Goal: Task Accomplishment & Management: Use online tool/utility

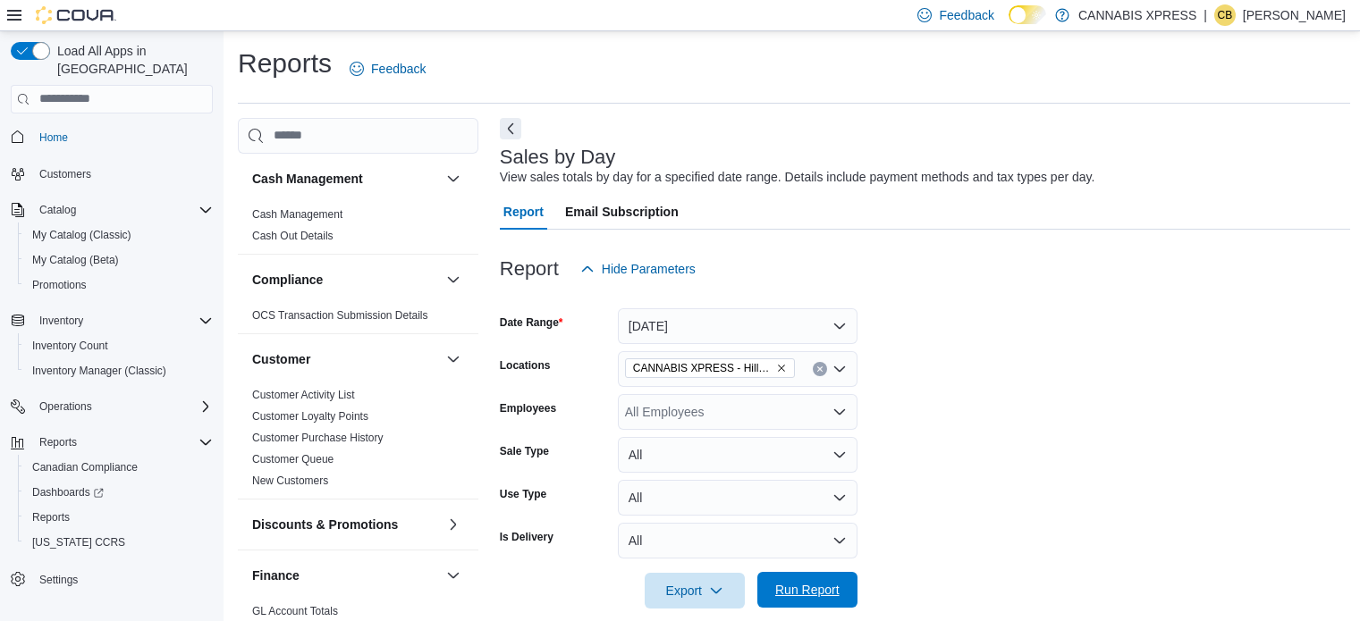
scroll to position [541, 0]
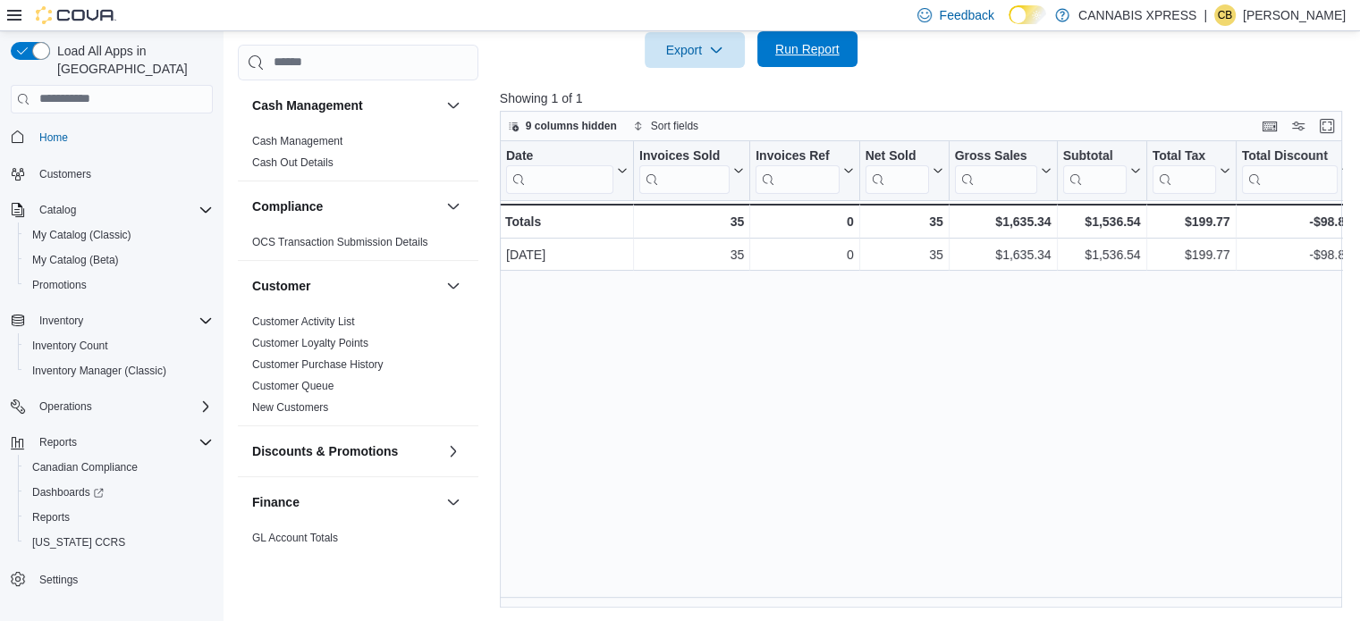
click at [783, 47] on span "Run Report" at bounding box center [807, 49] width 64 height 18
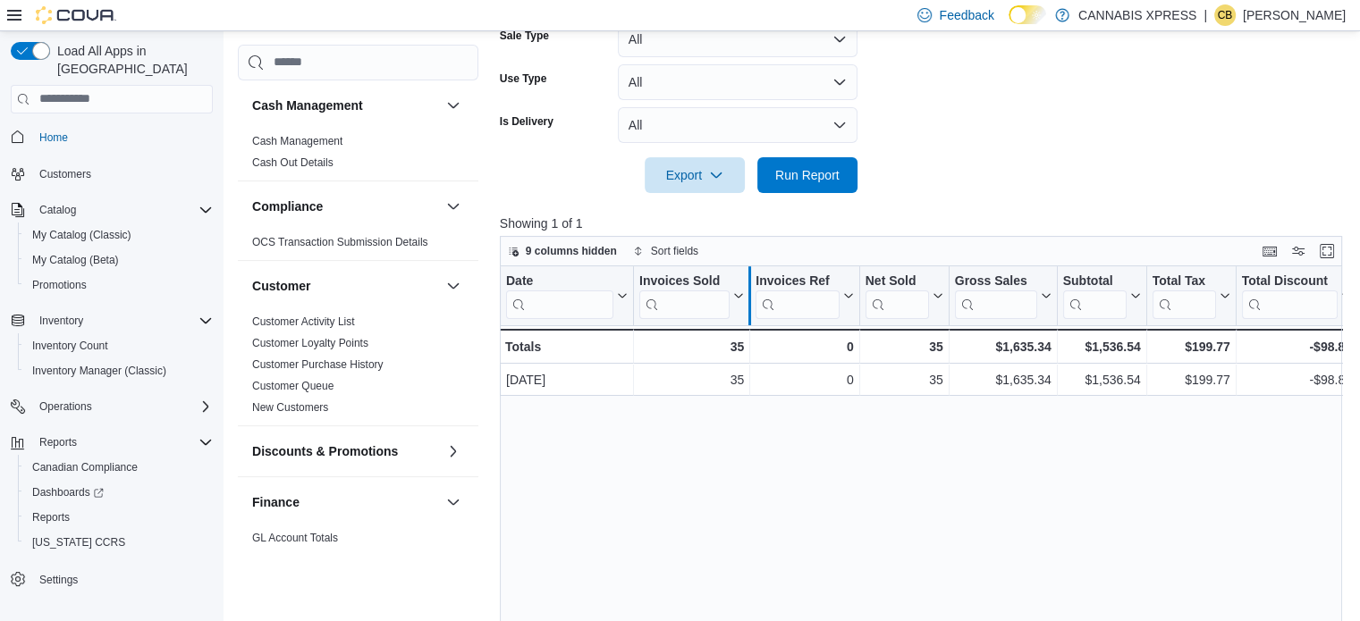
scroll to position [183, 0]
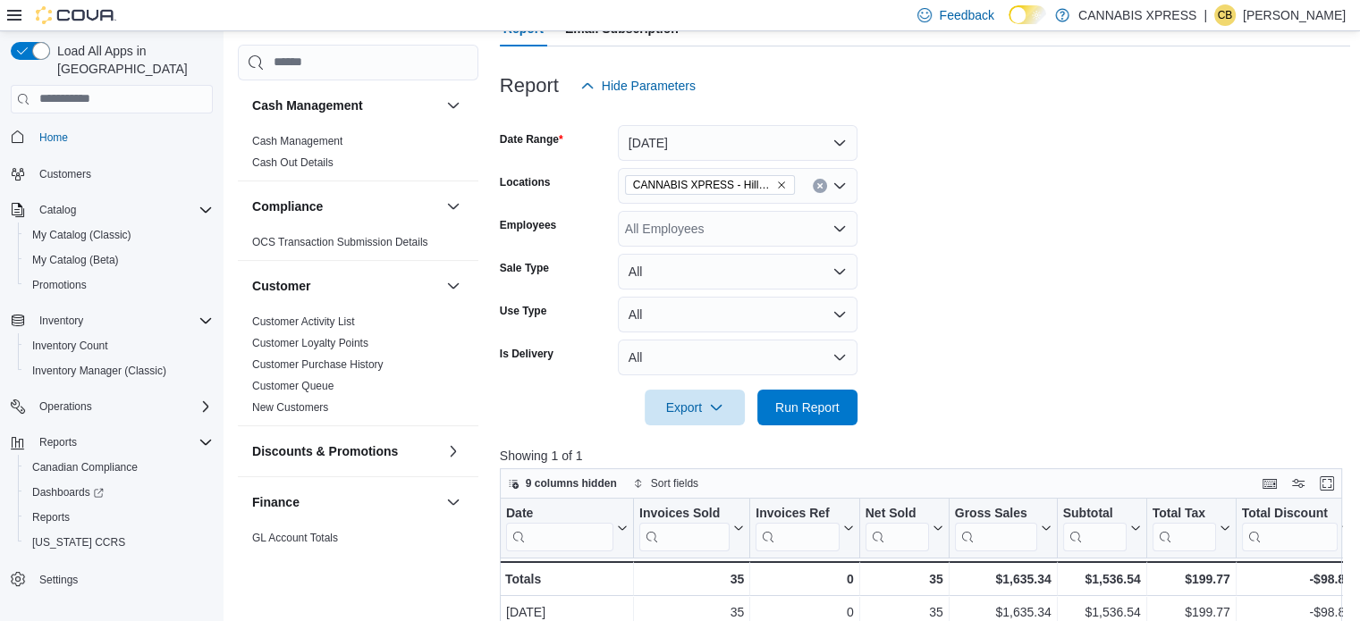
click at [817, 181] on button "Clear input" at bounding box center [820, 186] width 14 height 14
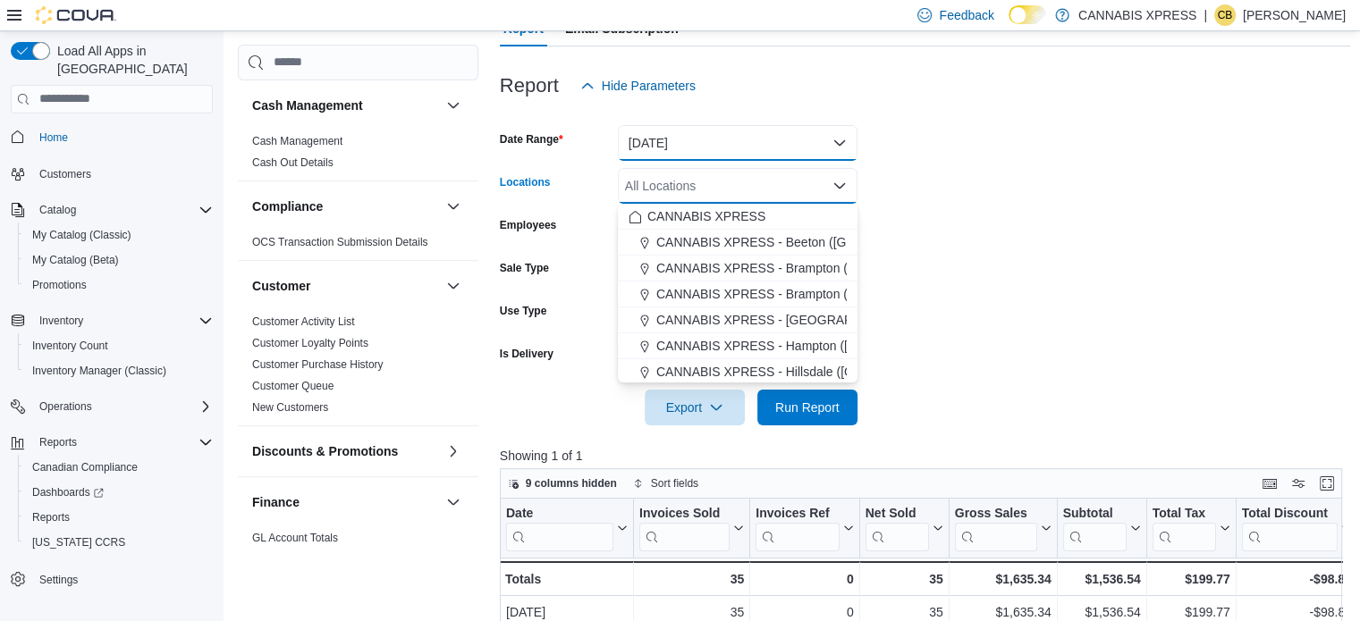
click at [743, 137] on button "[DATE]" at bounding box center [738, 143] width 240 height 36
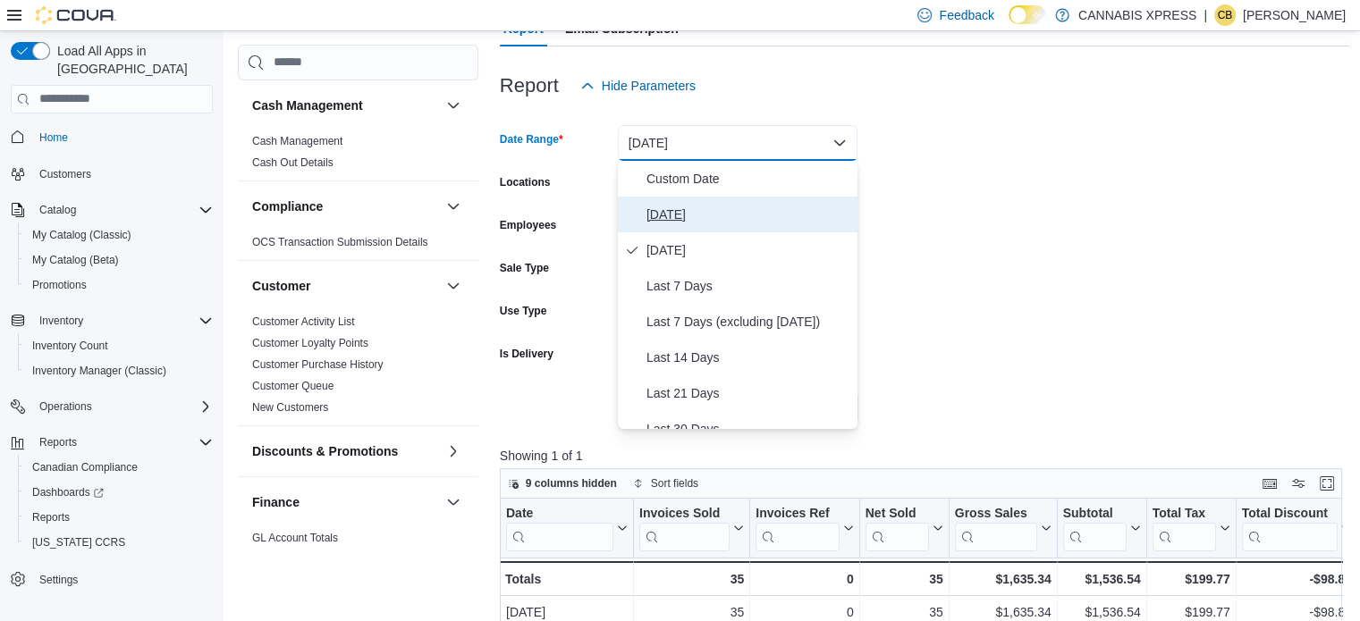
click at [672, 204] on span "[DATE]" at bounding box center [748, 214] width 204 height 21
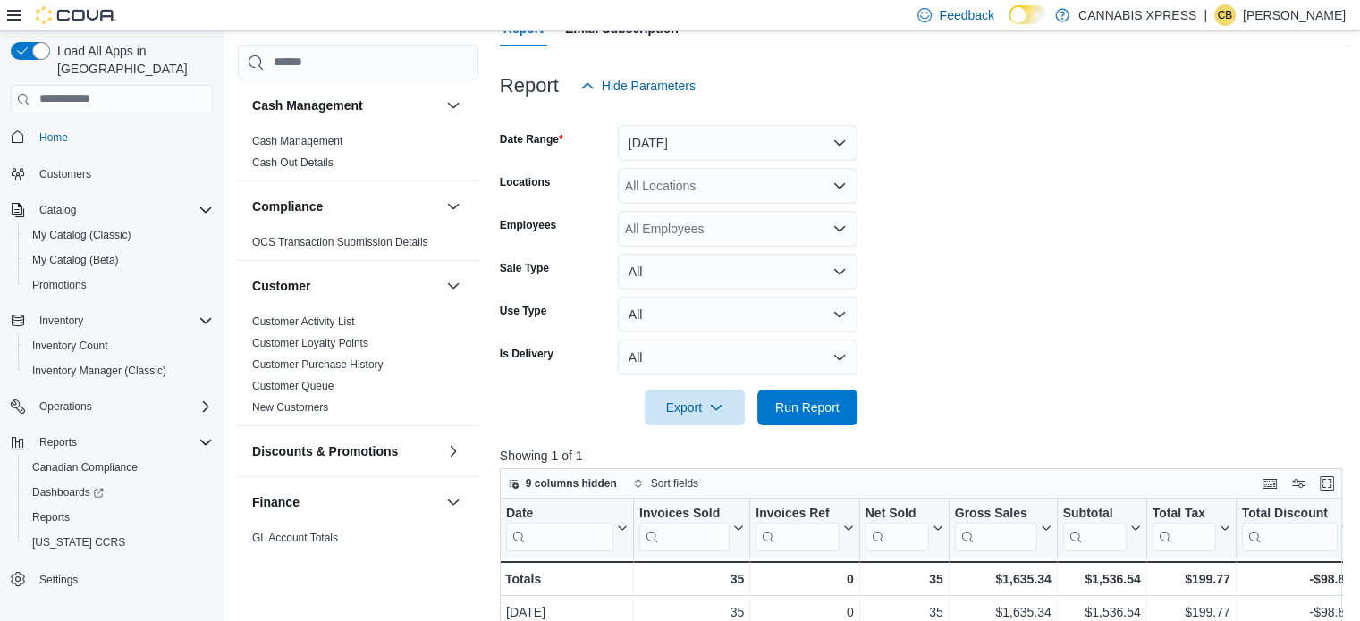
click at [672, 185] on div "All Locations" at bounding box center [738, 186] width 240 height 36
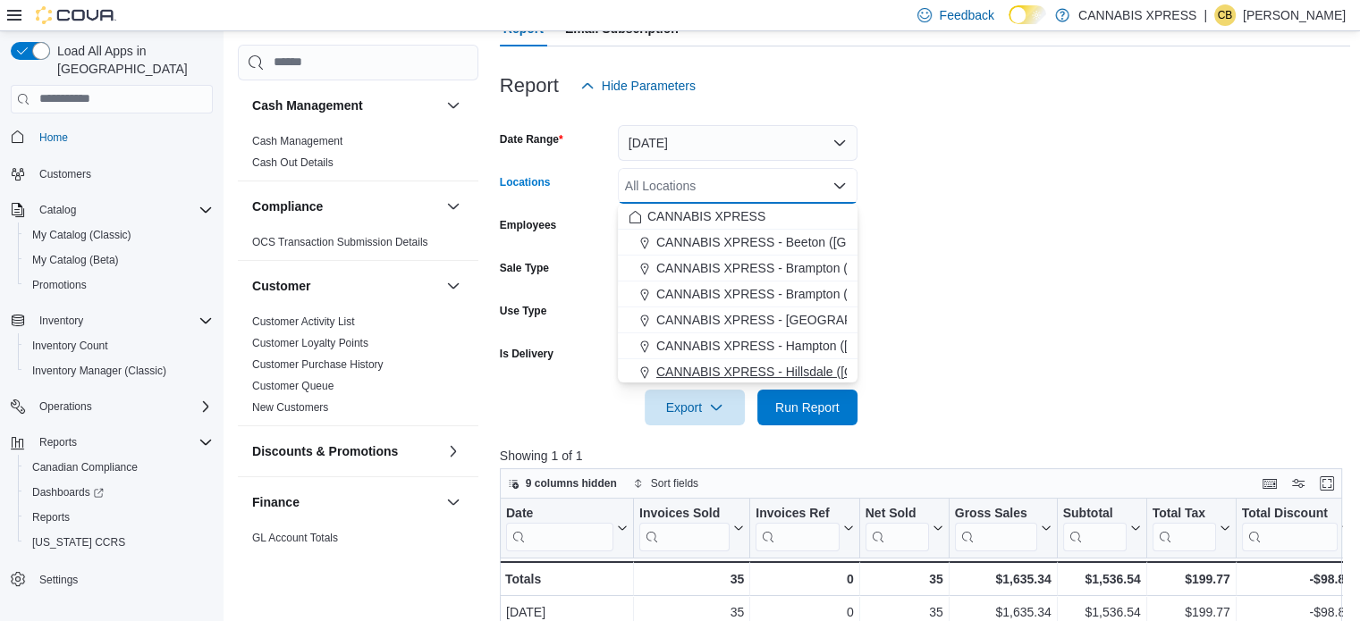
click at [802, 371] on span "CANNABIS XPRESS - Hillsdale ([GEOGRAPHIC_DATA])" at bounding box center [815, 372] width 319 height 18
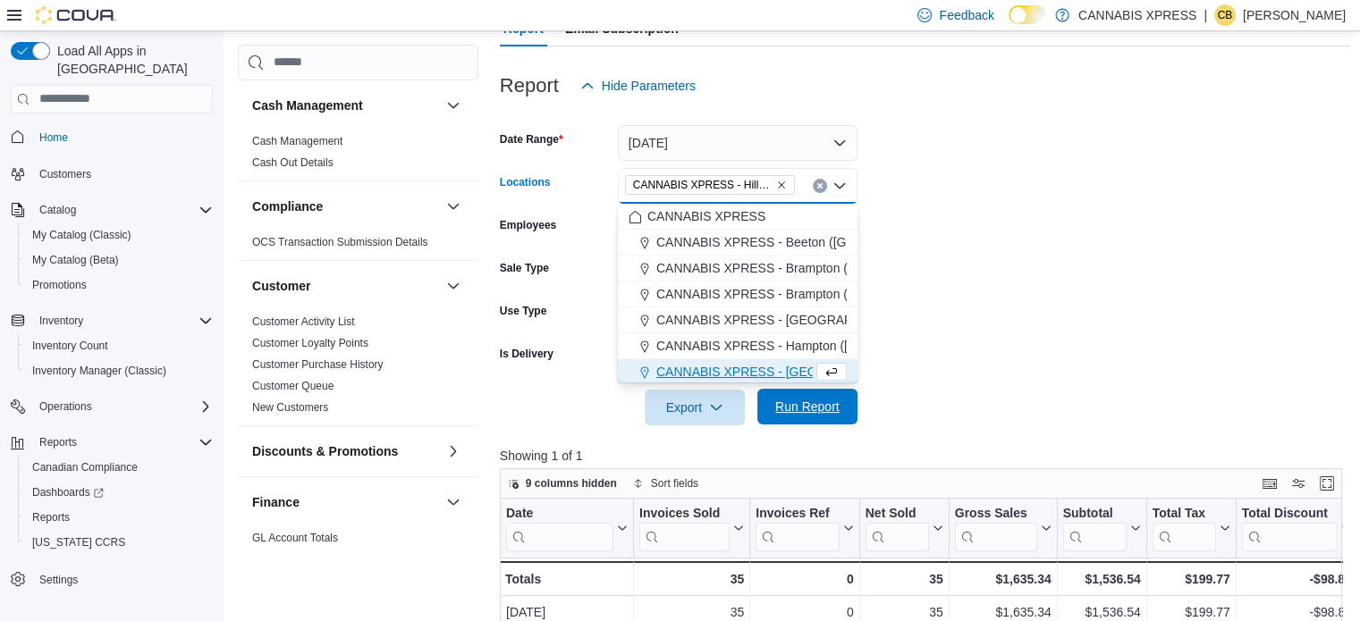
scroll to position [3, 0]
click at [806, 405] on span "Run Report" at bounding box center [807, 407] width 64 height 18
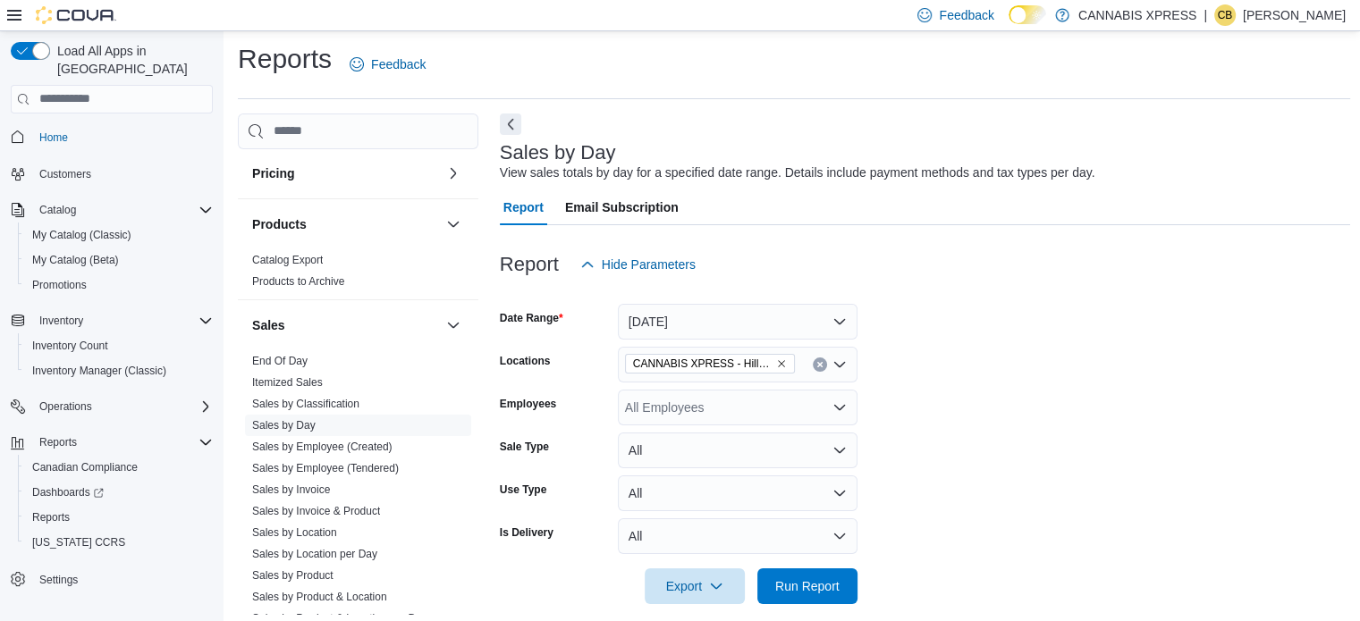
scroll to position [983, 0]
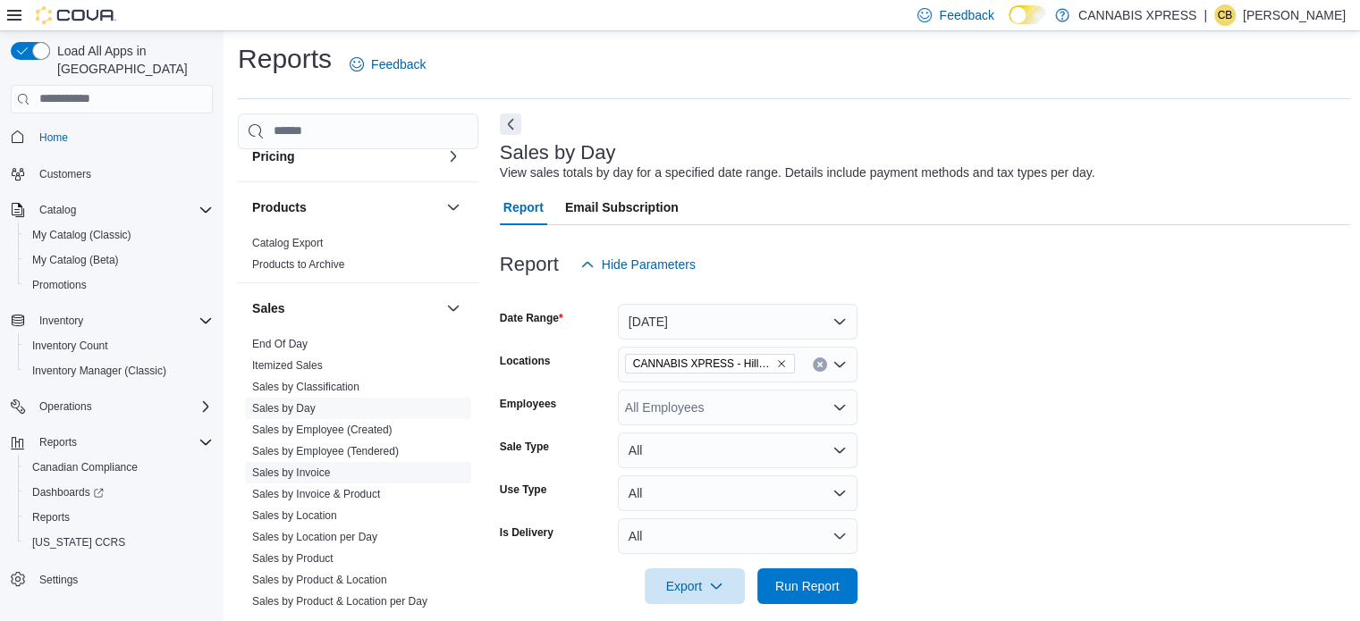
click at [312, 467] on link "Sales by Invoice" at bounding box center [291, 473] width 78 height 13
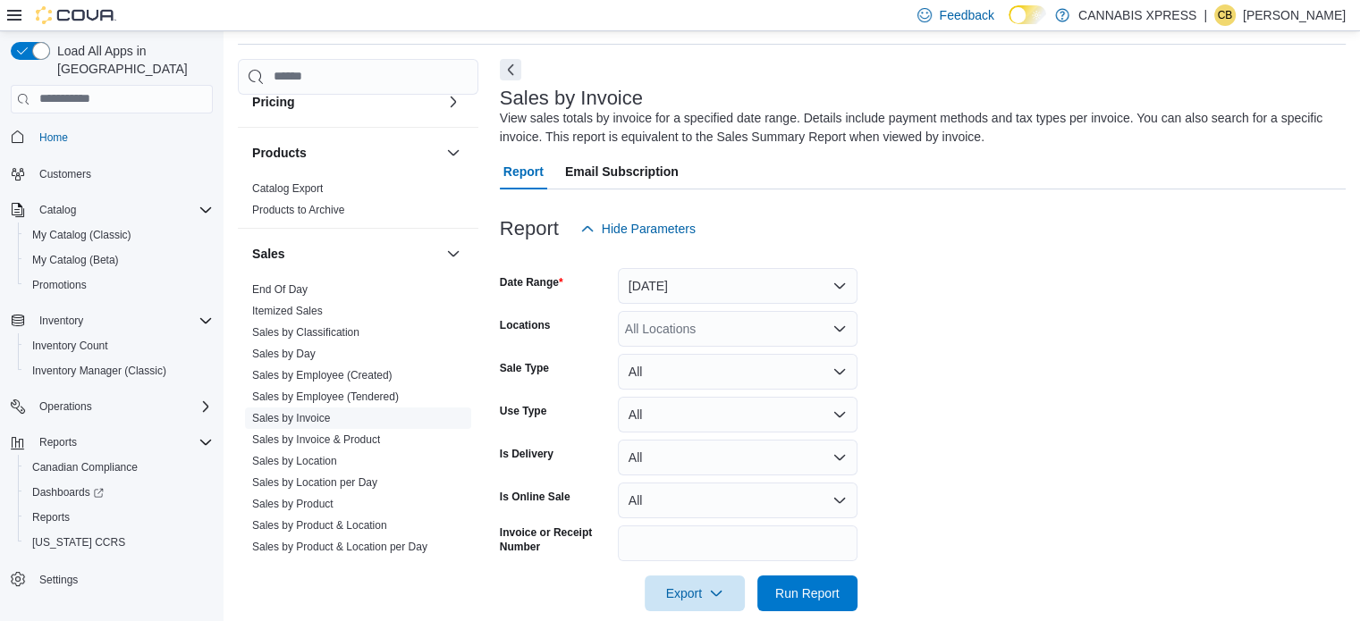
scroll to position [60, 0]
click at [682, 284] on button "[DATE]" at bounding box center [738, 285] width 240 height 36
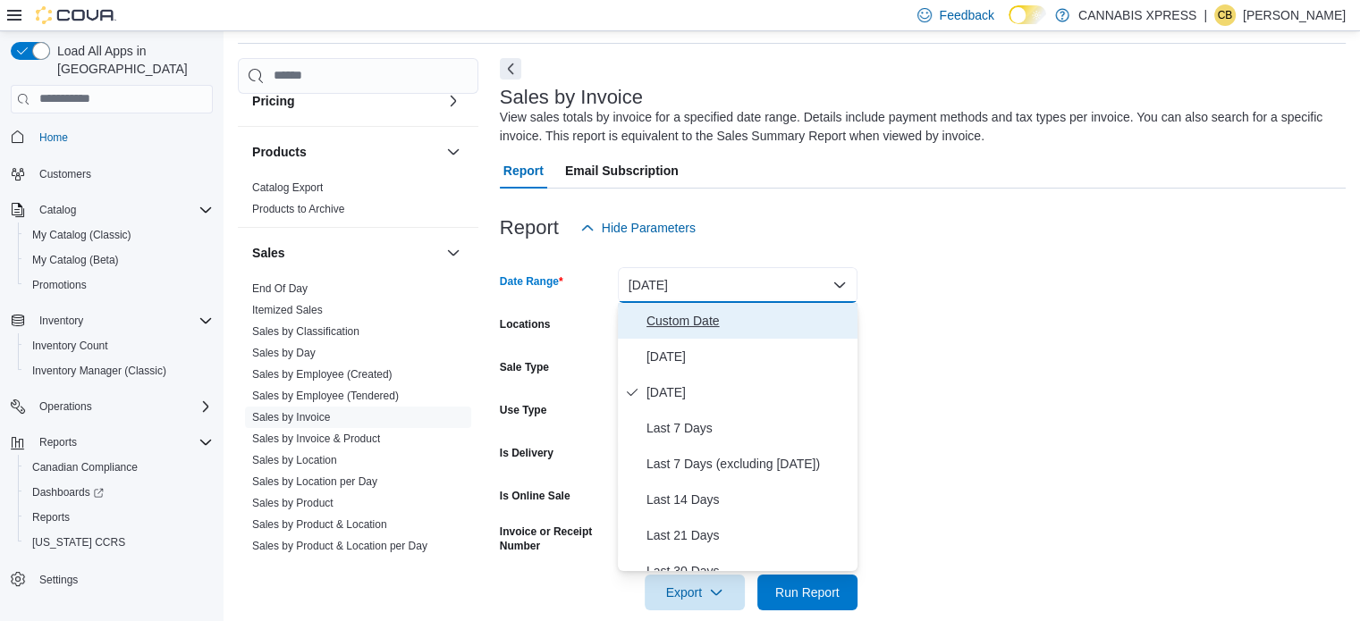
click at [676, 316] on span "Custom Date" at bounding box center [748, 320] width 204 height 21
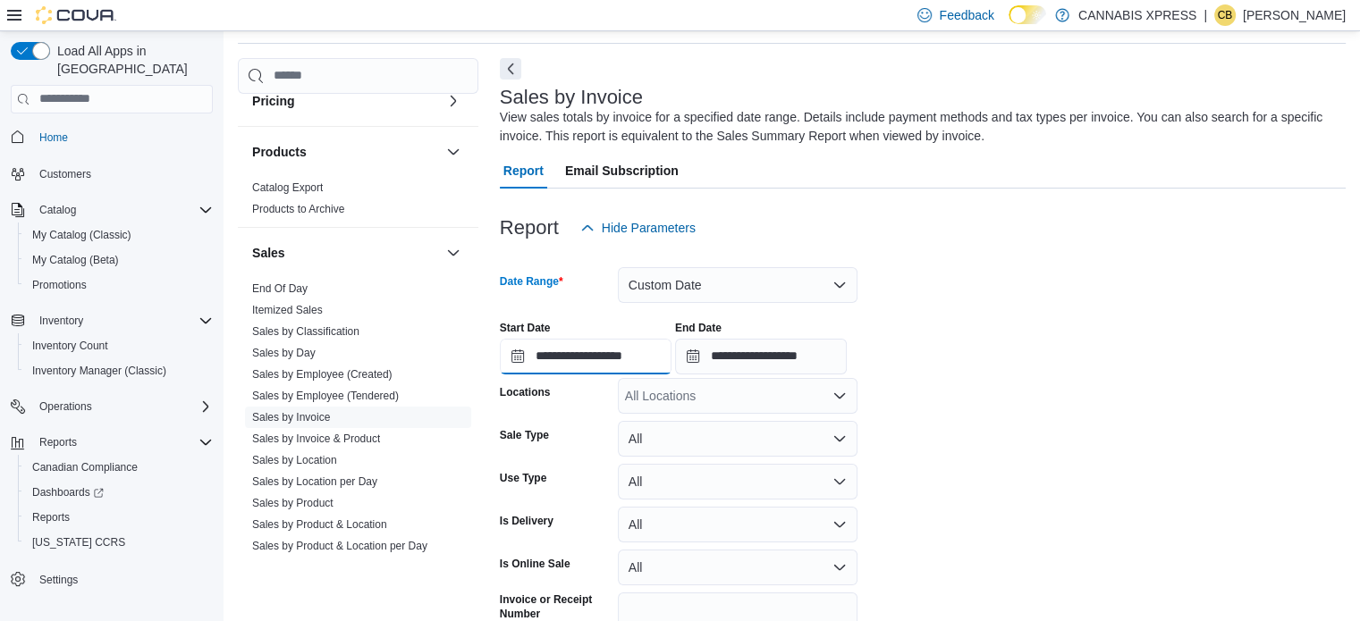
click at [647, 348] on input "**********" at bounding box center [586, 357] width 172 height 36
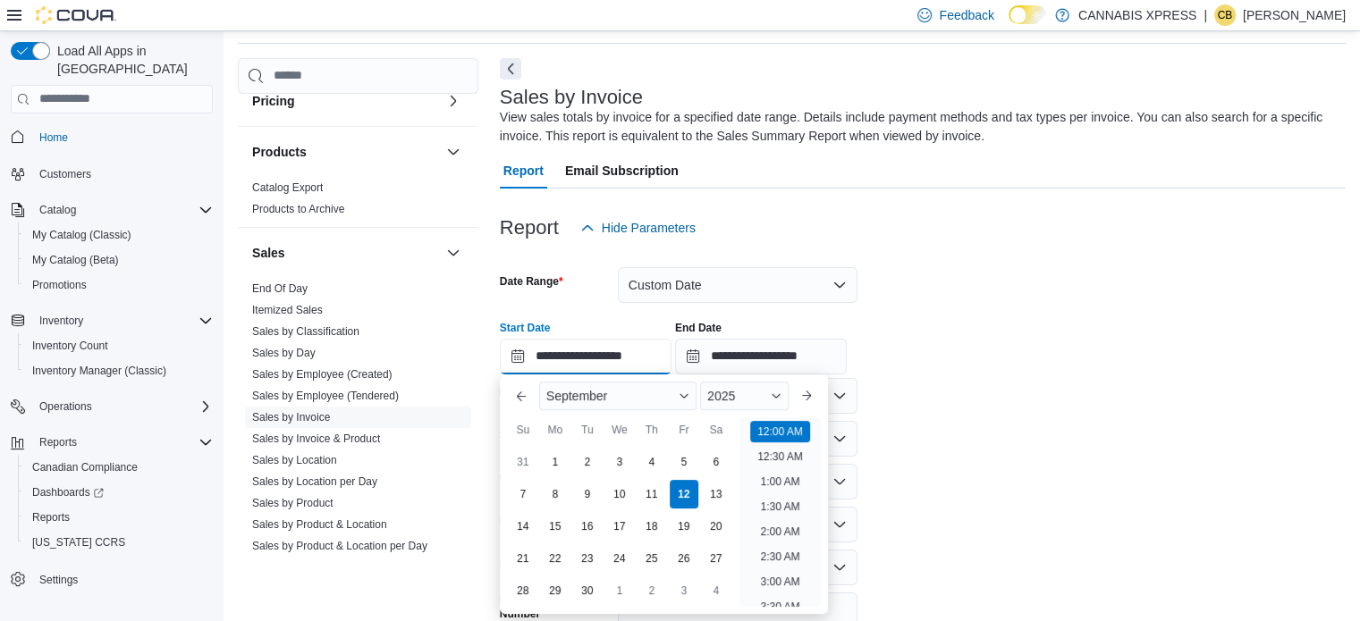
scroll to position [55, 0]
click at [686, 463] on div "5" at bounding box center [683, 461] width 31 height 31
type input "**********"
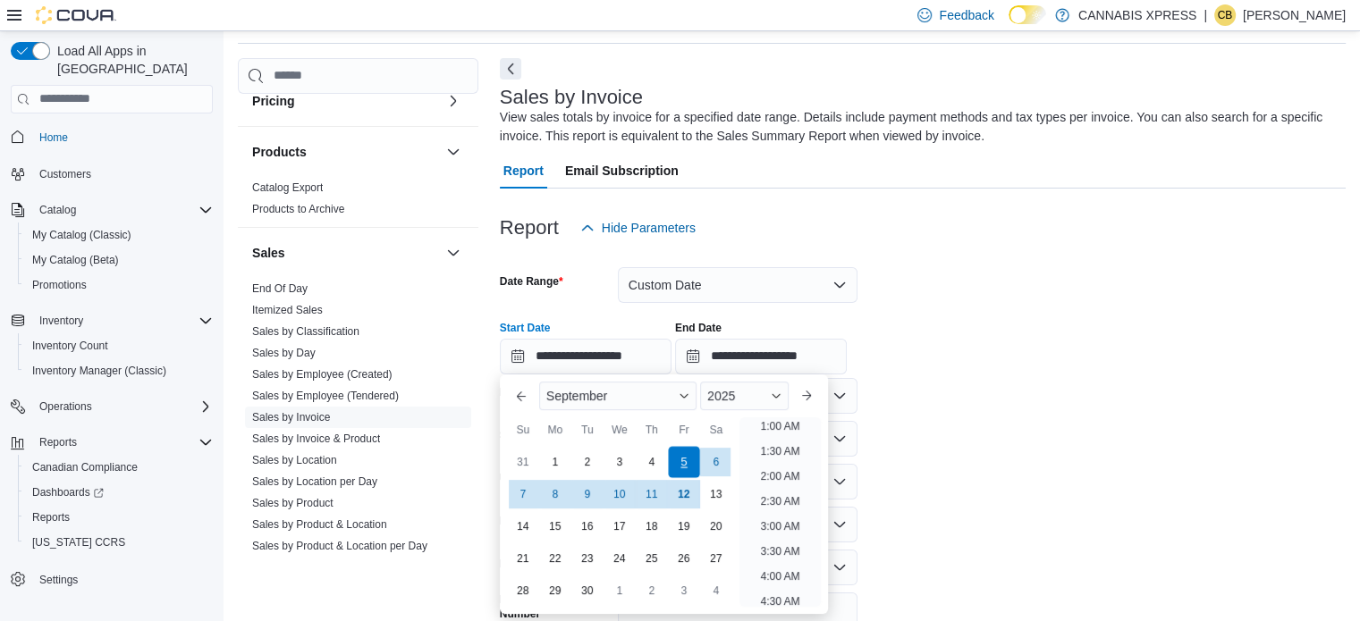
scroll to position [4, 0]
click at [1009, 464] on form "**********" at bounding box center [923, 462] width 846 height 433
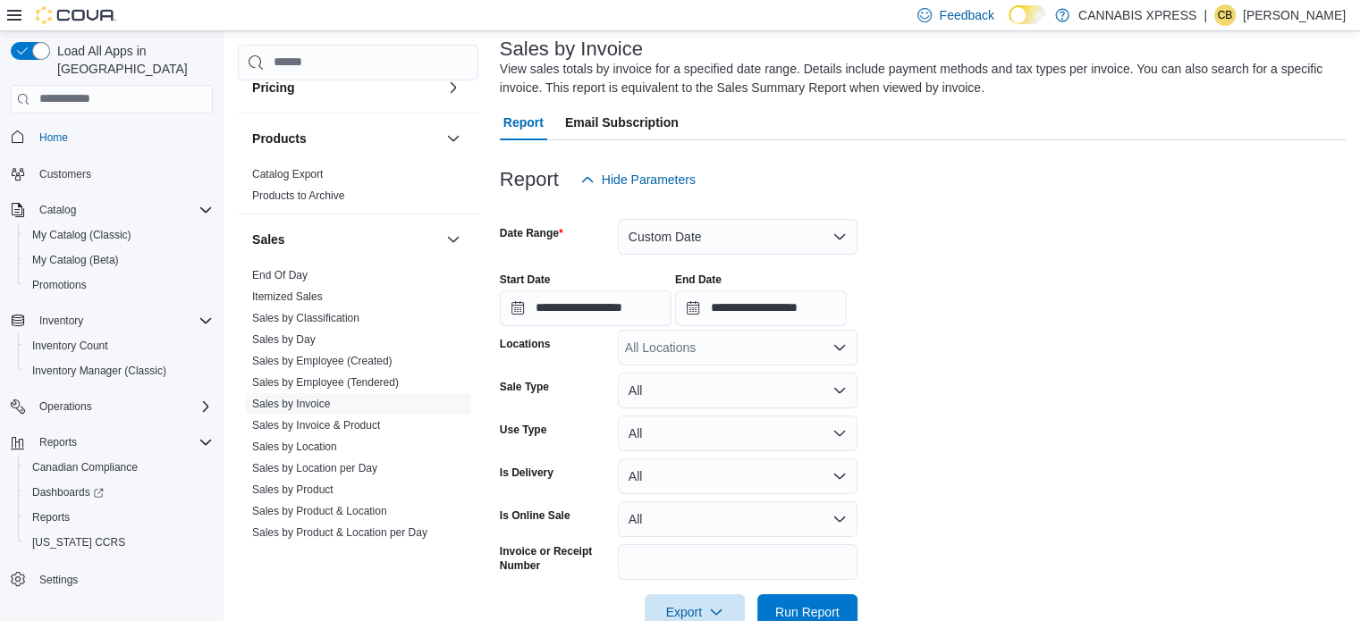
scroll to position [152, 0]
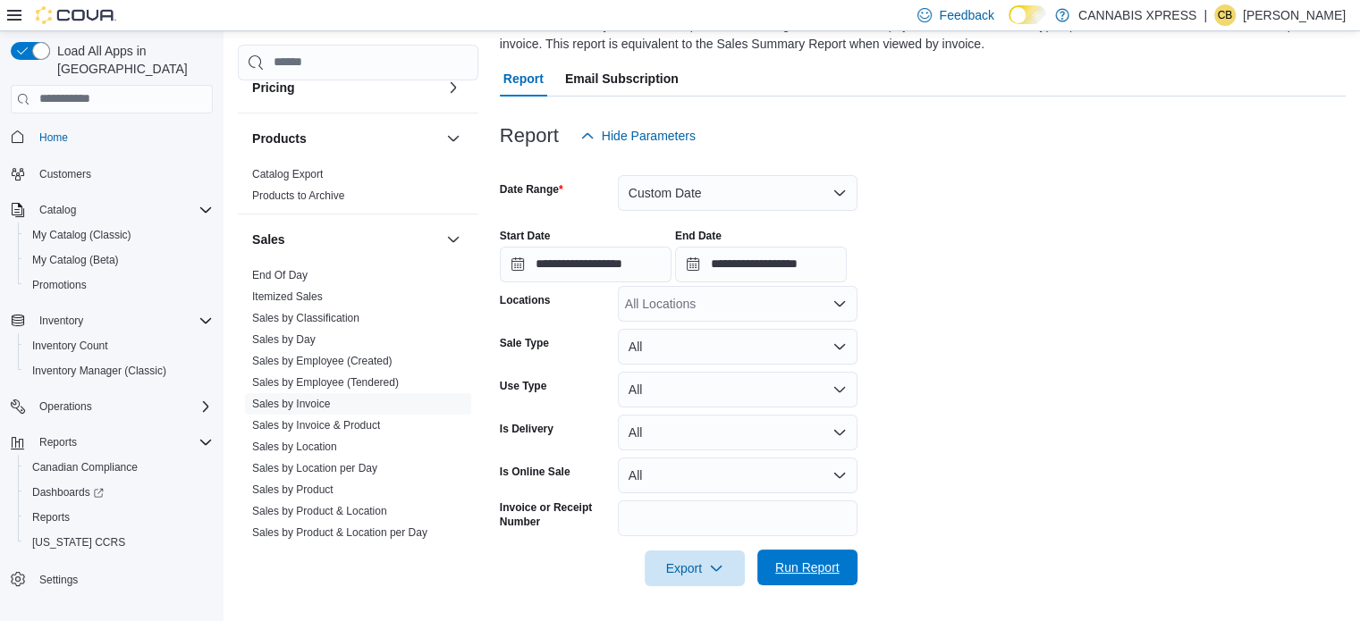
click at [804, 570] on span "Run Report" at bounding box center [807, 568] width 64 height 18
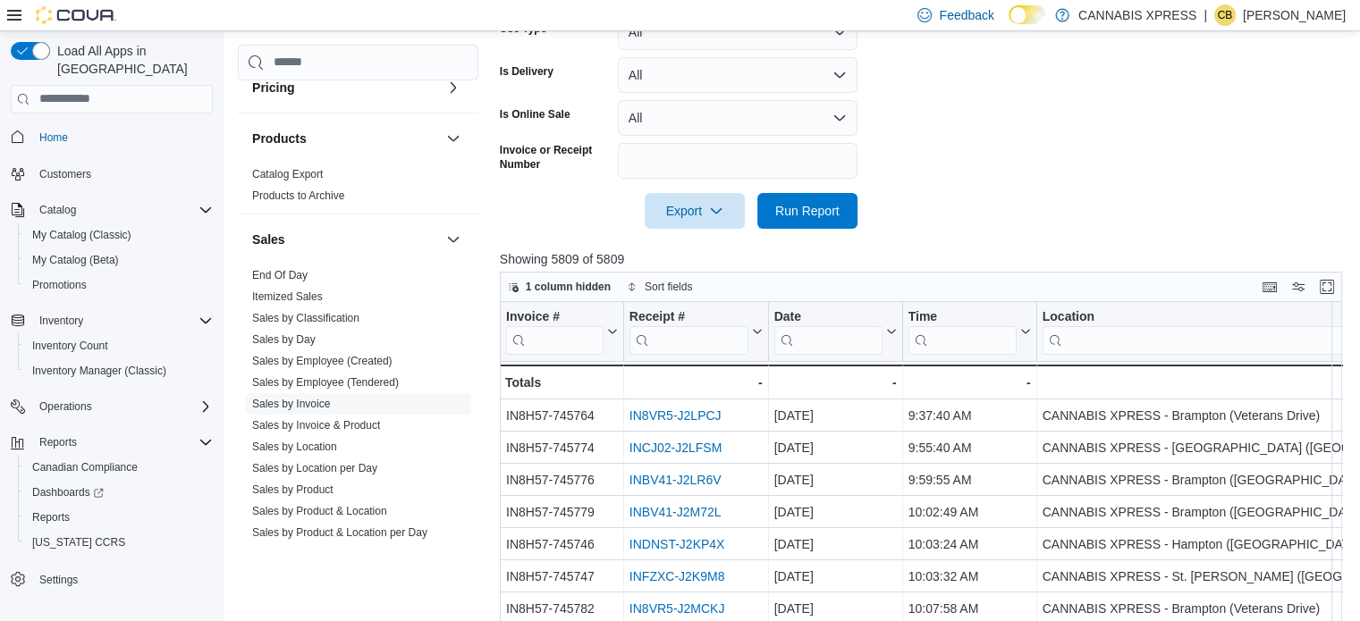
scroll to position [420, 0]
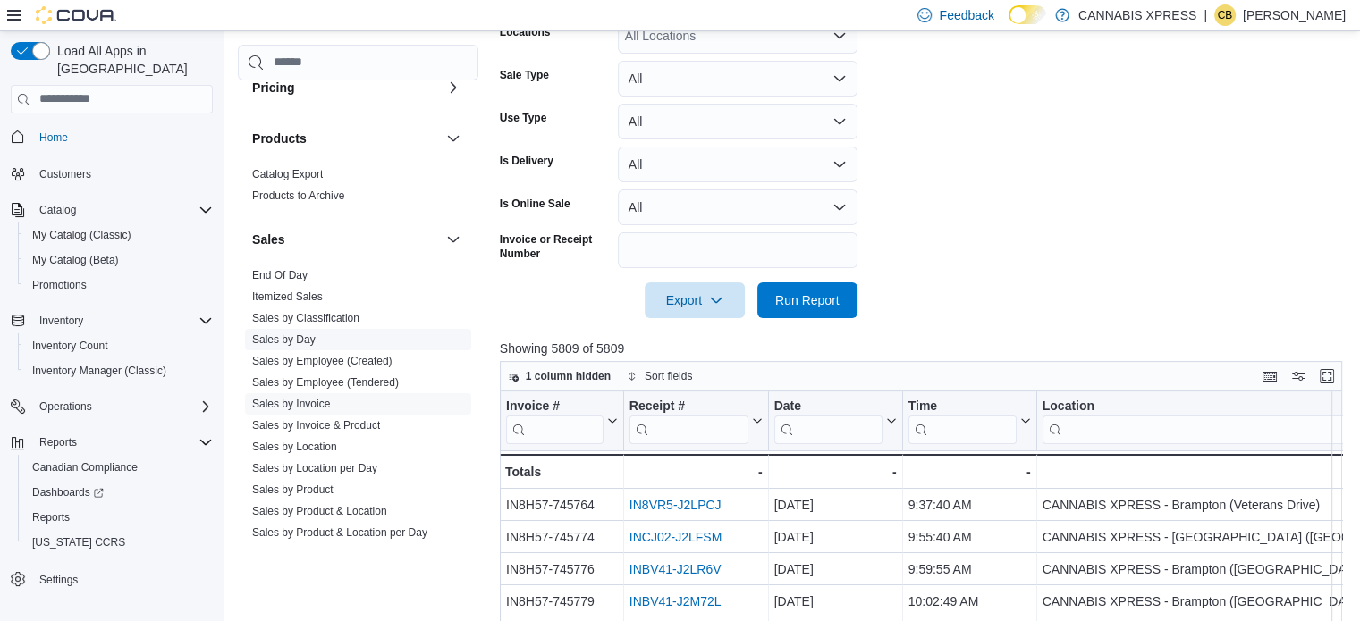
click at [299, 335] on link "Sales by Day" at bounding box center [283, 339] width 63 height 13
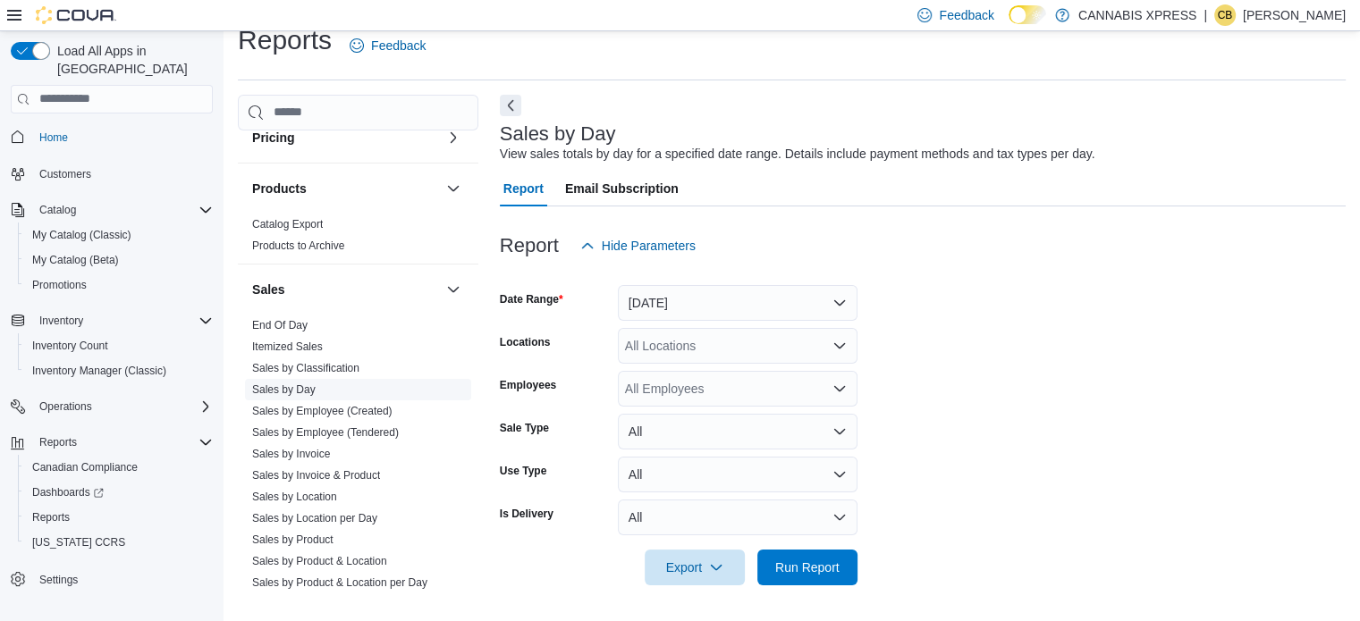
scroll to position [22, 0]
click at [708, 295] on button "[DATE]" at bounding box center [738, 304] width 240 height 36
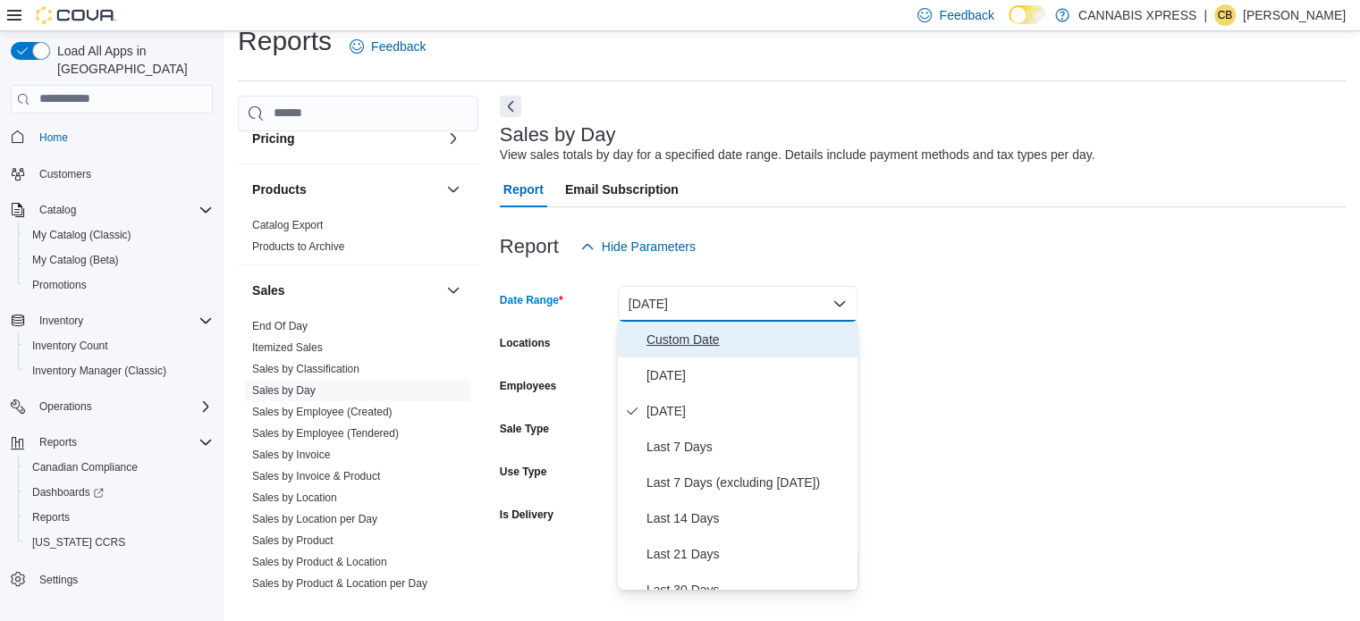
click at [676, 342] on span "Custom Date" at bounding box center [748, 339] width 204 height 21
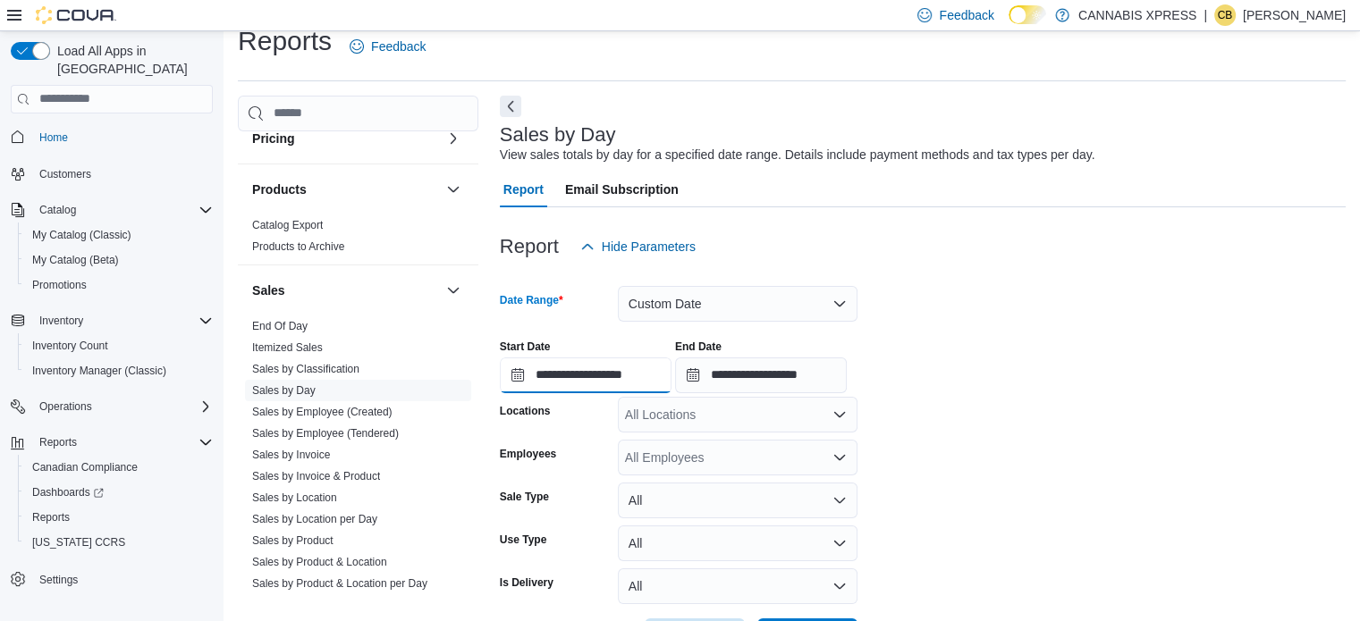
click at [633, 375] on input "**********" at bounding box center [586, 376] width 172 height 36
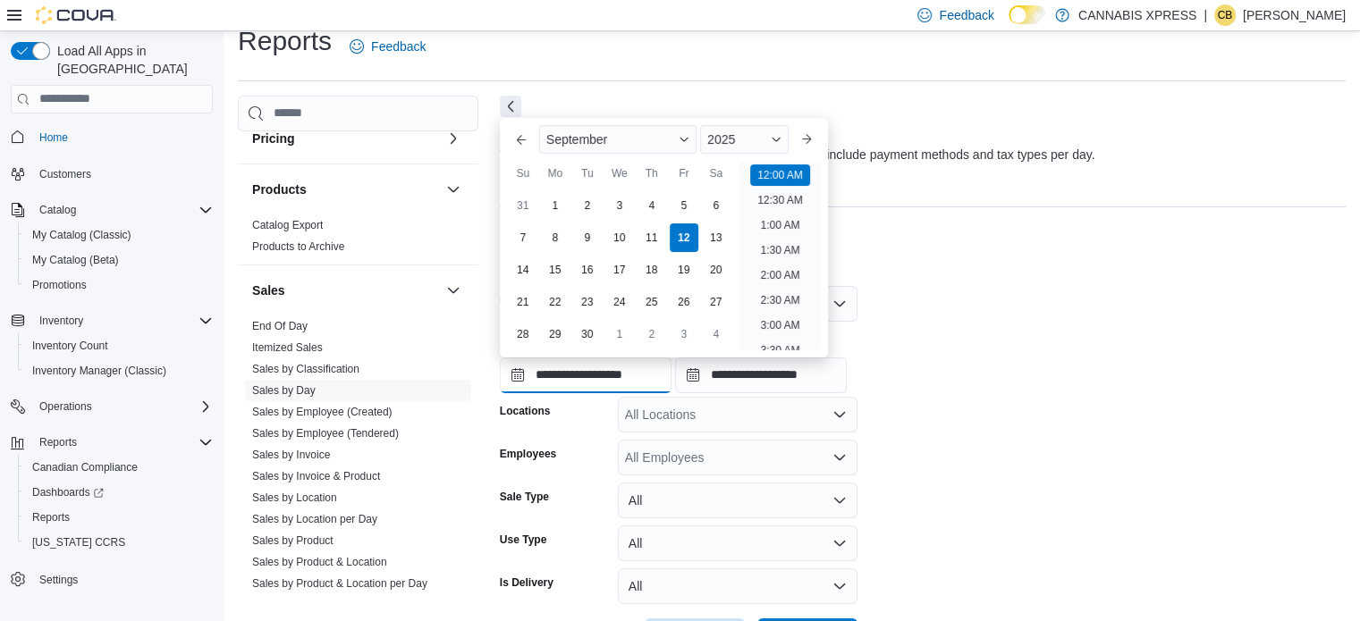
scroll to position [55, 0]
click at [547, 204] on div "1" at bounding box center [554, 205] width 31 height 31
type input "**********"
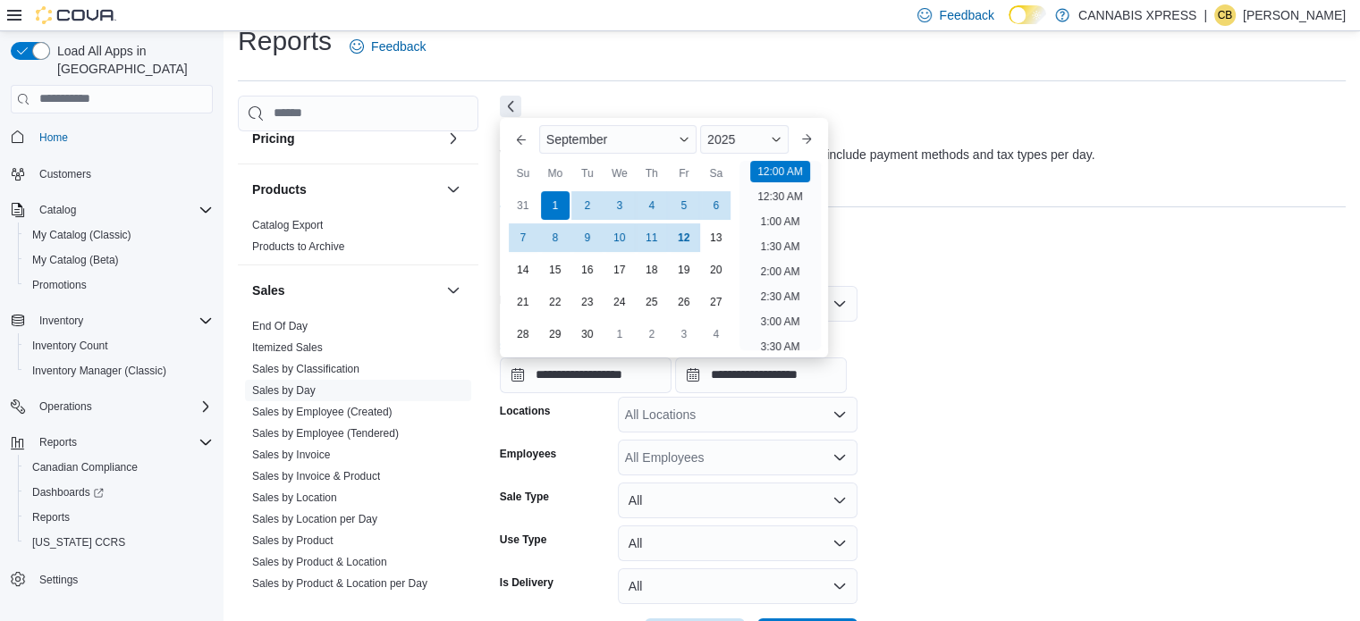
click at [1077, 402] on form "**********" at bounding box center [923, 460] width 846 height 390
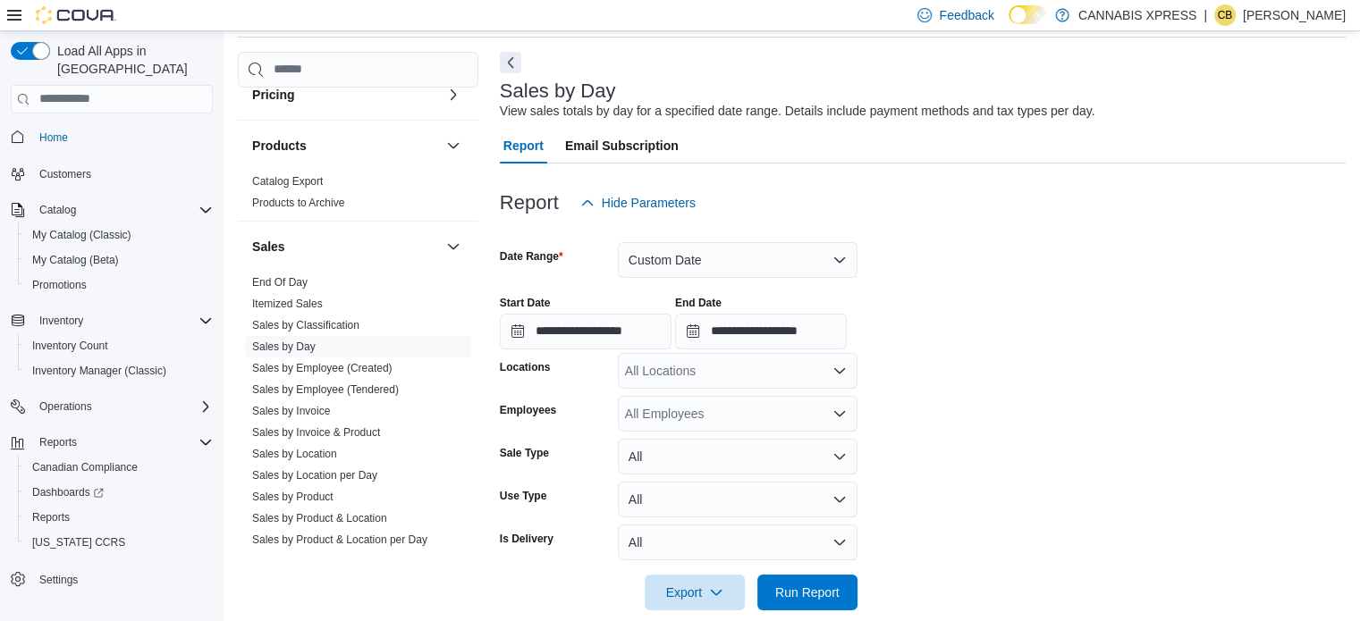
scroll to position [90, 0]
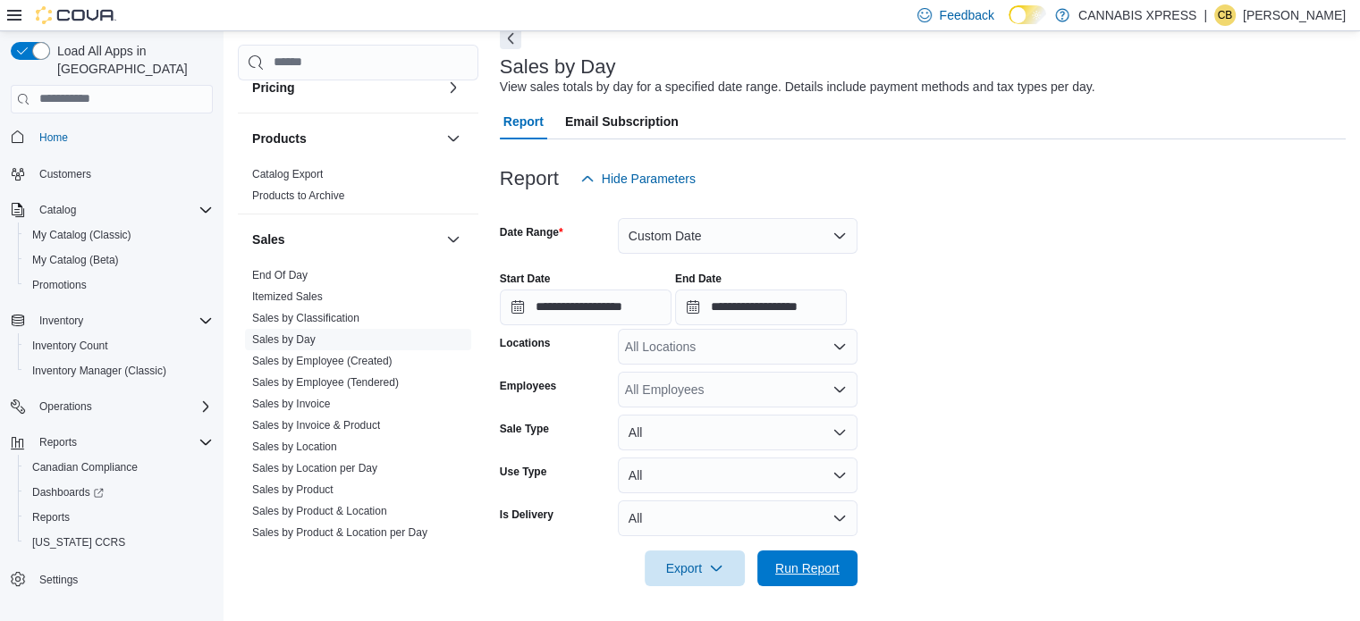
click at [829, 568] on span "Run Report" at bounding box center [807, 569] width 64 height 18
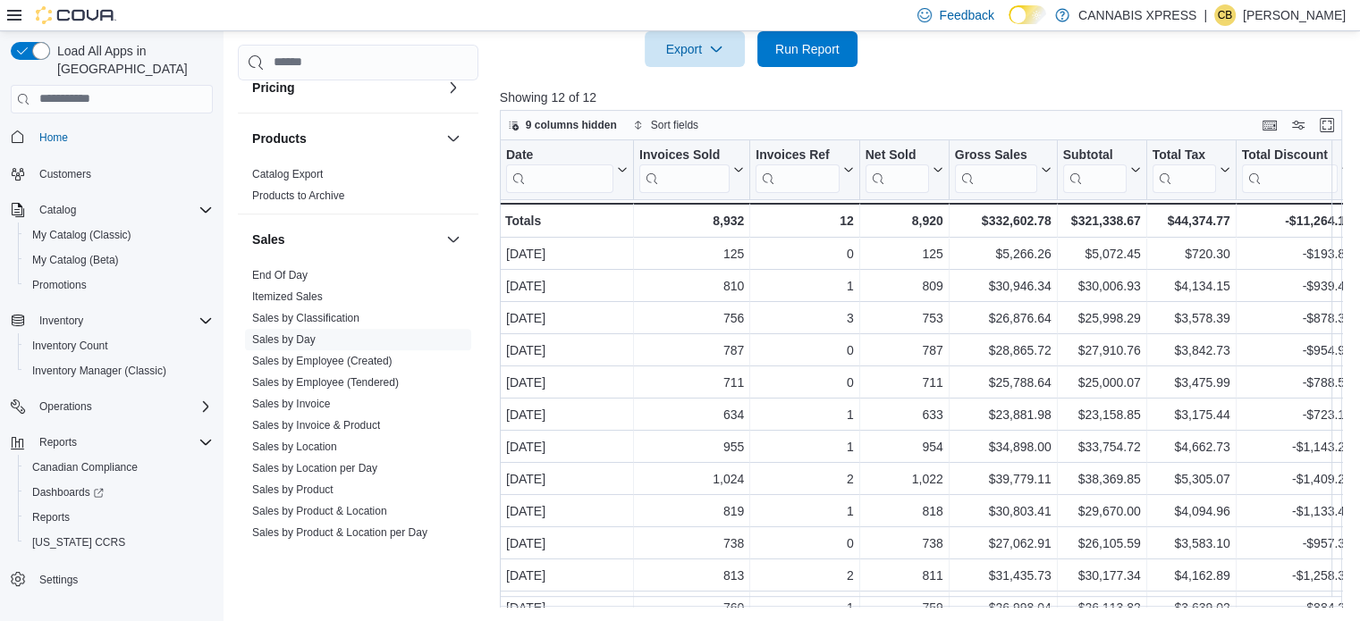
scroll to position [609, 0]
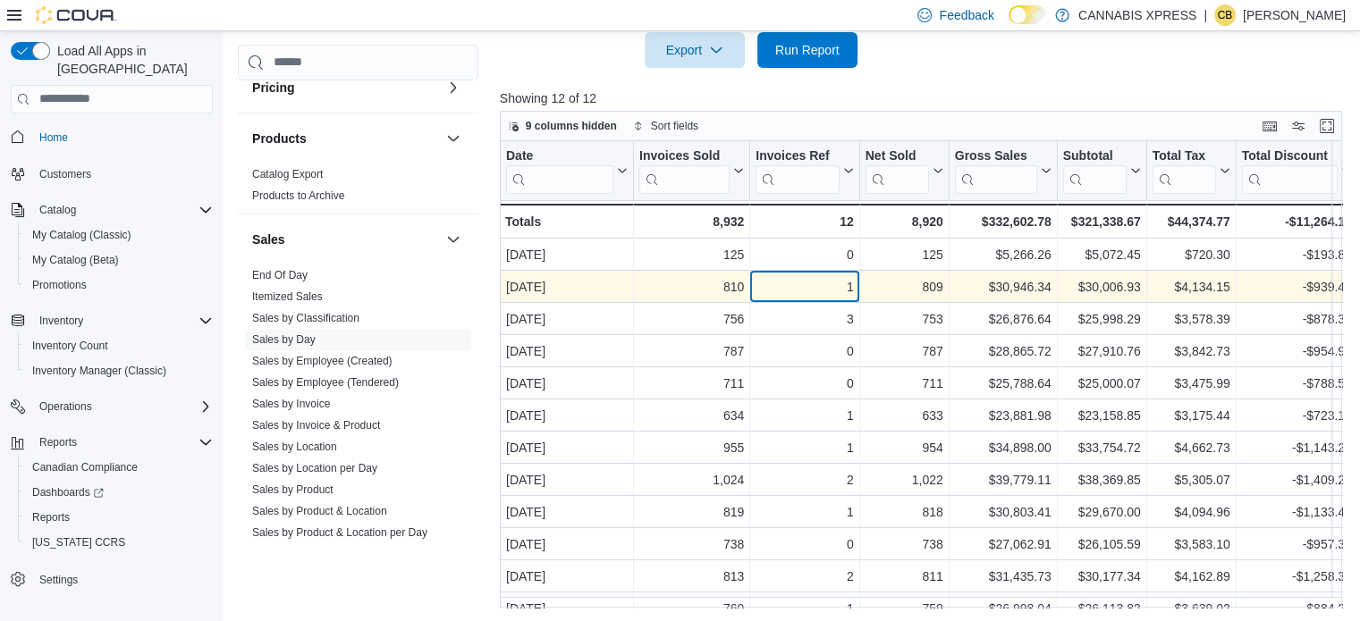
click at [819, 285] on div "1" at bounding box center [803, 286] width 97 height 21
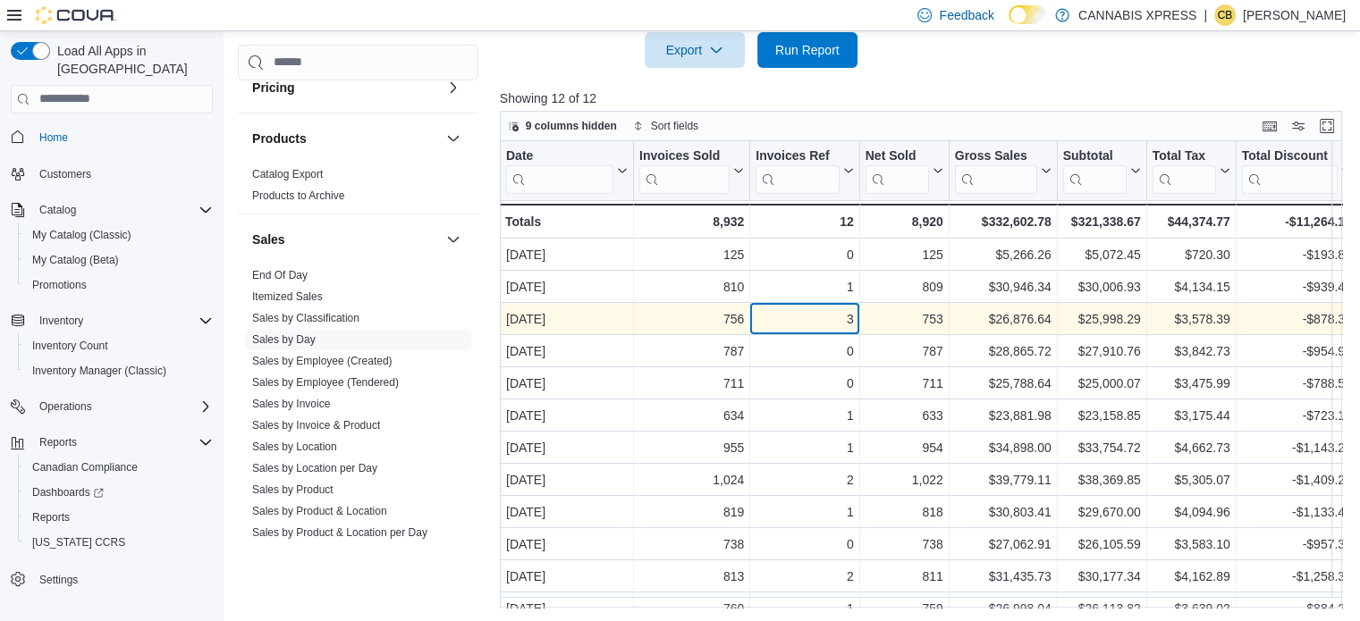
click at [804, 324] on div "3" at bounding box center [803, 318] width 97 height 21
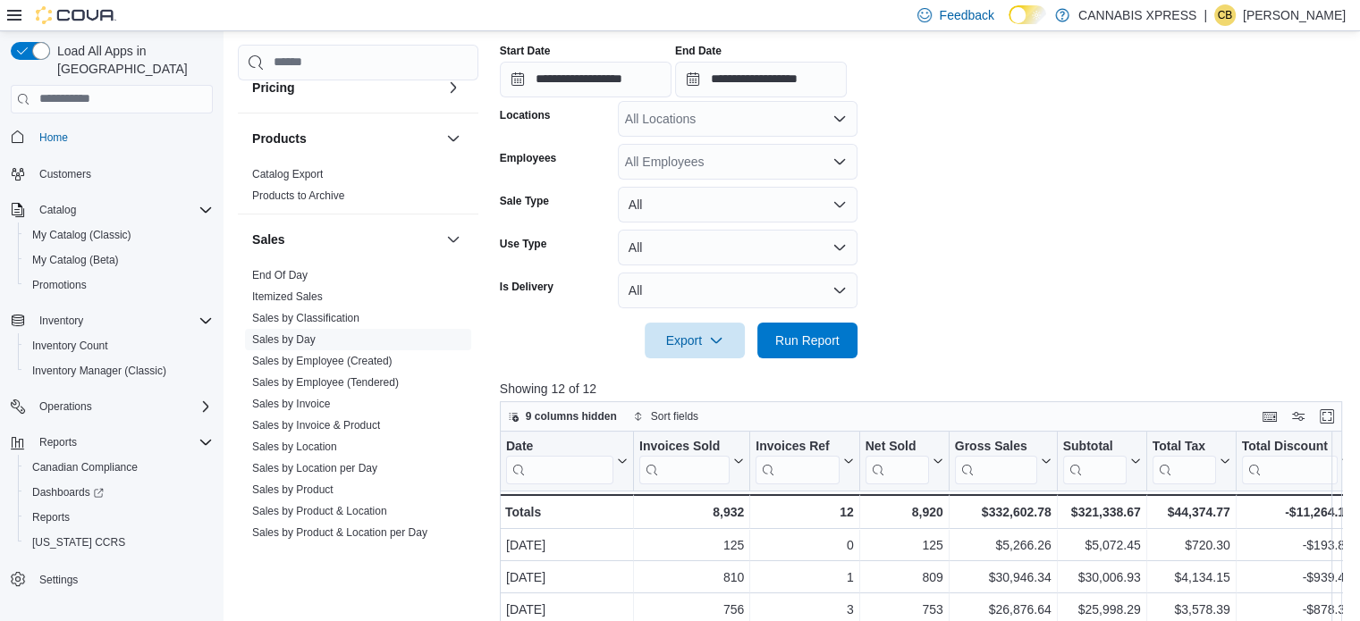
scroll to position [162, 0]
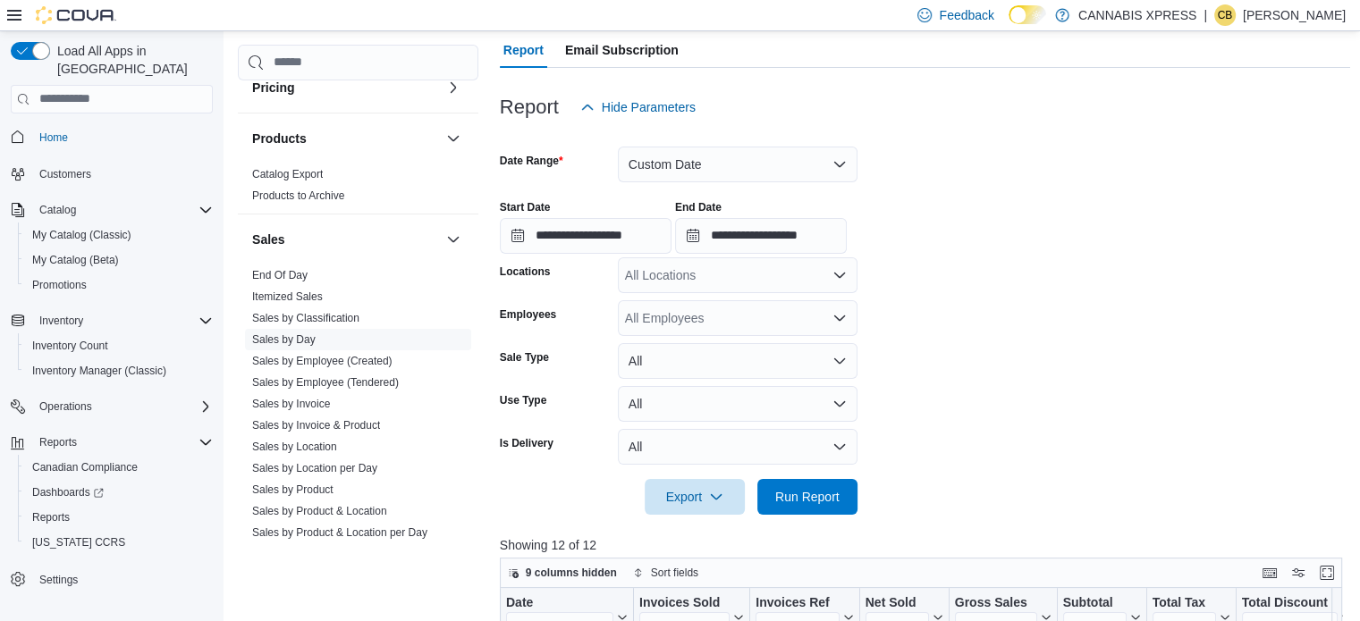
click at [701, 276] on div "All Locations" at bounding box center [738, 275] width 240 height 36
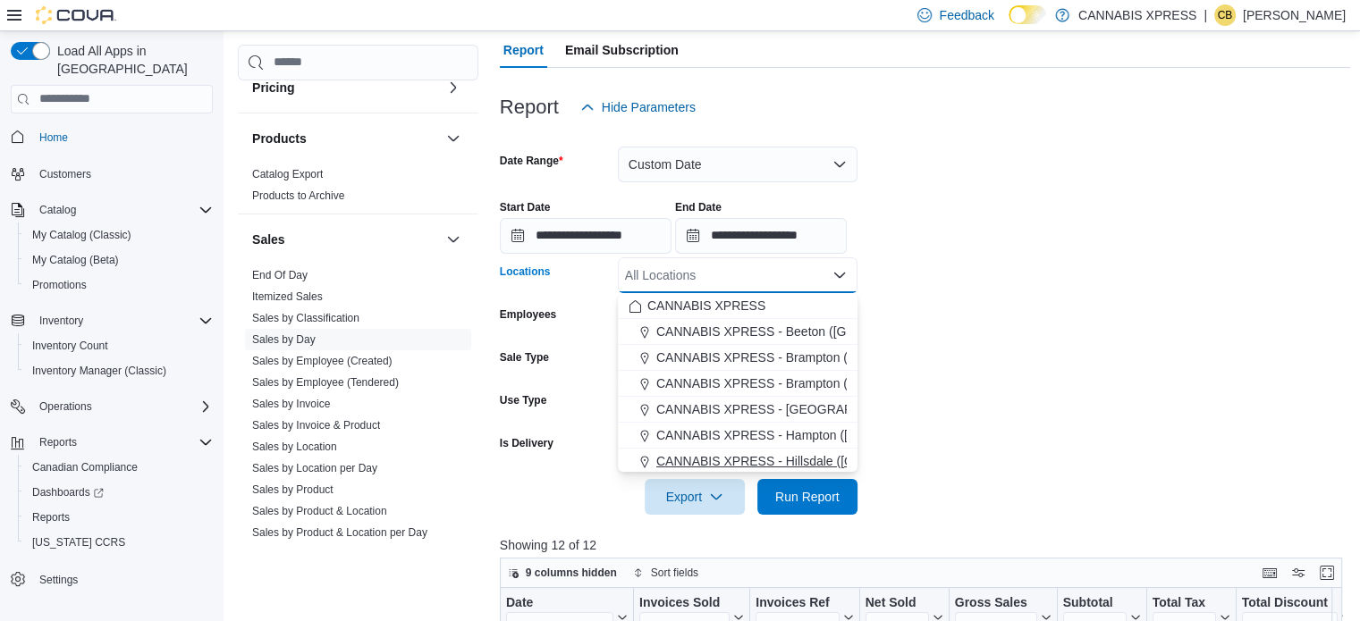
click at [786, 457] on span "CANNABIS XPRESS - Hillsdale ([GEOGRAPHIC_DATA])" at bounding box center [815, 461] width 319 height 18
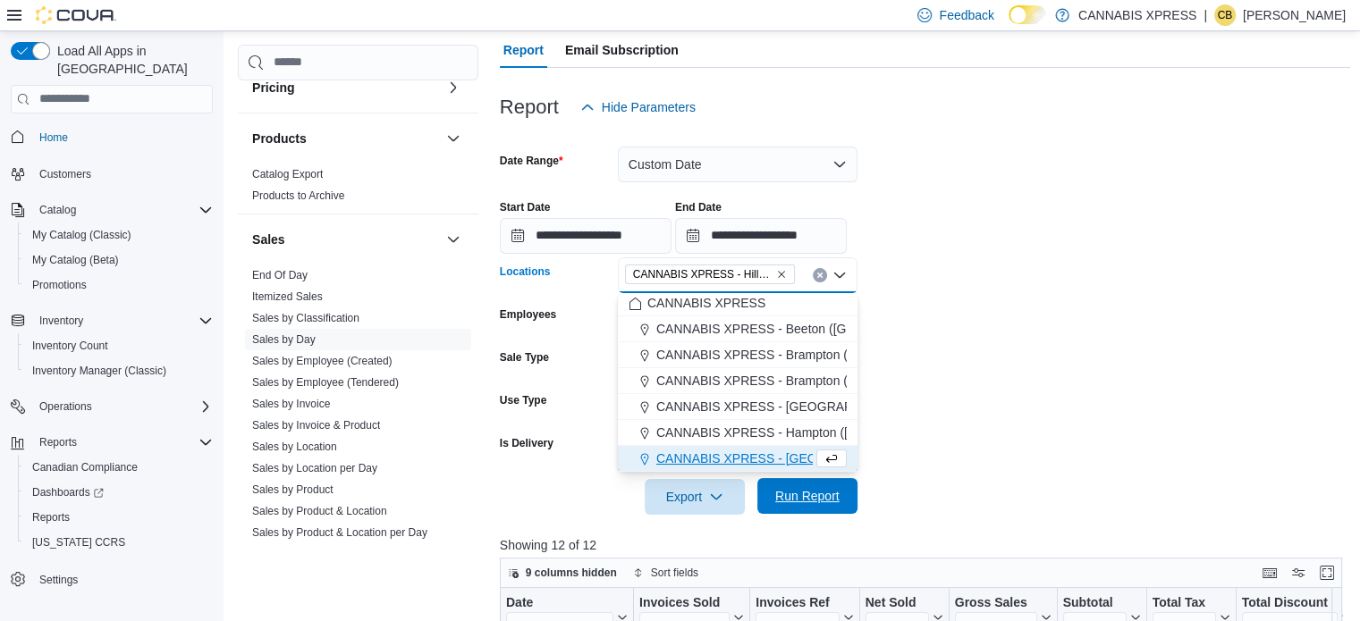
click at [808, 487] on span "Run Report" at bounding box center [807, 496] width 64 height 18
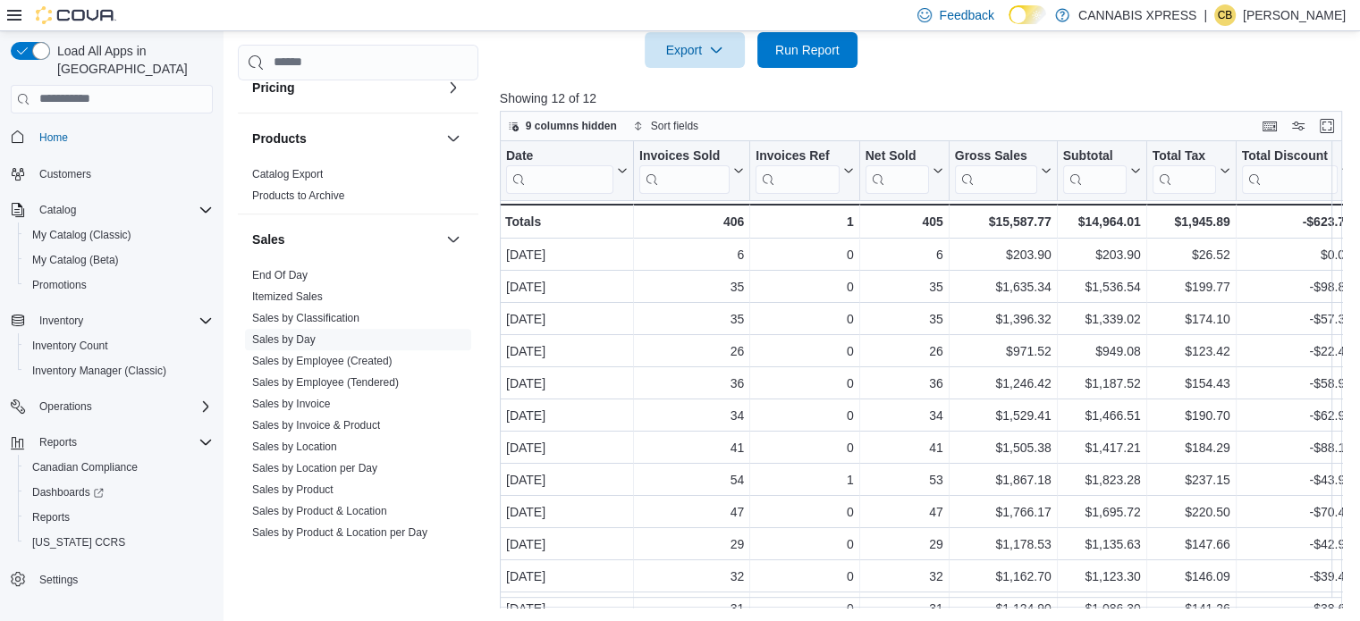
scroll to position [341, 0]
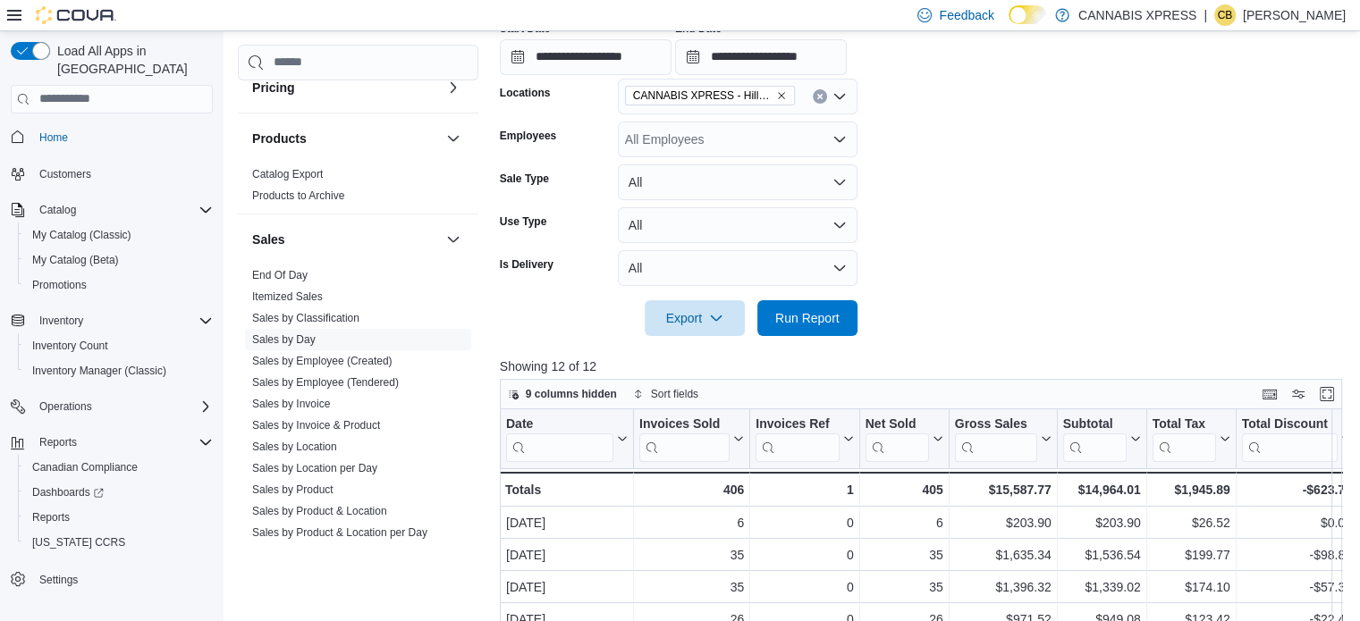
click at [819, 99] on icon "Clear input" at bounding box center [819, 96] width 7 height 7
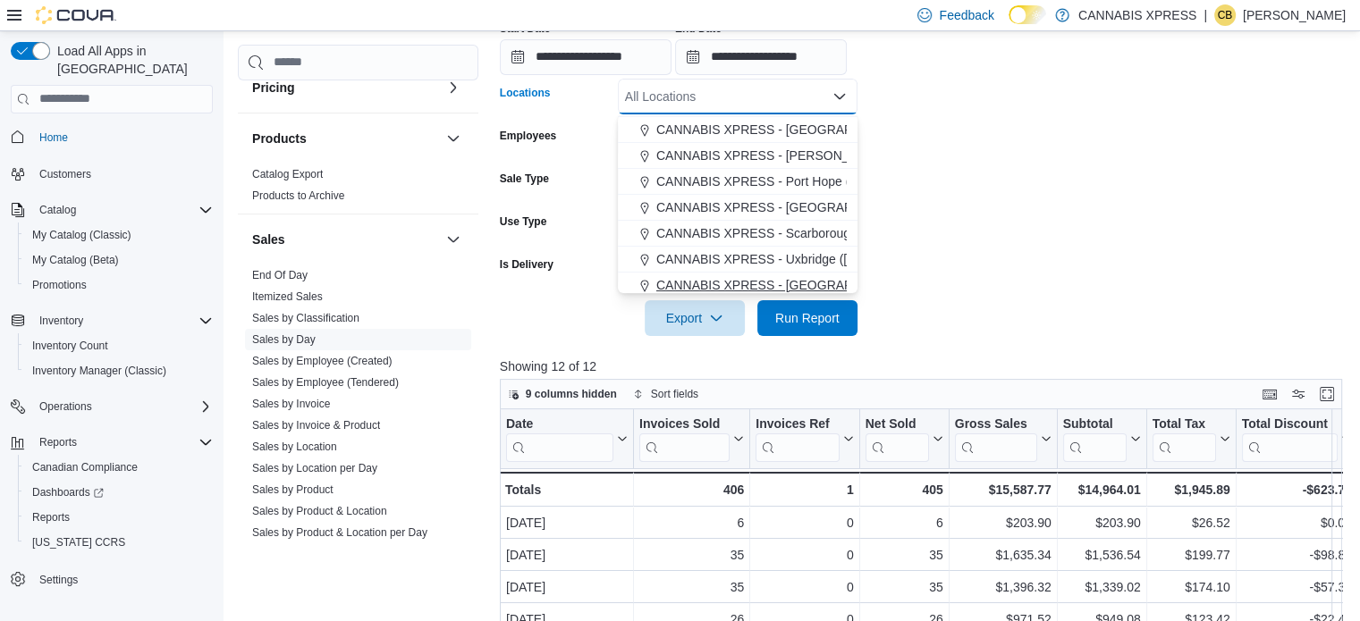
click at [822, 280] on span "CANNABIS XPRESS - [GEOGRAPHIC_DATA] ([GEOGRAPHIC_DATA])" at bounding box center [856, 285] width 401 height 18
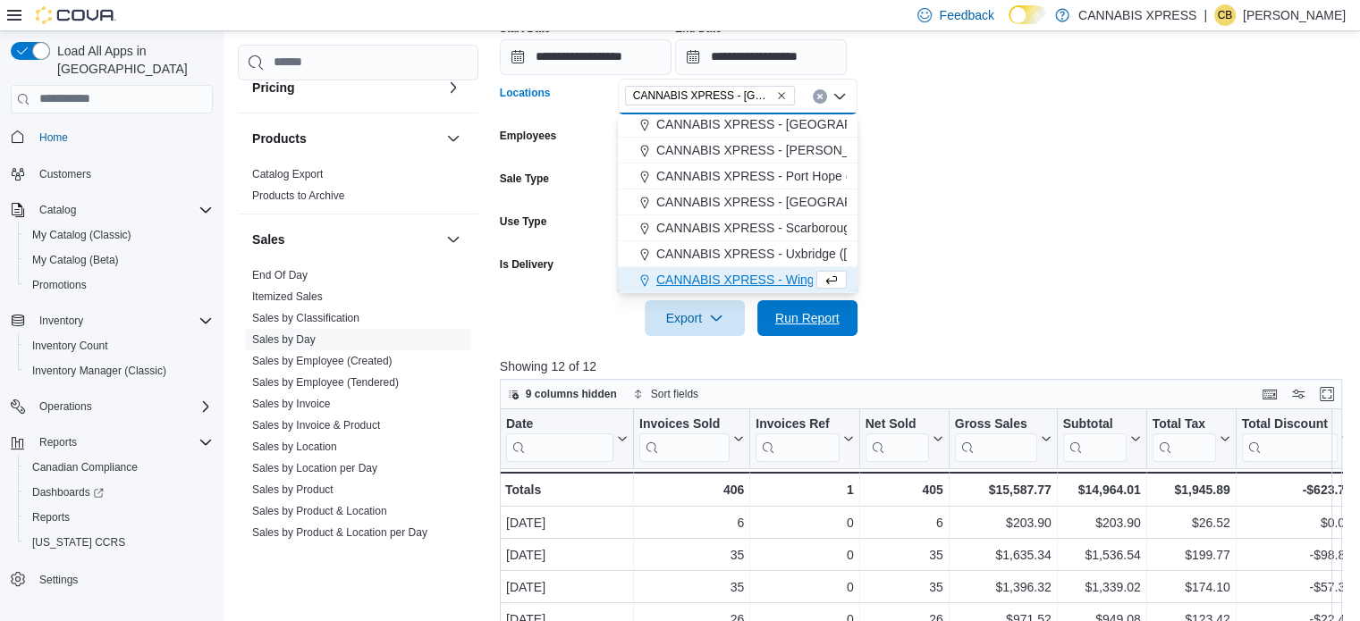
click at [826, 316] on span "Run Report" at bounding box center [807, 318] width 64 height 18
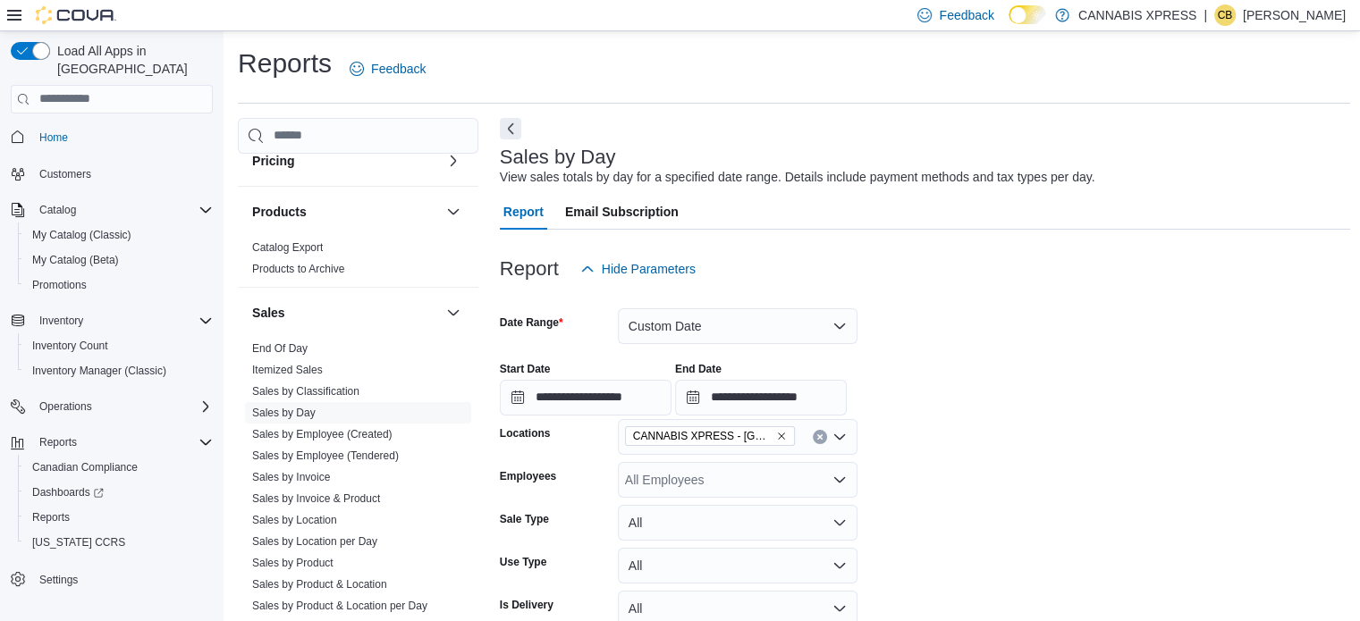
scroll to position [268, 0]
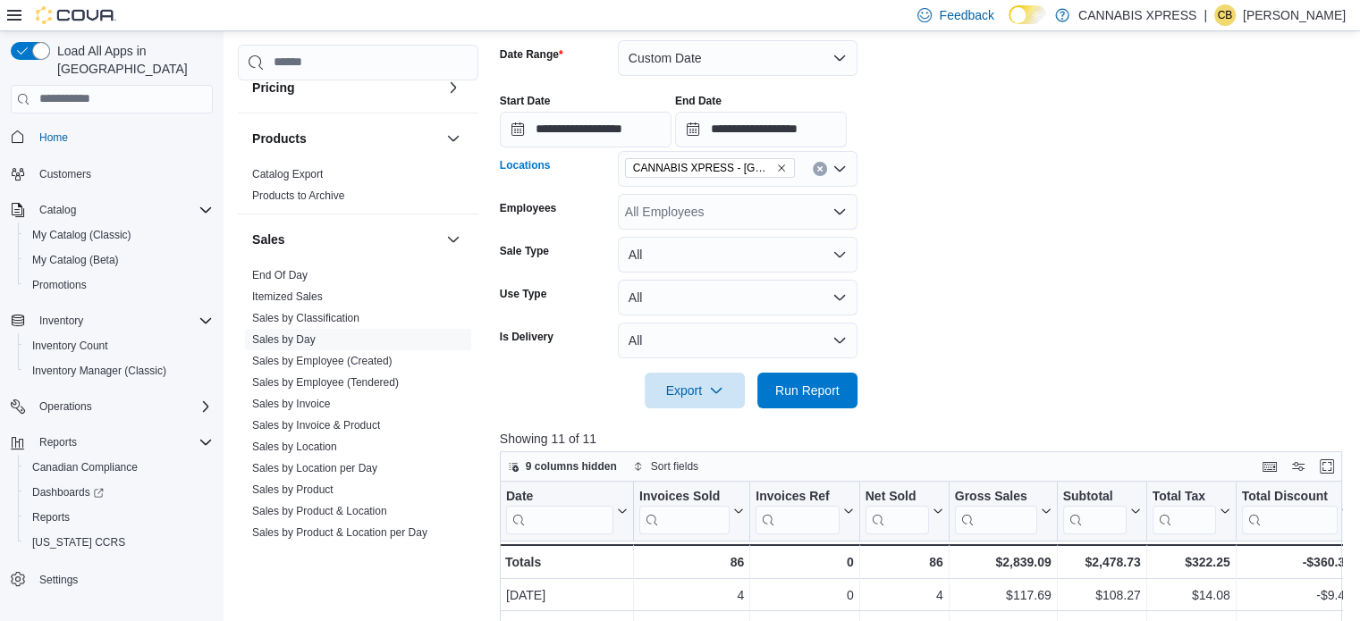
click at [819, 173] on button "Clear input" at bounding box center [820, 169] width 14 height 14
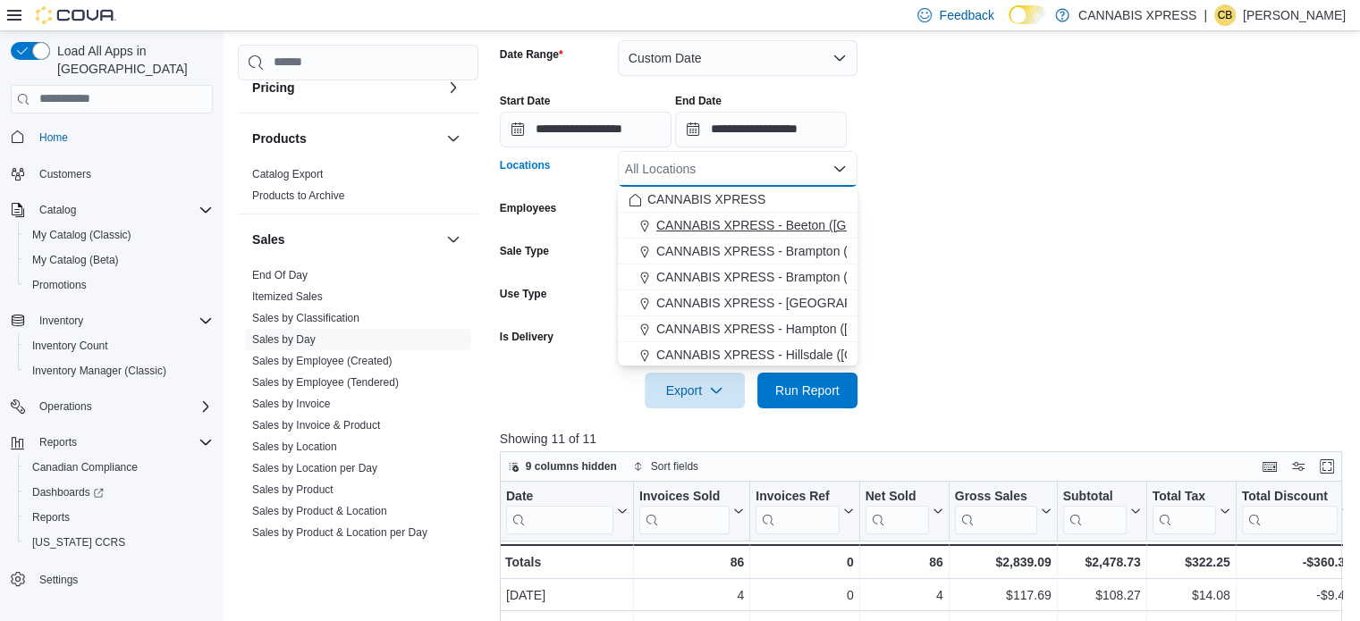
click at [810, 217] on span "CANNABIS XPRESS - Beeton ([GEOGRAPHIC_DATA])" at bounding box center [811, 225] width 311 height 18
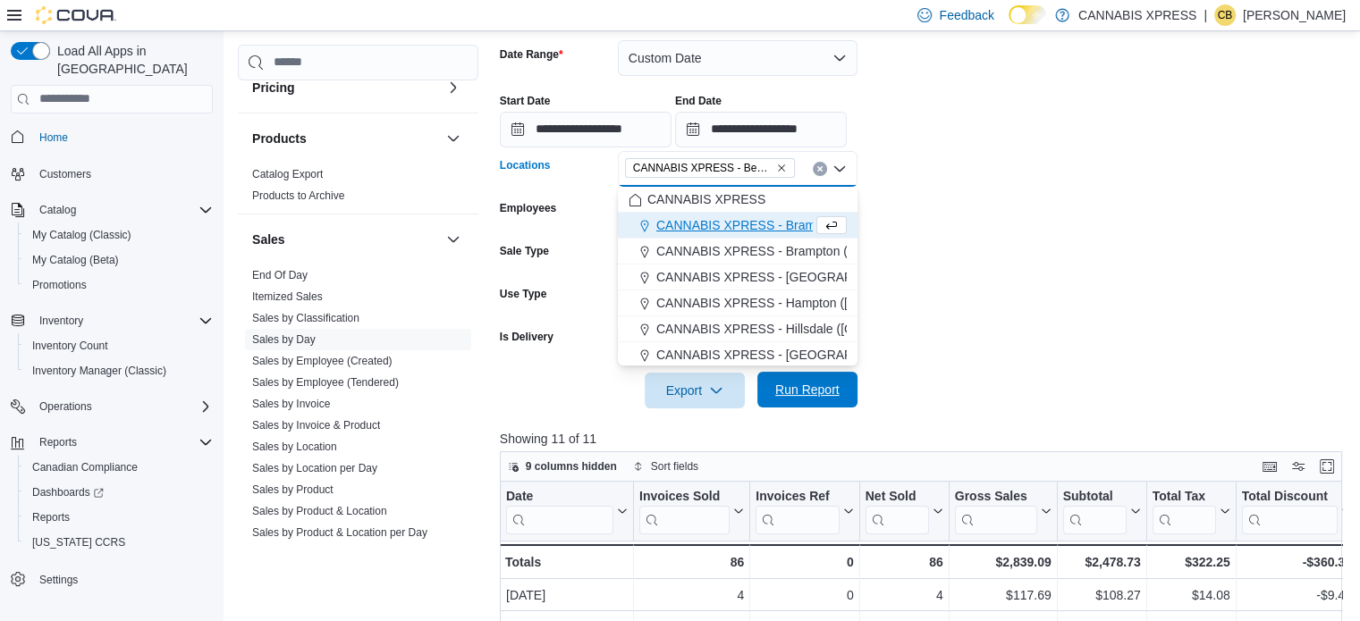
click at [820, 384] on span "Run Report" at bounding box center [807, 390] width 64 height 18
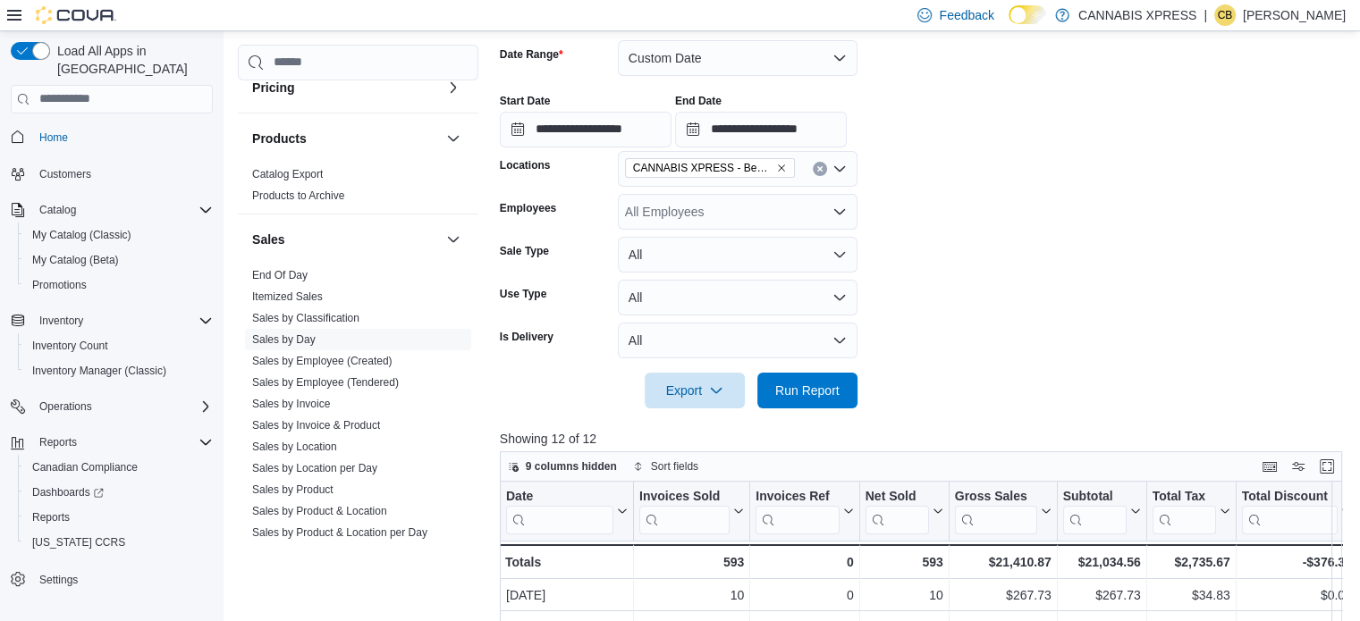
click at [818, 170] on icon "Clear input" at bounding box center [819, 168] width 4 height 4
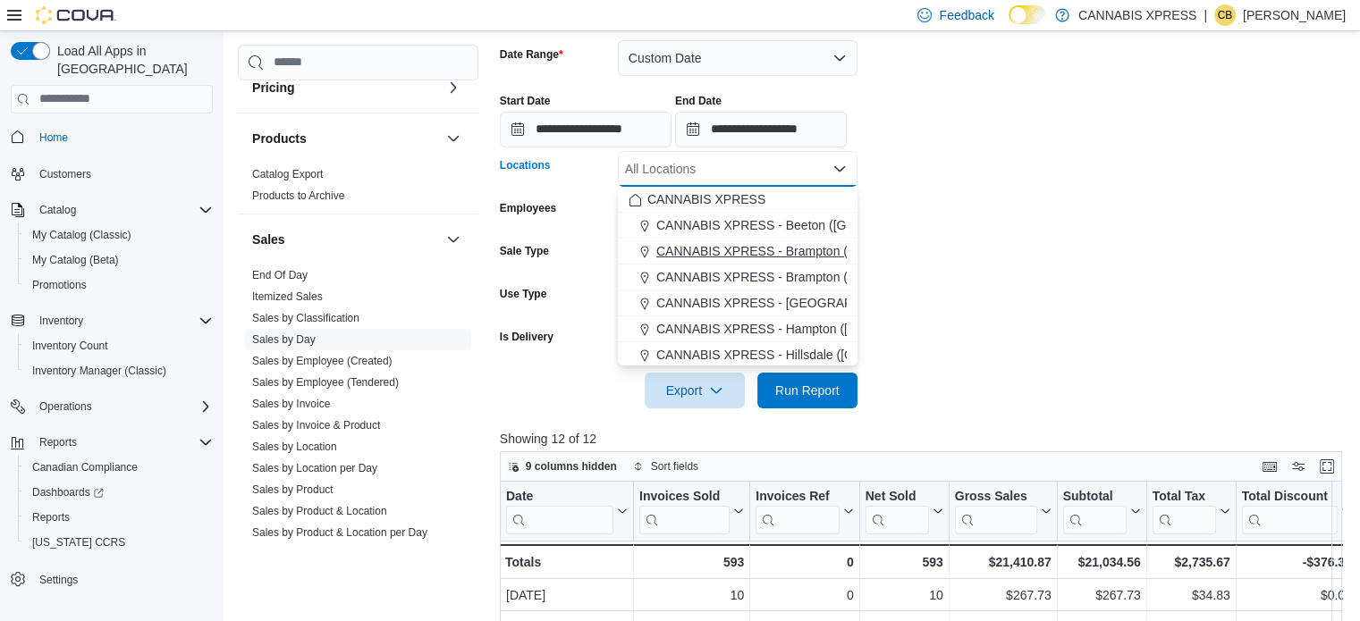
click at [811, 249] on span "CANNABIS XPRESS - Brampton ([GEOGRAPHIC_DATA])" at bounding box center [818, 251] width 325 height 18
click at [809, 384] on span "Run Report" at bounding box center [807, 391] width 64 height 18
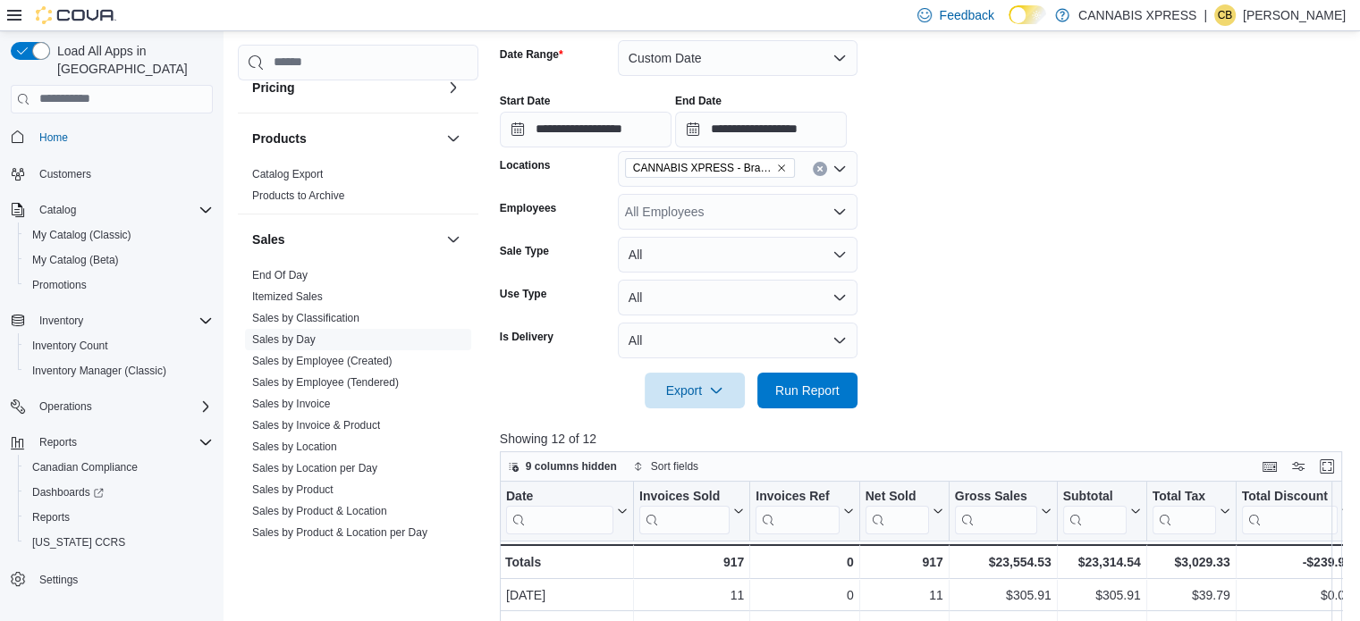
click at [819, 168] on icon "Clear input" at bounding box center [819, 168] width 4 height 4
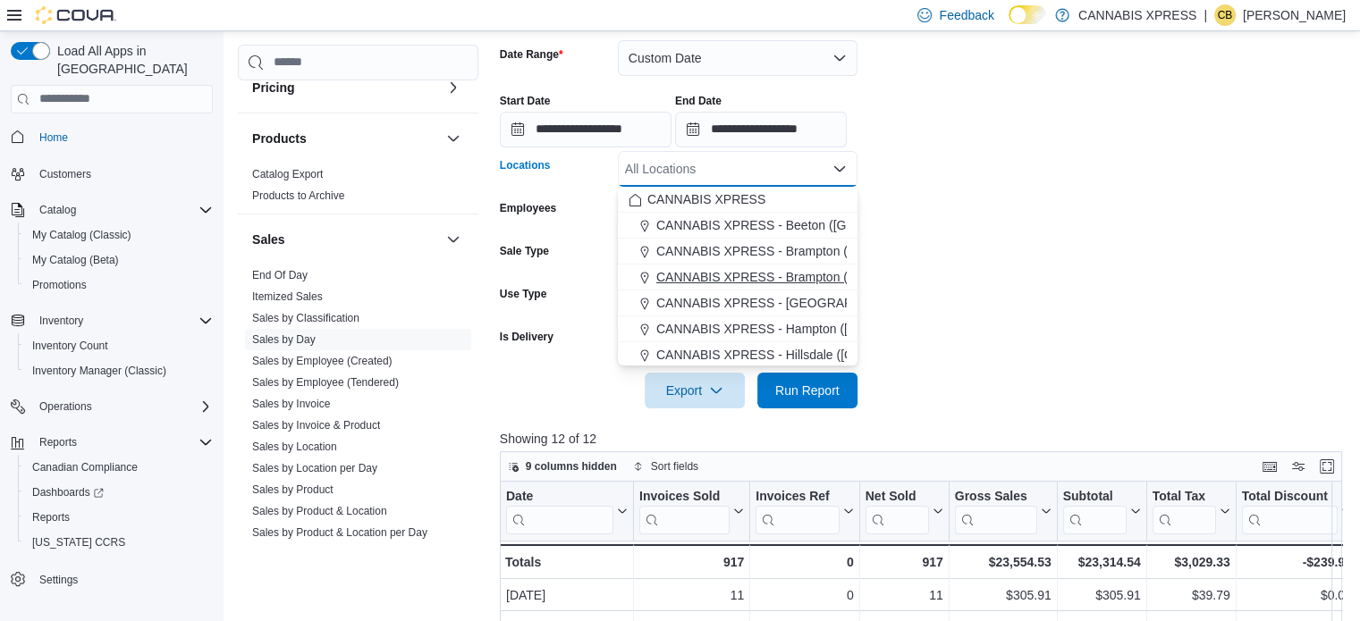
click at [804, 272] on span "CANNABIS XPRESS - Brampton (Veterans Drive)" at bounding box center [794, 277] width 277 height 18
drag, startPoint x: 794, startPoint y: 389, endPoint x: 869, endPoint y: 210, distance: 193.9
click at [794, 388] on span "Run Report" at bounding box center [807, 391] width 64 height 18
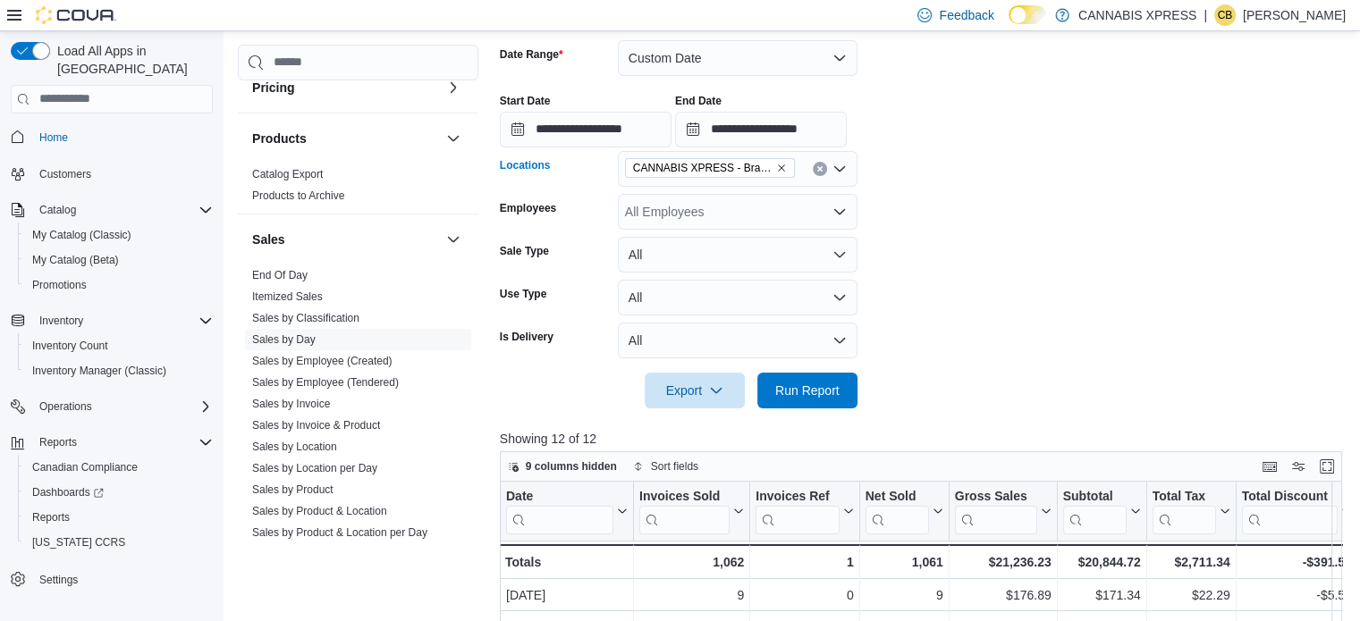
click at [822, 169] on button "Clear input" at bounding box center [820, 169] width 14 height 14
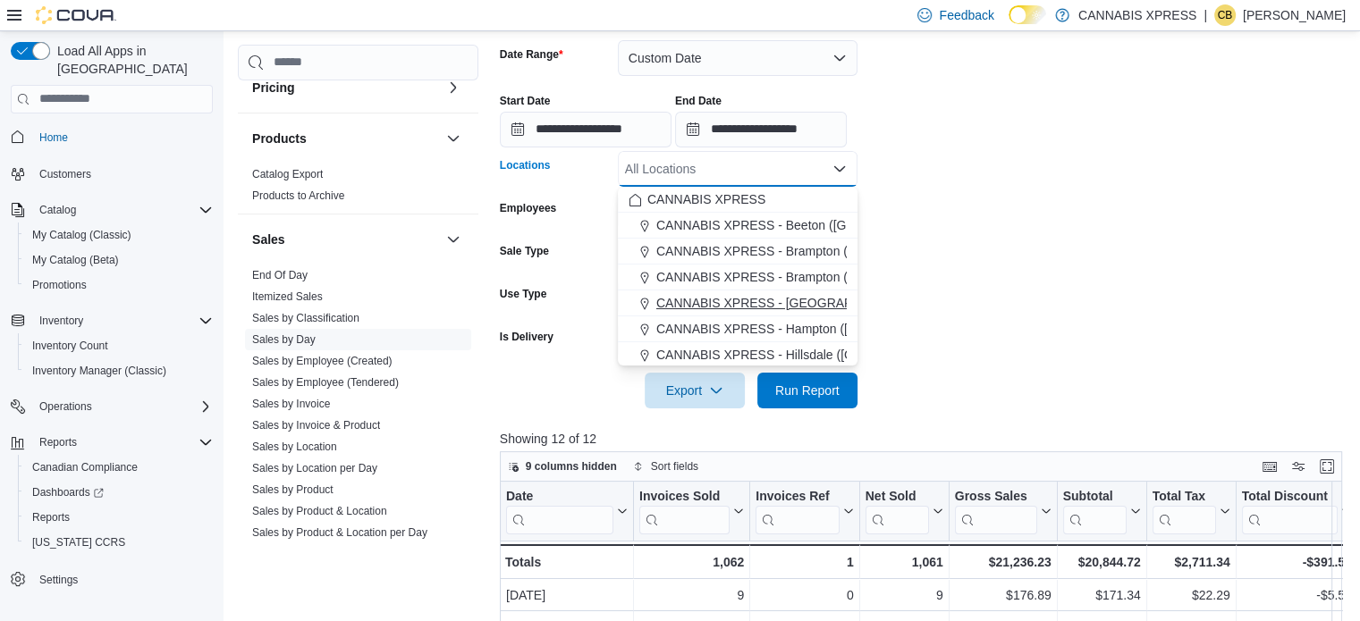
click at [798, 304] on span "CANNABIS XPRESS - [GEOGRAPHIC_DATA] ([GEOGRAPHIC_DATA])" at bounding box center [856, 303] width 401 height 18
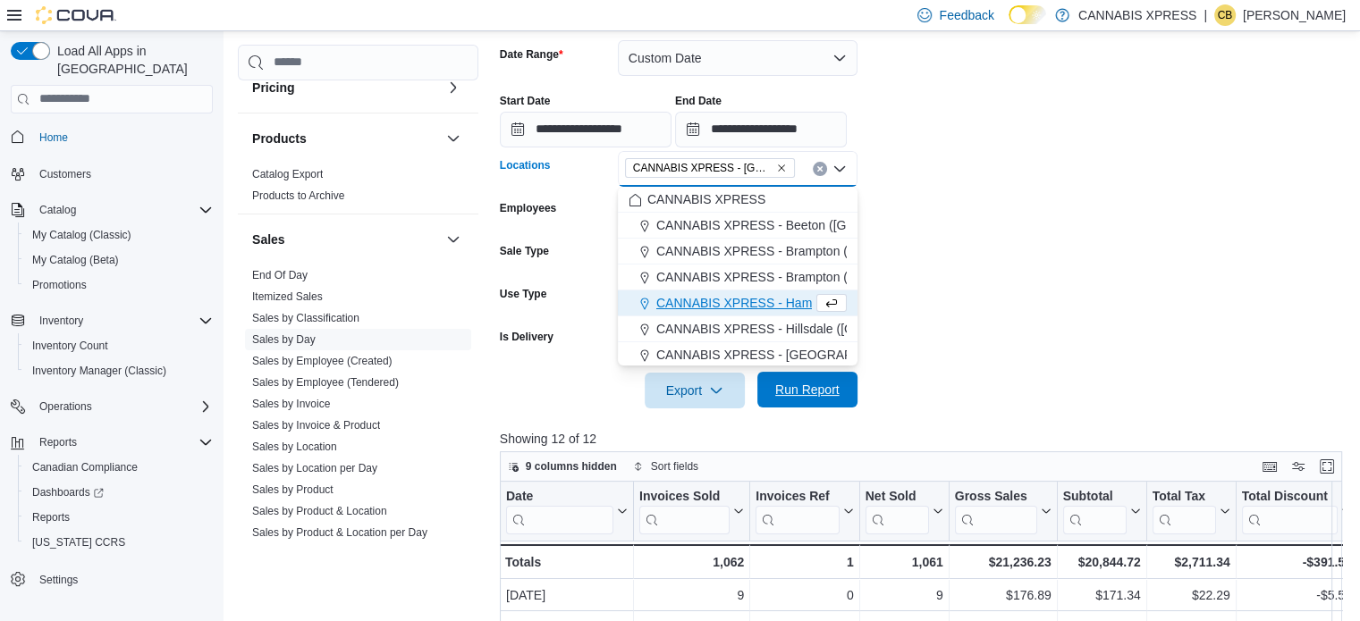
click at [811, 382] on span "Run Report" at bounding box center [807, 390] width 64 height 18
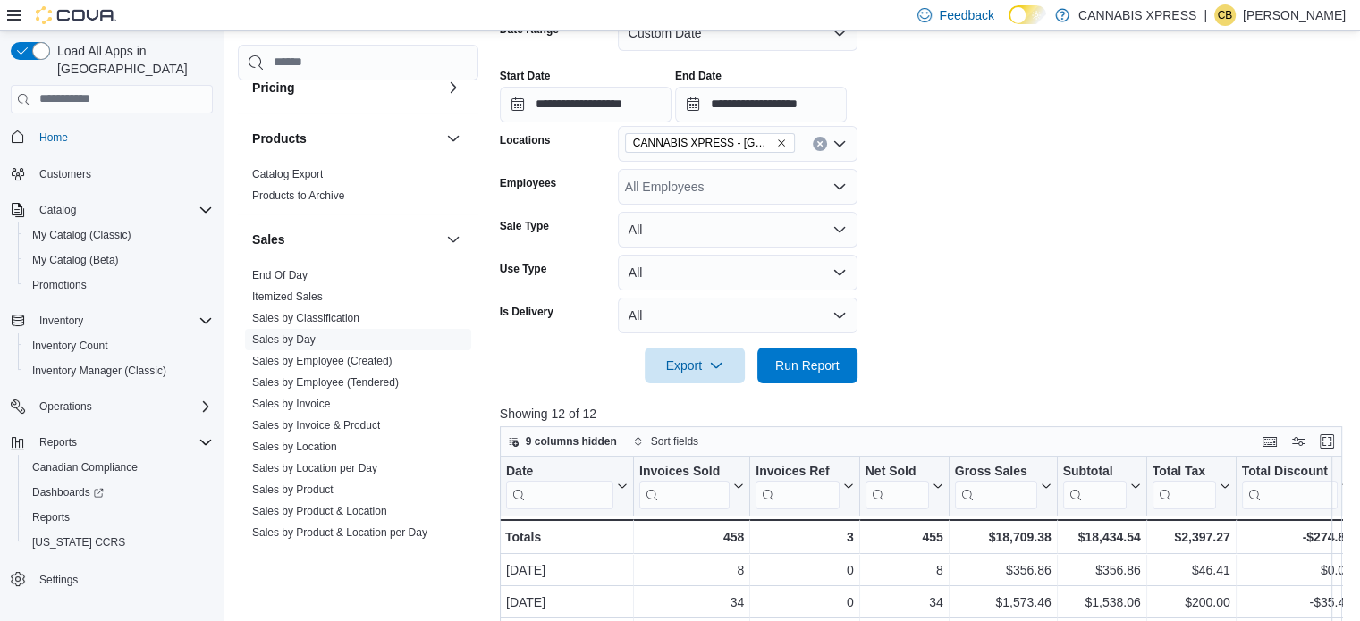
scroll to position [251, 0]
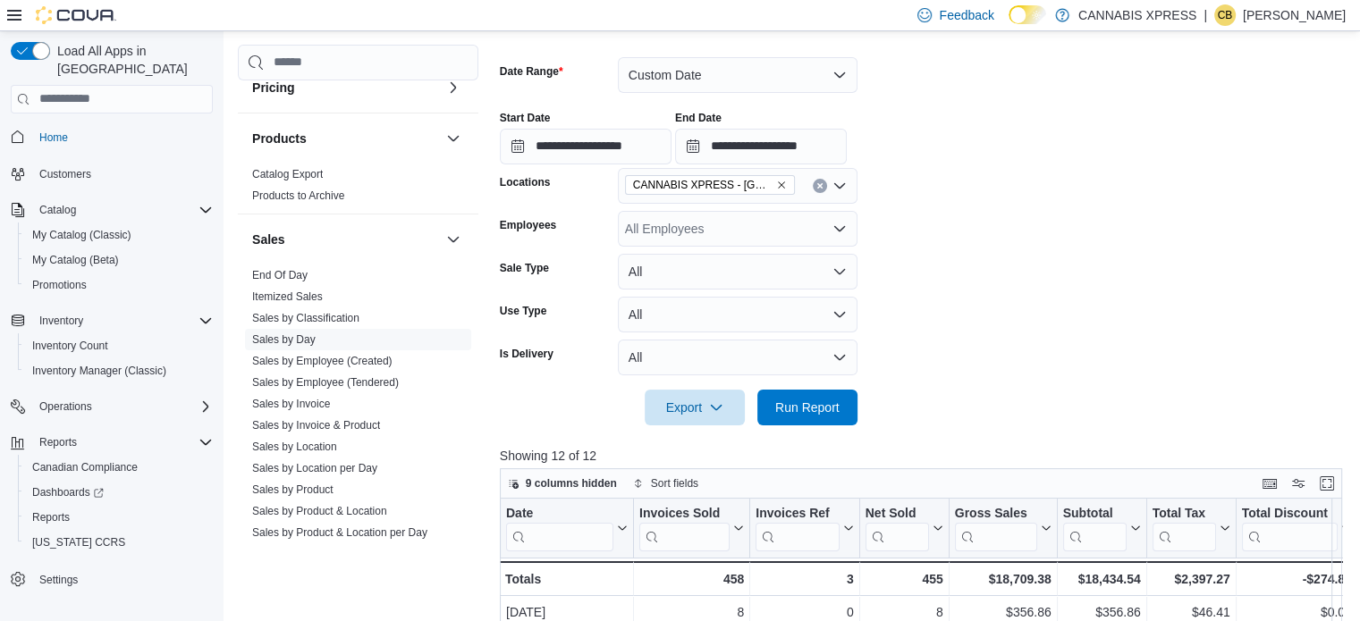
click at [819, 185] on icon "Clear input" at bounding box center [819, 185] width 4 height 4
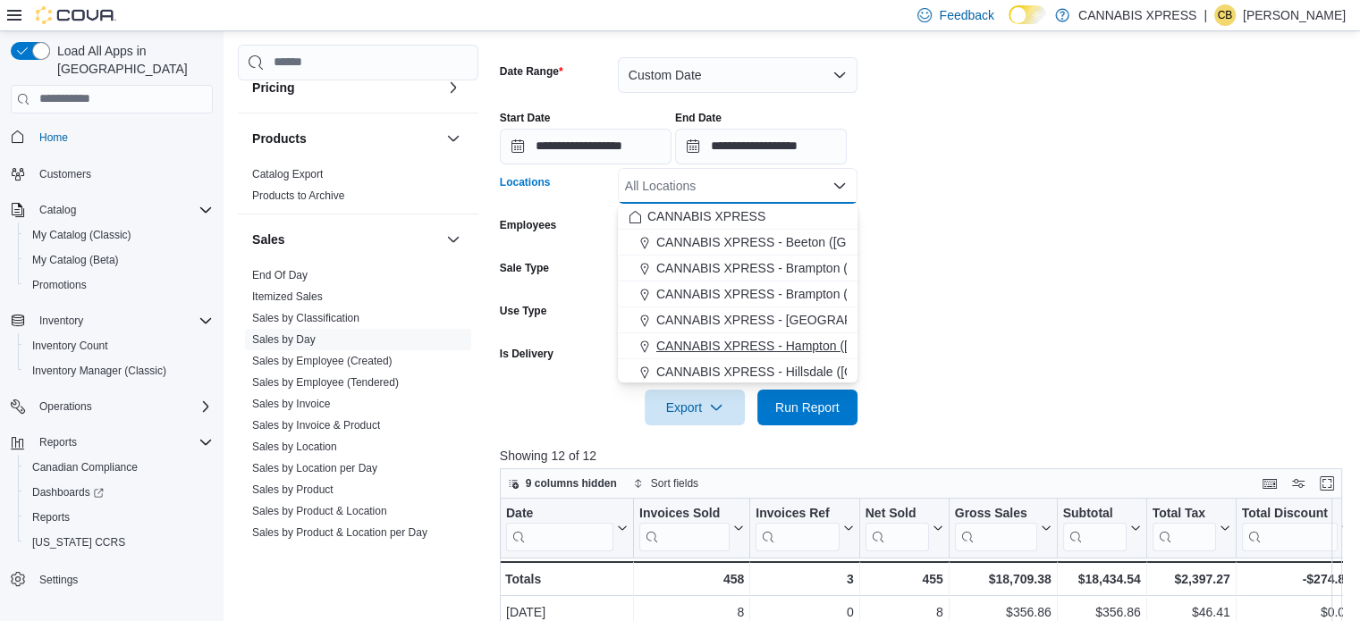
click at [814, 344] on span "CANNABIS XPRESS - Hampton ([GEOGRAPHIC_DATA])" at bounding box center [817, 346] width 322 height 18
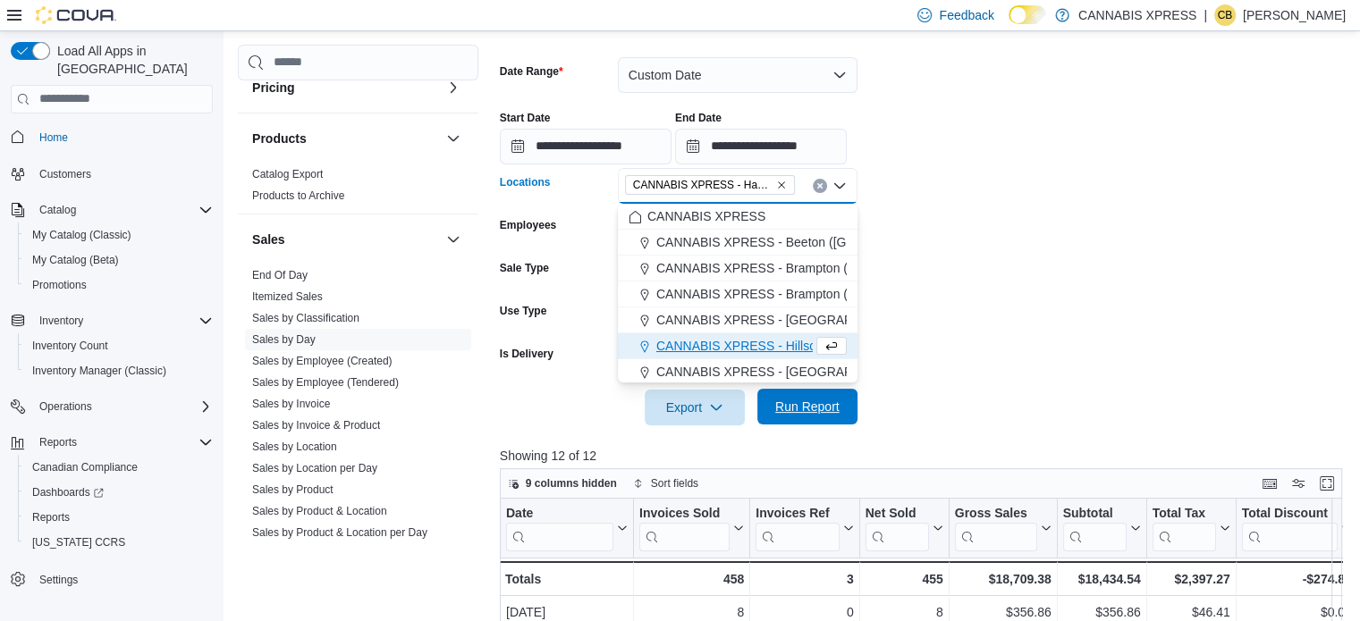
click at [824, 409] on span "Run Report" at bounding box center [807, 407] width 64 height 18
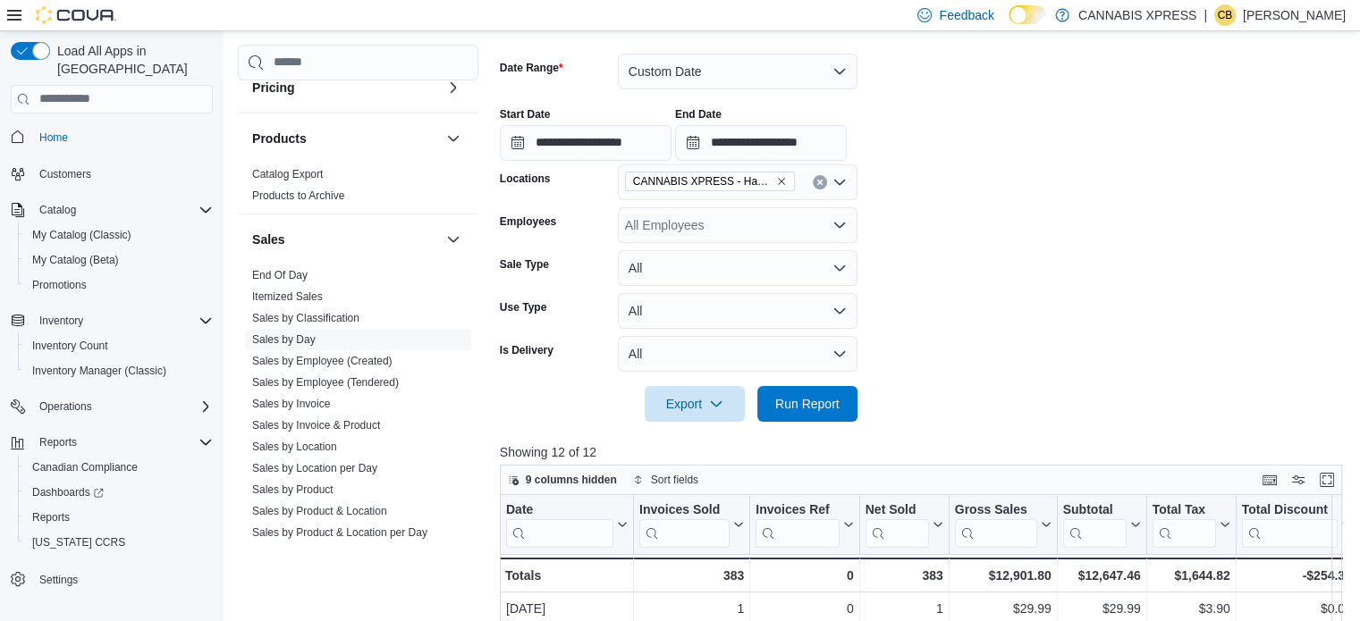
scroll to position [251, 0]
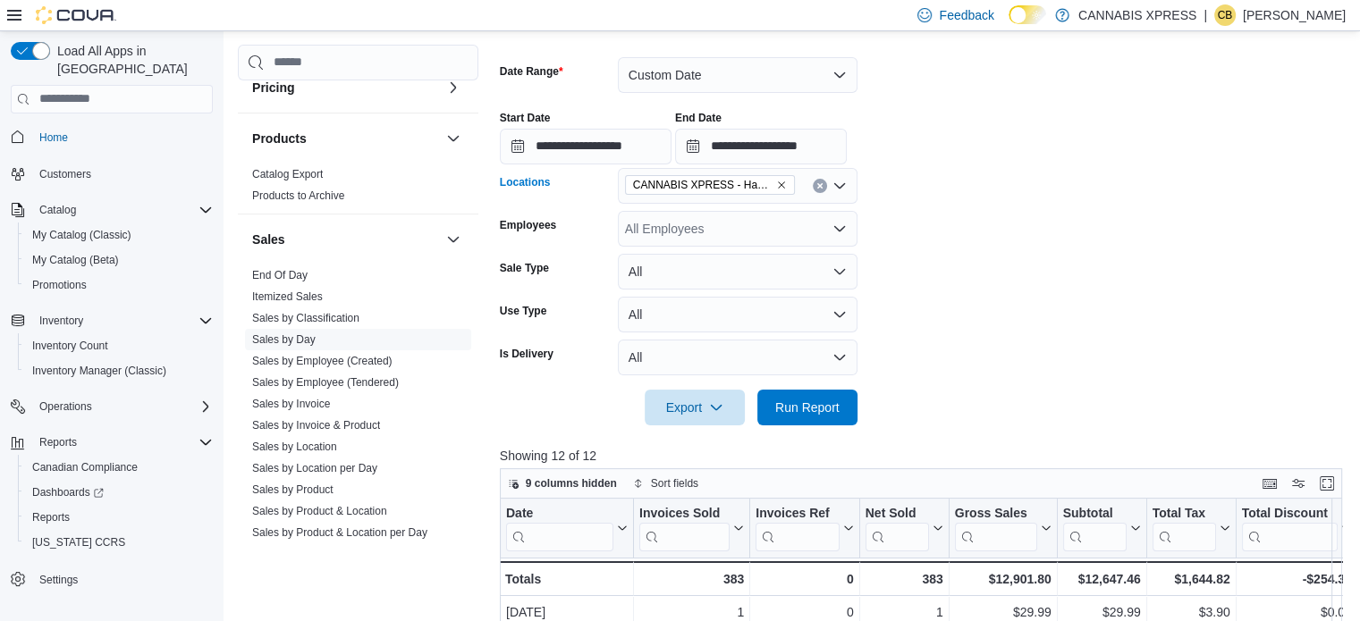
click at [818, 181] on button "Clear input" at bounding box center [820, 186] width 14 height 14
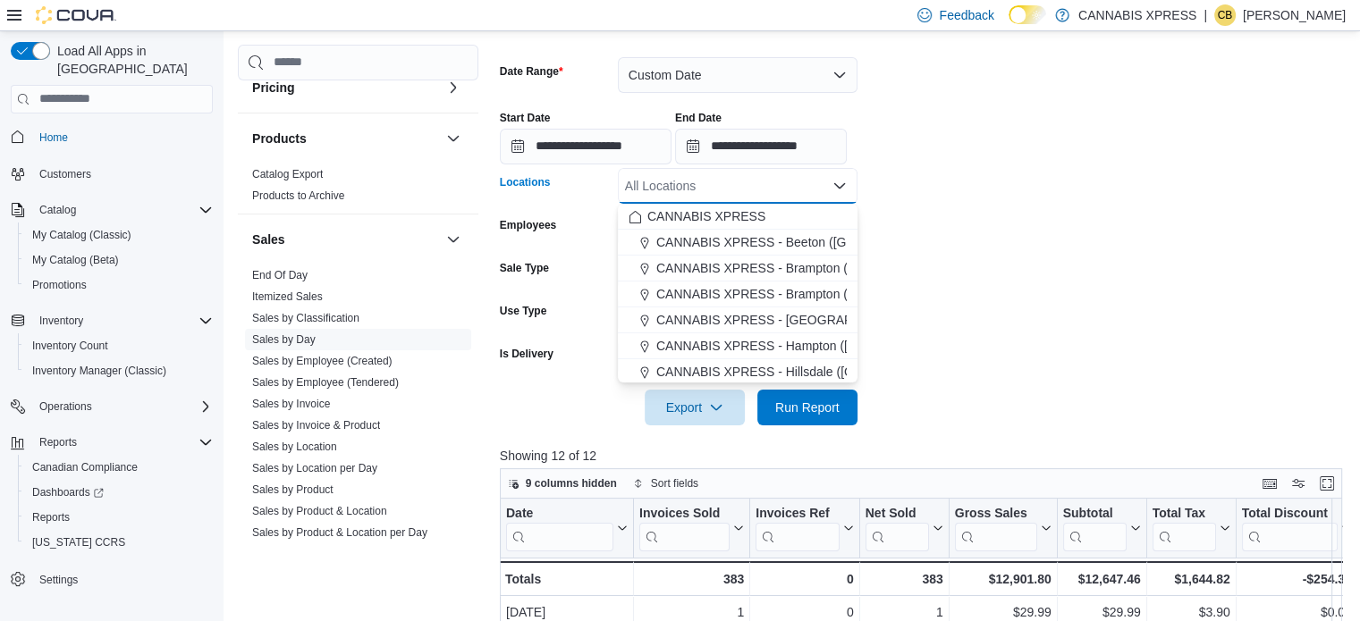
scroll to position [89, 0]
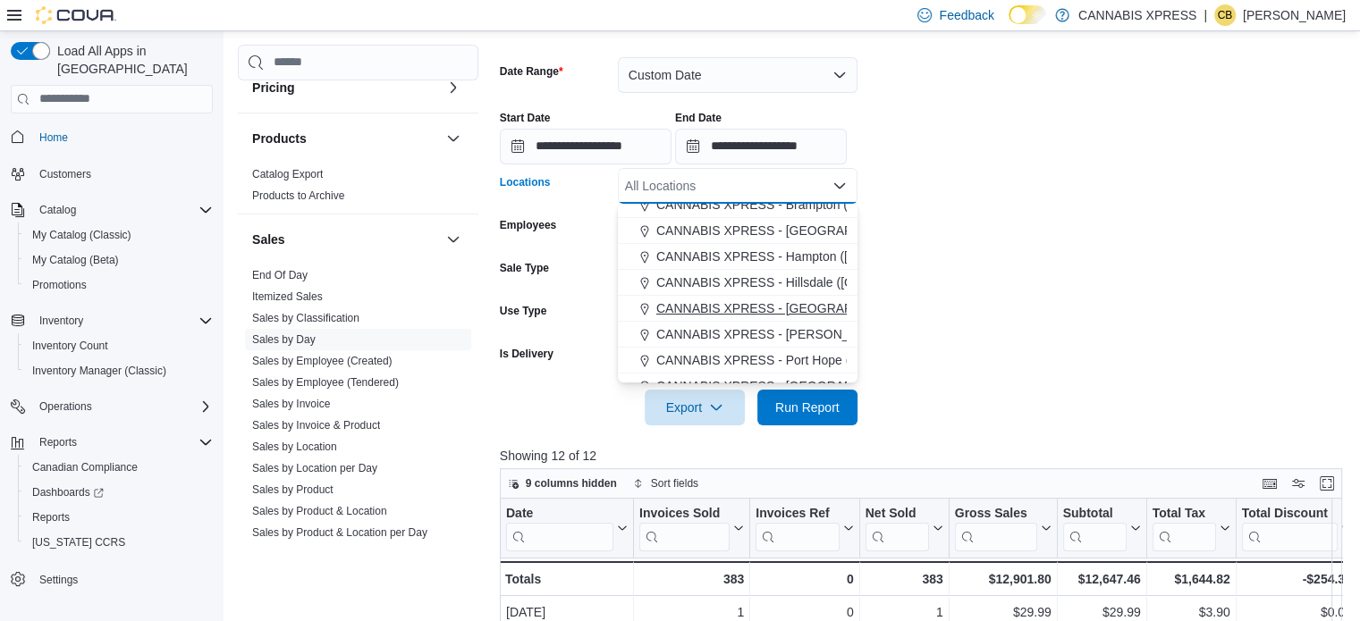
click at [781, 307] on span "CANNABIS XPRESS - [GEOGRAPHIC_DATA][PERSON_NAME] ([GEOGRAPHIC_DATA])" at bounding box center [908, 308] width 505 height 18
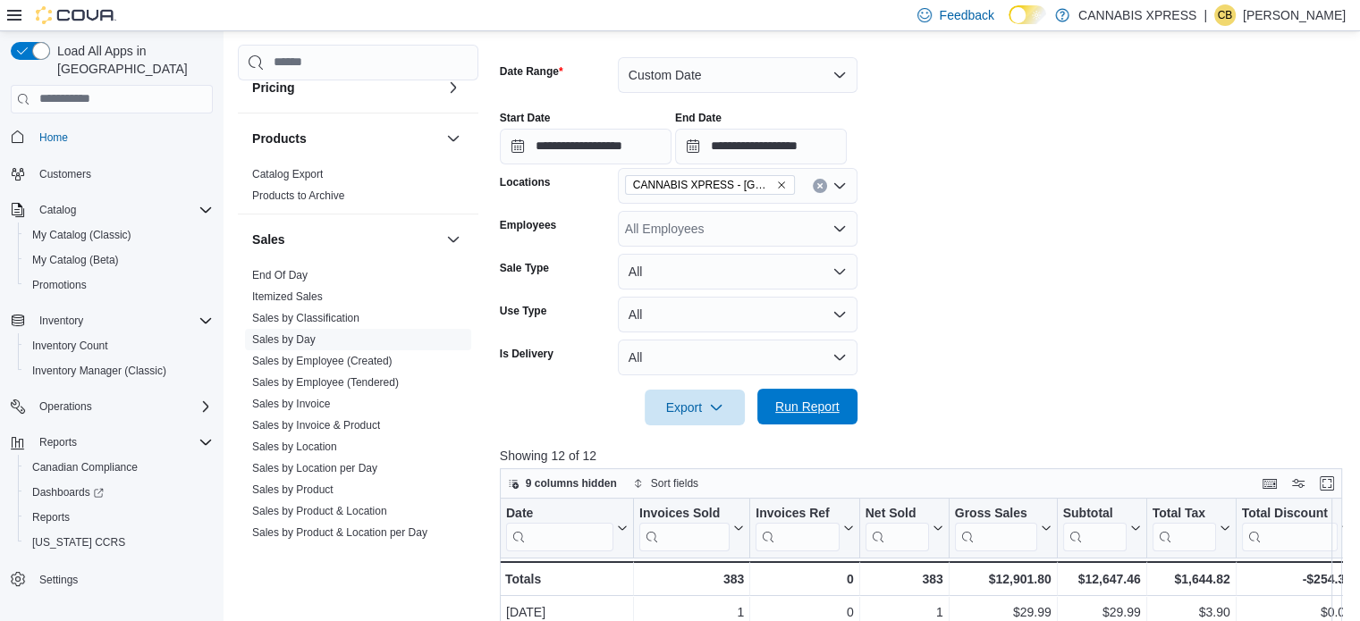
click at [818, 406] on span "Run Report" at bounding box center [807, 407] width 64 height 18
click at [819, 183] on icon "Clear input" at bounding box center [819, 185] width 7 height 7
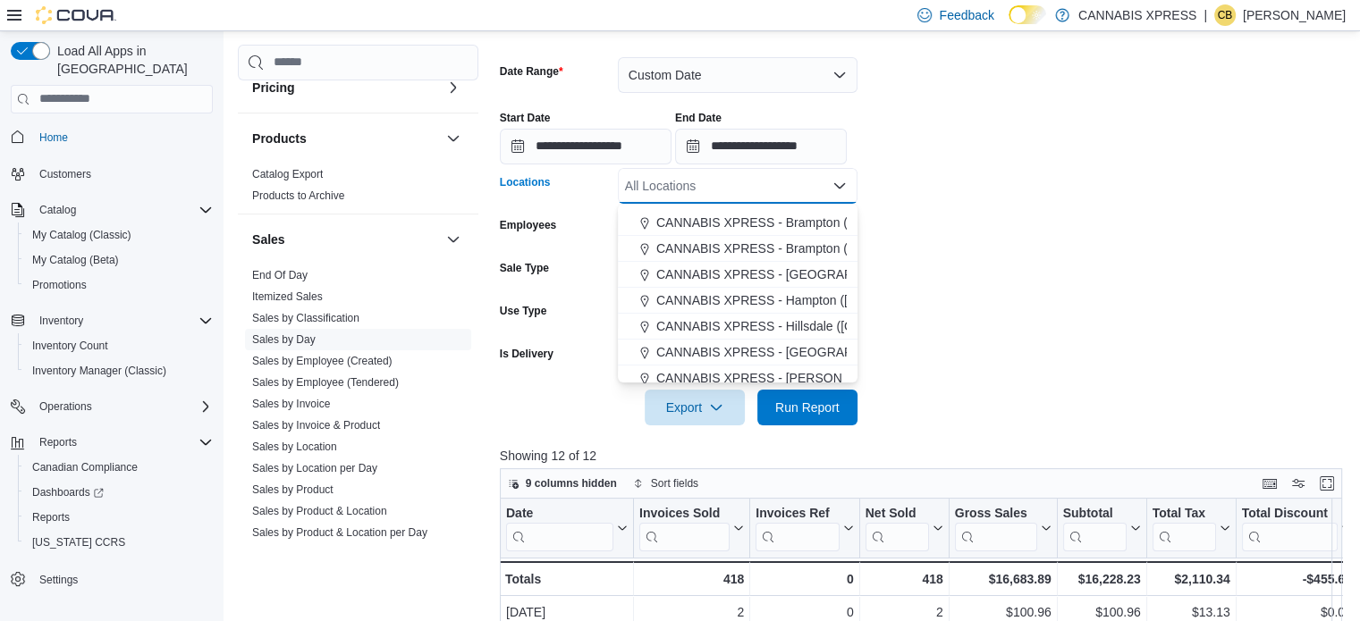
scroll to position [89, 0]
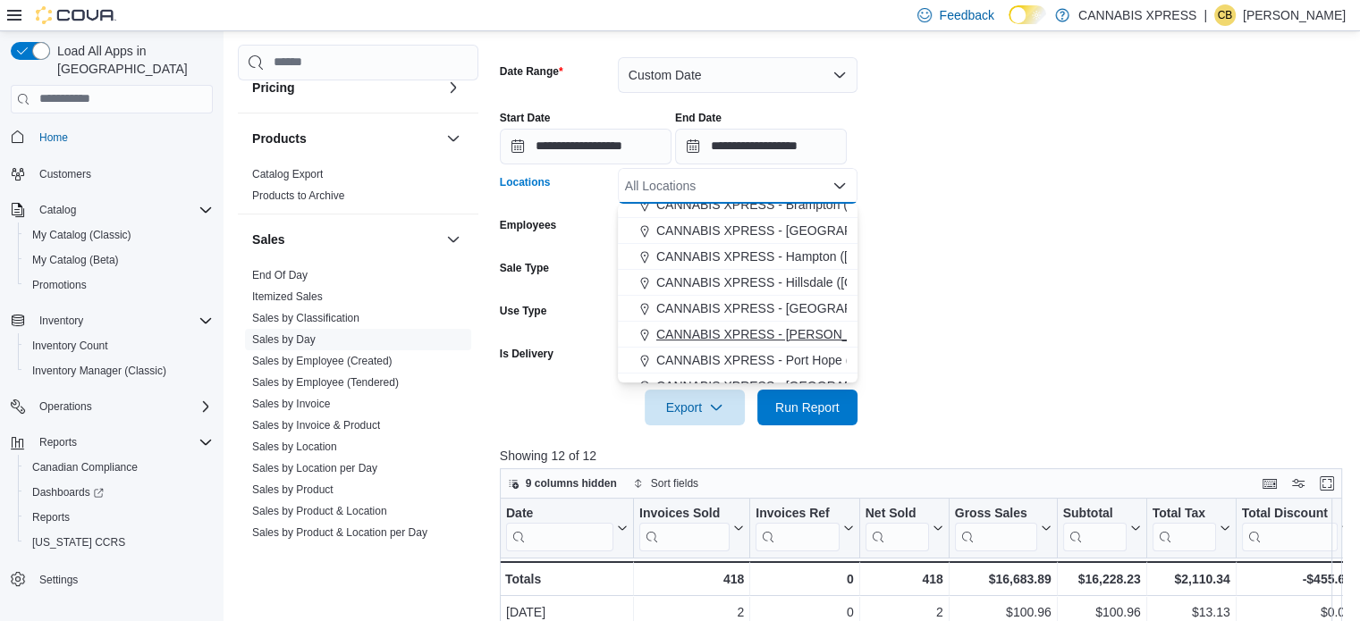
click at [822, 341] on span "CANNABIS XPRESS - [PERSON_NAME] ([GEOGRAPHIC_DATA])" at bounding box center [843, 334] width 375 height 18
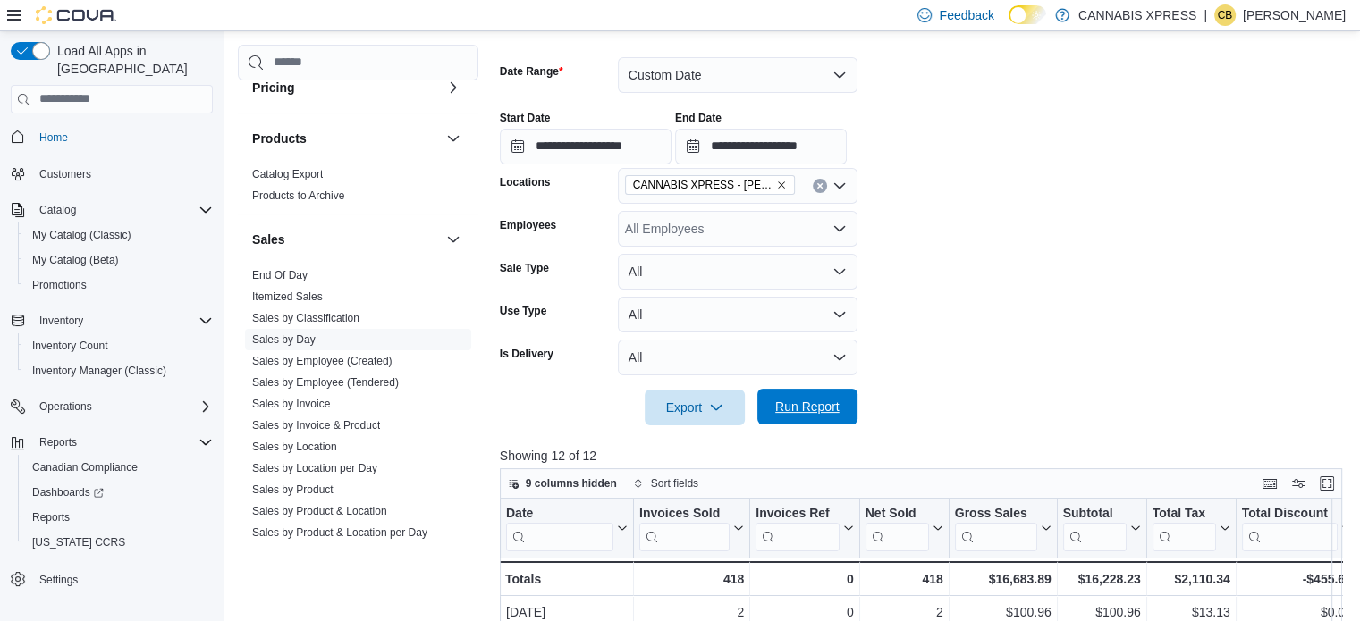
click at [830, 400] on span "Run Report" at bounding box center [807, 407] width 64 height 18
click at [819, 187] on icon "Clear input" at bounding box center [819, 185] width 7 height 7
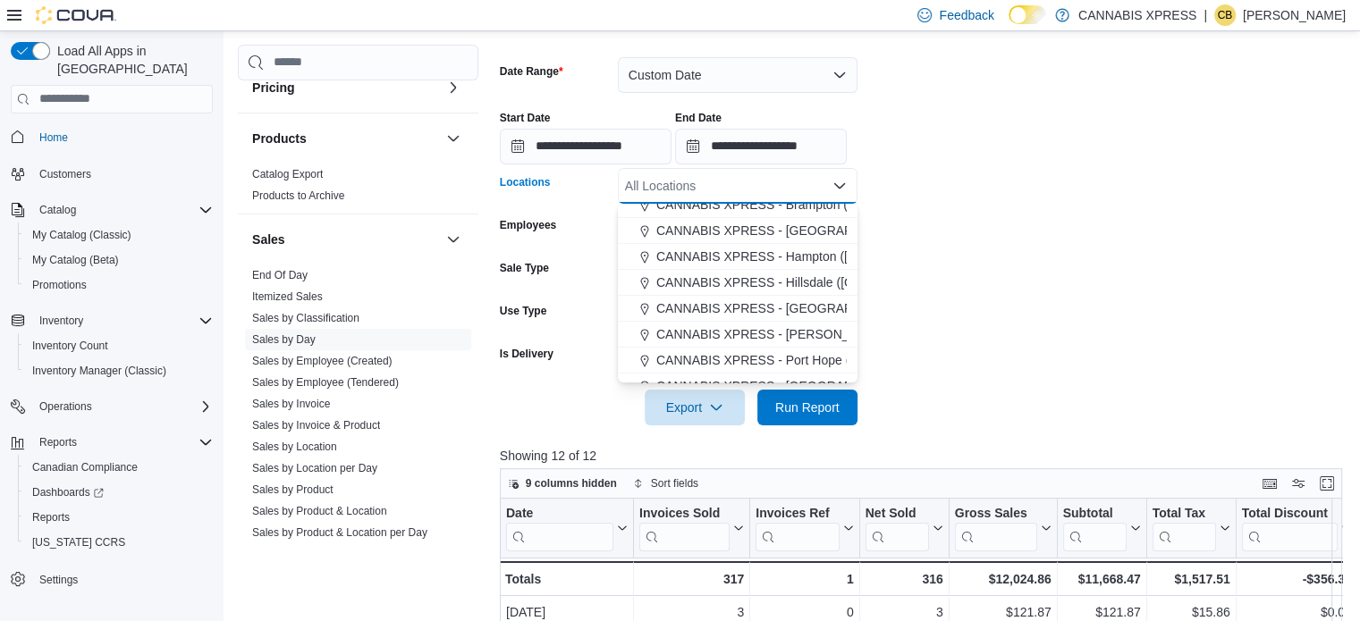
scroll to position [179, 0]
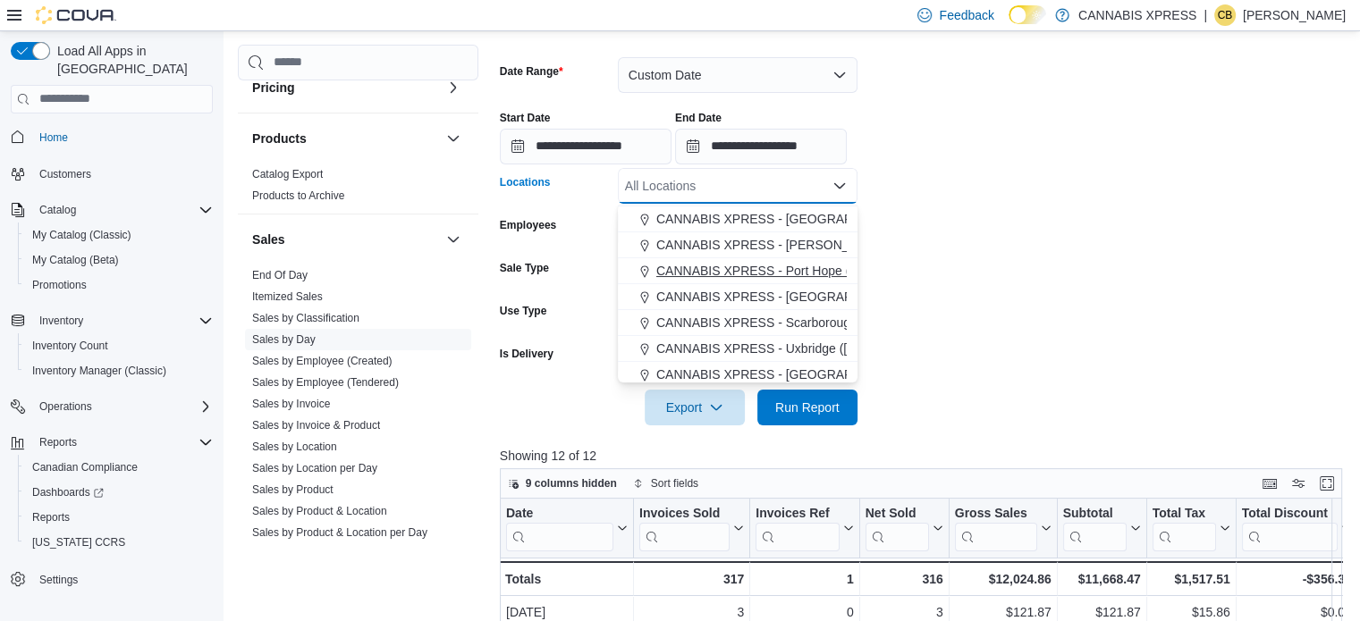
click at [805, 266] on span "CANNABIS XPRESS - Port Hope ([PERSON_NAME] Drive)" at bounding box center [822, 271] width 333 height 18
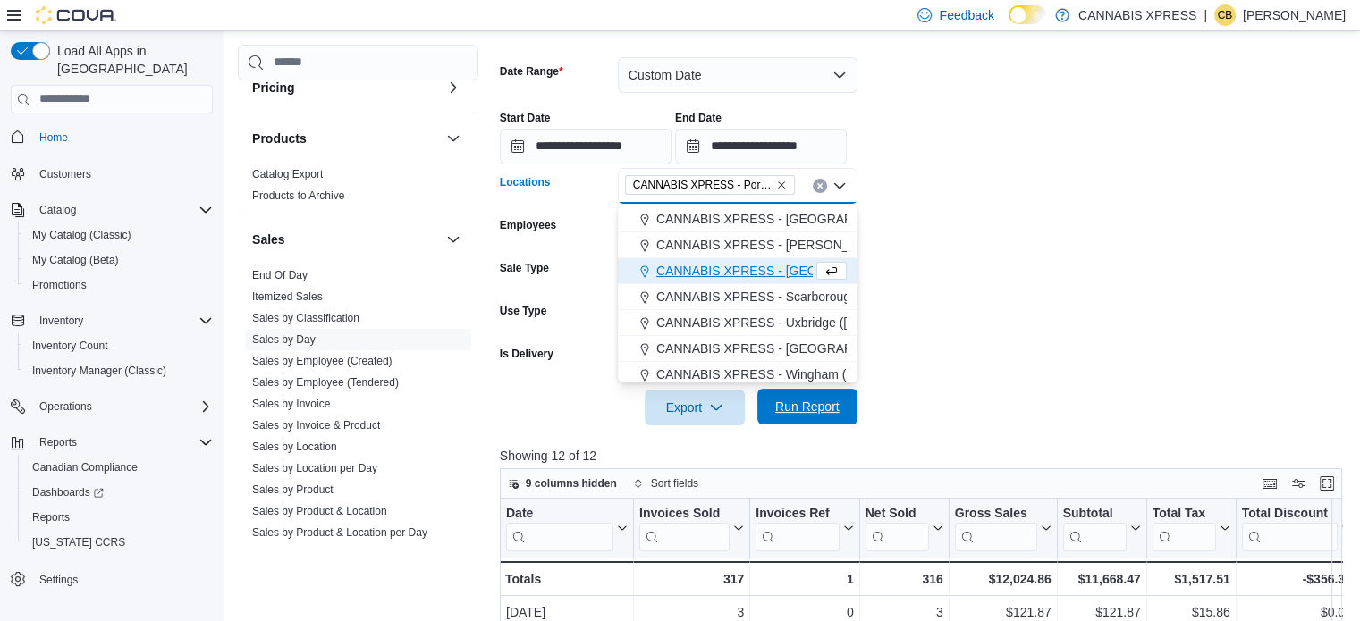
click at [832, 404] on span "Run Report" at bounding box center [807, 407] width 64 height 18
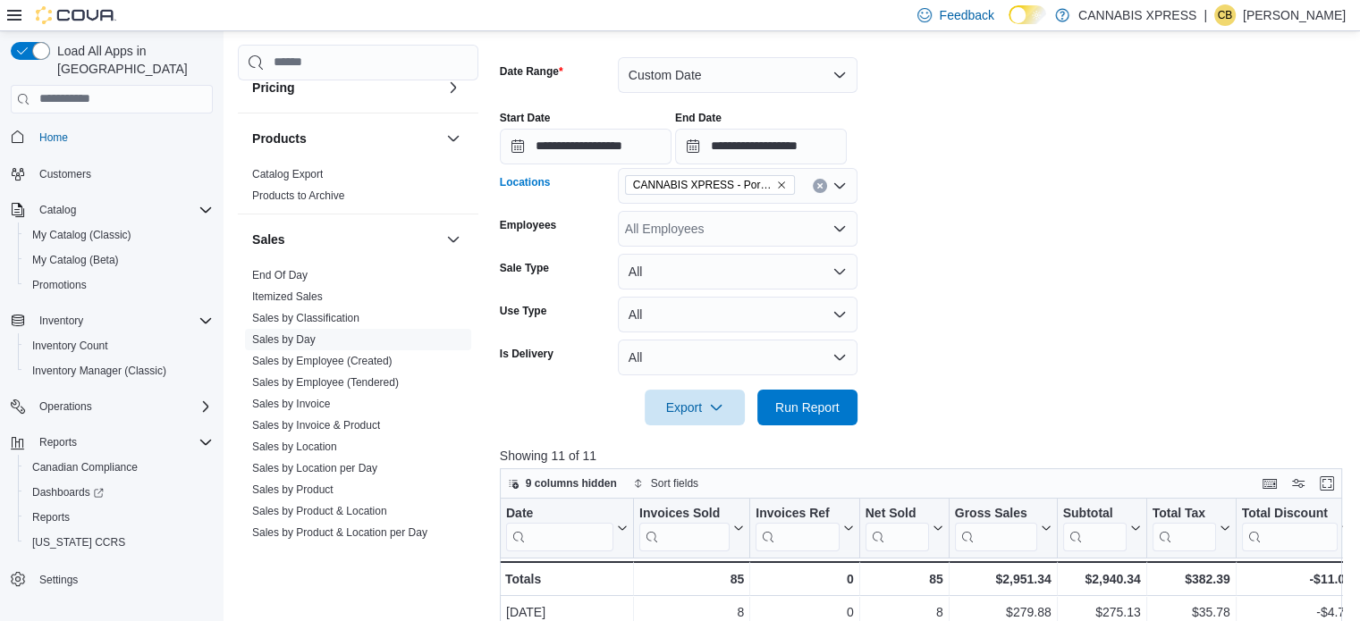
click at [814, 181] on button "Clear input" at bounding box center [820, 186] width 14 height 14
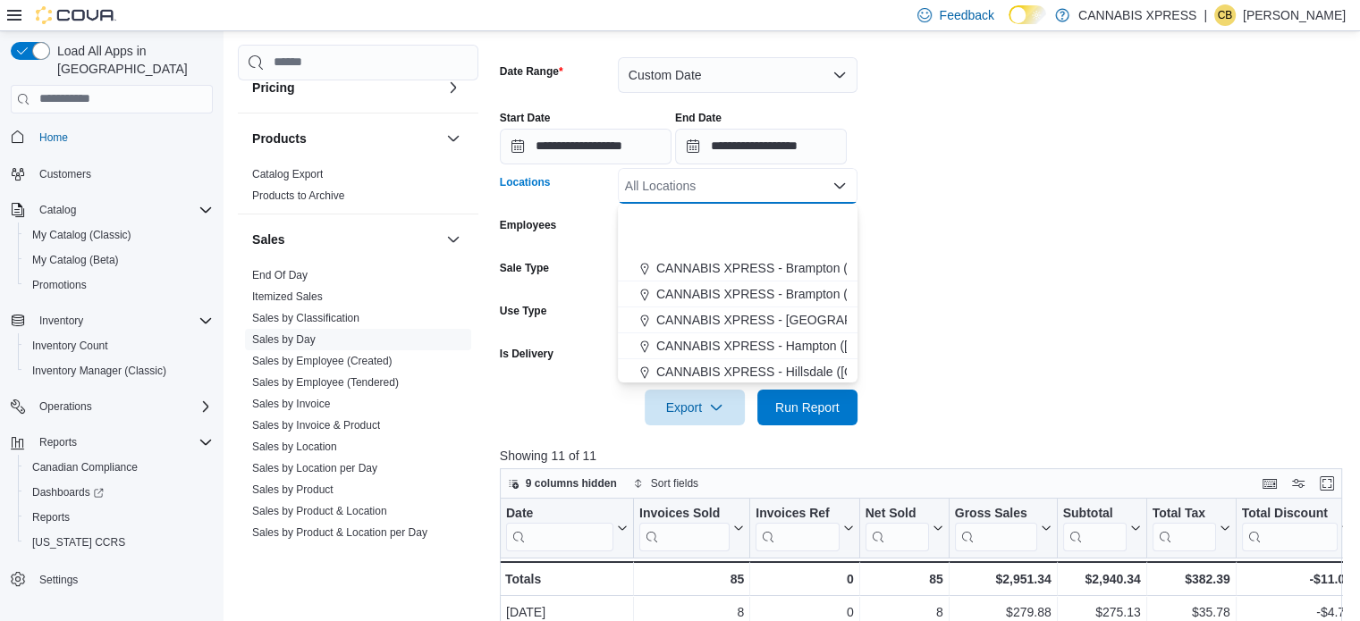
scroll to position [179, 0]
click at [771, 296] on span "CANNABIS XPRESS - [GEOGRAPHIC_DATA] ([GEOGRAPHIC_DATA])" at bounding box center [856, 297] width 401 height 18
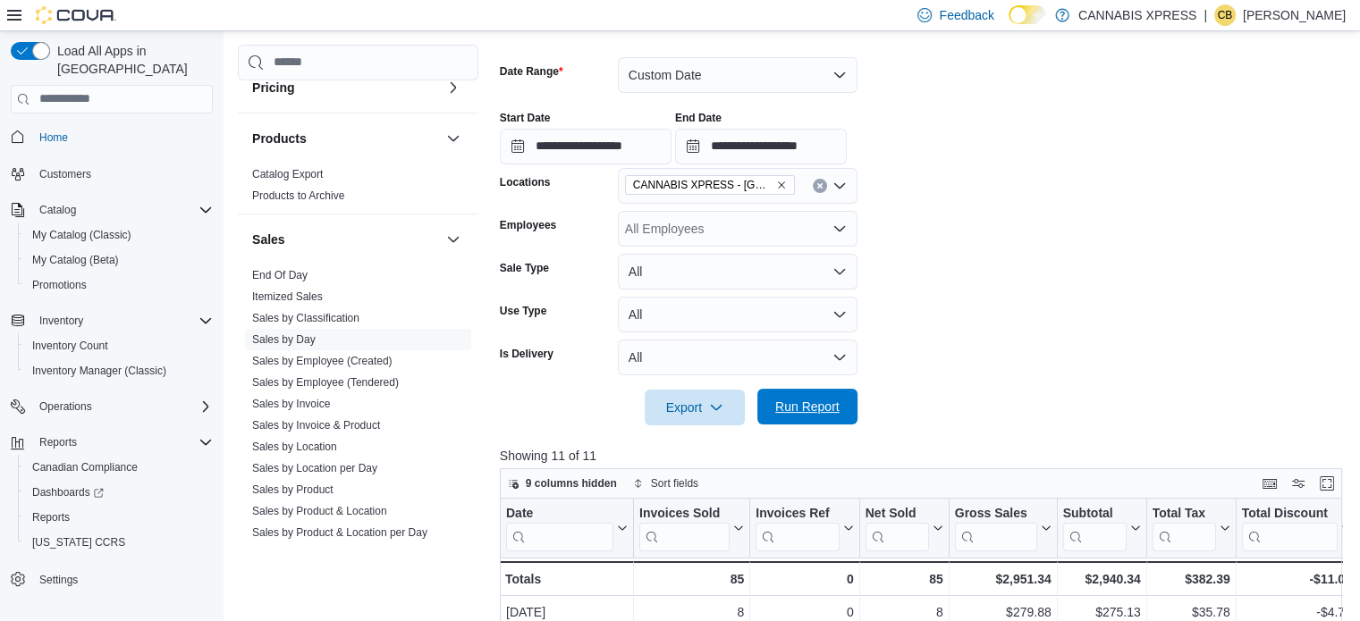
click at [821, 411] on span "Run Report" at bounding box center [807, 407] width 64 height 18
click at [816, 182] on icon "Clear input" at bounding box center [819, 185] width 7 height 7
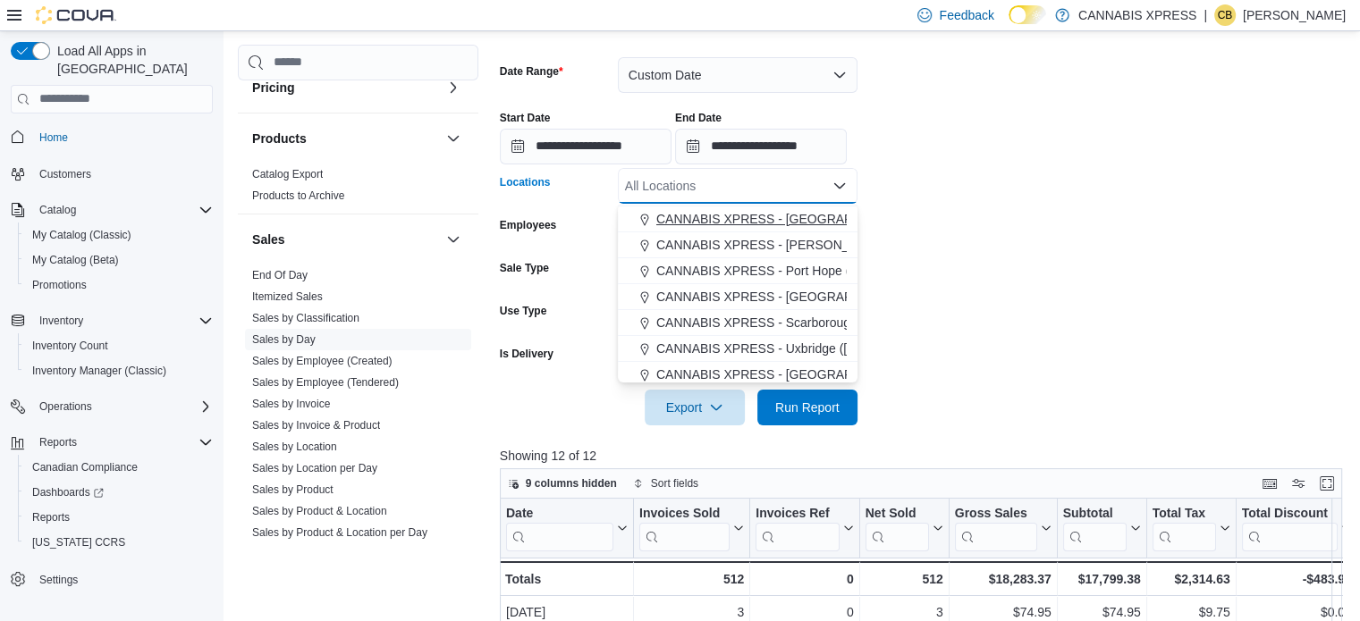
scroll to position [268, 0]
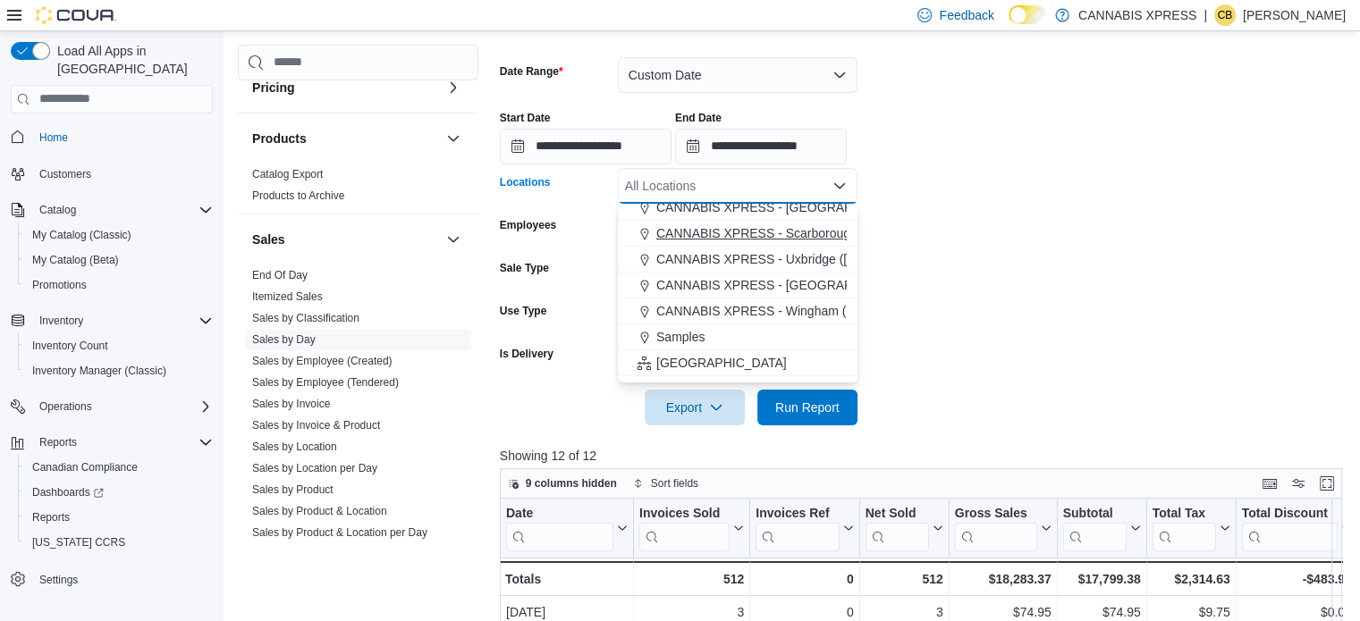
click at [769, 240] on span "CANNABIS XPRESS - Scarborough ([GEOGRAPHIC_DATA])" at bounding box center [827, 233] width 343 height 18
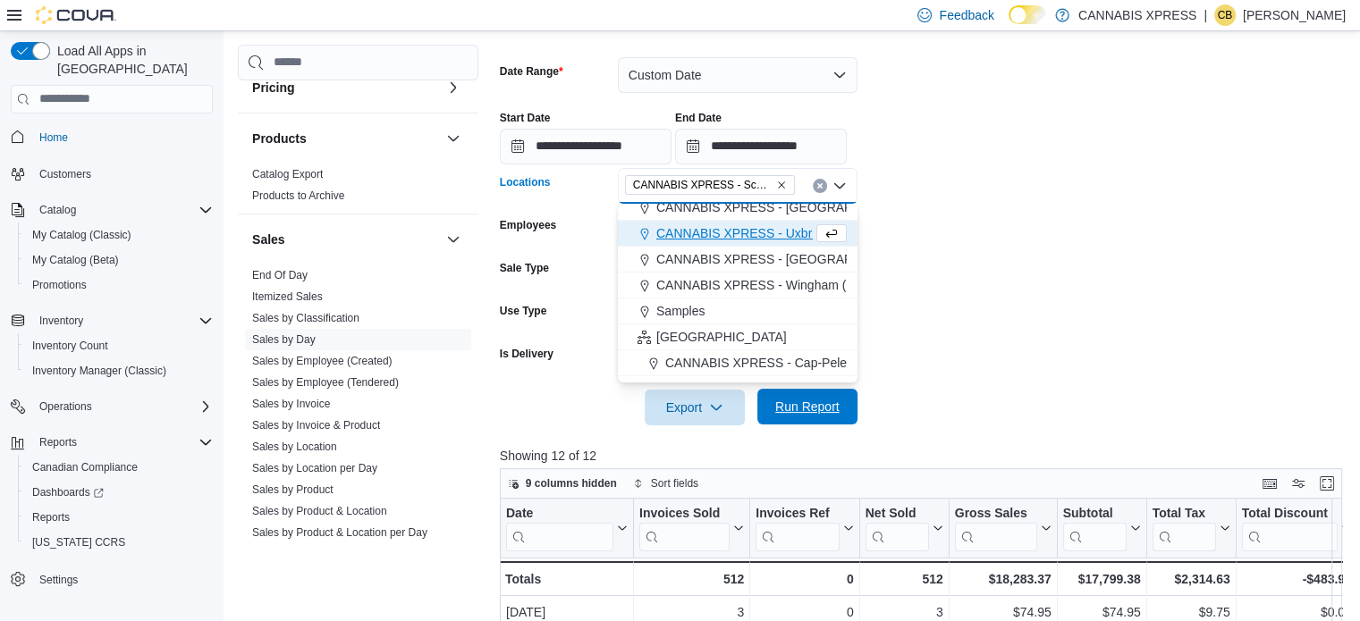
click at [827, 407] on span "Run Report" at bounding box center [807, 407] width 64 height 18
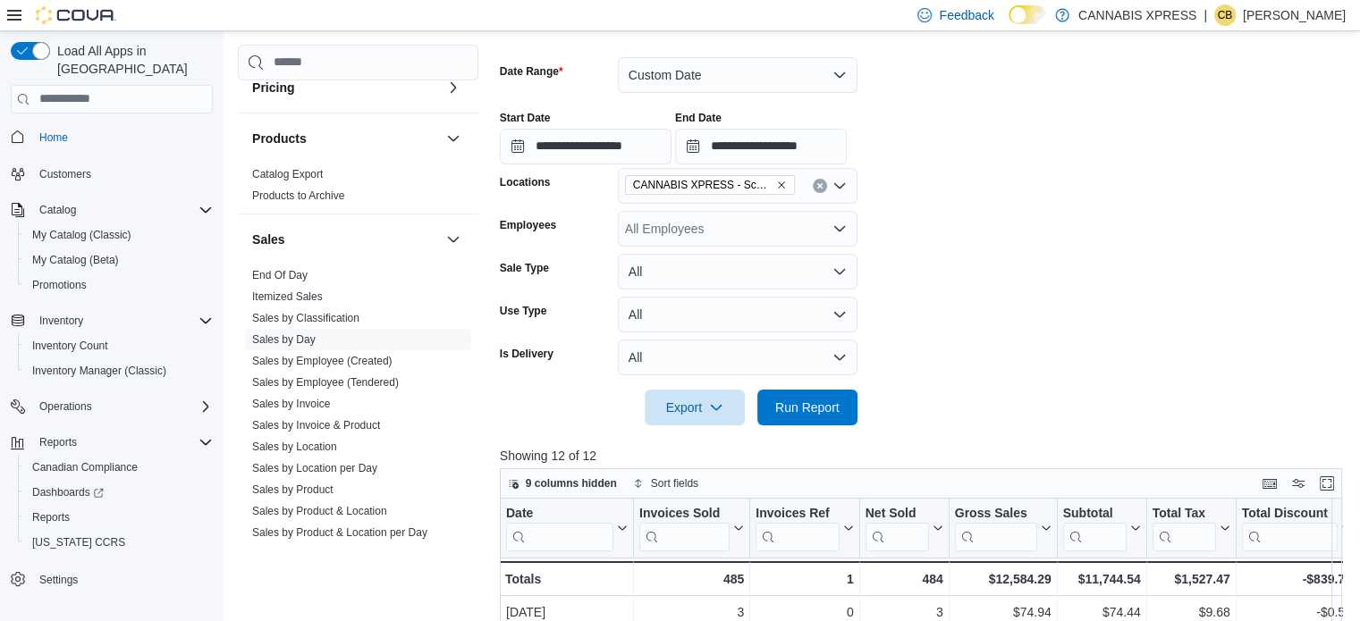
click at [823, 188] on button "Clear input" at bounding box center [820, 186] width 14 height 14
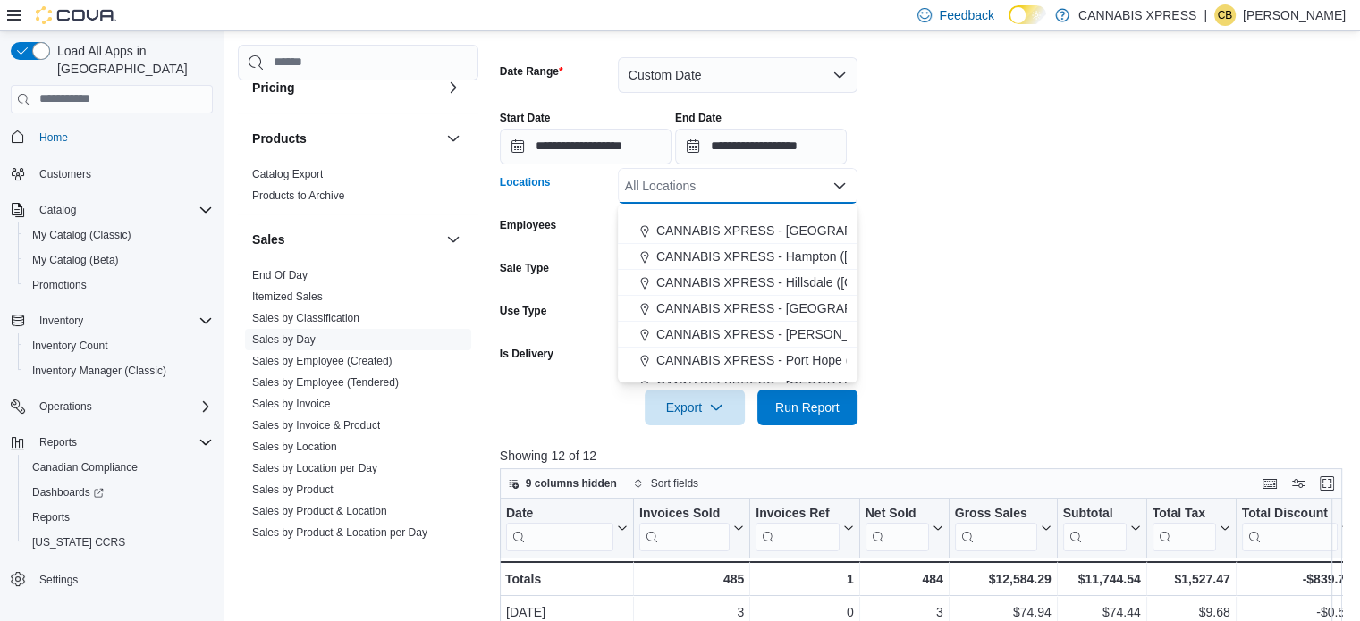
scroll to position [179, 0]
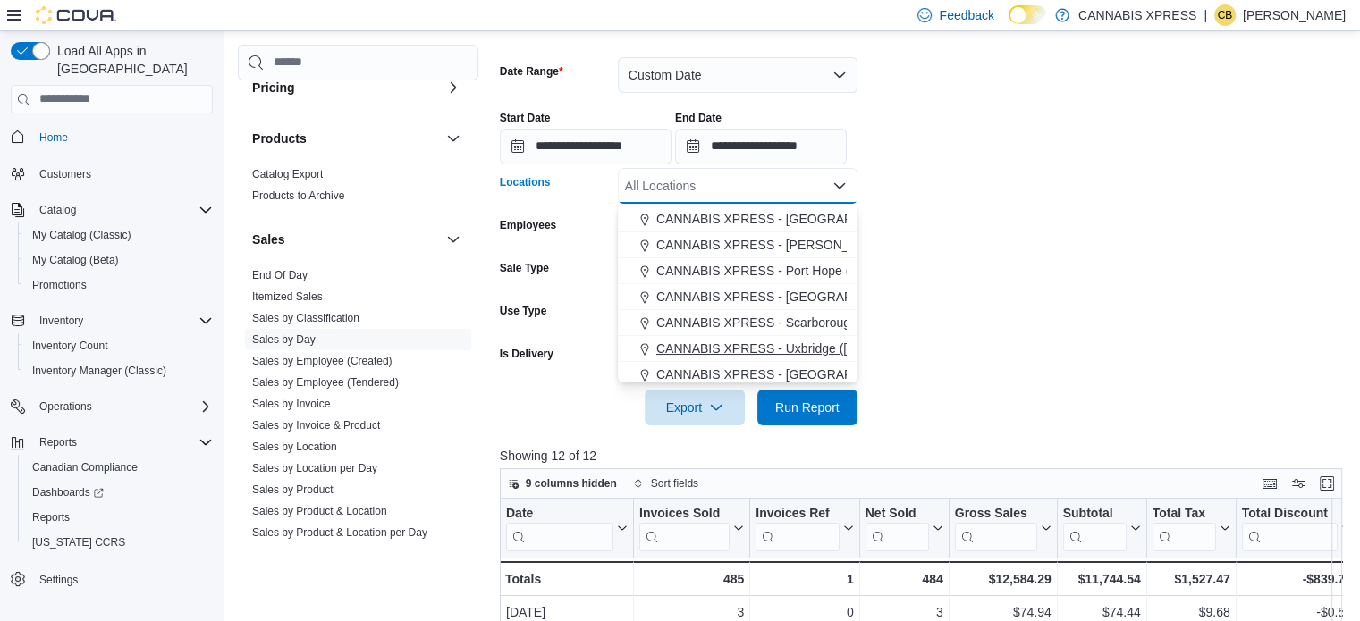
click at [800, 350] on span "CANNABIS XPRESS - Uxbridge ([GEOGRAPHIC_DATA])" at bounding box center [817, 349] width 322 height 18
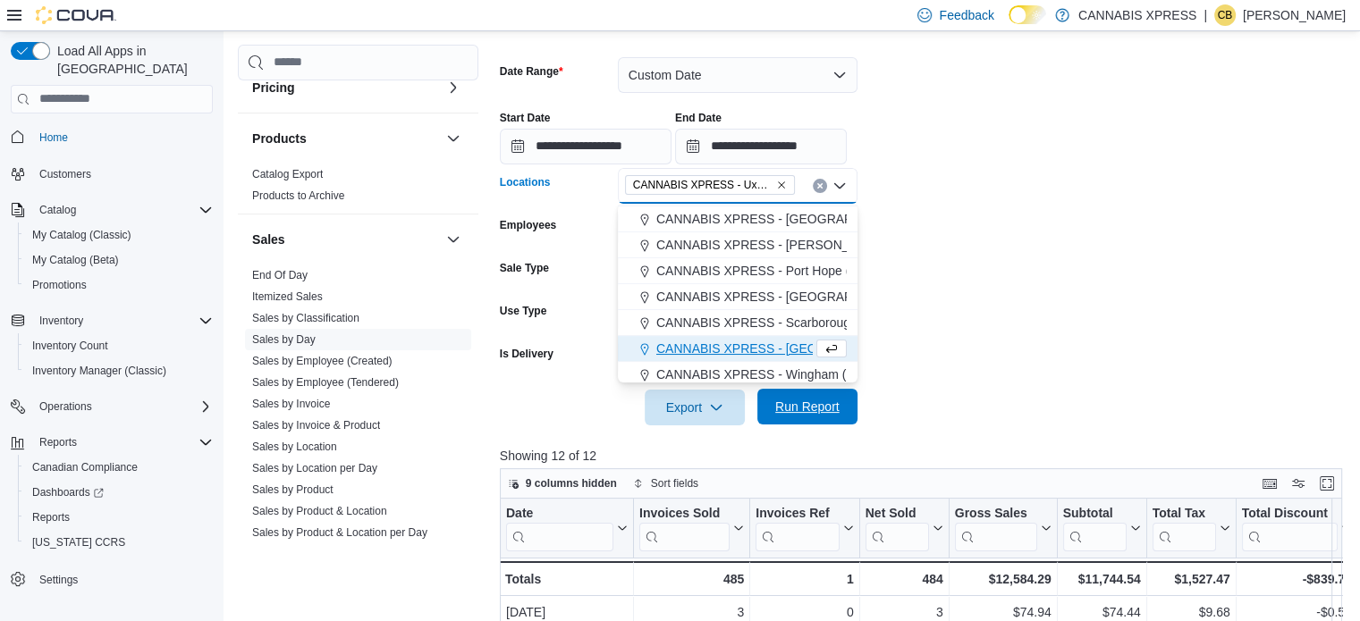
click at [821, 409] on span "Run Report" at bounding box center [807, 407] width 64 height 18
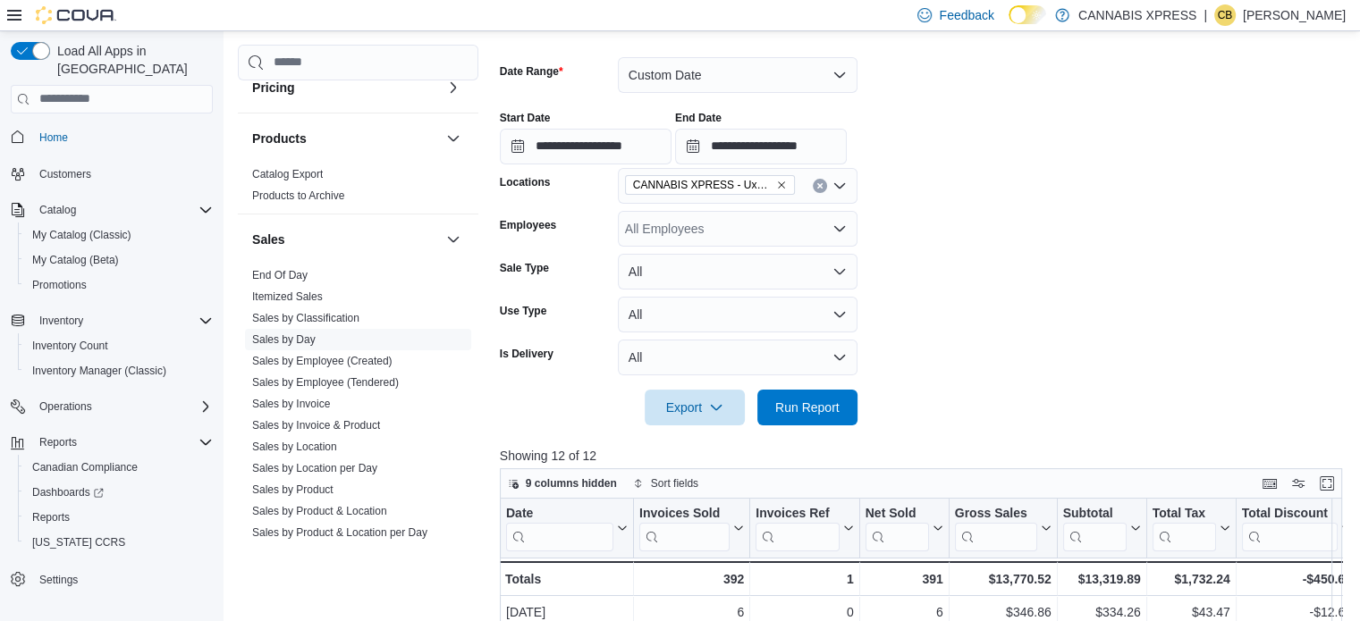
click at [821, 181] on button "Clear input" at bounding box center [820, 186] width 14 height 14
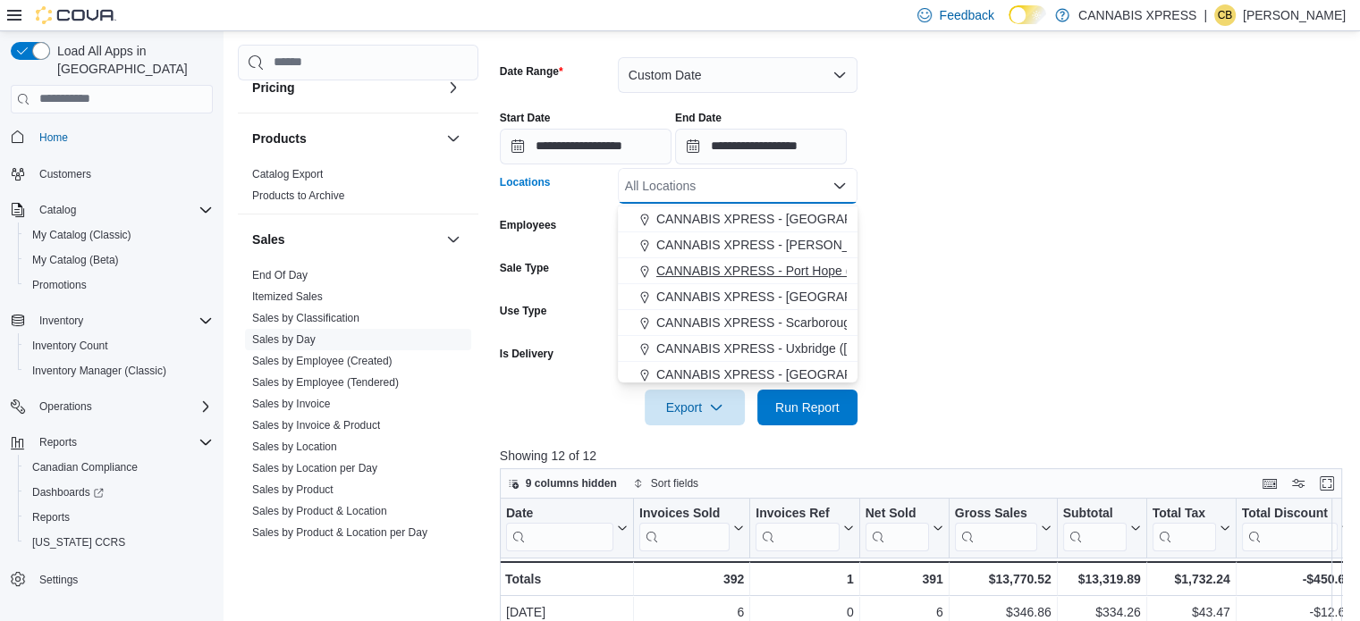
scroll to position [268, 0]
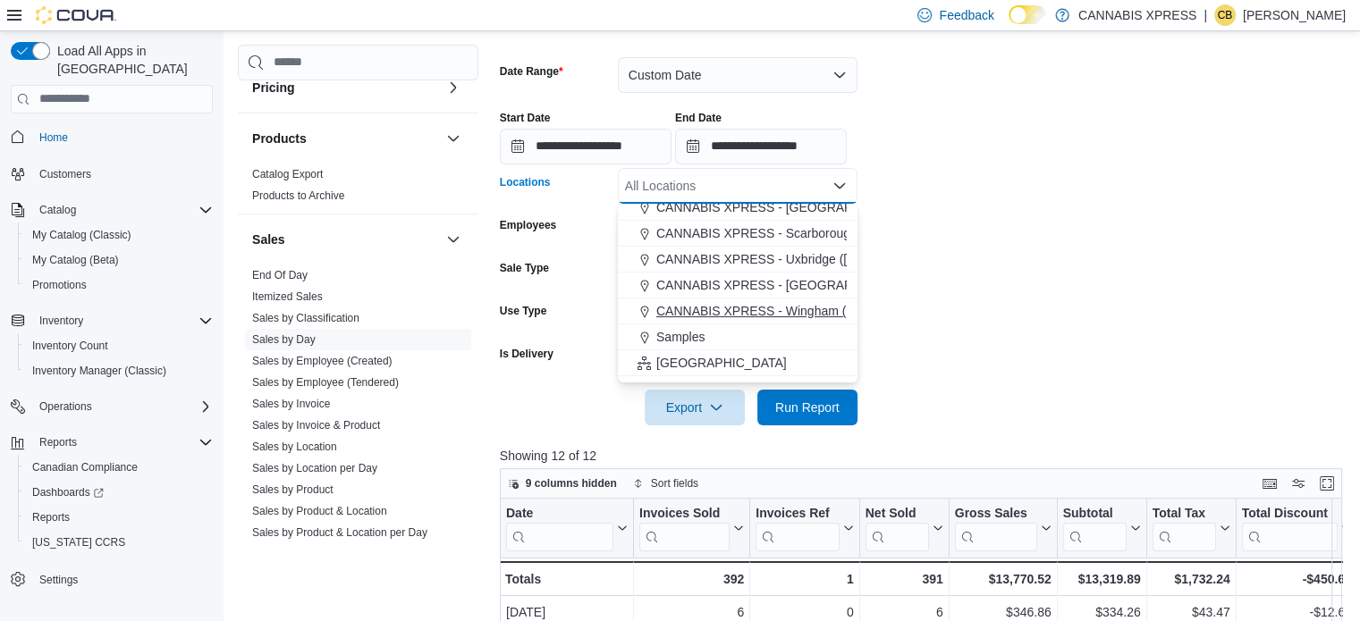
click at [748, 302] on span "CANNABIS XPRESS - Wingham ([PERSON_NAME][GEOGRAPHIC_DATA])" at bounding box center [869, 311] width 427 height 18
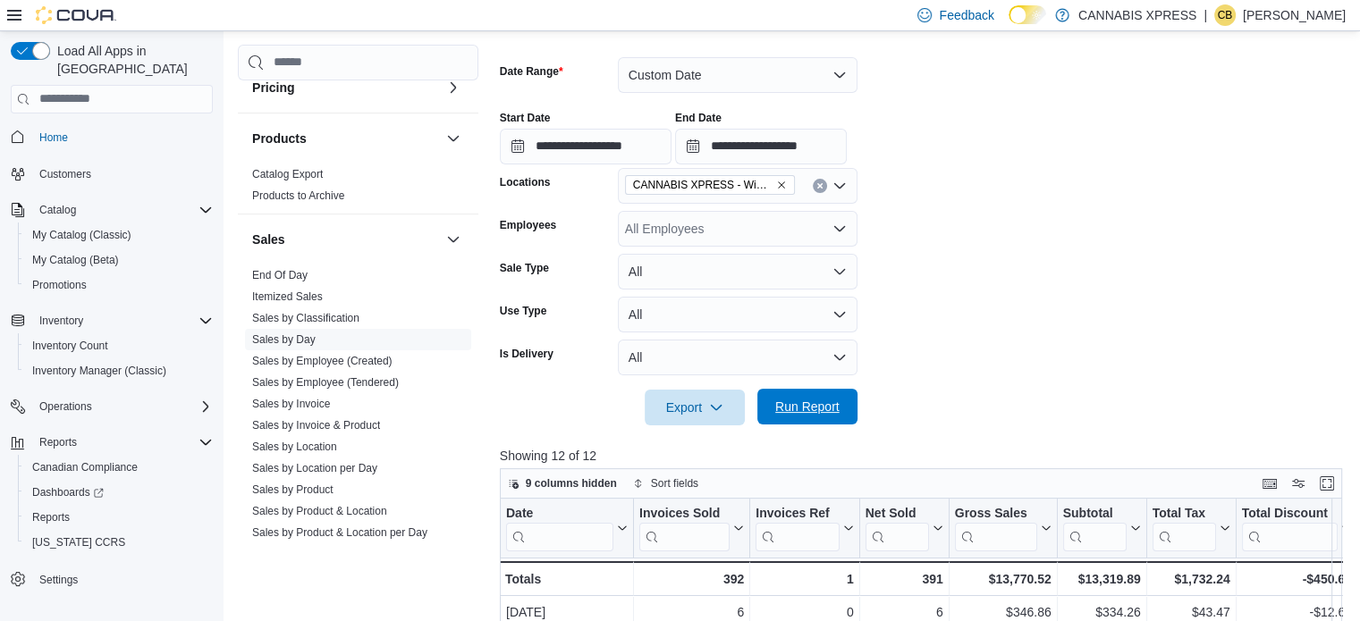
click at [817, 402] on span "Run Report" at bounding box center [807, 407] width 64 height 18
click at [819, 182] on icon "Clear input" at bounding box center [819, 185] width 7 height 7
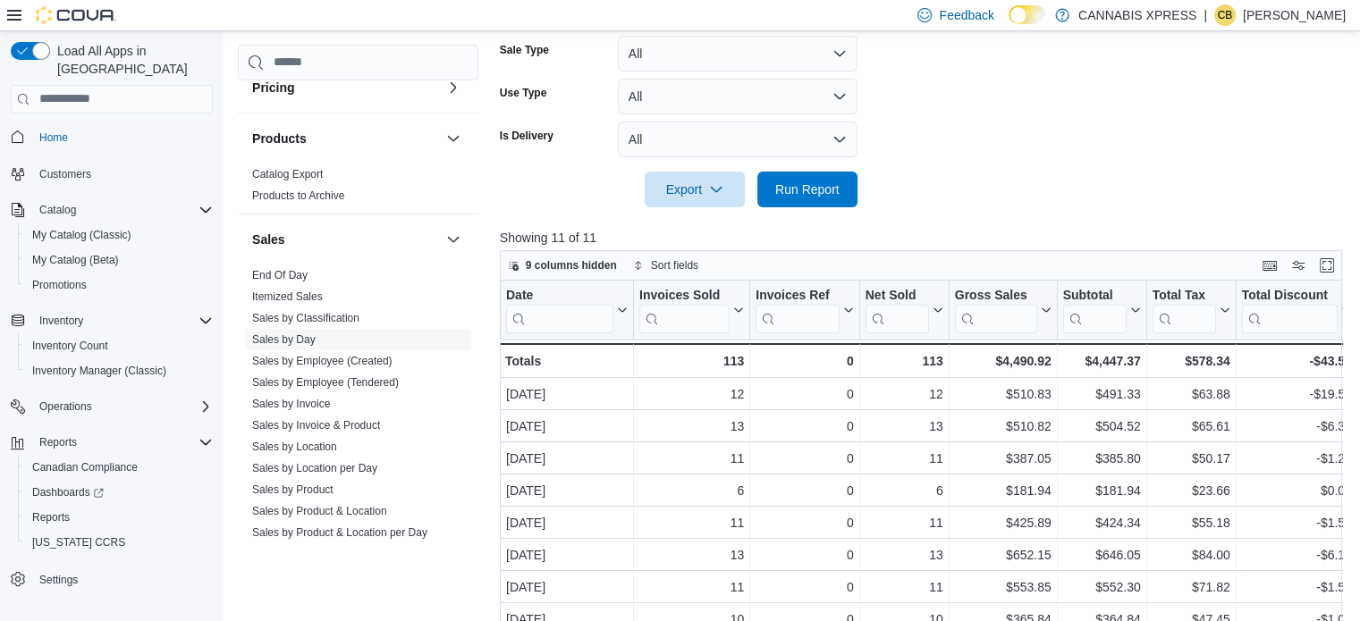
scroll to position [341, 0]
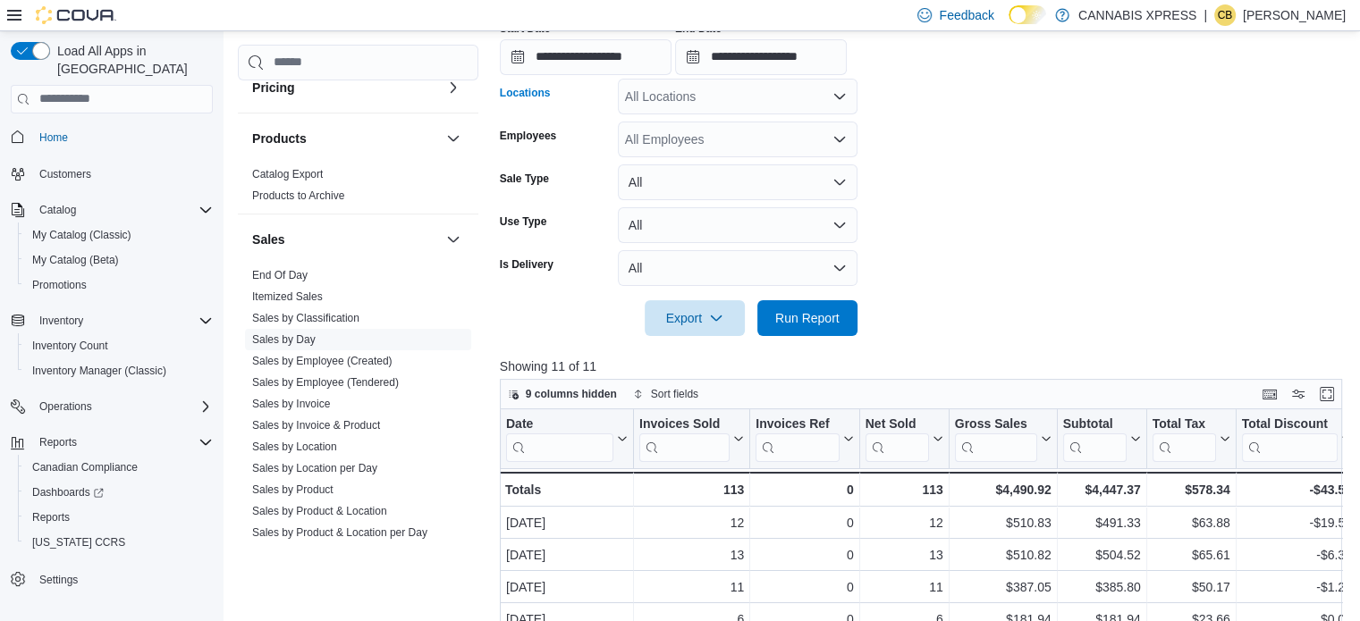
click at [730, 95] on div "All Locations Combo box. Selected. Combo box input. All Locations. Type some te…" at bounding box center [738, 97] width 240 height 36
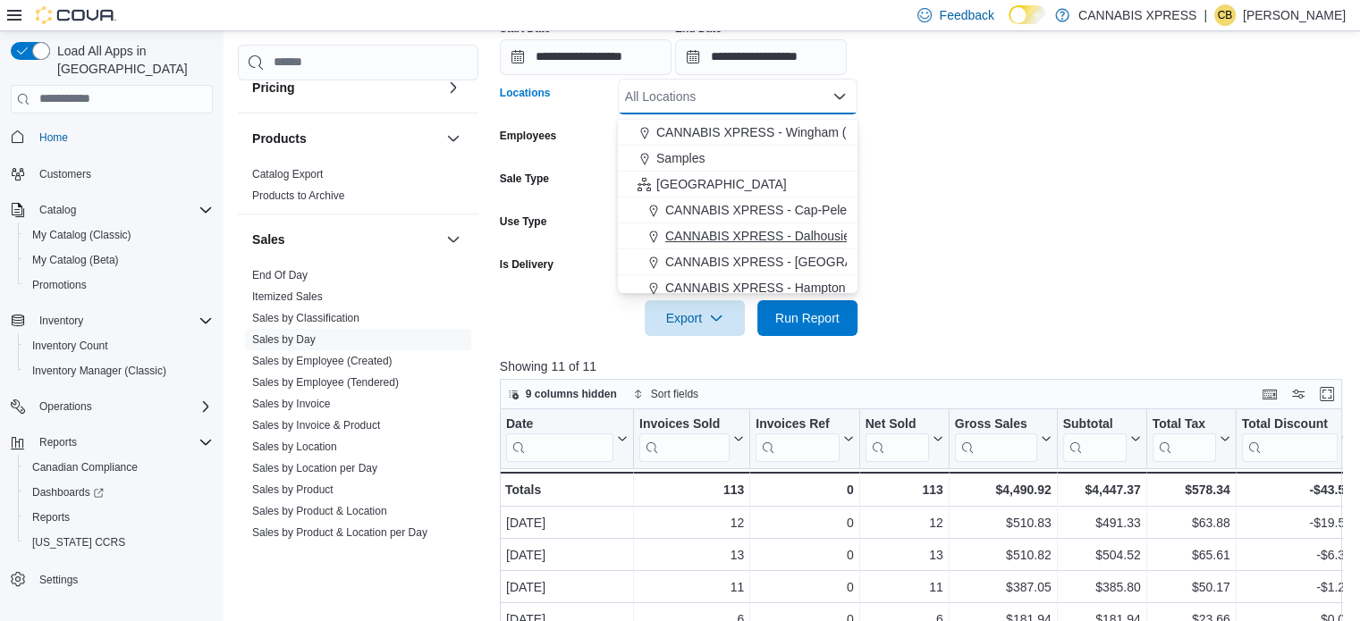
click at [804, 235] on span "CANNABIS XPRESS - Dalhousie ([PERSON_NAME][GEOGRAPHIC_DATA])" at bounding box center [880, 236] width 430 height 18
click at [830, 315] on span "Run Report" at bounding box center [807, 318] width 64 height 18
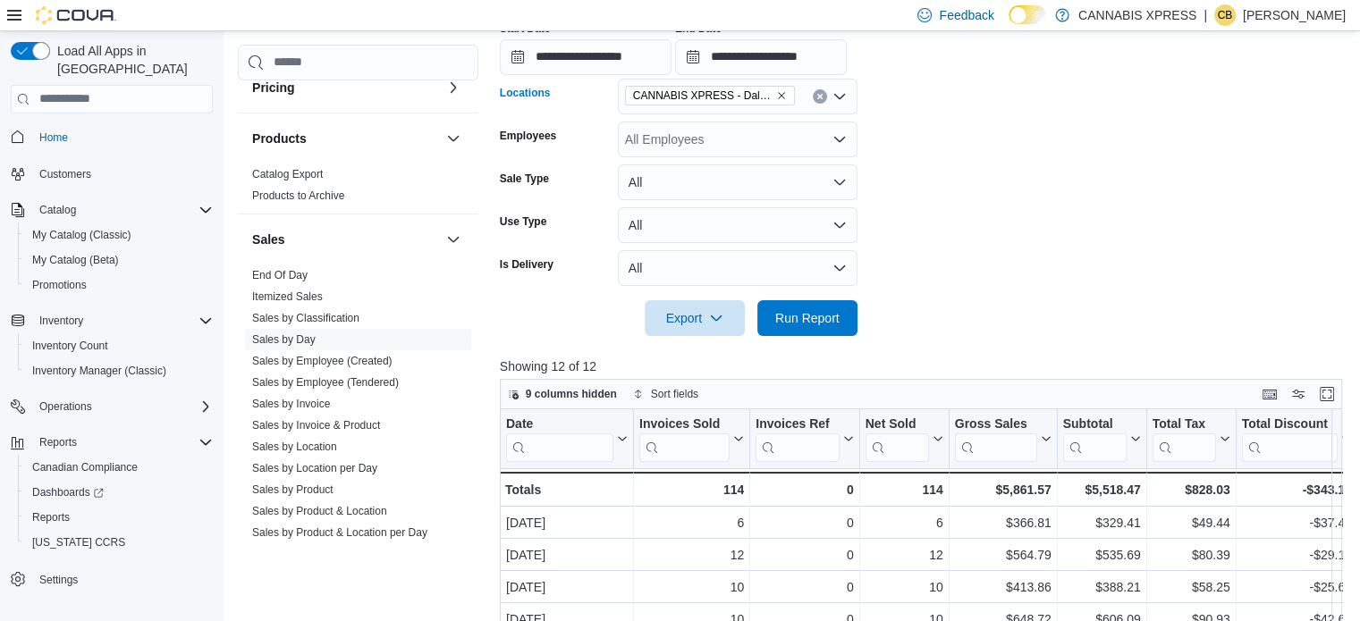
click at [814, 91] on button "Clear input" at bounding box center [820, 96] width 14 height 14
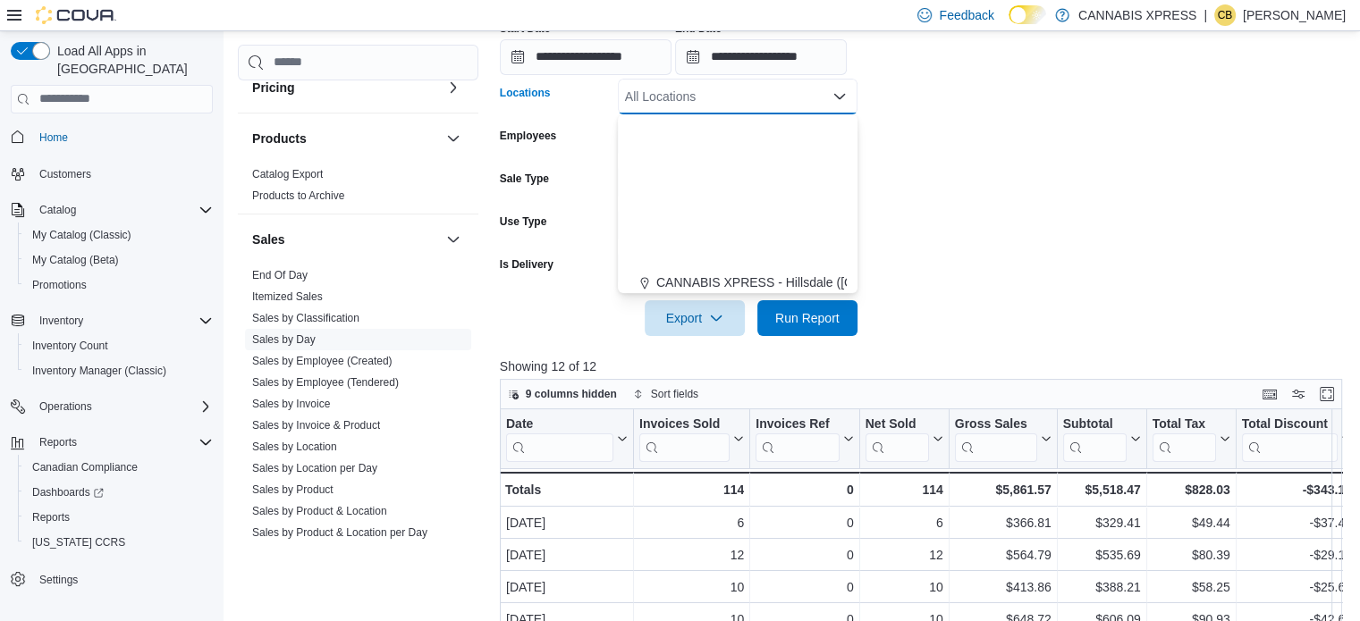
scroll to position [358, 0]
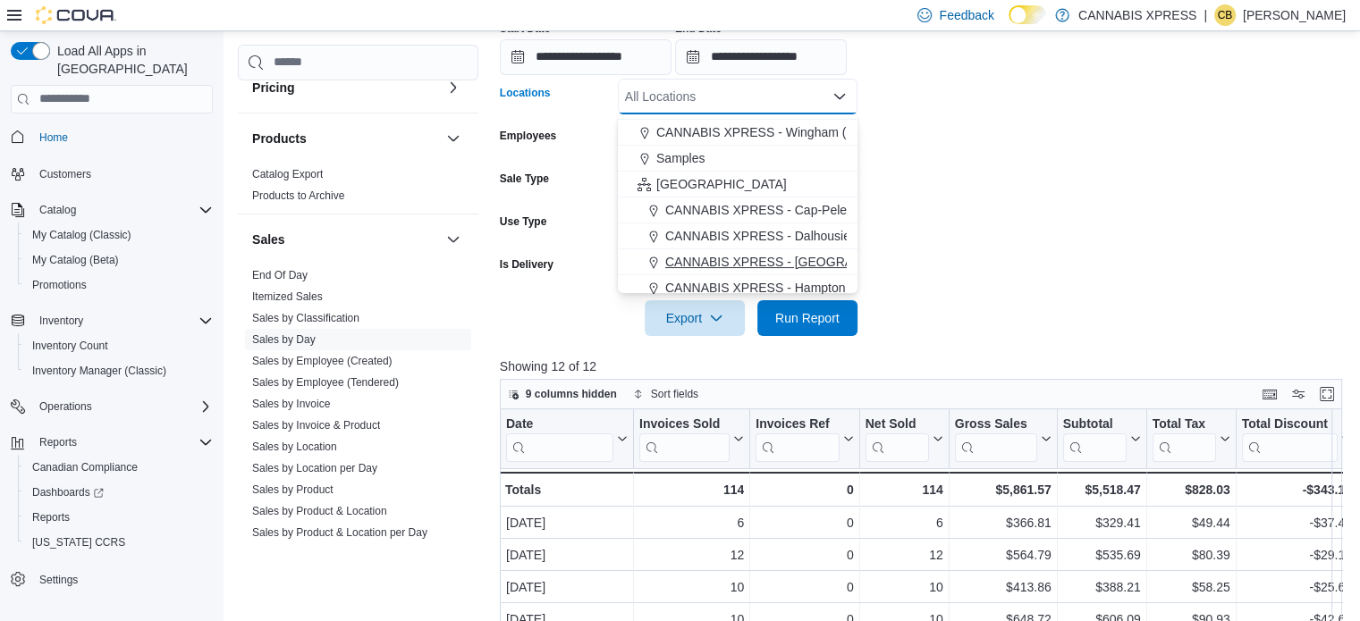
click at [814, 262] on span "CANNABIS XPRESS - [GEOGRAPHIC_DATA]-[GEOGRAPHIC_DATA] ([GEOGRAPHIC_DATA])" at bounding box center [933, 262] width 536 height 18
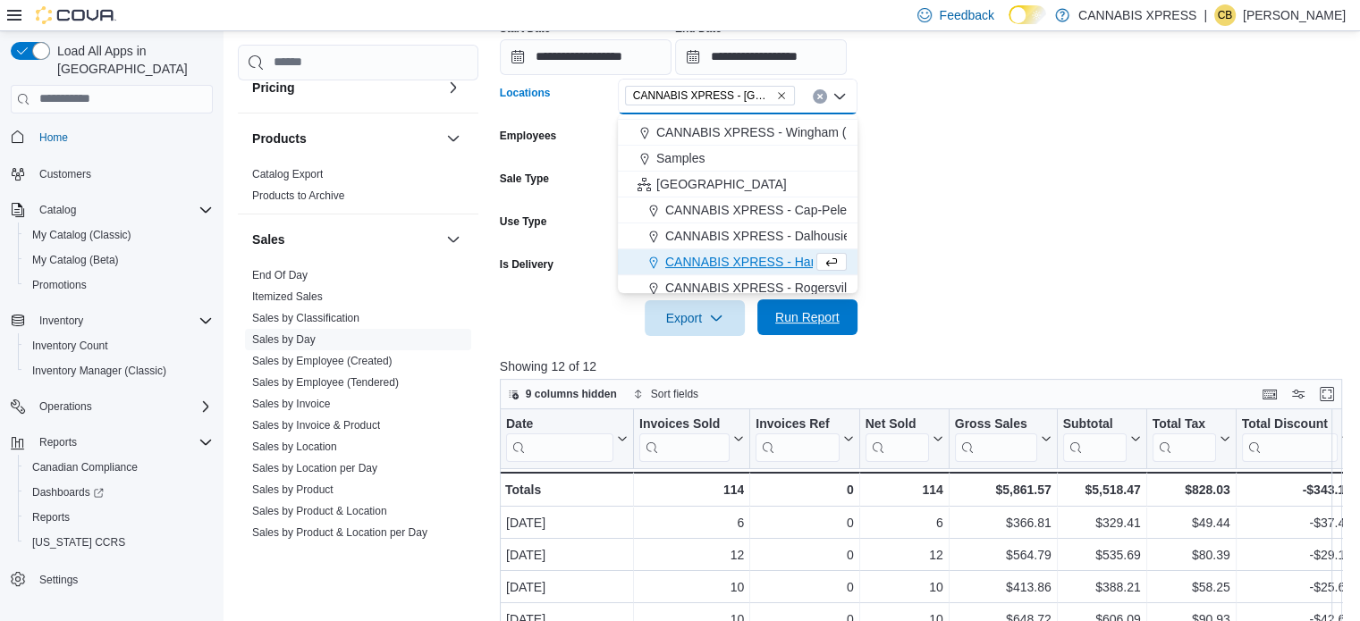
click at [822, 321] on span "Run Report" at bounding box center [807, 317] width 64 height 18
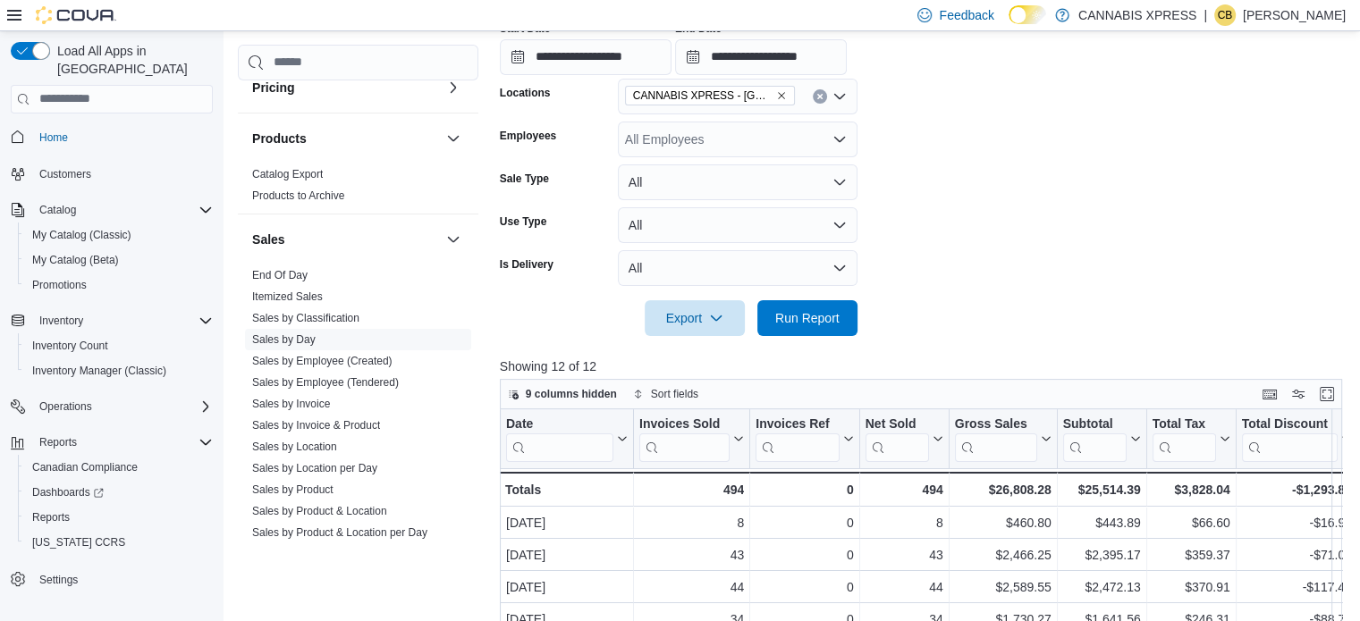
click at [819, 95] on icon "Clear input" at bounding box center [819, 96] width 4 height 4
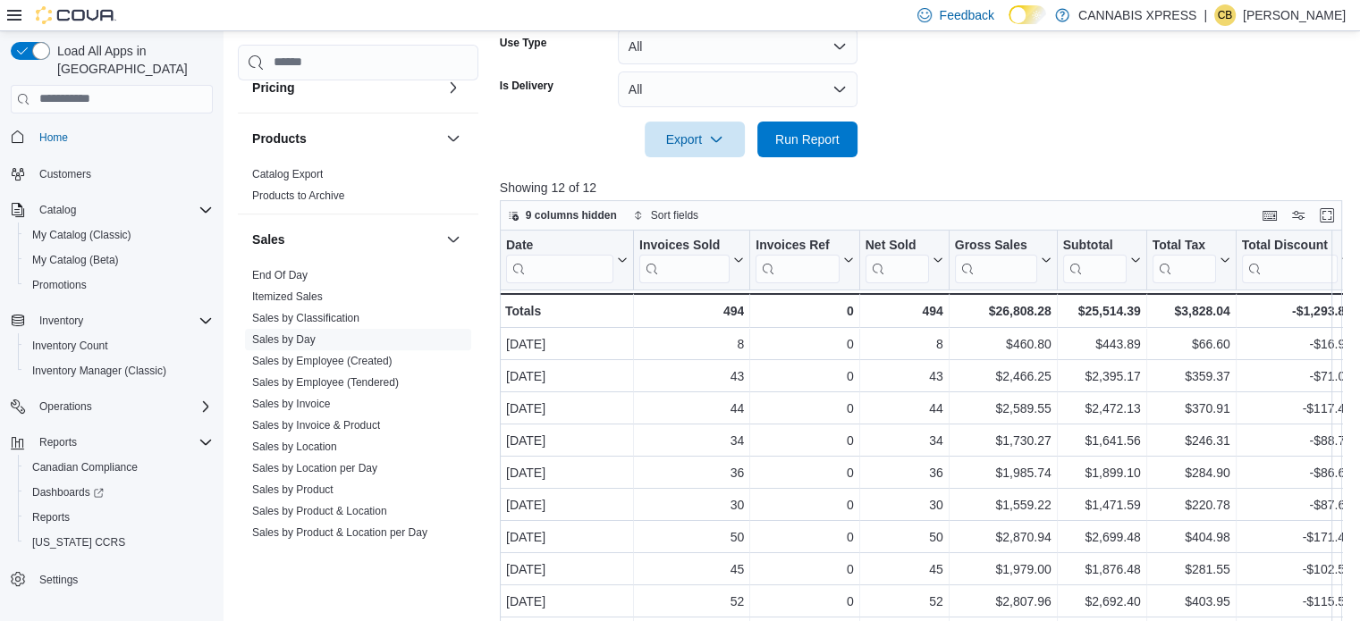
scroll to position [251, 0]
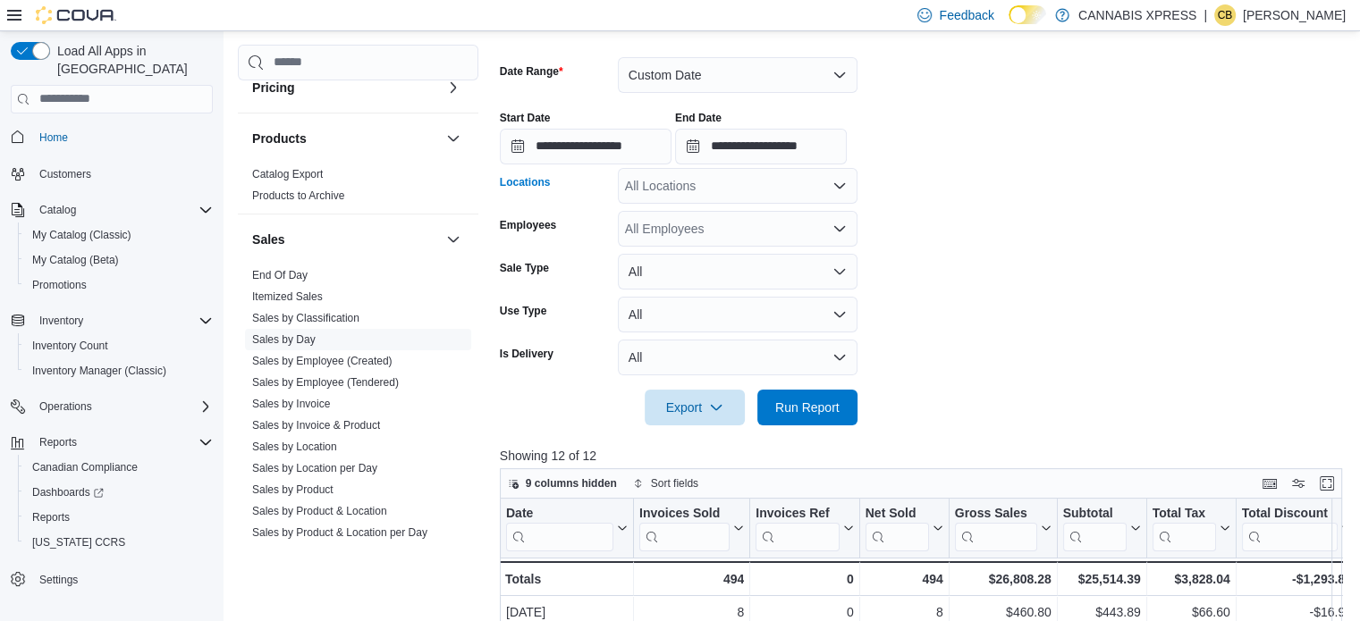
click at [763, 191] on div "All Locations Combo box. Selected. Combo box input. All Locations. Type some te…" at bounding box center [738, 186] width 240 height 36
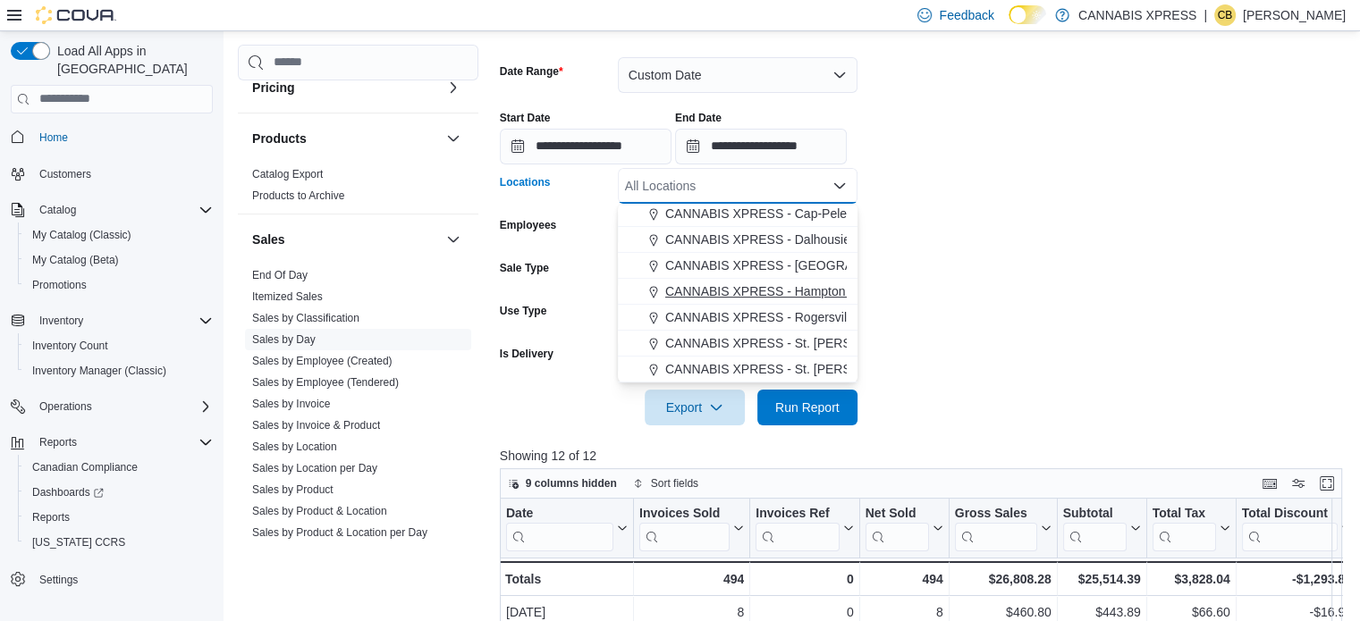
click at [762, 291] on span "CANNABIS XPRESS - Hampton ([GEOGRAPHIC_DATA])" at bounding box center [826, 291] width 322 height 18
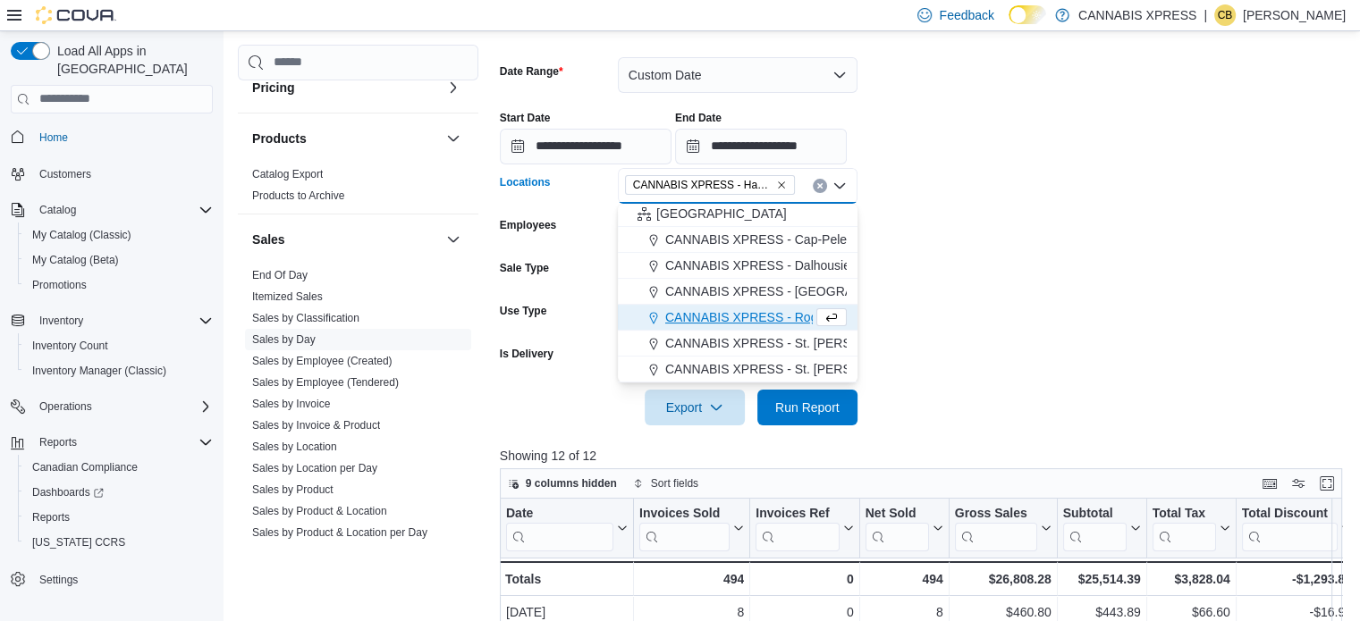
scroll to position [417, 0]
click at [832, 412] on span "Run Report" at bounding box center [807, 407] width 64 height 18
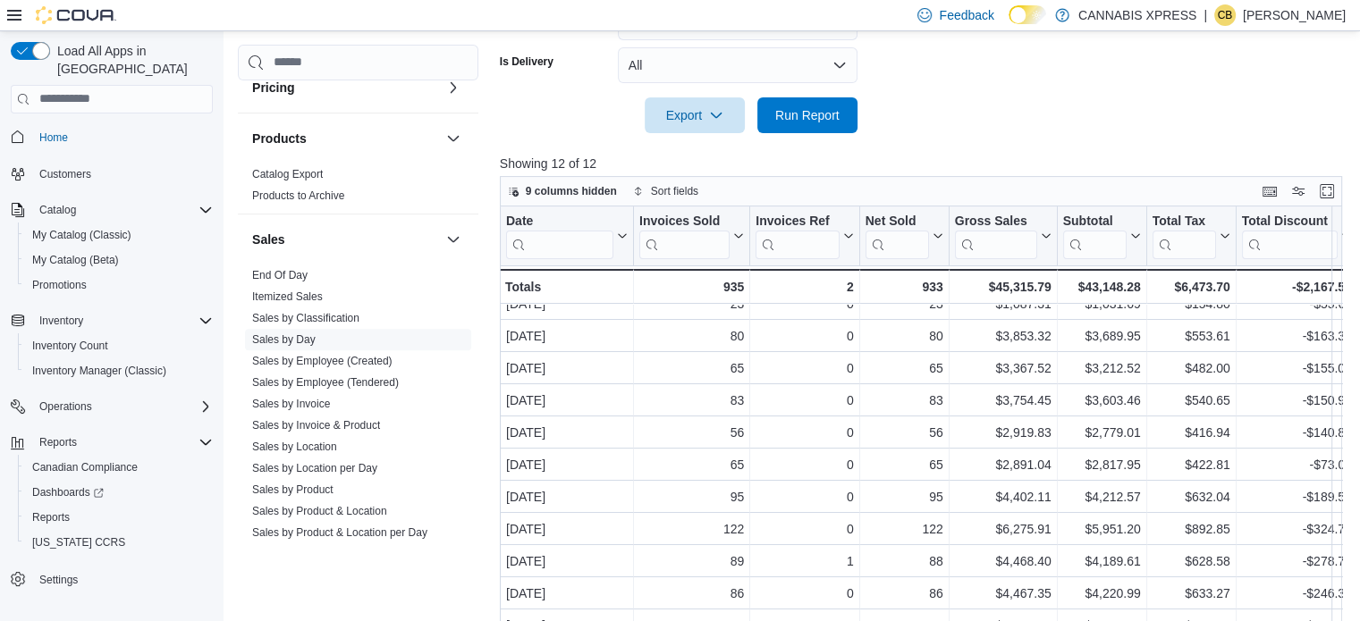
scroll to position [251, 0]
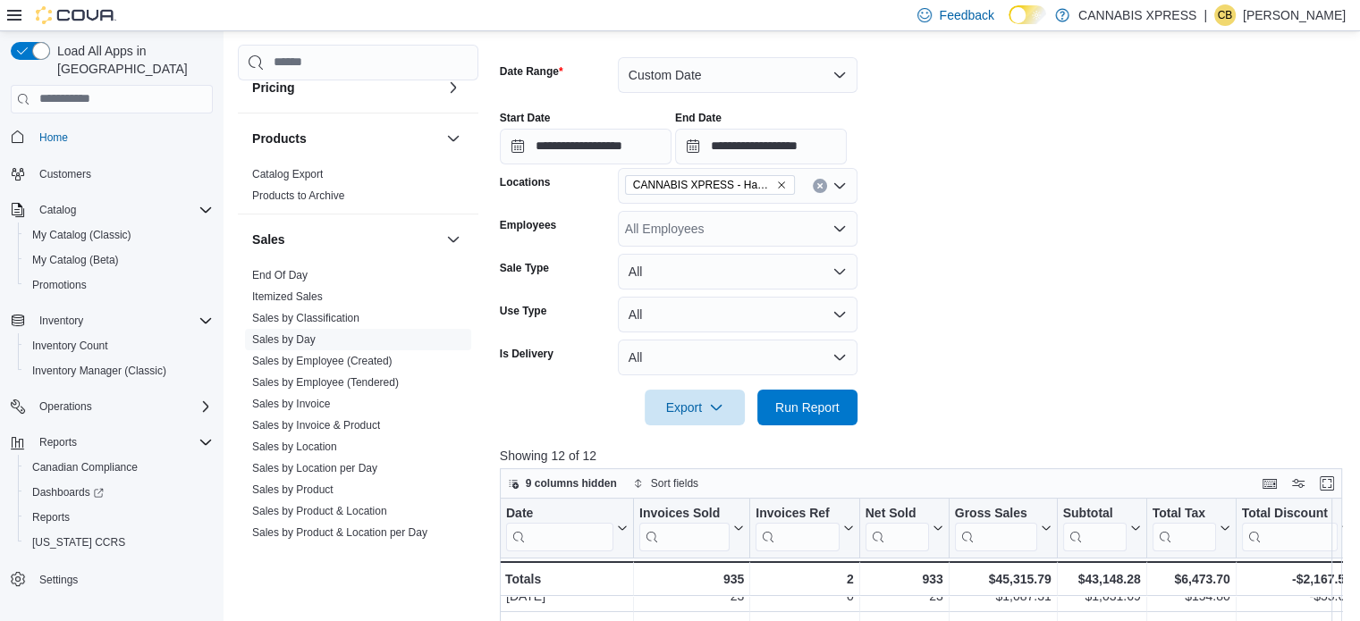
click at [823, 186] on button "Clear input" at bounding box center [820, 186] width 14 height 14
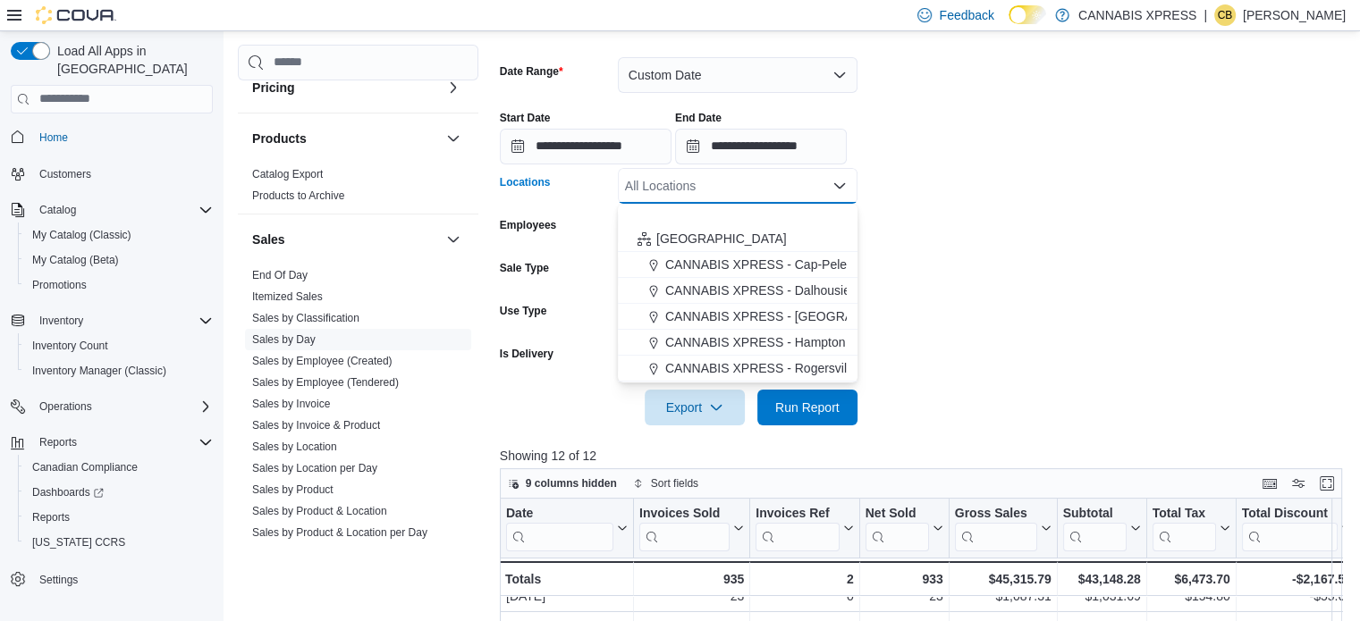
scroll to position [443, 0]
click at [808, 311] on span "CANNABIS XPRESS - Rogersville - (Rue Principale)" at bounding box center [811, 317] width 292 height 18
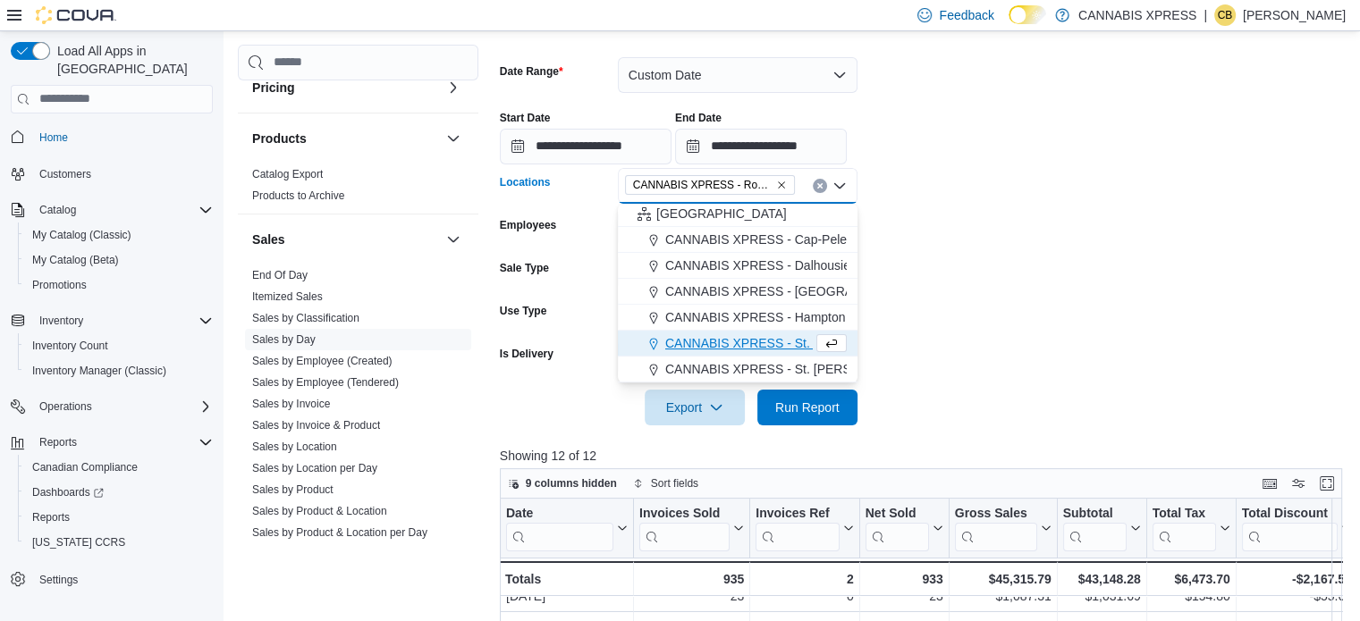
scroll to position [417, 0]
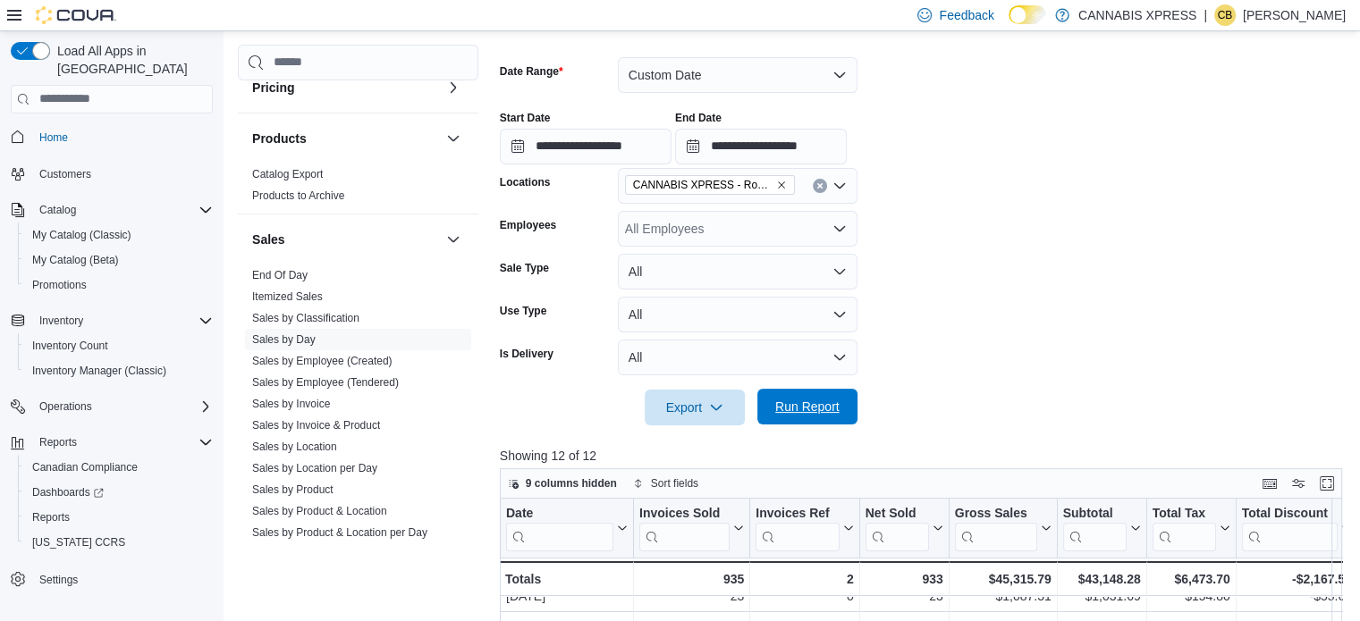
click at [819, 406] on span "Run Report" at bounding box center [807, 407] width 64 height 18
click at [819, 182] on icon "Clear input" at bounding box center [819, 185] width 7 height 7
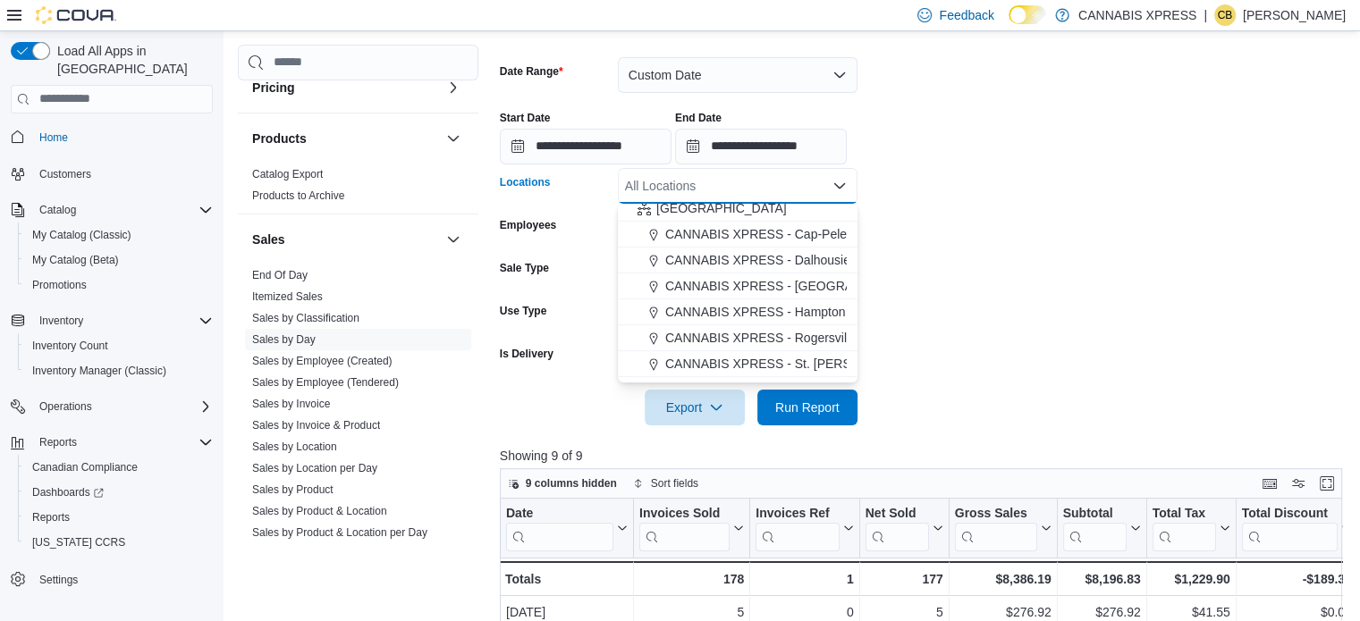
scroll to position [443, 0]
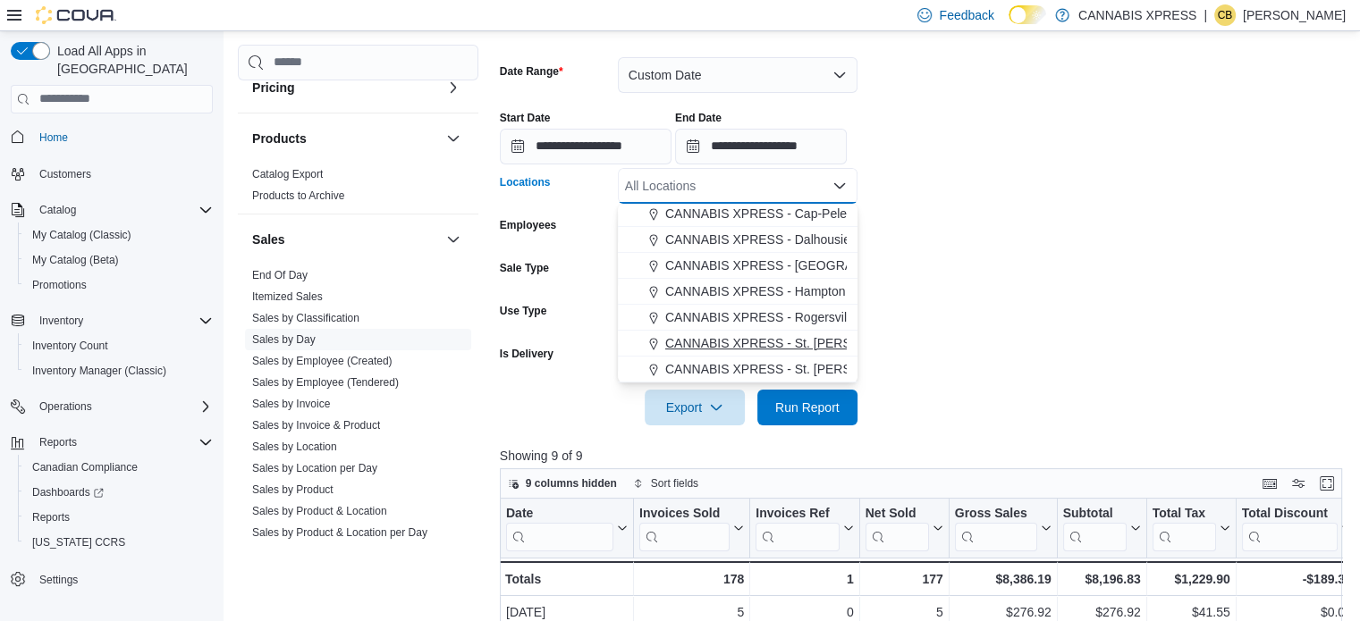
click at [742, 341] on span "CANNABIS XPRESS - St. [PERSON_NAME] ([GEOGRAPHIC_DATA])" at bounding box center [861, 343] width 393 height 18
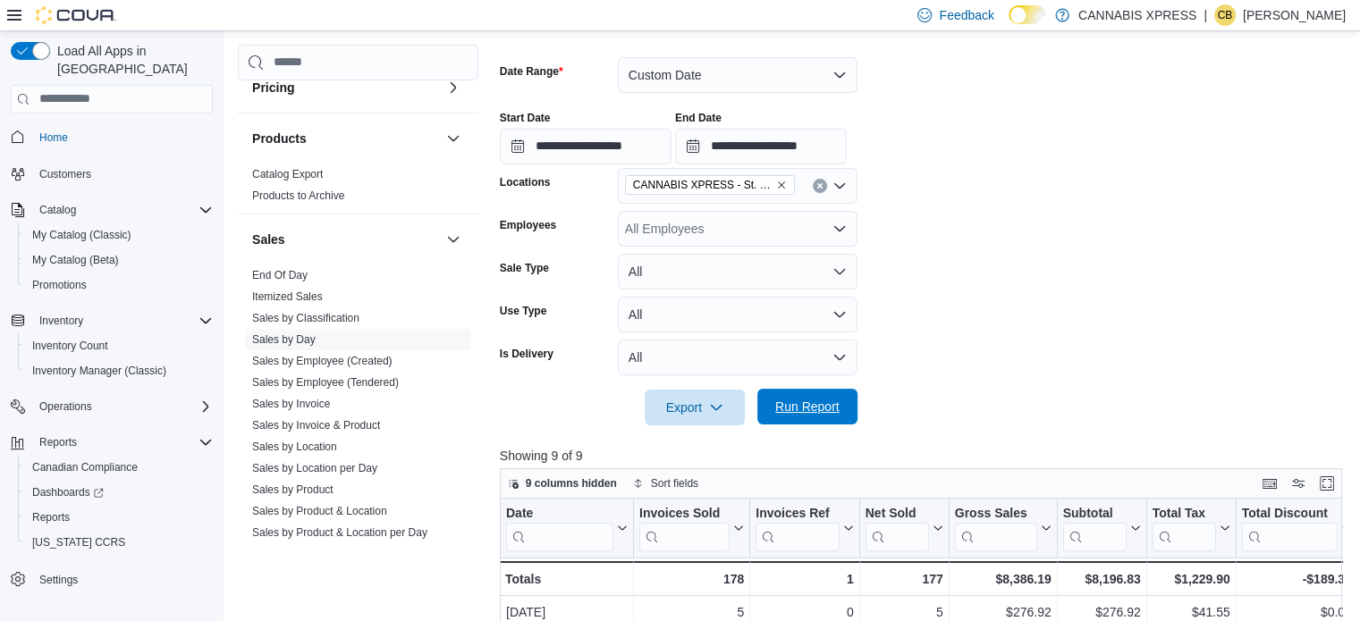
click at [802, 410] on span "Run Report" at bounding box center [807, 407] width 64 height 18
click at [820, 188] on icon "Clear input" at bounding box center [819, 185] width 7 height 7
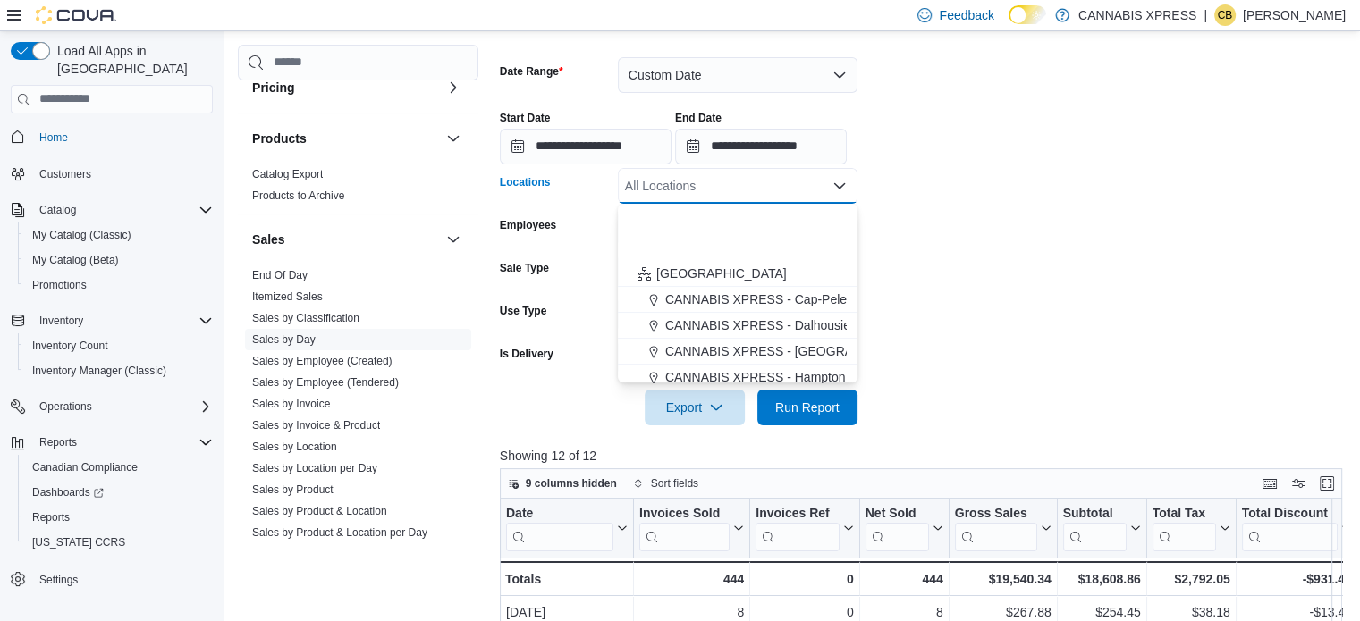
scroll to position [443, 0]
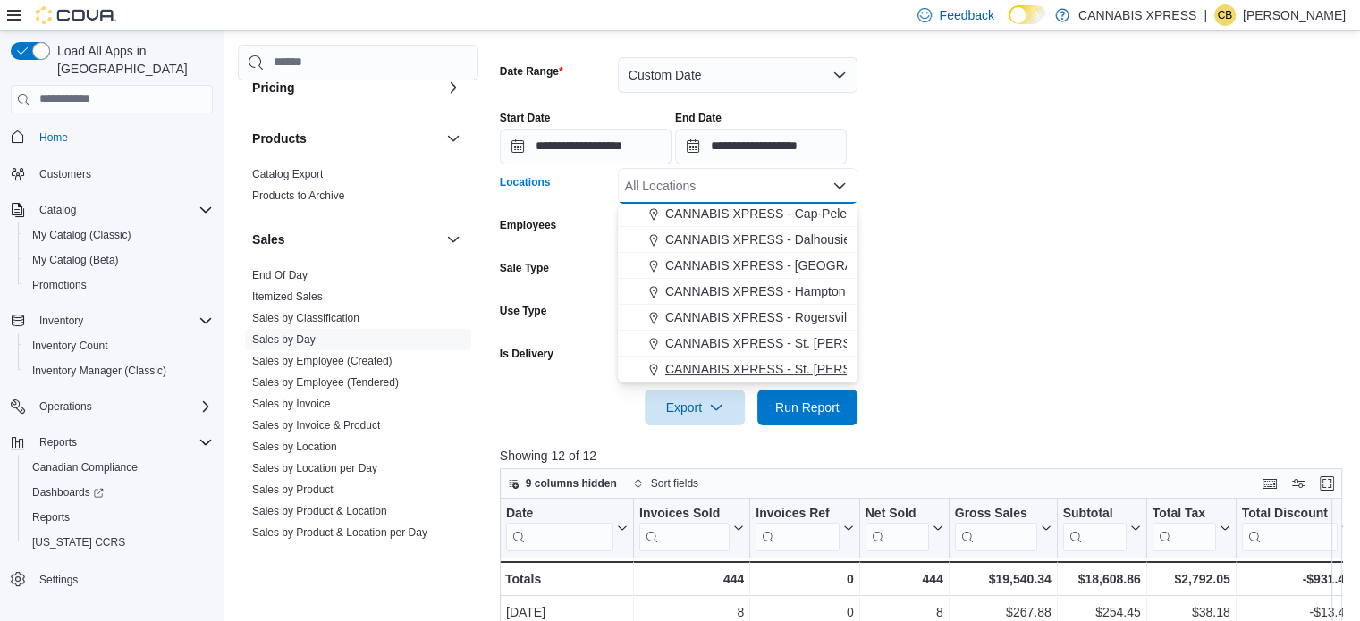
click at [821, 369] on span "CANNABIS XPRESS - St. [PERSON_NAME] ([GEOGRAPHIC_DATA])" at bounding box center [861, 369] width 393 height 18
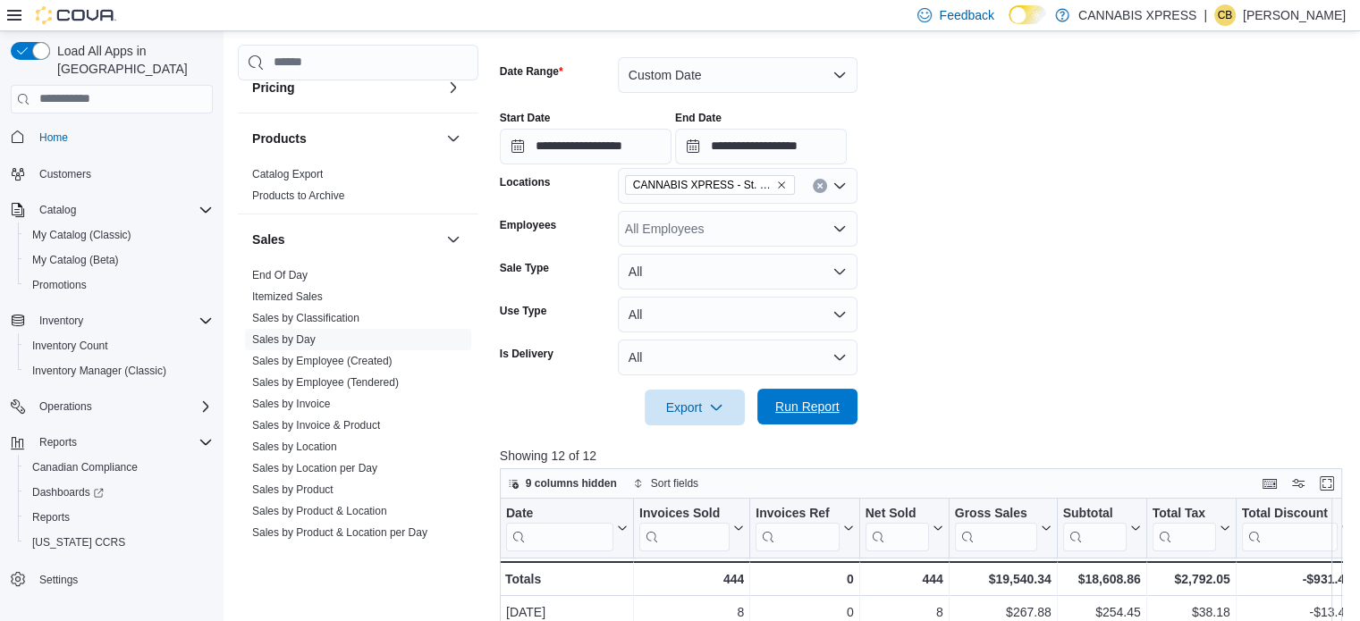
click at [830, 411] on span "Run Report" at bounding box center [807, 407] width 64 height 18
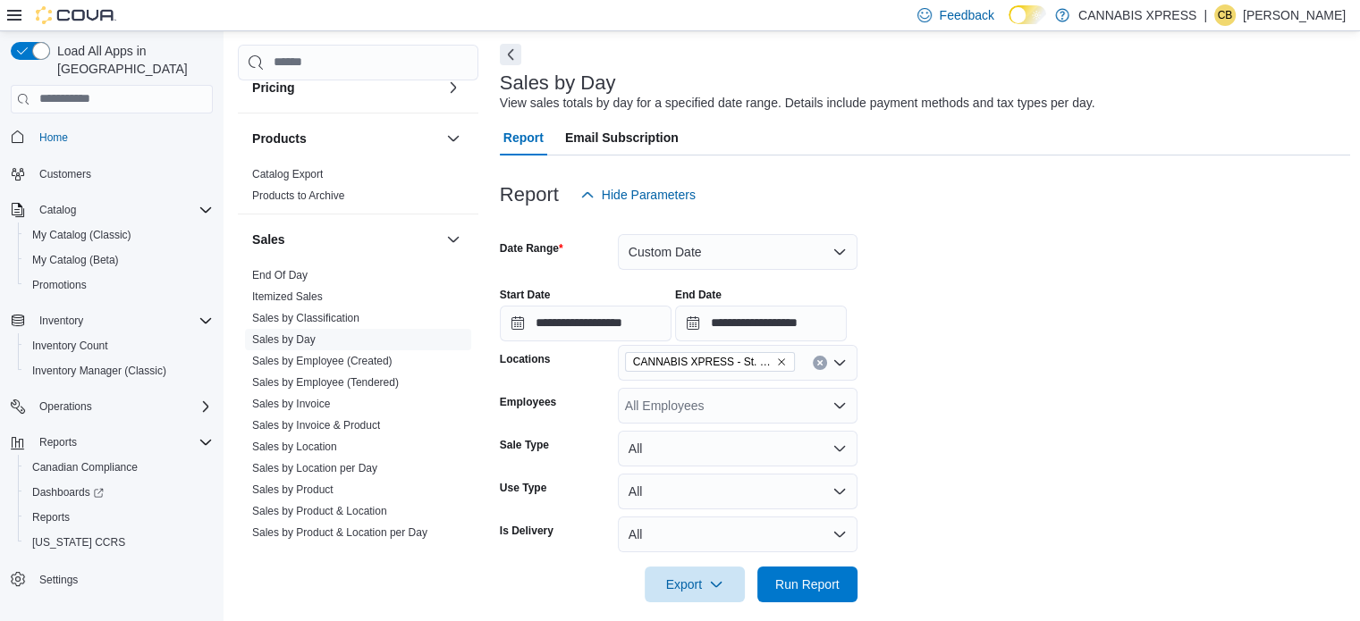
scroll to position [72, 0]
click at [816, 365] on icon "Clear input" at bounding box center [819, 364] width 7 height 7
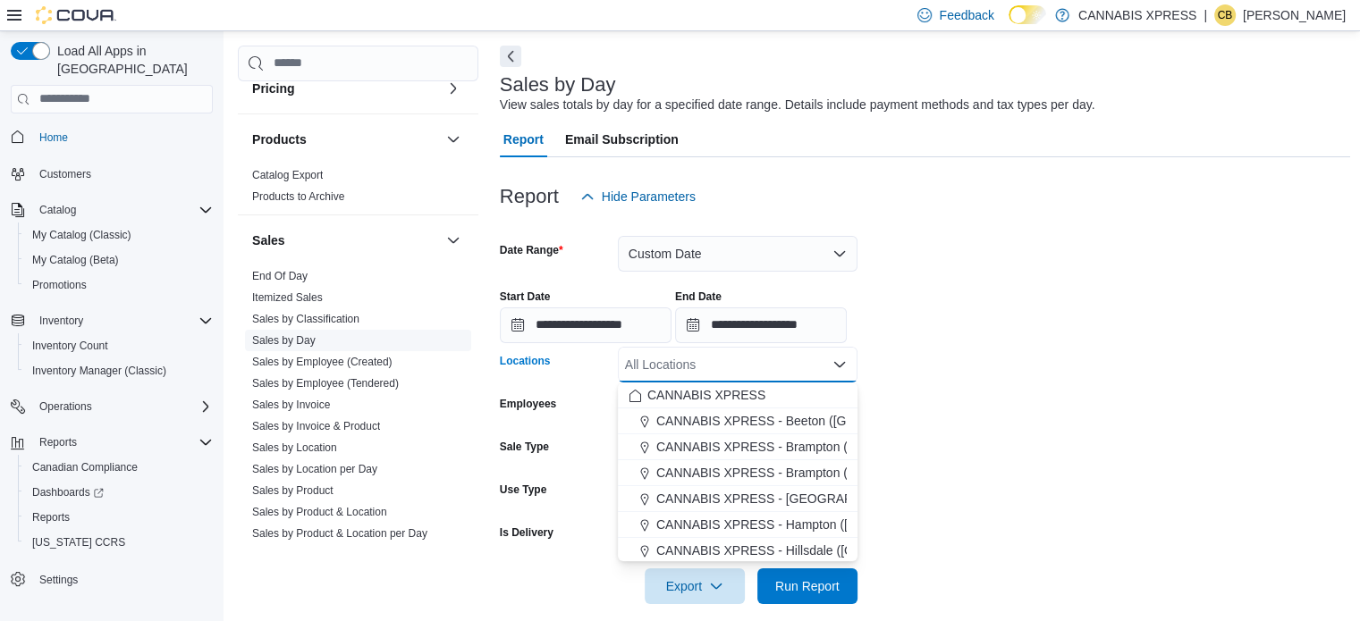
click at [277, 340] on link "Sales by Day" at bounding box center [283, 340] width 63 height 13
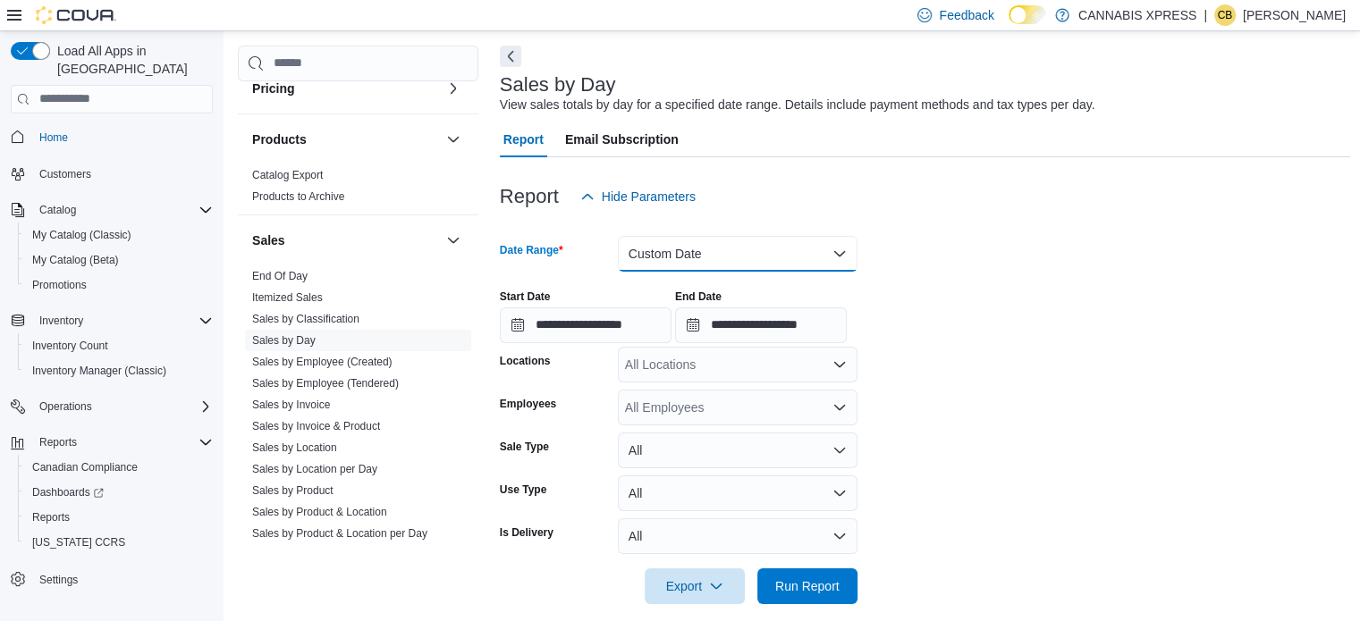
click at [713, 258] on button "Custom Date" at bounding box center [738, 254] width 240 height 36
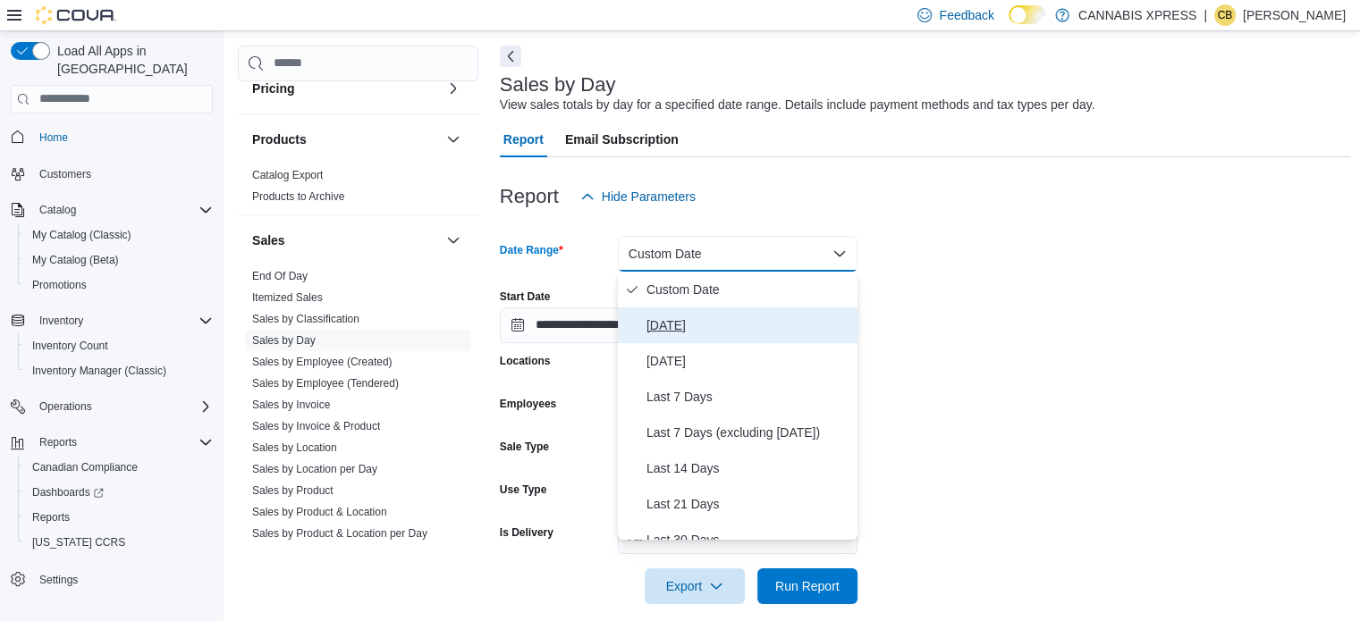
click at [680, 317] on span "[DATE]" at bounding box center [748, 325] width 204 height 21
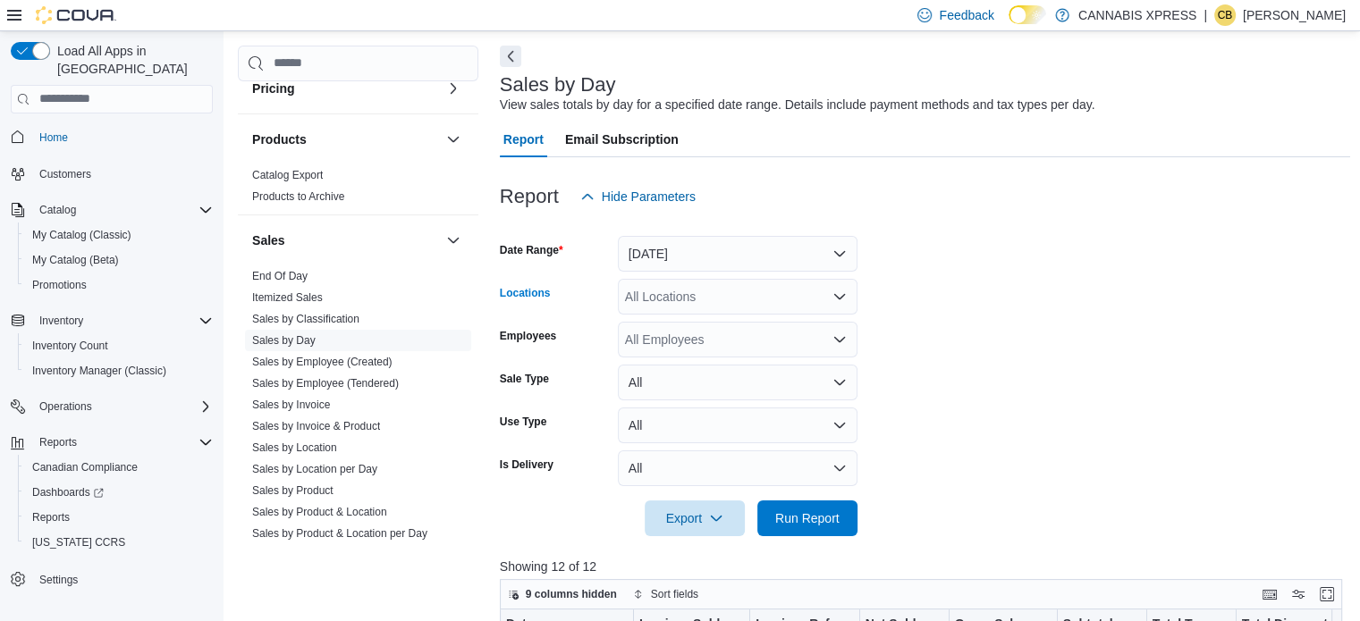
click at [687, 286] on div "All Locations" at bounding box center [738, 297] width 240 height 36
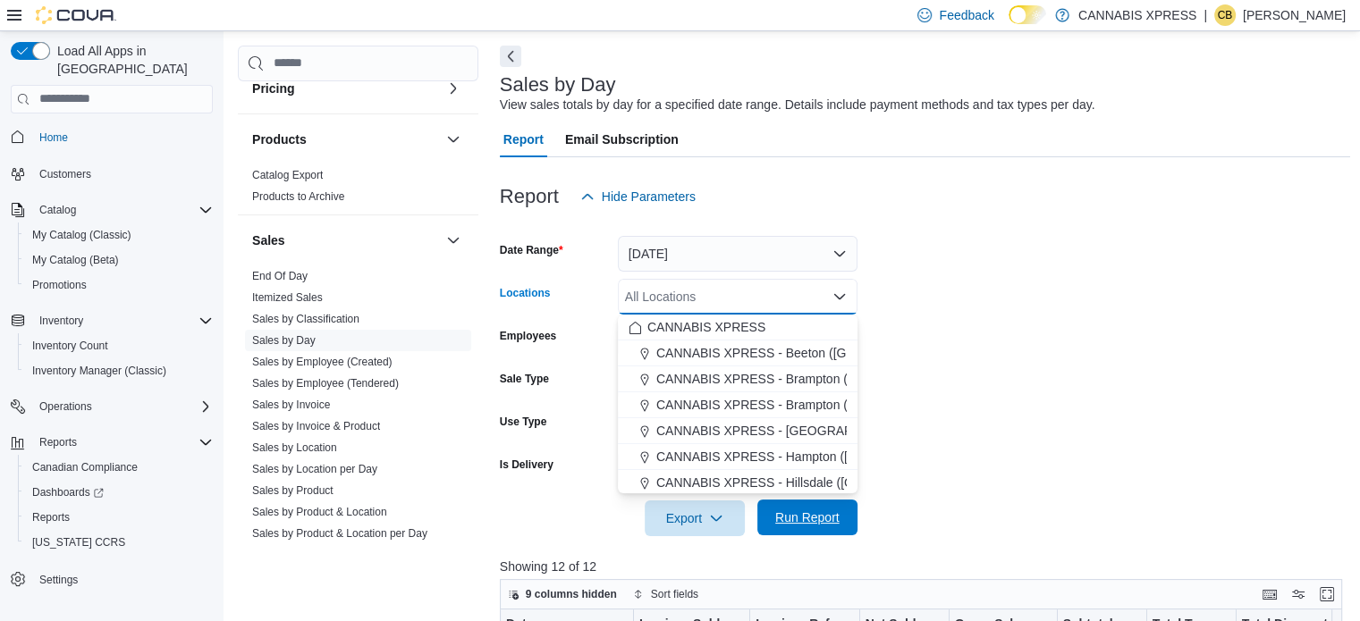
drag, startPoint x: 816, startPoint y: 476, endPoint x: 828, endPoint y: 517, distance: 42.7
click at [816, 475] on span "CANNABIS XPRESS - Hillsdale ([GEOGRAPHIC_DATA])" at bounding box center [815, 483] width 319 height 18
click at [833, 515] on span "Run Report" at bounding box center [807, 519] width 64 height 18
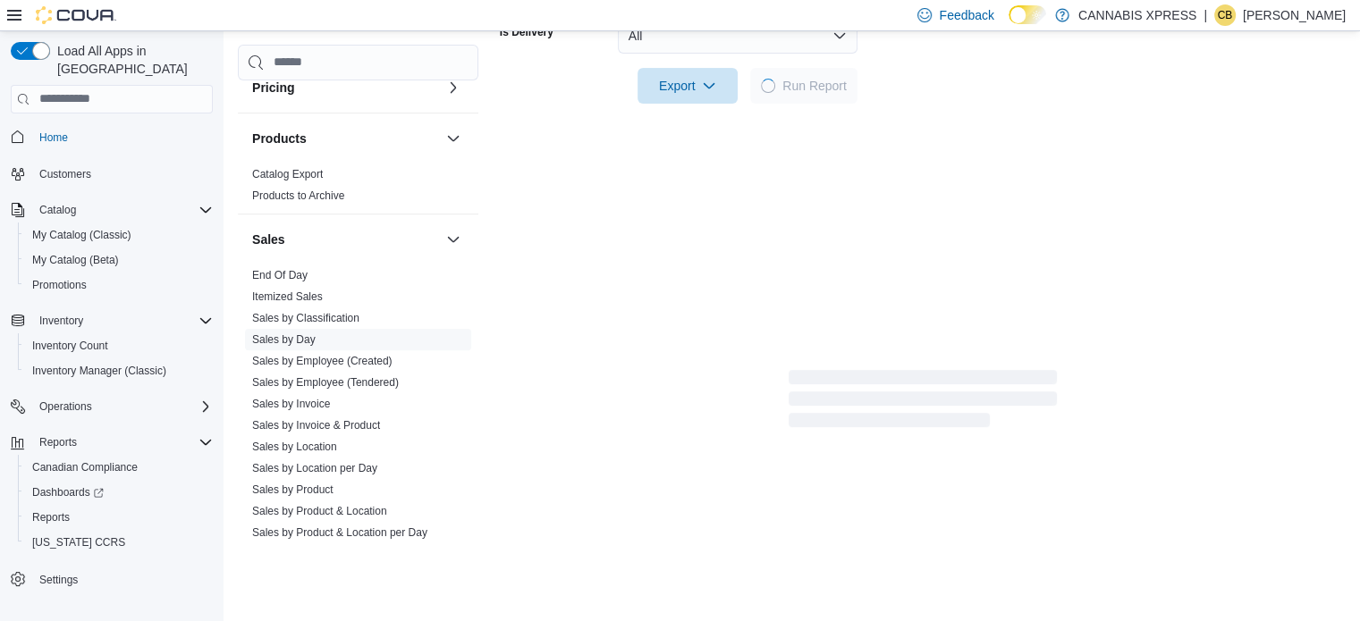
scroll to position [519, 0]
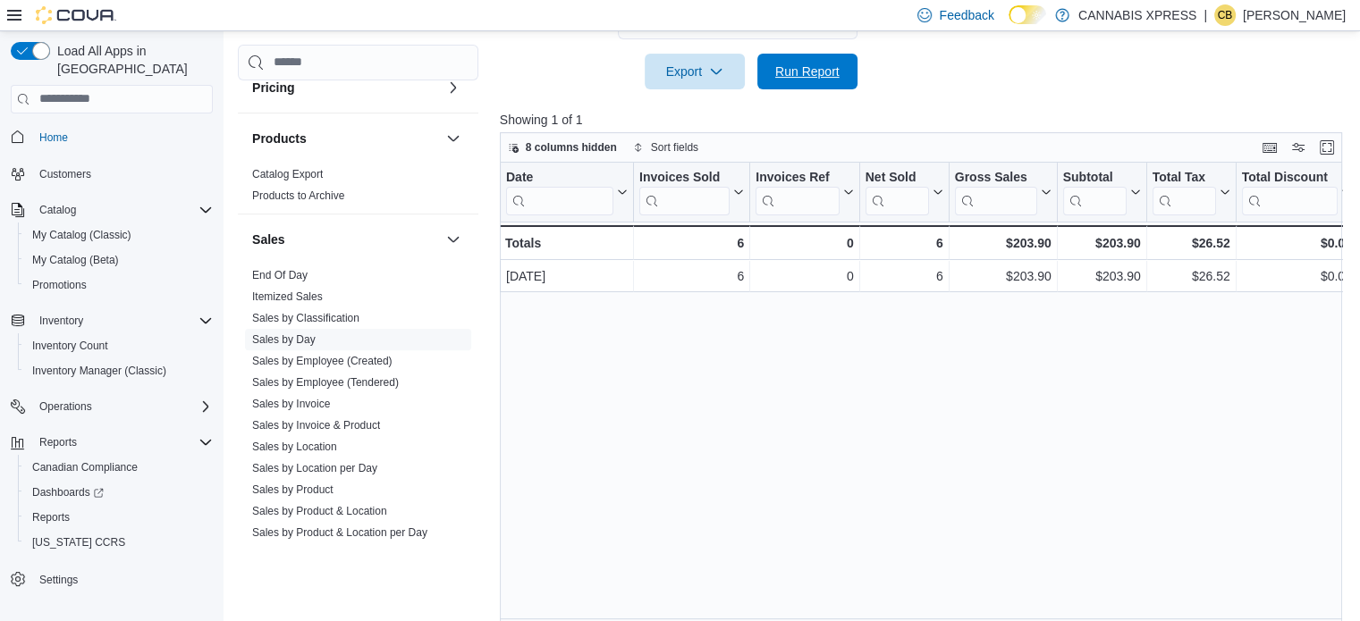
drag, startPoint x: 812, startPoint y: 84, endPoint x: 733, endPoint y: 382, distance: 307.9
click at [812, 84] on span "Run Report" at bounding box center [807, 72] width 79 height 36
click at [819, 83] on span "Run Report" at bounding box center [807, 71] width 79 height 36
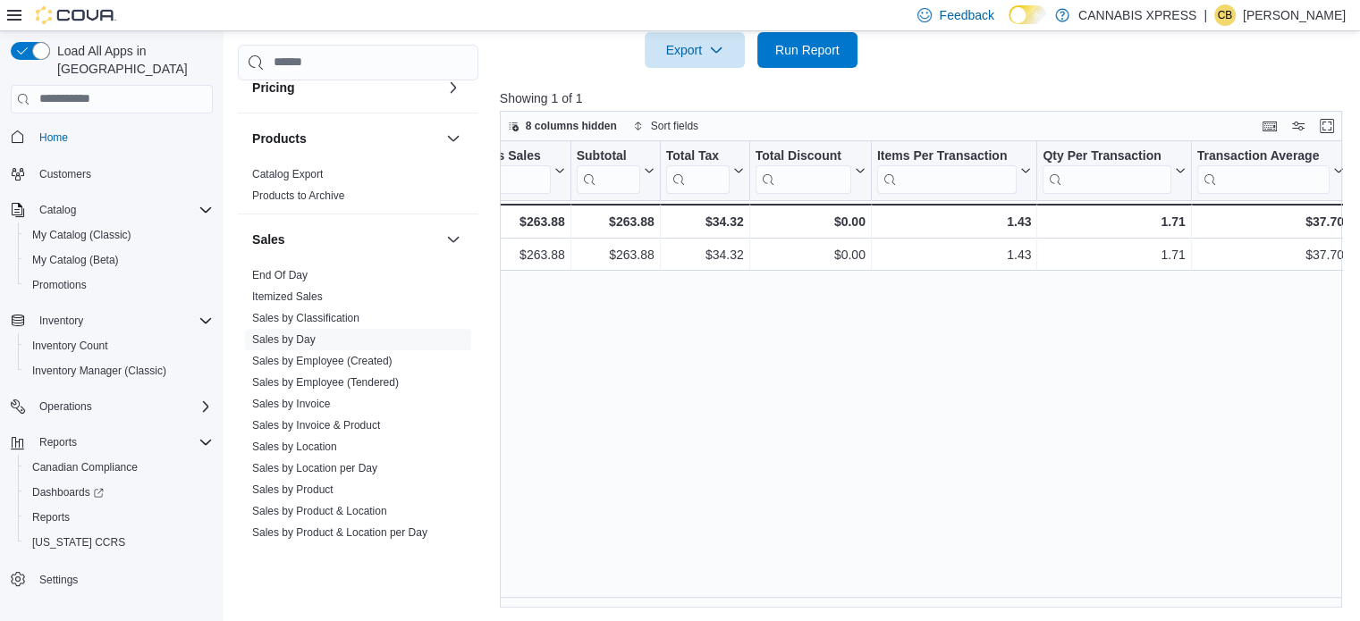
scroll to position [0, 754]
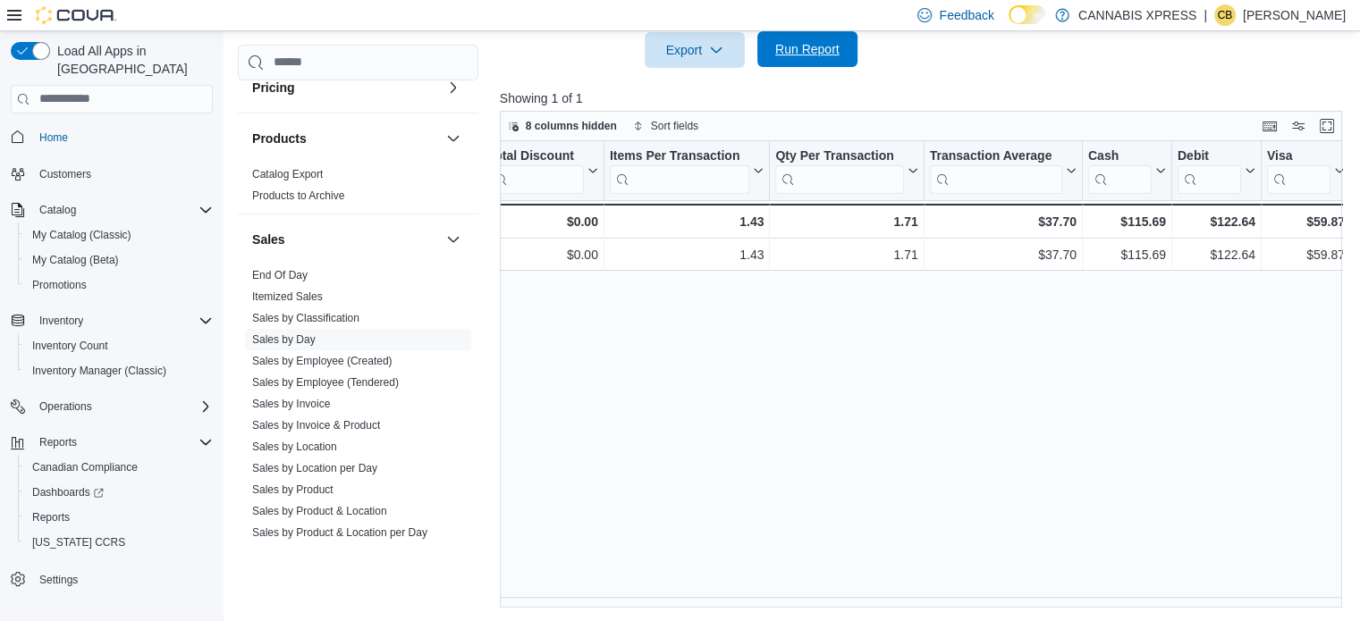
click at [799, 55] on span "Run Report" at bounding box center [807, 49] width 64 height 18
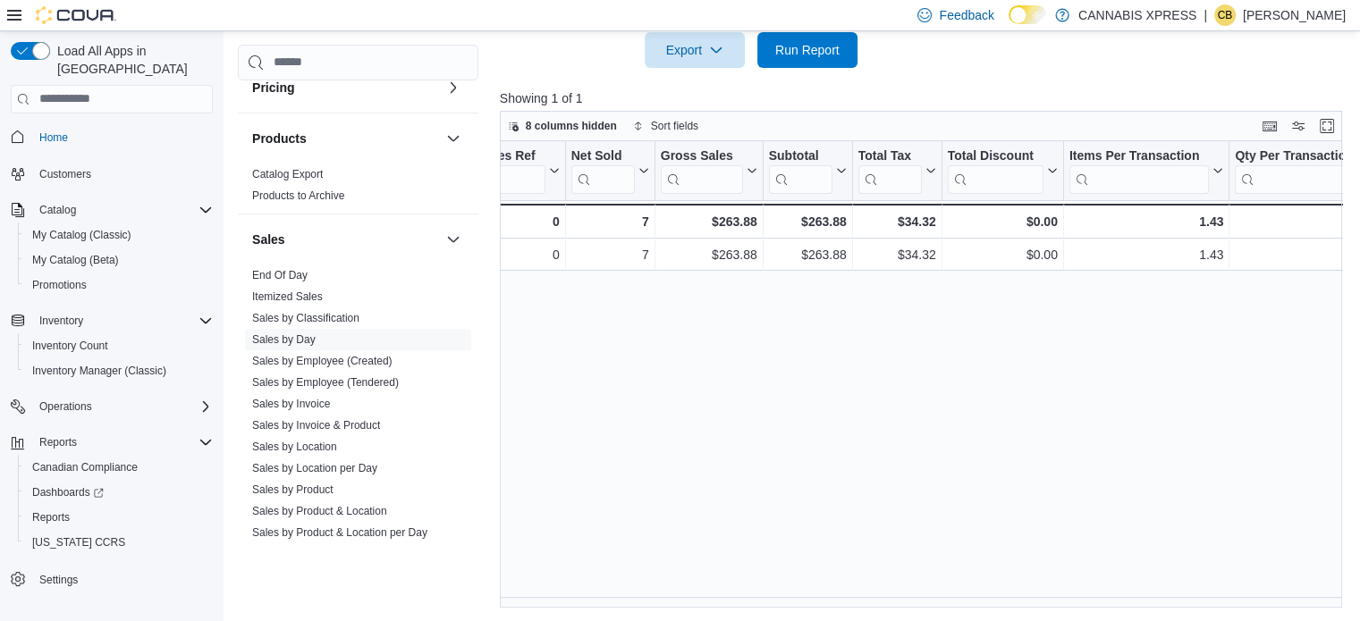
scroll to position [0, 0]
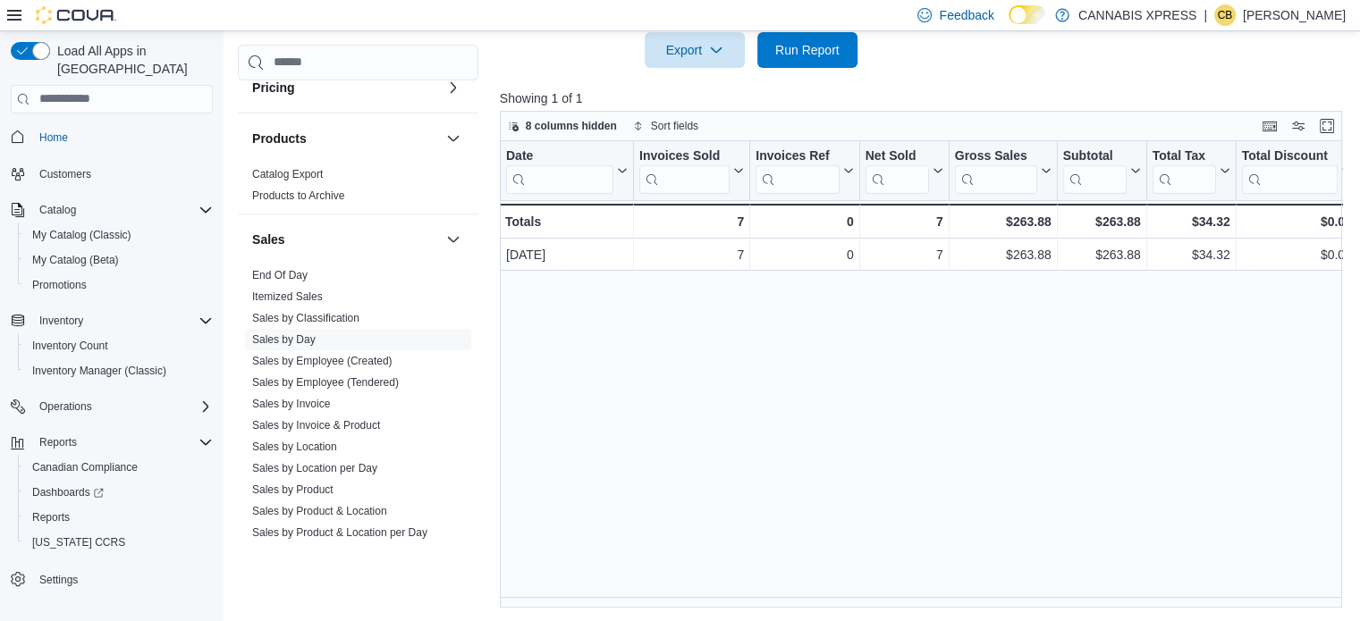
click at [737, 494] on div "Date Click to view column header actions Invoices Sold Click to view column hea…" at bounding box center [925, 374] width 851 height 467
click at [794, 46] on span "Run Report" at bounding box center [807, 49] width 64 height 18
click at [778, 56] on span "Run Report" at bounding box center [807, 49] width 79 height 36
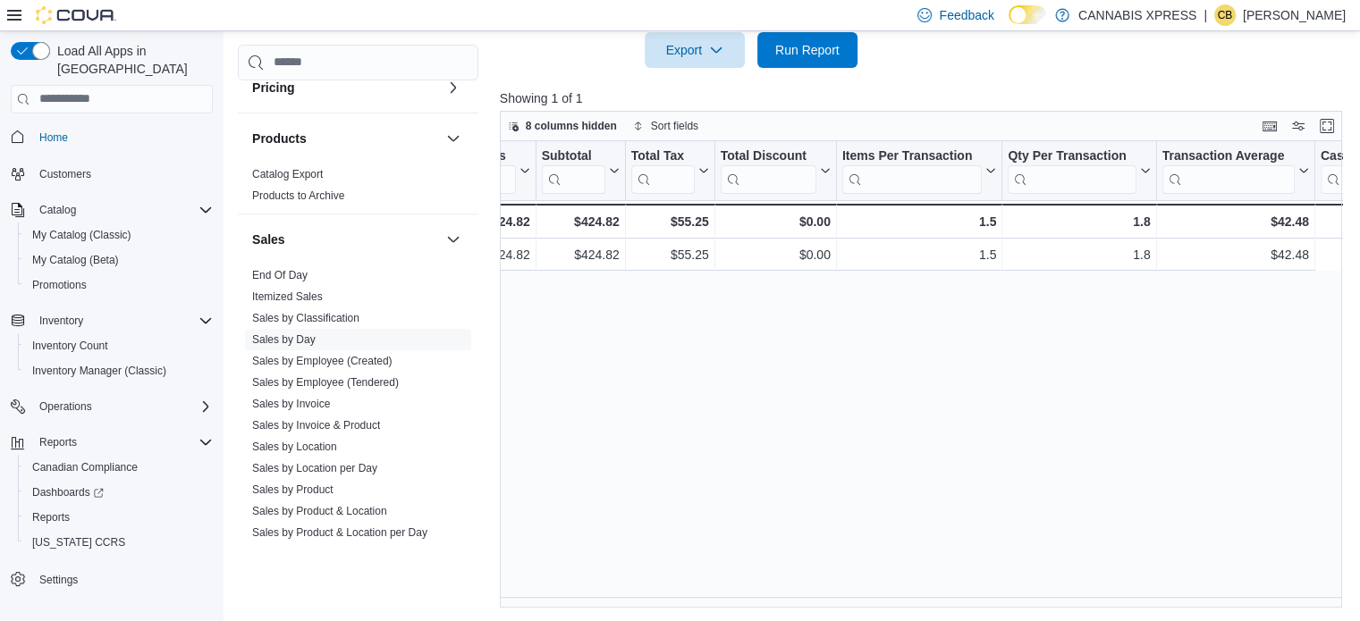
scroll to position [0, 754]
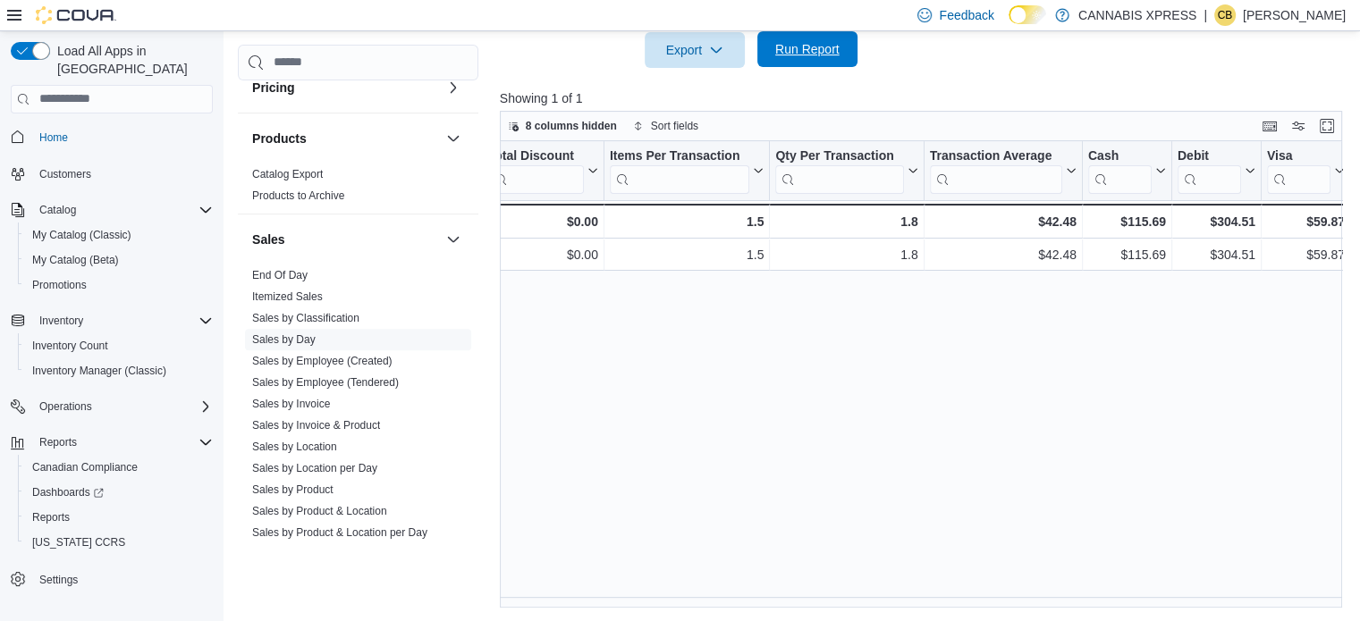
click at [785, 38] on span "Run Report" at bounding box center [807, 49] width 79 height 36
click at [788, 49] on span "Run Report" at bounding box center [807, 49] width 64 height 18
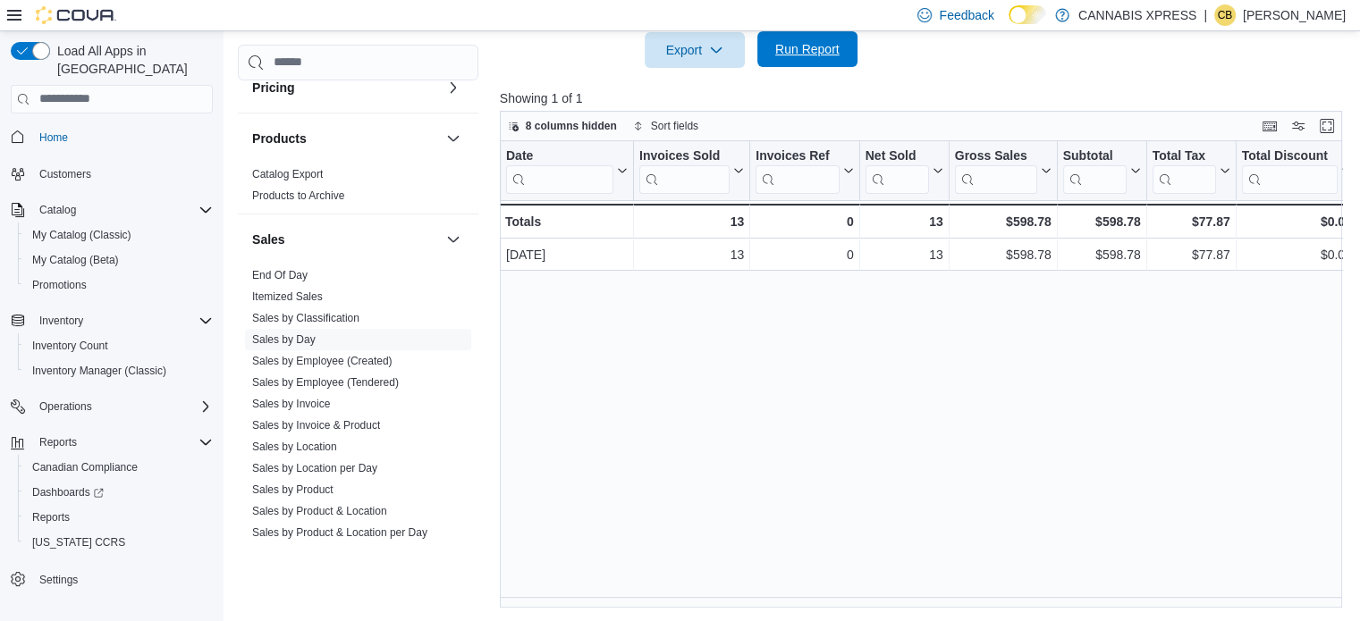
click at [775, 40] on span "Run Report" at bounding box center [807, 49] width 64 height 18
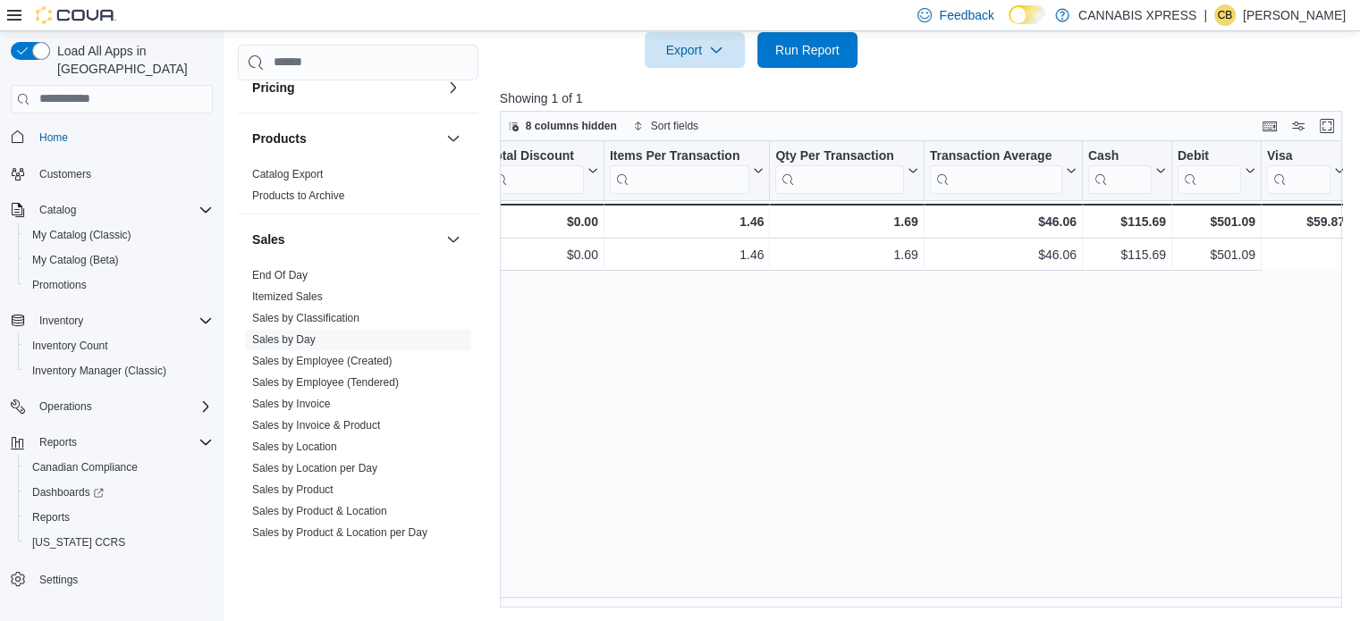
scroll to position [0, 0]
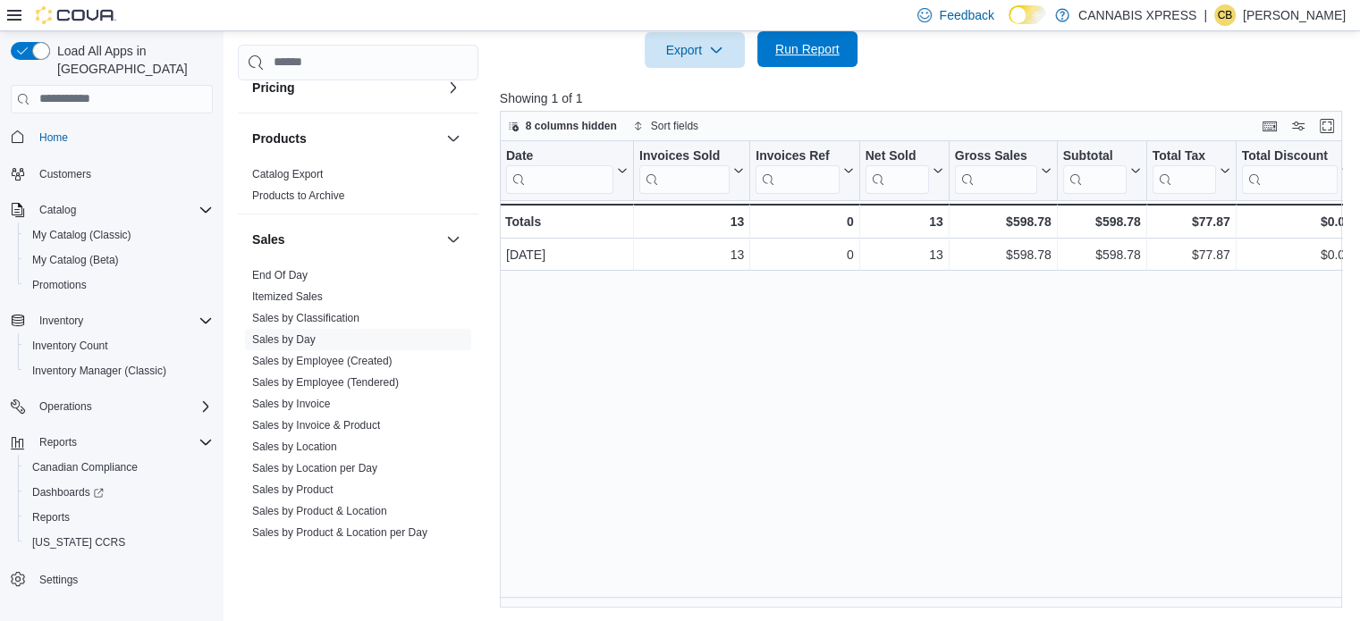
click at [821, 58] on span "Run Report" at bounding box center [807, 49] width 79 height 36
click at [798, 38] on span "Run Report" at bounding box center [807, 49] width 79 height 36
click at [795, 44] on span "Run Report" at bounding box center [807, 49] width 64 height 18
click at [787, 53] on span "Run Report" at bounding box center [807, 49] width 64 height 18
click at [651, 495] on div "Date Click to view column header actions Invoices Sold Click to view column hea…" at bounding box center [925, 374] width 851 height 467
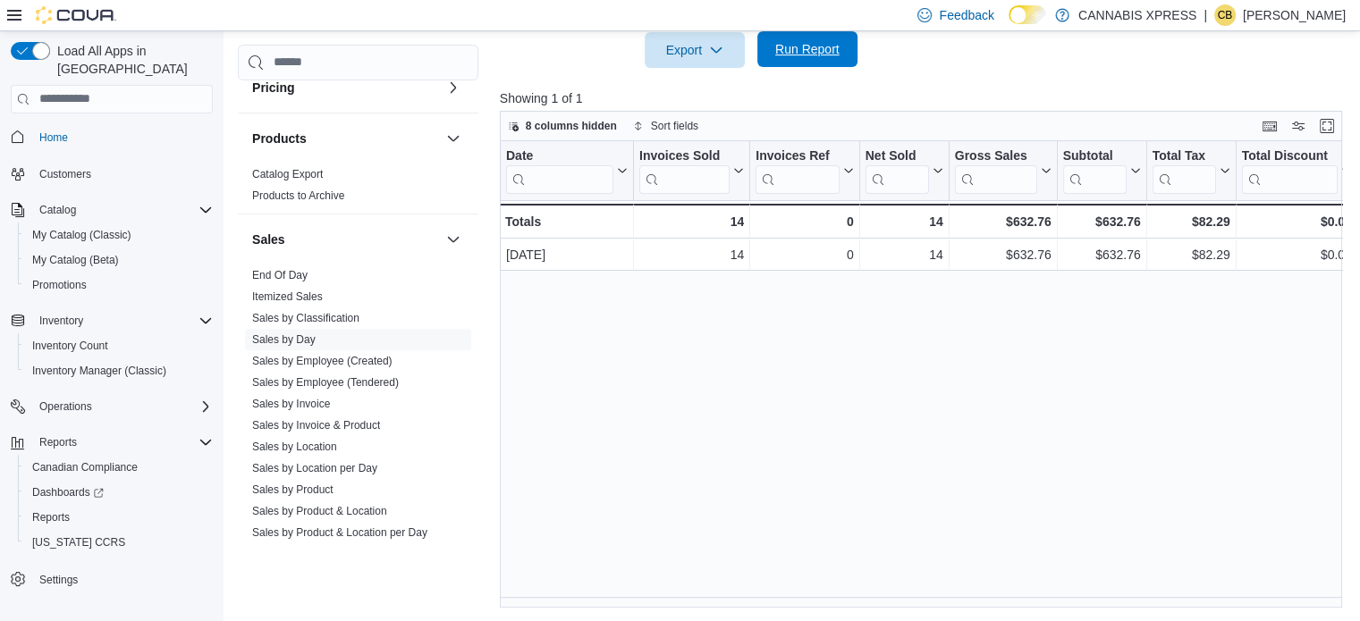
click at [795, 62] on span "Run Report" at bounding box center [807, 49] width 79 height 36
click at [824, 42] on span "Run Report" at bounding box center [807, 49] width 64 height 18
click at [785, 58] on span "Run Report" at bounding box center [807, 50] width 79 height 36
click at [795, 60] on span "Run Report" at bounding box center [807, 49] width 79 height 36
click at [804, 60] on span "Run Report" at bounding box center [807, 49] width 79 height 36
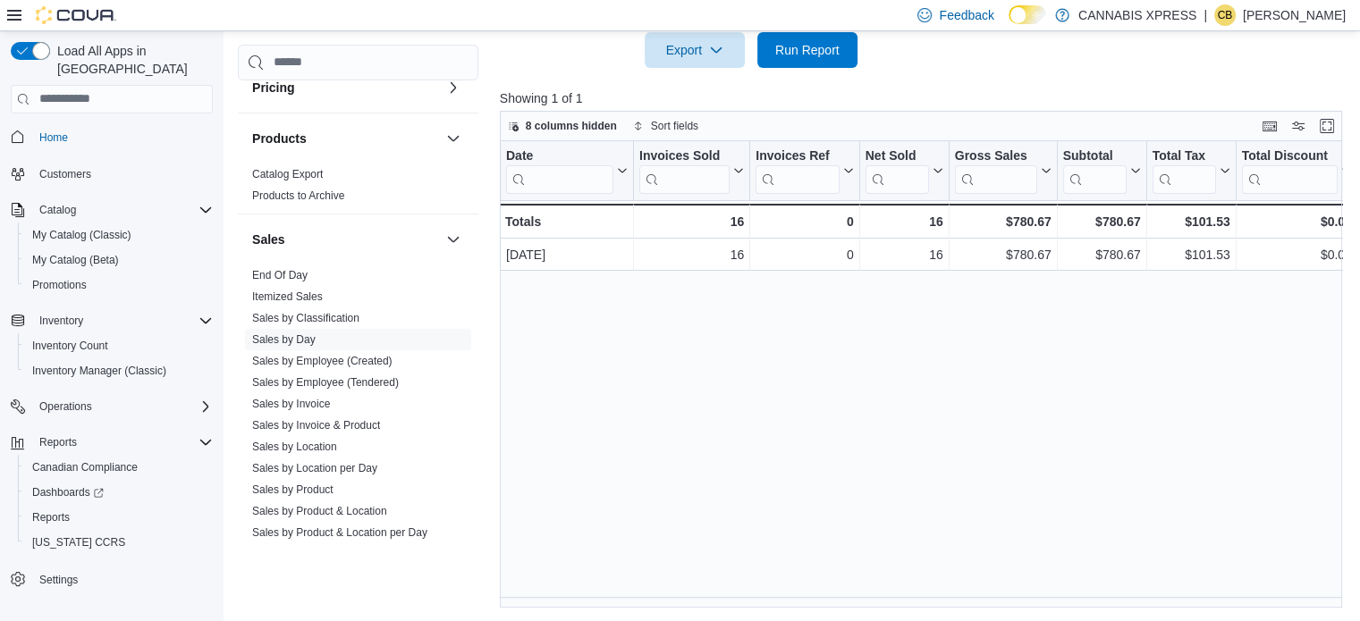
click at [678, 431] on div "Date Click to view column header actions Invoices Sold Click to view column hea…" at bounding box center [925, 374] width 851 height 467
click at [790, 51] on span "Run Report" at bounding box center [807, 49] width 64 height 18
click at [658, 418] on div "Date Click to view column header actions Invoices Sold Click to view column hea…" at bounding box center [925, 374] width 851 height 467
click at [815, 57] on span "Run Report" at bounding box center [807, 49] width 79 height 36
drag, startPoint x: 631, startPoint y: 430, endPoint x: 661, endPoint y: 510, distance: 85.7
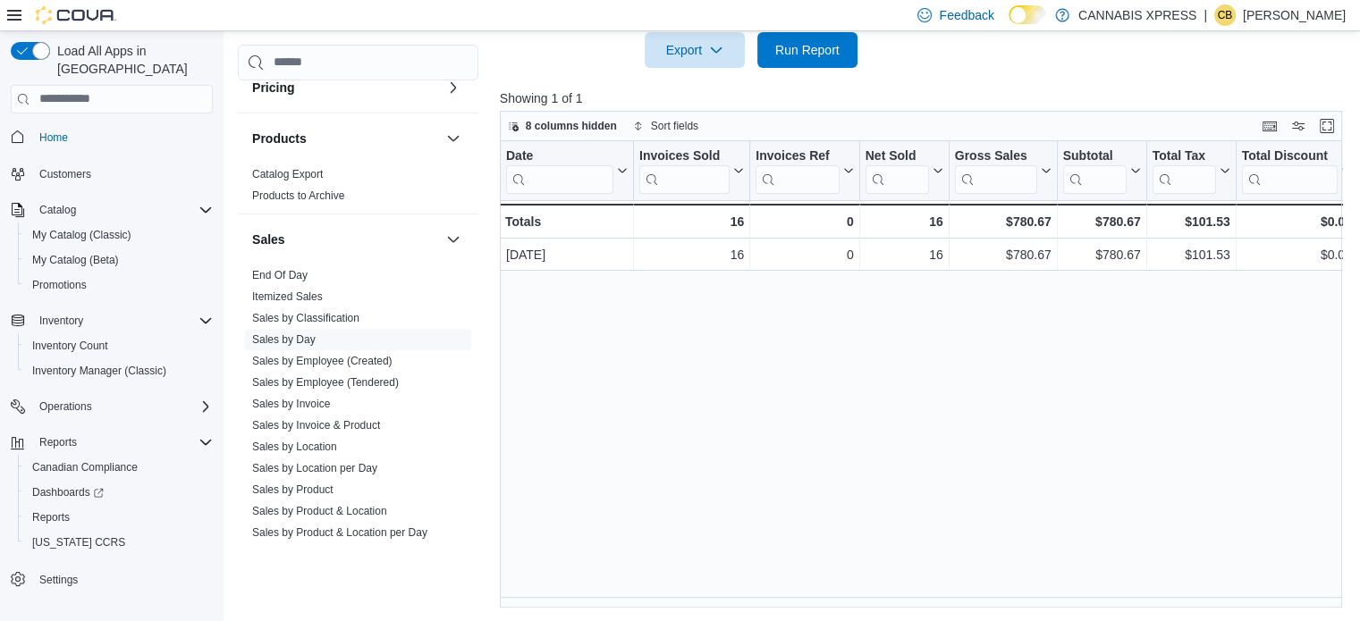
click at [661, 510] on div "Date Click to view column header actions Invoices Sold Click to view column hea…" at bounding box center [925, 374] width 851 height 467
drag, startPoint x: 793, startPoint y: 34, endPoint x: 383, endPoint y: 521, distance: 636.9
click at [794, 34] on span "Run Report" at bounding box center [807, 50] width 79 height 36
click at [792, 394] on div "Date Click to view column header actions Invoices Sold Click to view column hea…" at bounding box center [925, 374] width 851 height 467
click at [807, 50] on span "Run Report" at bounding box center [807, 49] width 64 height 18
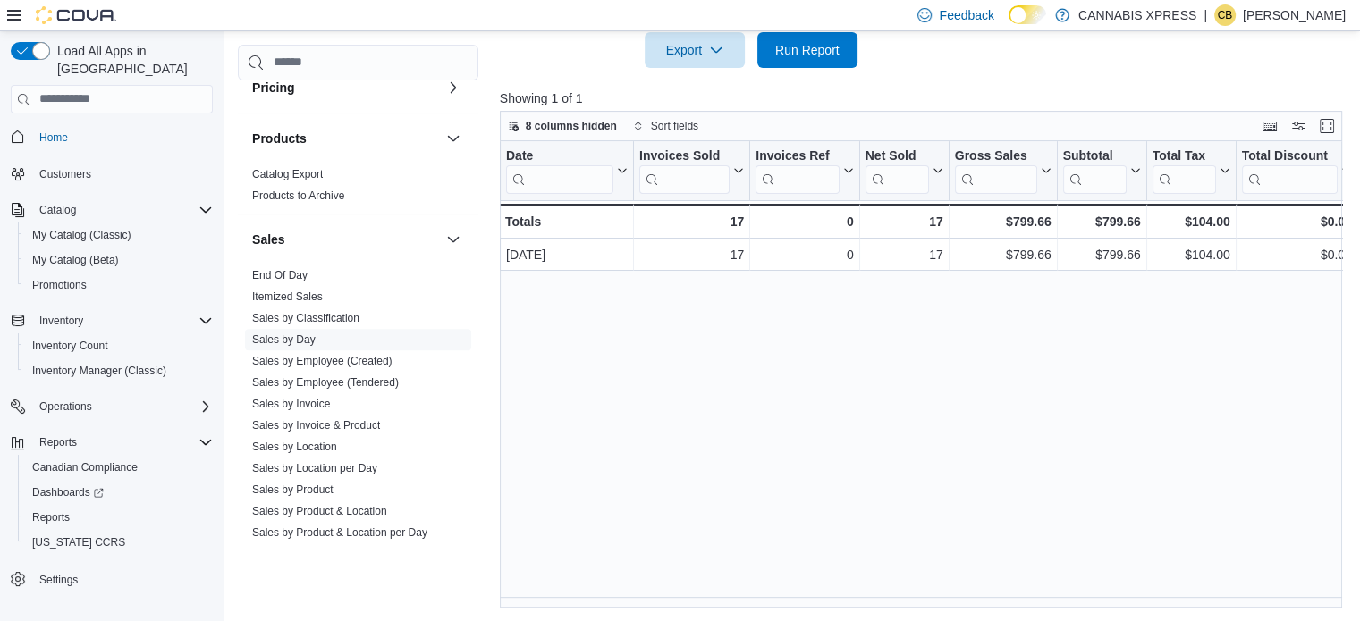
click at [635, 483] on div "Date Click to view column header actions Invoices Sold Click to view column hea…" at bounding box center [925, 374] width 851 height 467
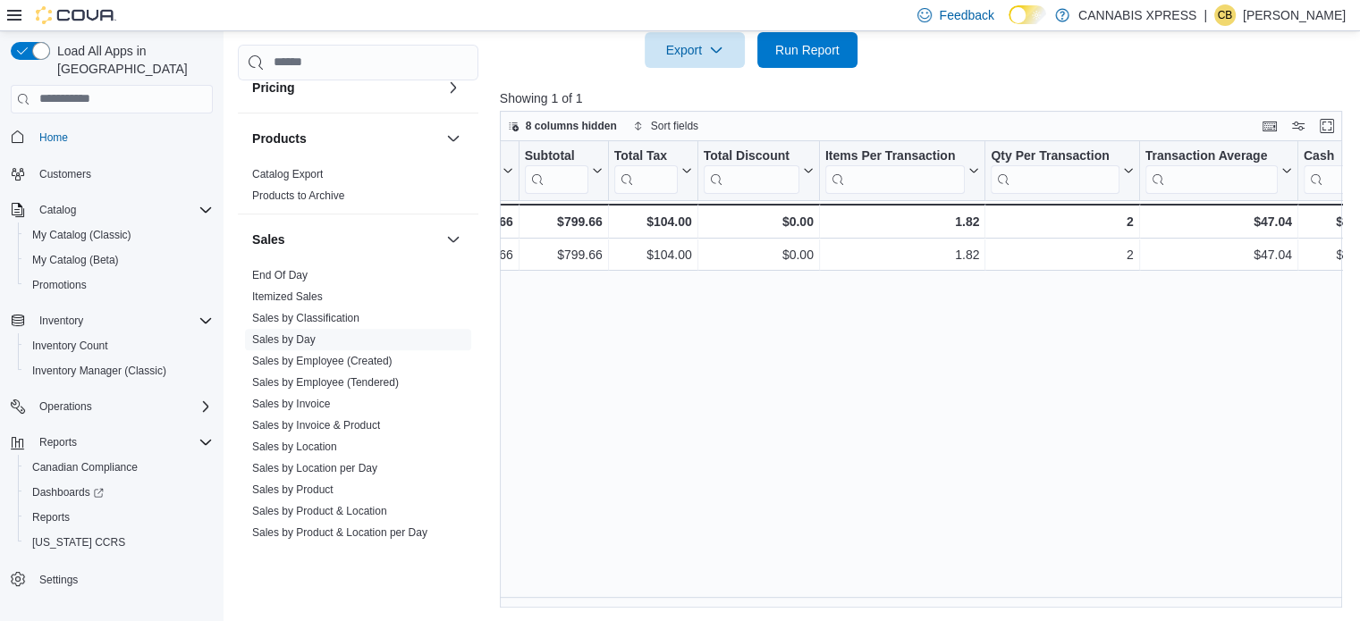
scroll to position [0, 754]
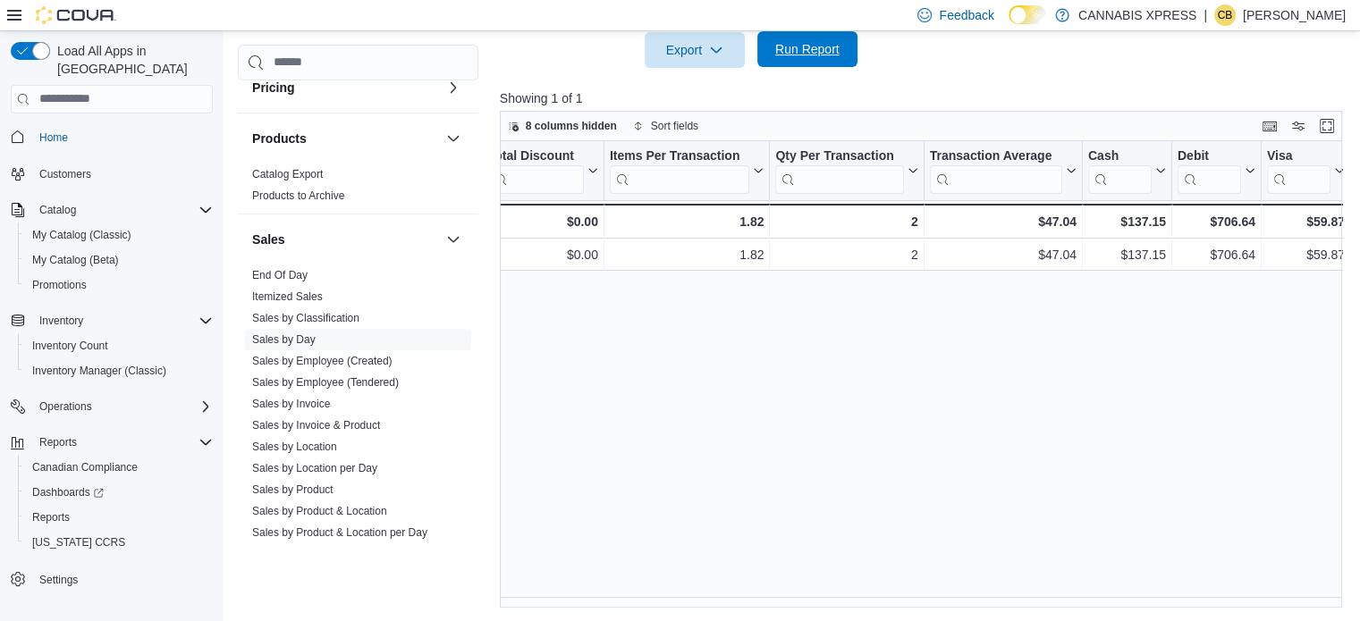
click at [772, 44] on span "Run Report" at bounding box center [807, 49] width 79 height 36
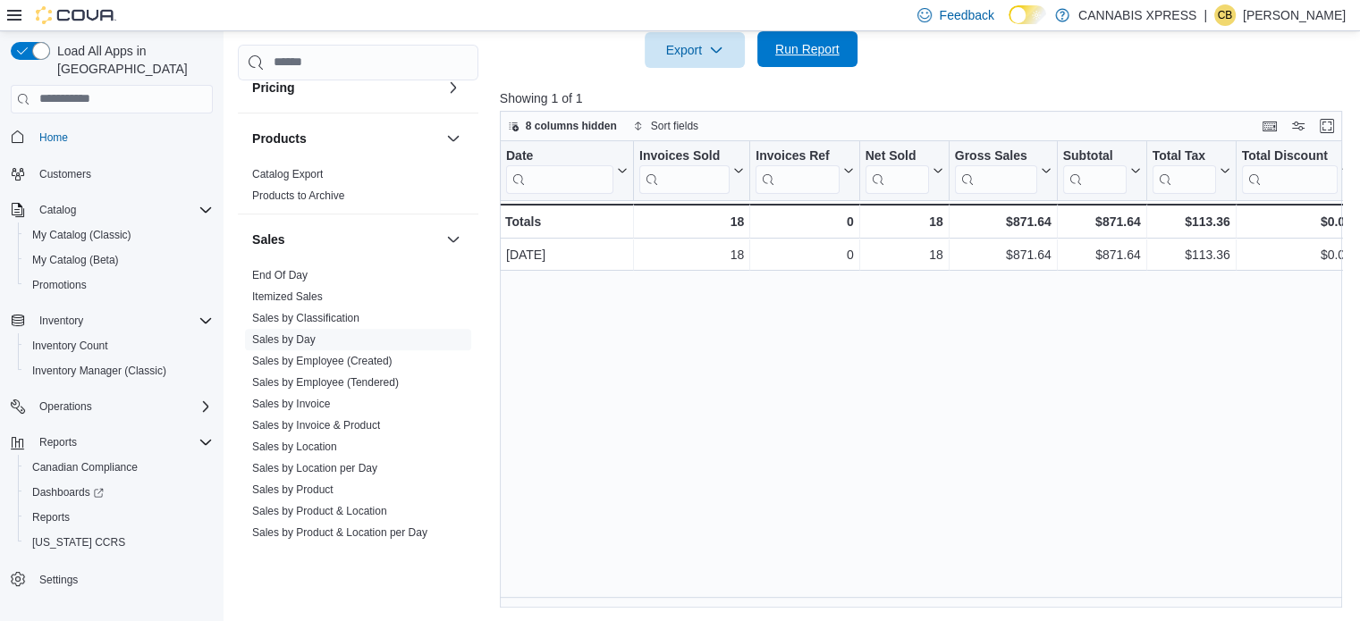
click at [769, 40] on span "Run Report" at bounding box center [807, 49] width 79 height 36
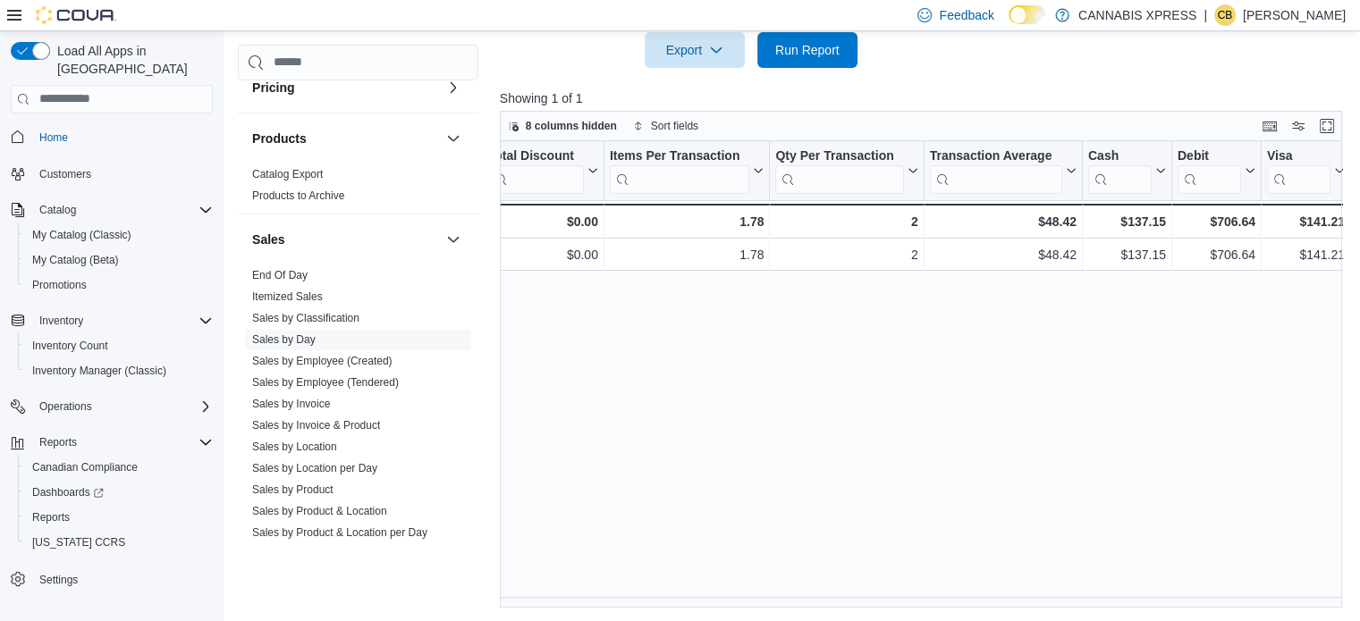
scroll to position [0, 0]
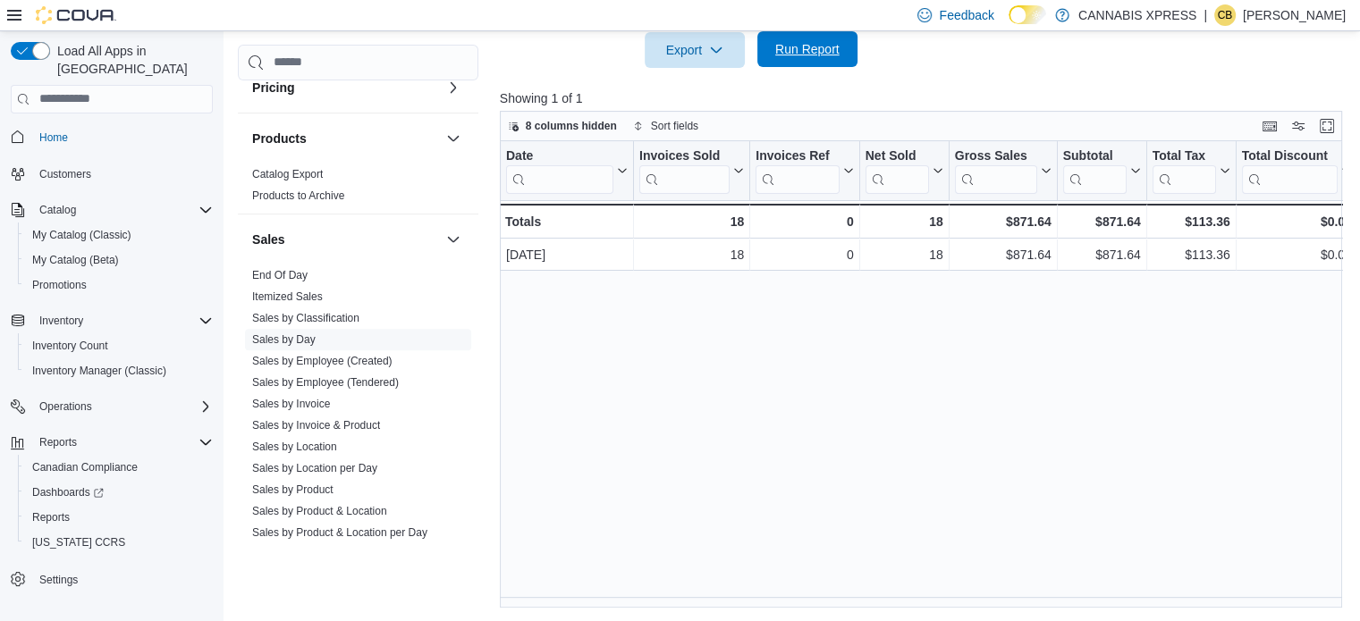
click at [826, 52] on span "Run Report" at bounding box center [807, 49] width 64 height 18
click at [661, 469] on div "Date Click to view column header actions Invoices Sold Click to view column hea…" at bounding box center [925, 374] width 851 height 467
click at [801, 49] on span "Run Report" at bounding box center [807, 49] width 64 height 18
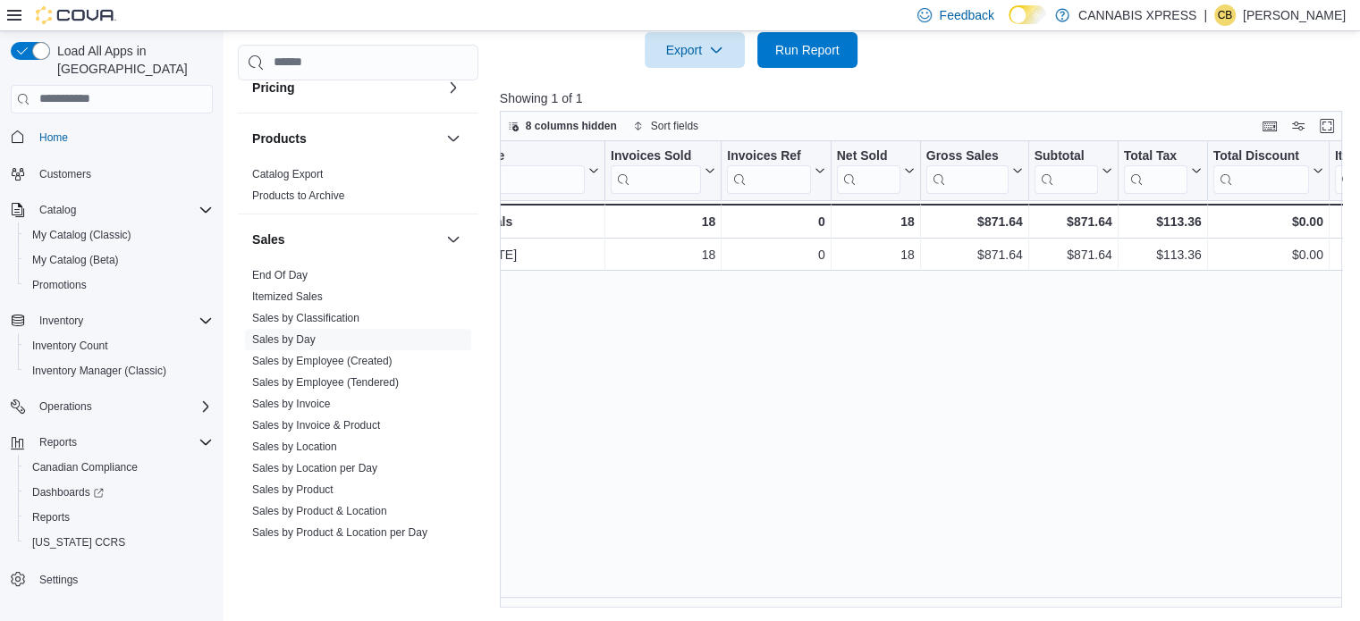
scroll to position [0, 754]
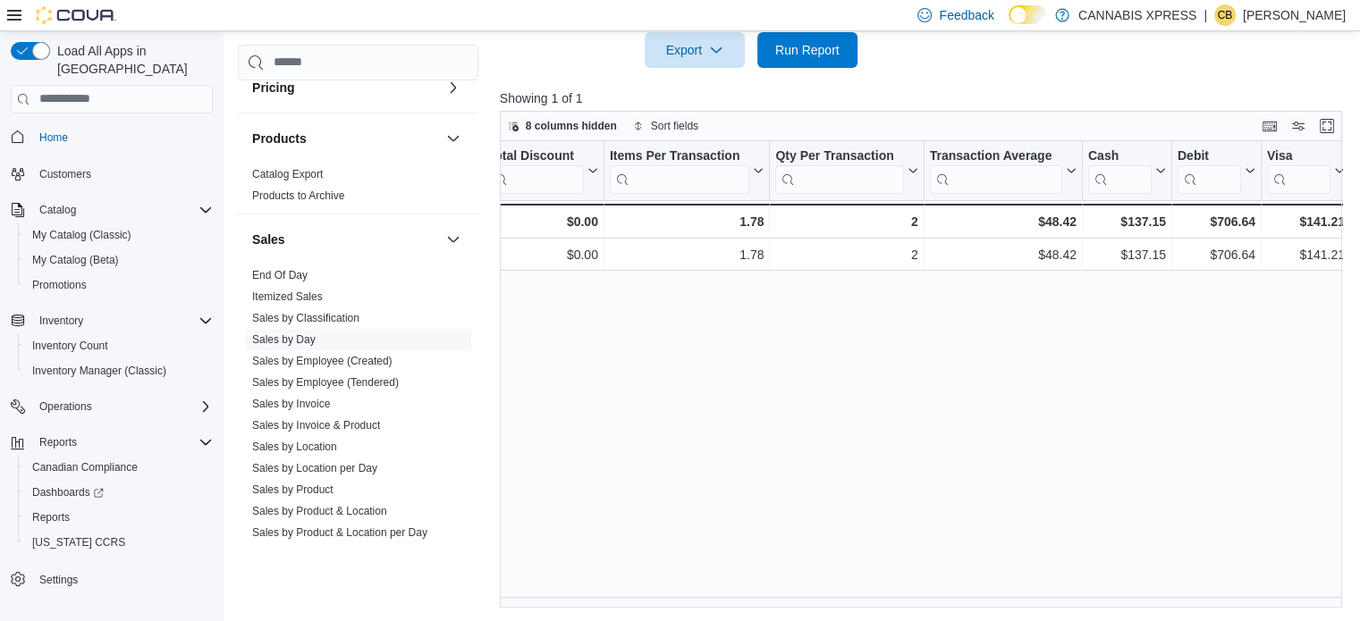
click at [484, 478] on div "Cash Management Cash Management Cash Out Details Compliance OCS Transaction Sub…" at bounding box center [794, 92] width 1112 height 1031
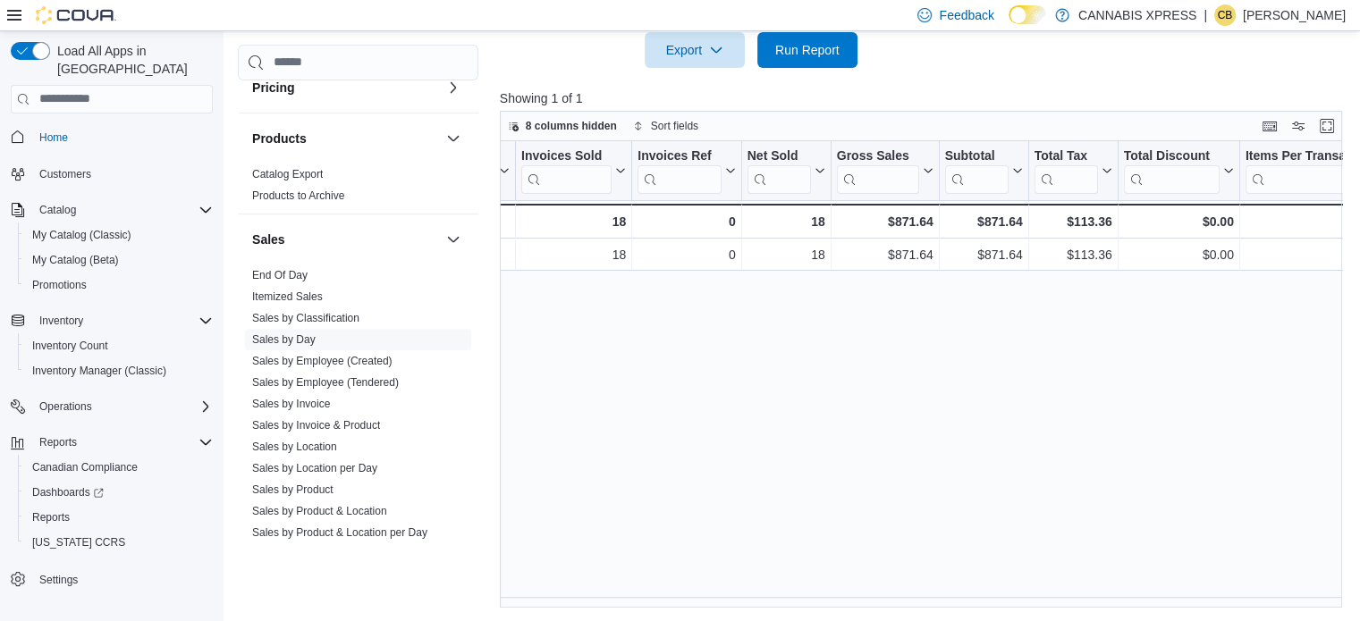
scroll to position [0, 0]
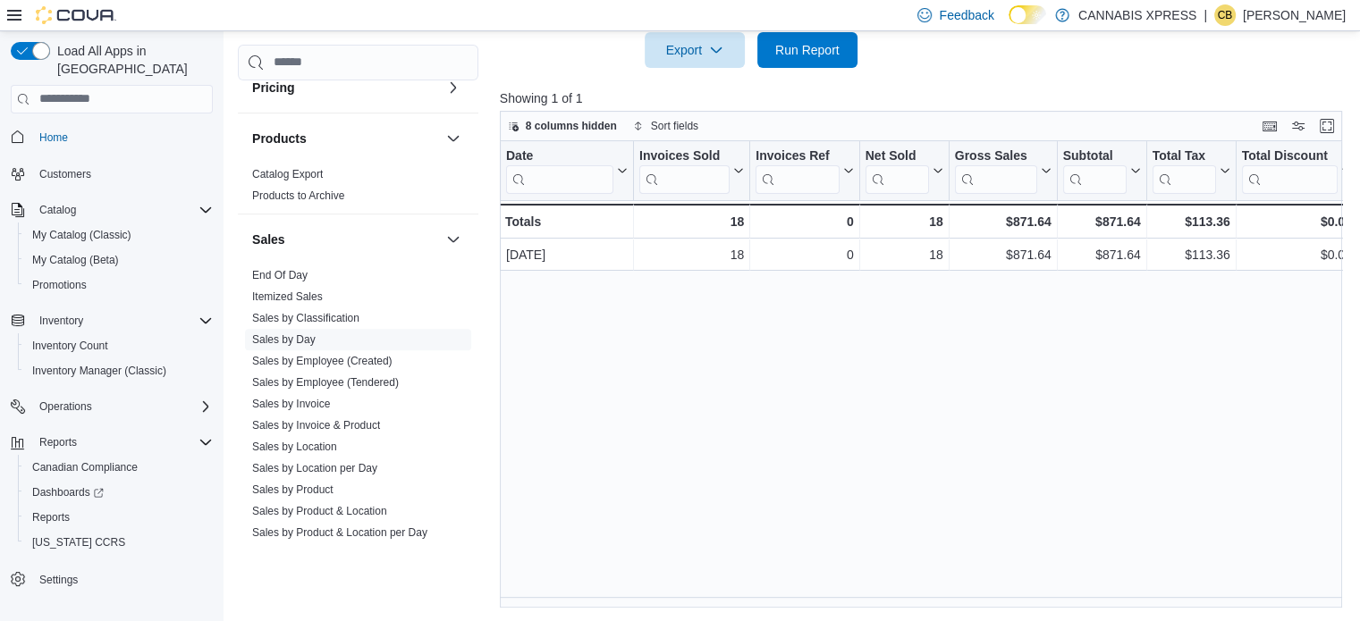
click at [741, 534] on div "Date Click to view column header actions Invoices Sold Click to view column hea…" at bounding box center [925, 374] width 851 height 467
click at [704, 437] on div "Date Click to view column header actions Invoices Sold Click to view column hea…" at bounding box center [925, 374] width 851 height 467
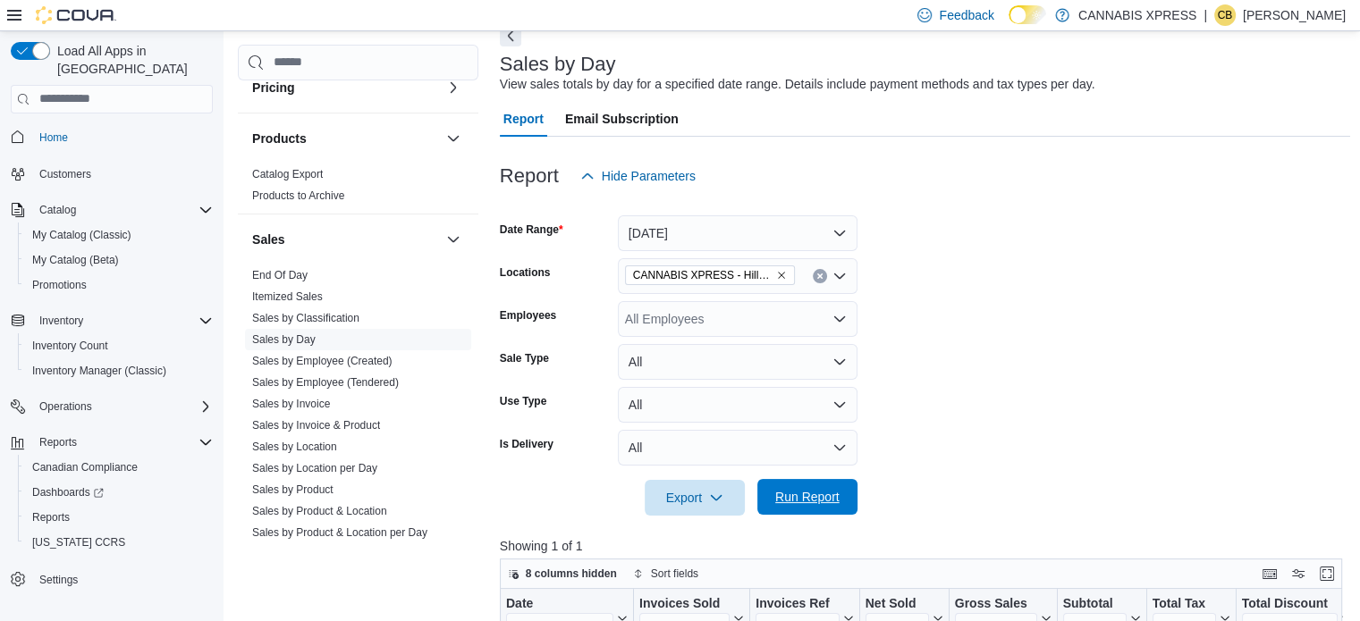
scroll to position [179, 0]
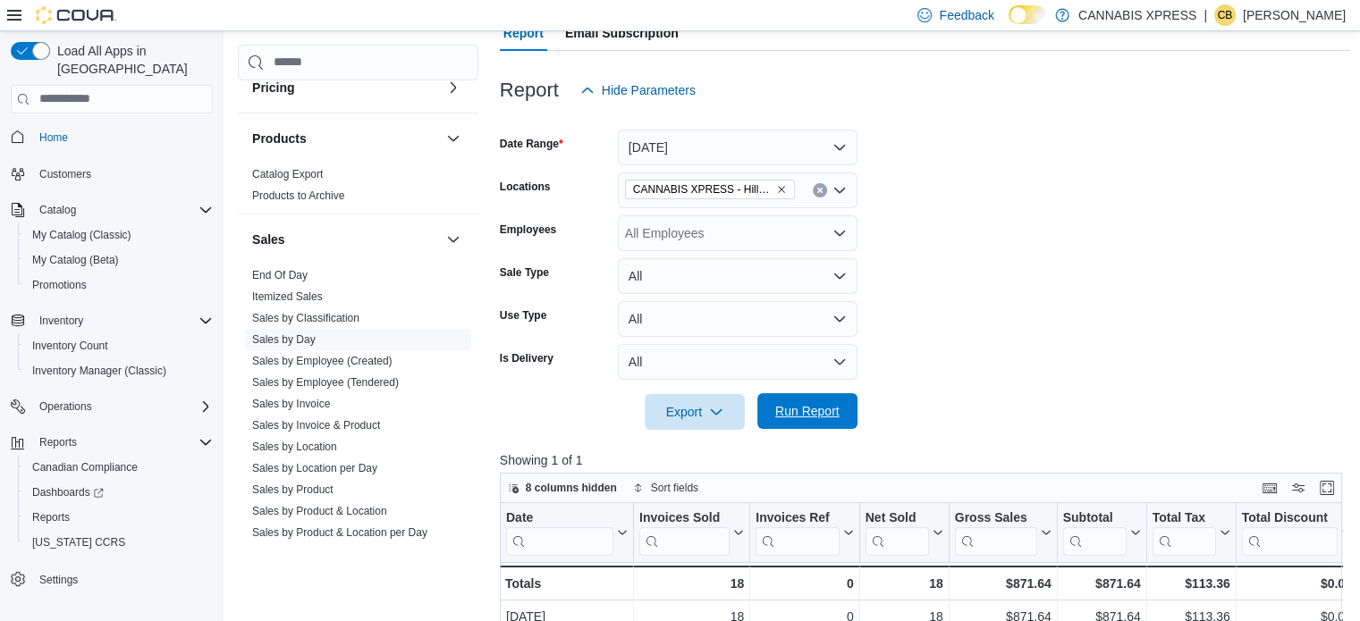
click at [821, 409] on span "Run Report" at bounding box center [807, 411] width 64 height 18
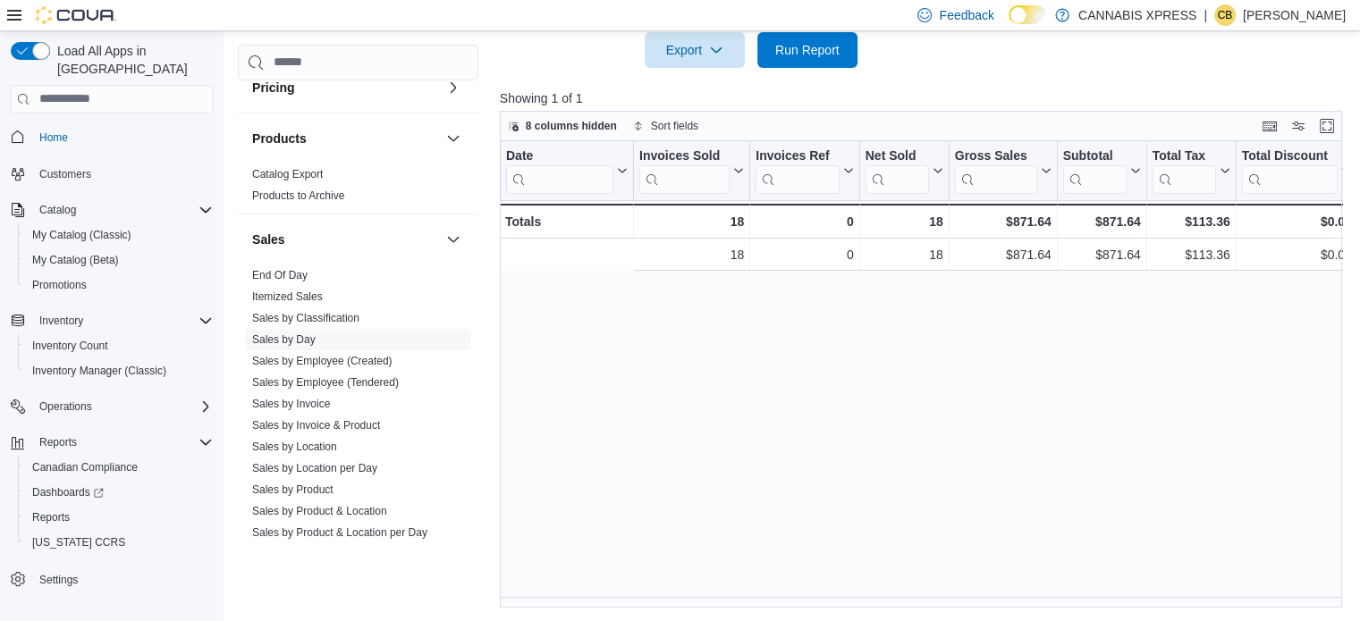
scroll to position [0, 754]
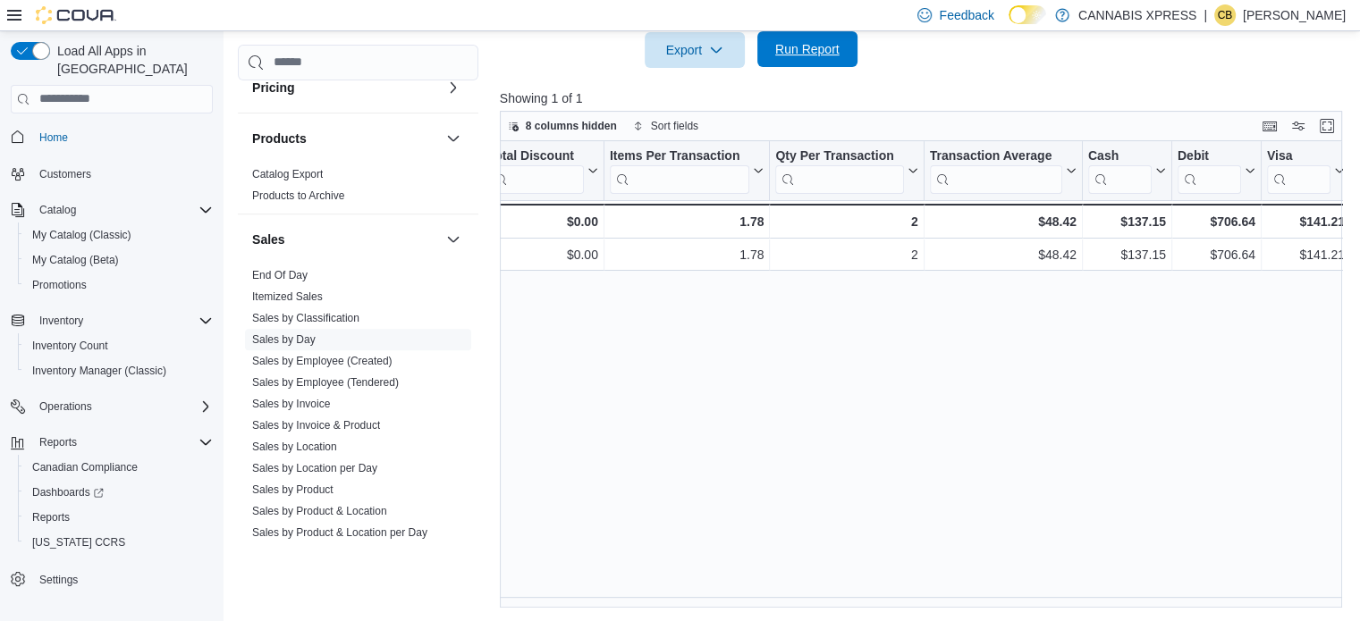
click at [788, 57] on span "Run Report" at bounding box center [807, 49] width 79 height 36
click at [1066, 448] on div "Date Click to view column header actions Invoices Sold Click to view column hea…" at bounding box center [925, 374] width 851 height 467
click at [791, 44] on span "Run Report" at bounding box center [807, 49] width 64 height 18
drag, startPoint x: 1193, startPoint y: 611, endPoint x: 735, endPoint y: 454, distance: 484.5
click at [735, 454] on div "Date Click to view column header actions Invoices Sold Click to view column hea…" at bounding box center [925, 374] width 851 height 467
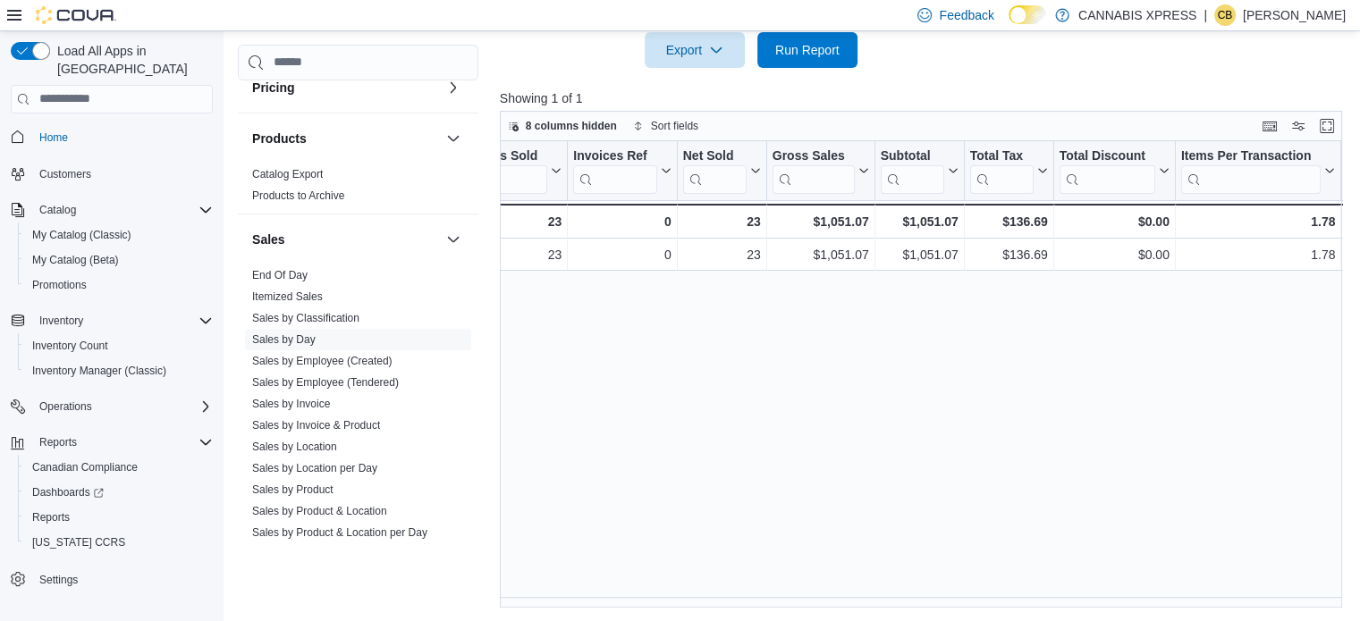
scroll to position [0, 0]
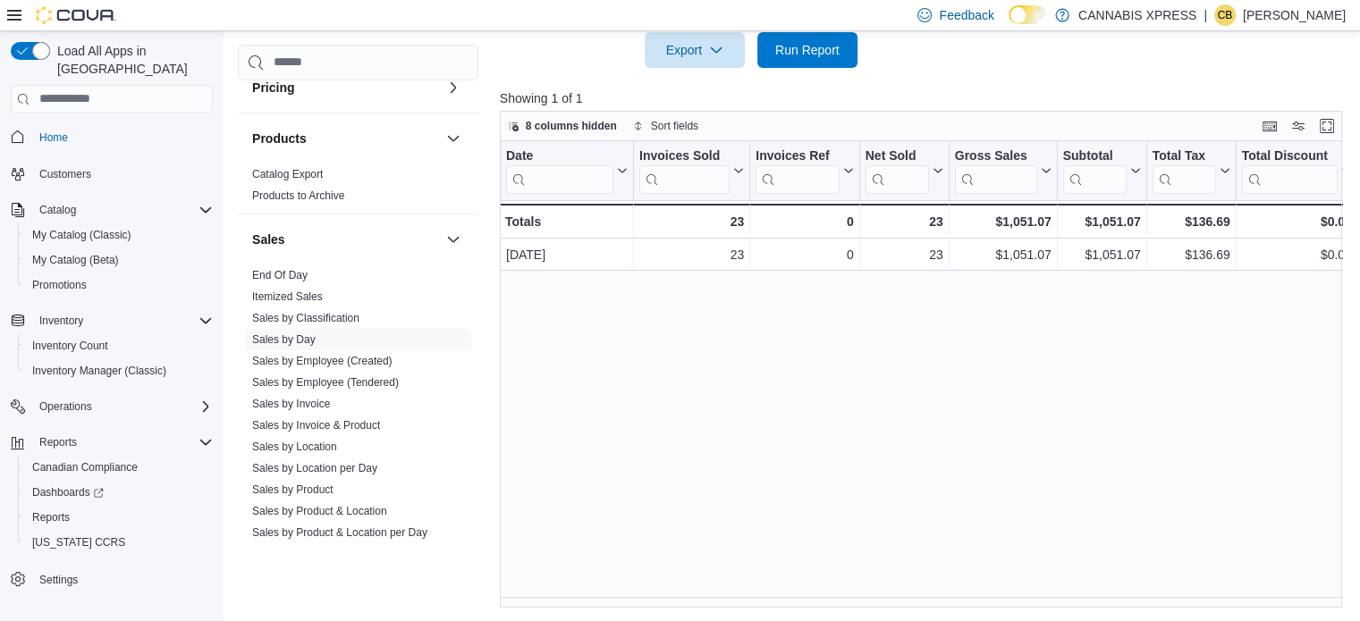
click at [680, 384] on div "Date Click to view column header actions Invoices Sold Click to view column hea…" at bounding box center [925, 374] width 851 height 467
click at [46, 131] on span "Home" at bounding box center [53, 138] width 29 height 14
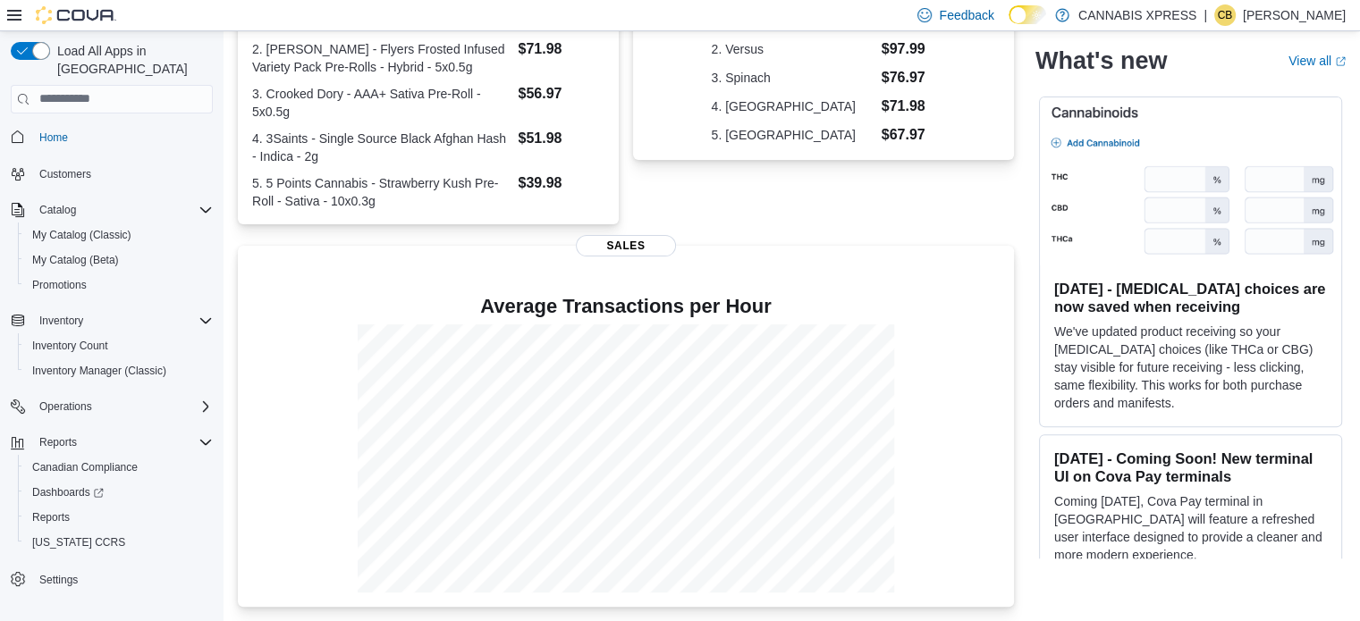
scroll to position [451, 0]
click at [52, 131] on span "Home" at bounding box center [53, 138] width 29 height 14
click at [54, 510] on span "Reports" at bounding box center [51, 517] width 38 height 14
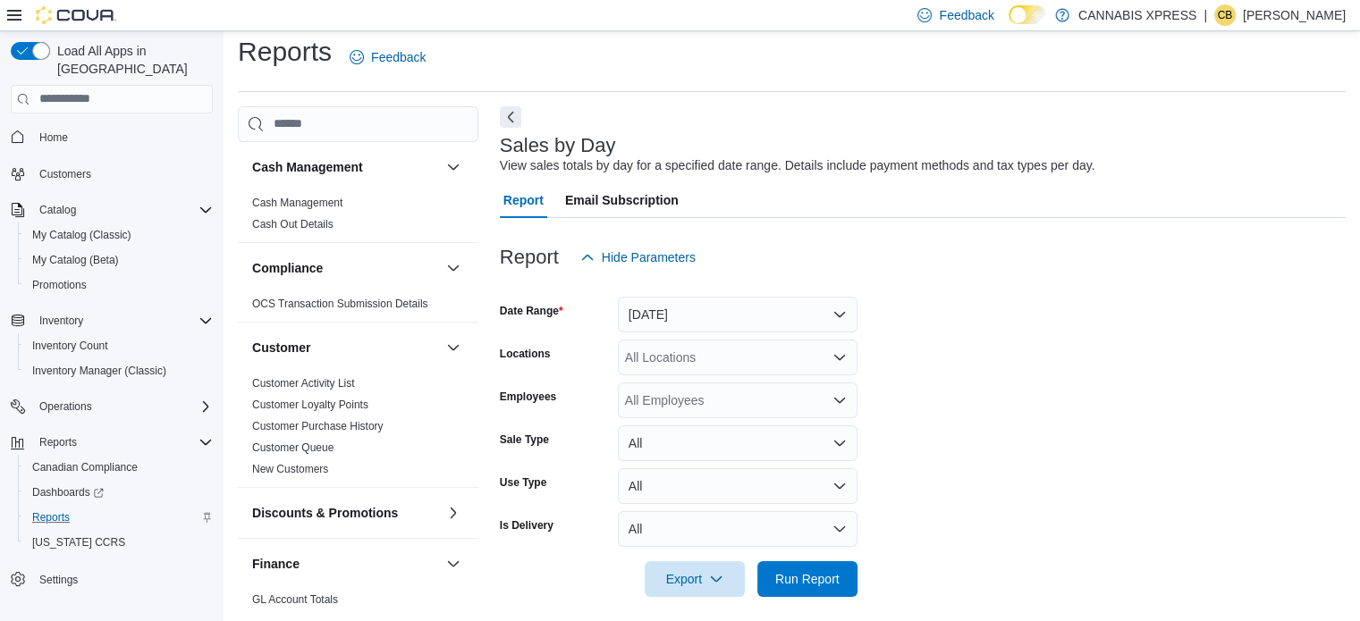
scroll to position [22, 0]
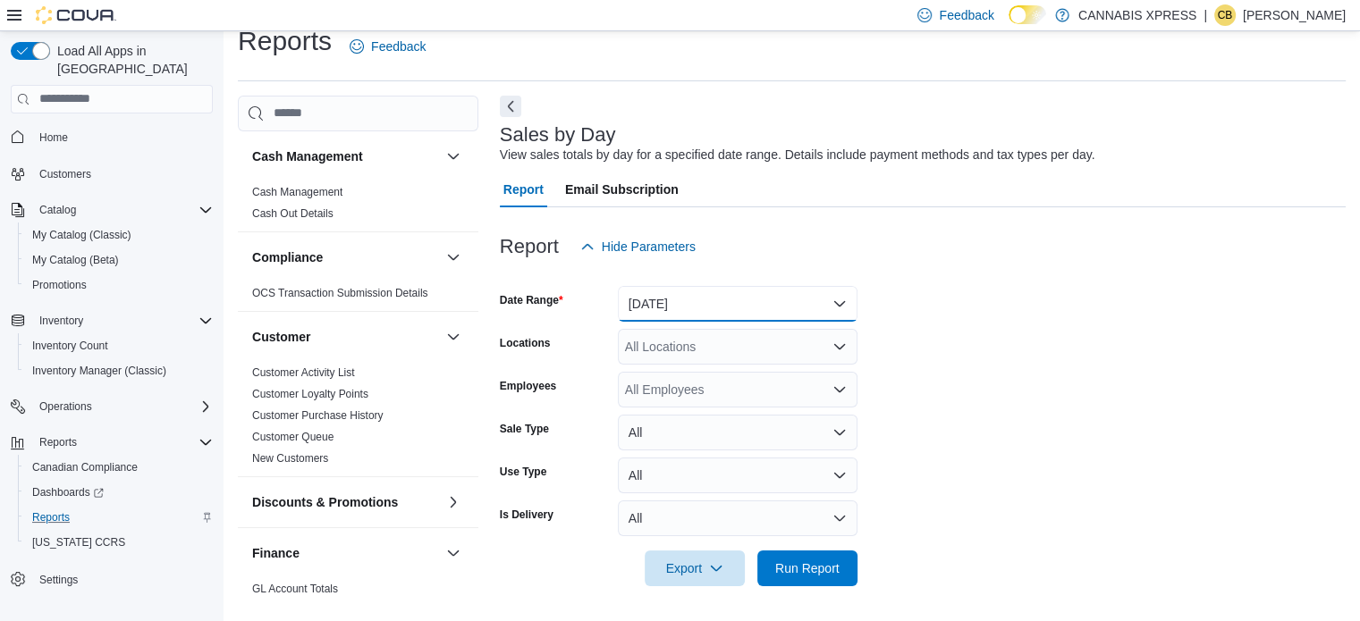
click at [740, 298] on button "[DATE]" at bounding box center [738, 304] width 240 height 36
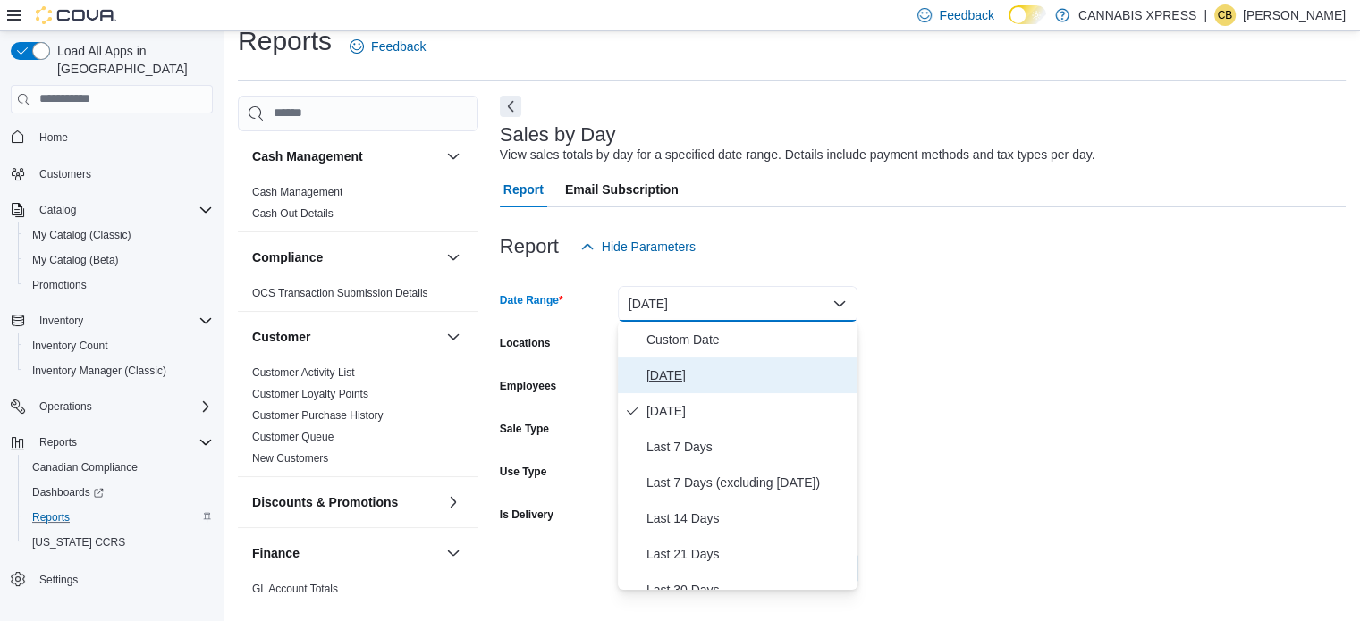
click at [720, 358] on button "[DATE]" at bounding box center [738, 376] width 240 height 36
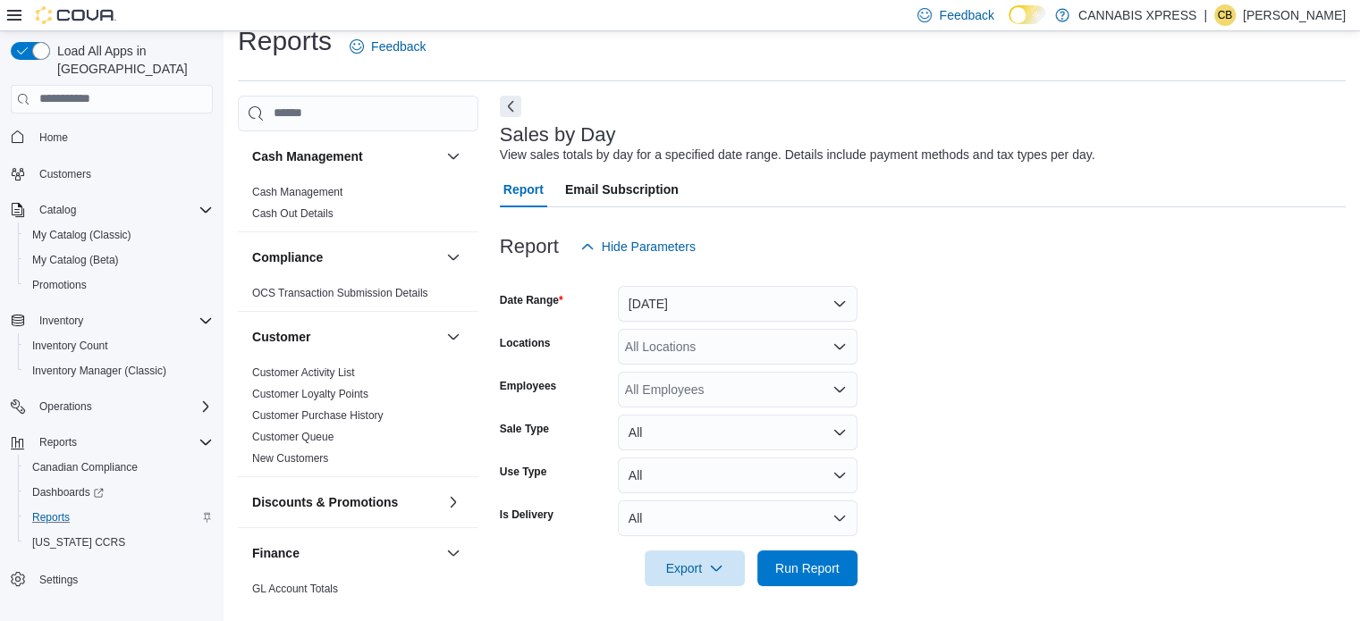
click at [719, 346] on div "All Locations" at bounding box center [738, 347] width 240 height 36
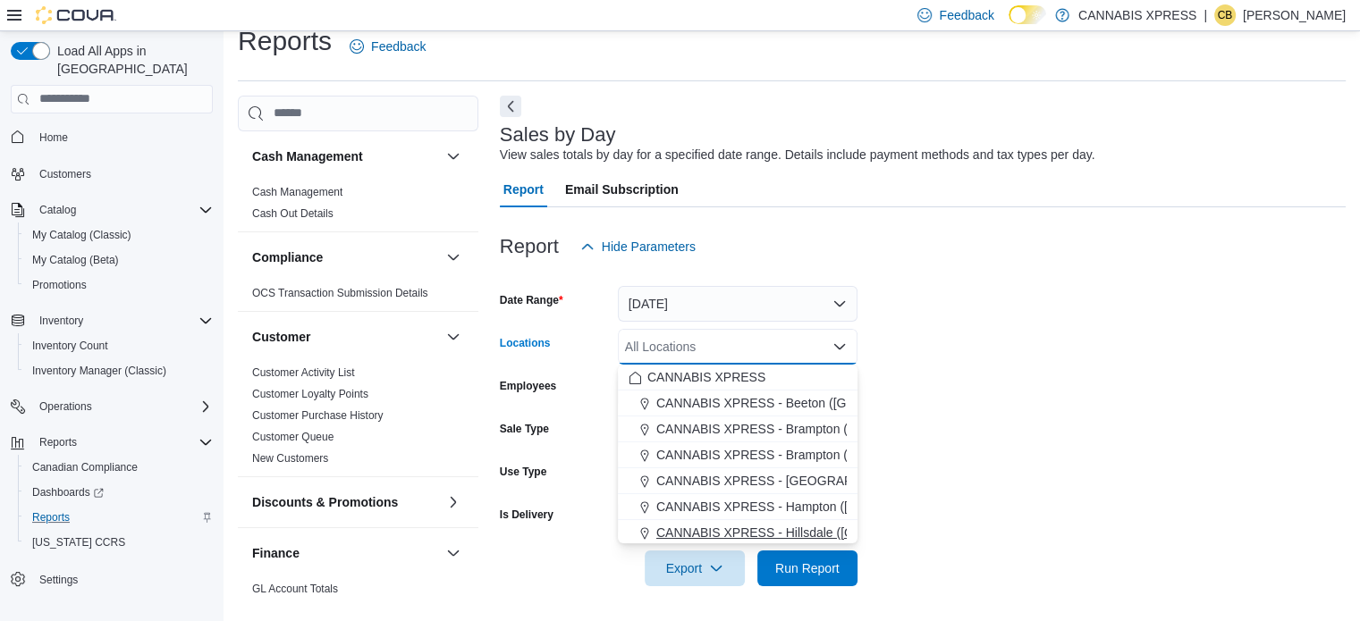
click at [779, 532] on span "CANNABIS XPRESS - Hillsdale ([GEOGRAPHIC_DATA])" at bounding box center [815, 533] width 319 height 18
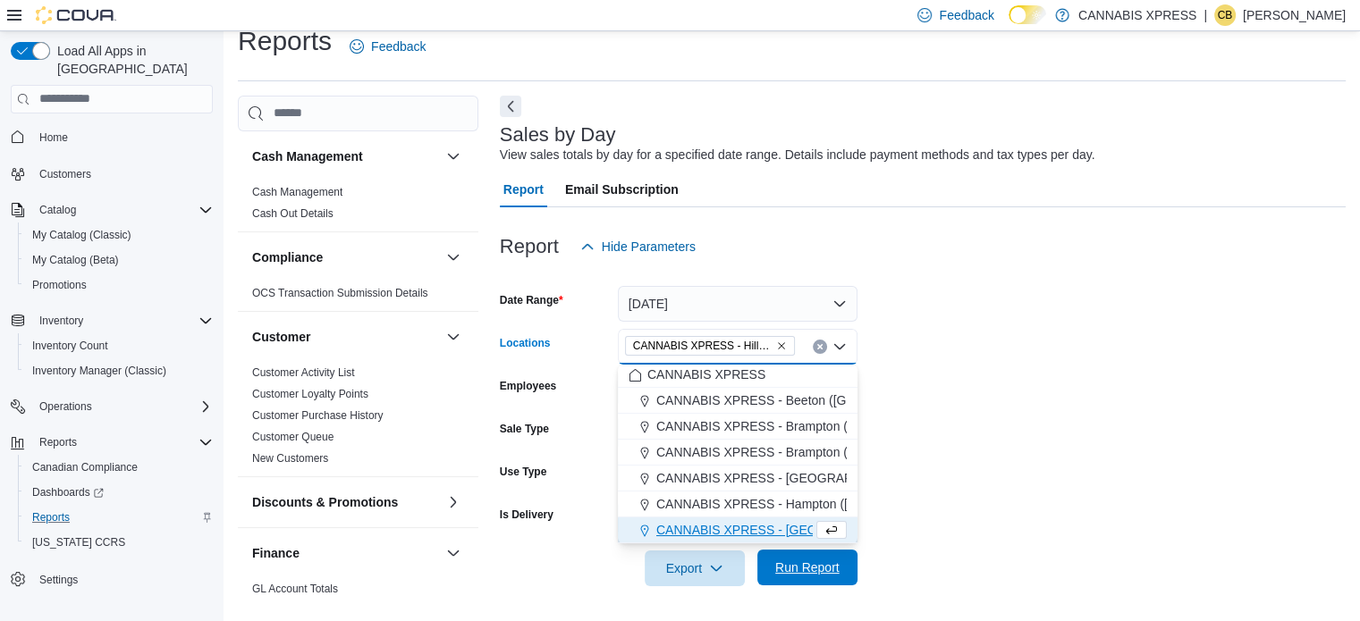
click at [803, 560] on span "Run Report" at bounding box center [807, 568] width 64 height 18
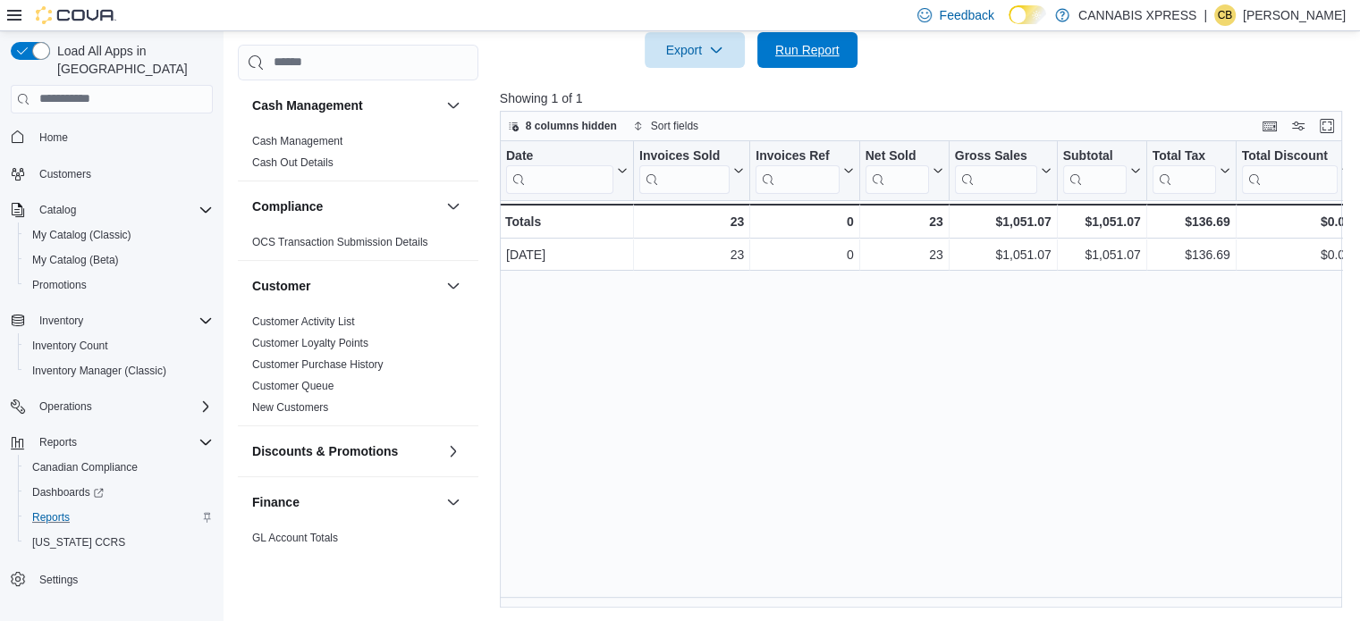
click at [832, 67] on span "Run Report" at bounding box center [807, 50] width 79 height 36
click at [601, 425] on div "Date Click to view column header actions Invoices Sold Click to view column hea…" at bounding box center [925, 374] width 851 height 467
click at [803, 42] on span "Run Report" at bounding box center [807, 49] width 64 height 18
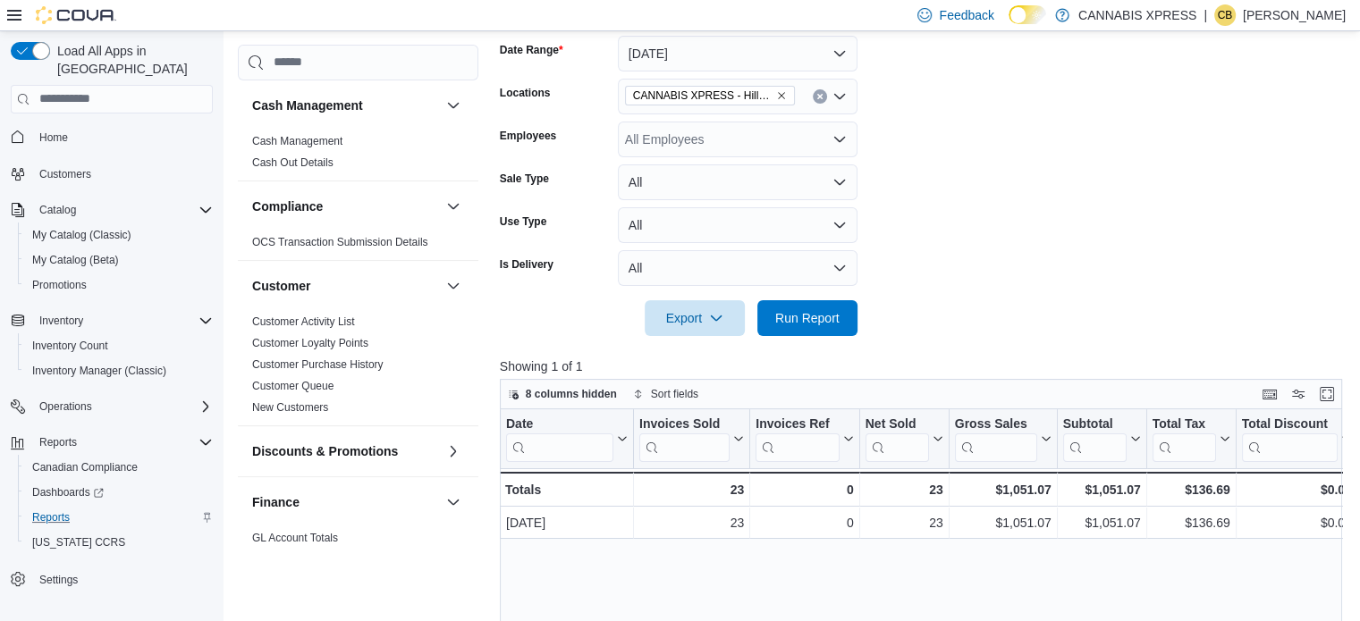
click at [817, 93] on icon "Clear input" at bounding box center [819, 96] width 7 height 7
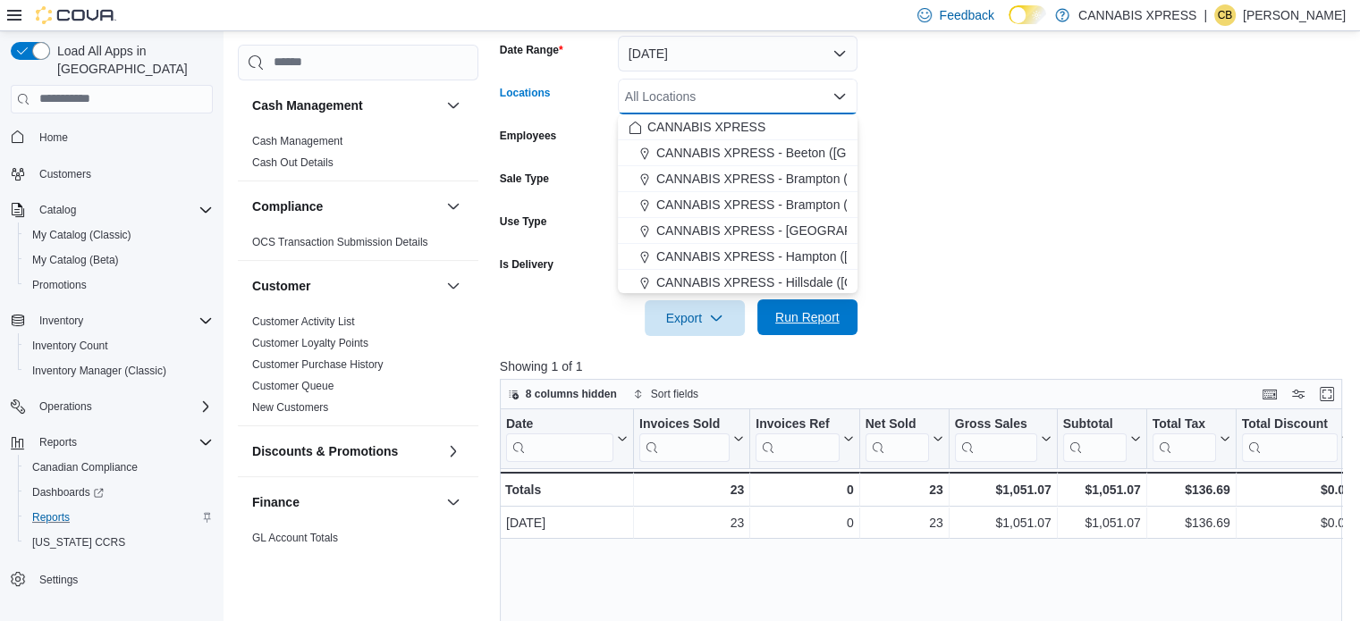
click at [813, 307] on span "Run Report" at bounding box center [807, 317] width 79 height 36
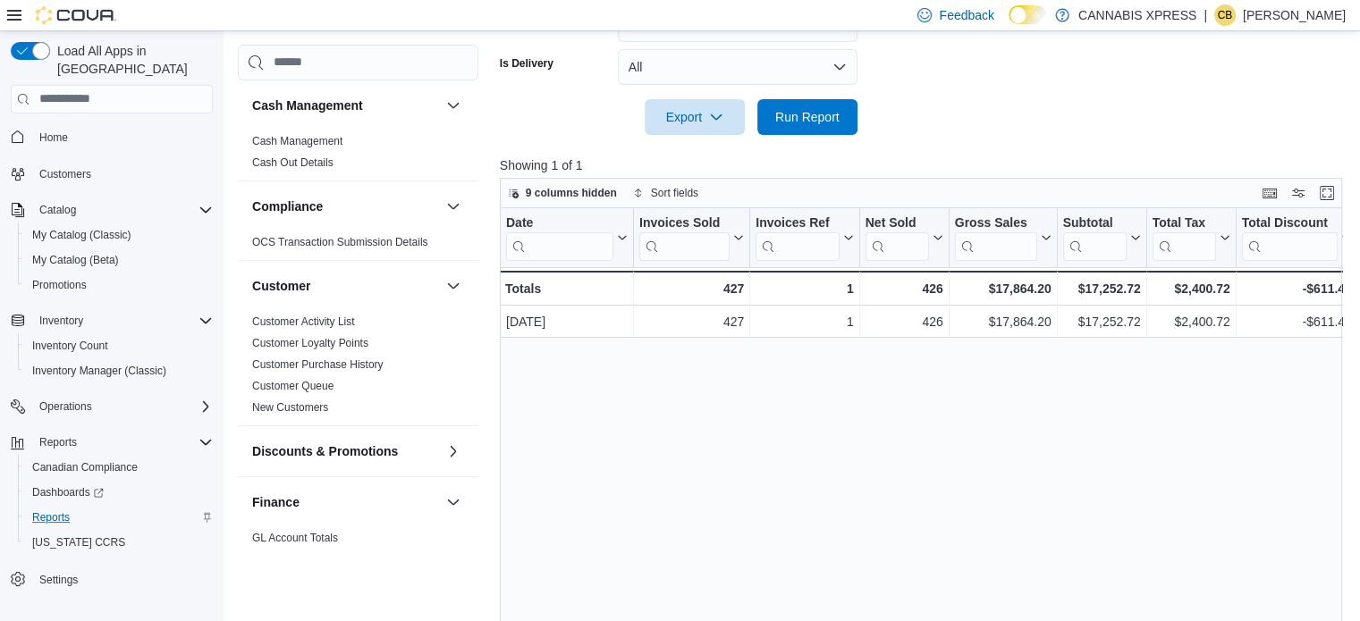
scroll to position [541, 0]
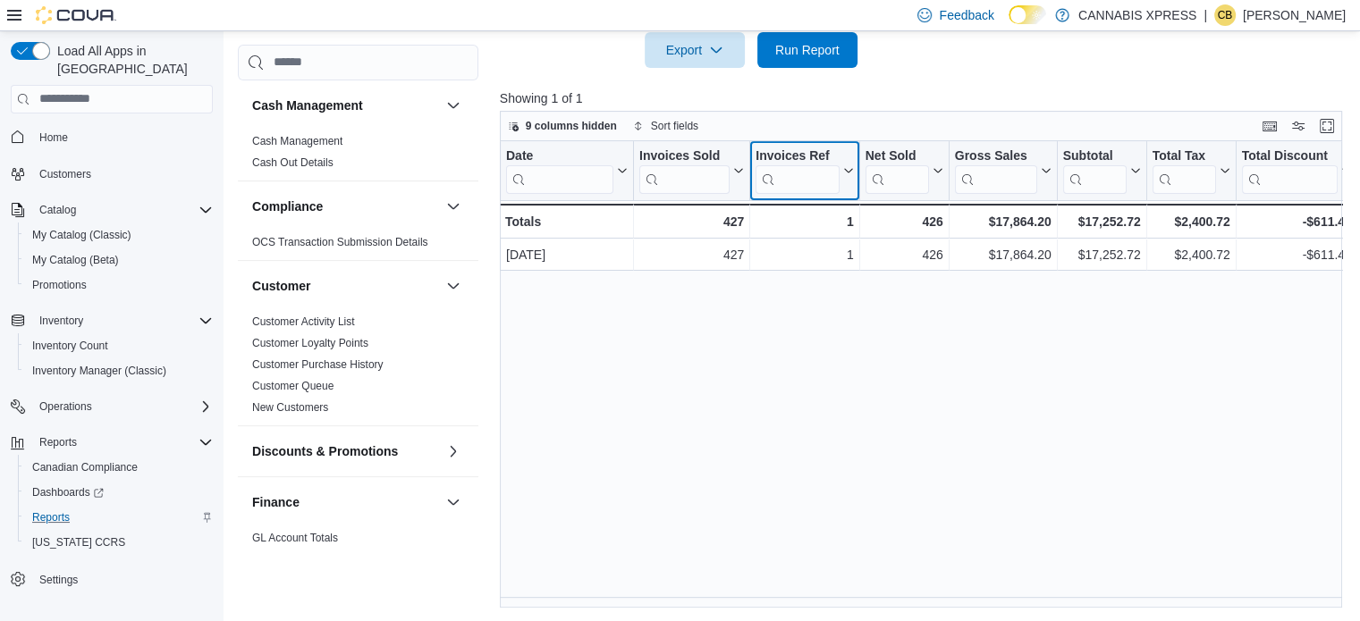
click at [796, 175] on input "search" at bounding box center [796, 178] width 83 height 29
click at [827, 396] on div "Date Click to view column header actions Invoices Sold Click to view column hea…" at bounding box center [925, 374] width 851 height 467
click at [831, 217] on div "1" at bounding box center [803, 221] width 97 height 21
click at [850, 172] on icon at bounding box center [845, 170] width 14 height 11
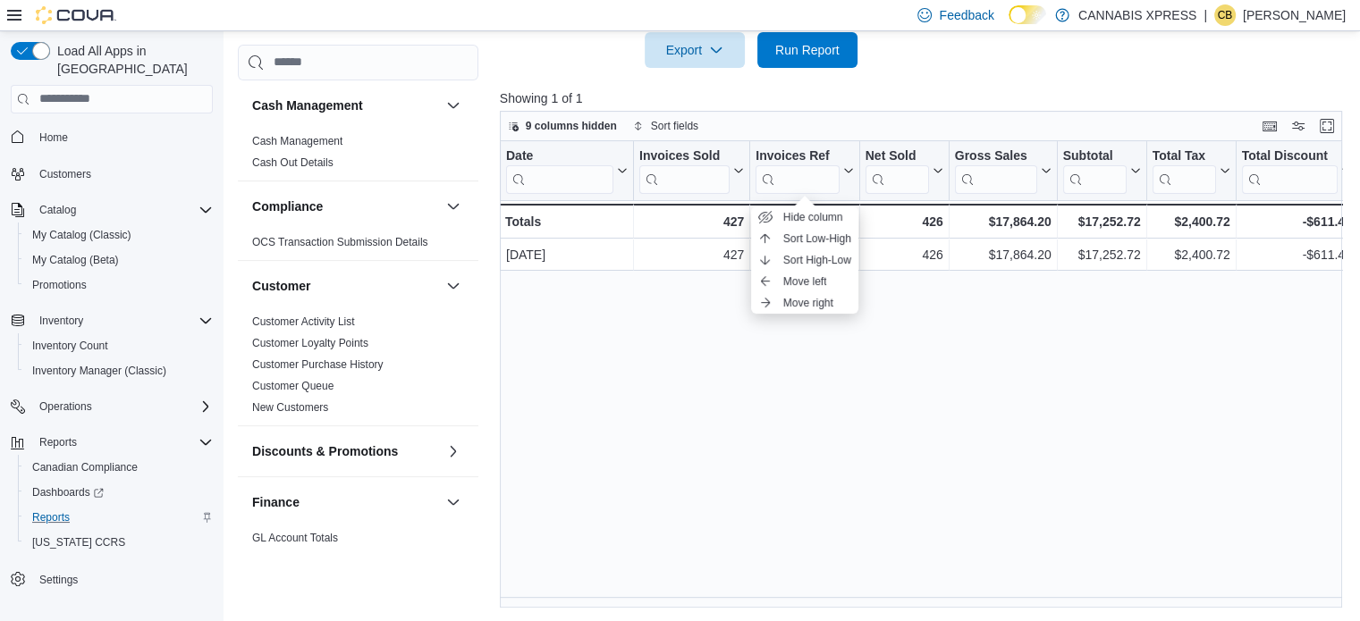
click at [950, 446] on div "Date Click to view column header actions Invoices Sold Click to view column hea…" at bounding box center [925, 374] width 851 height 467
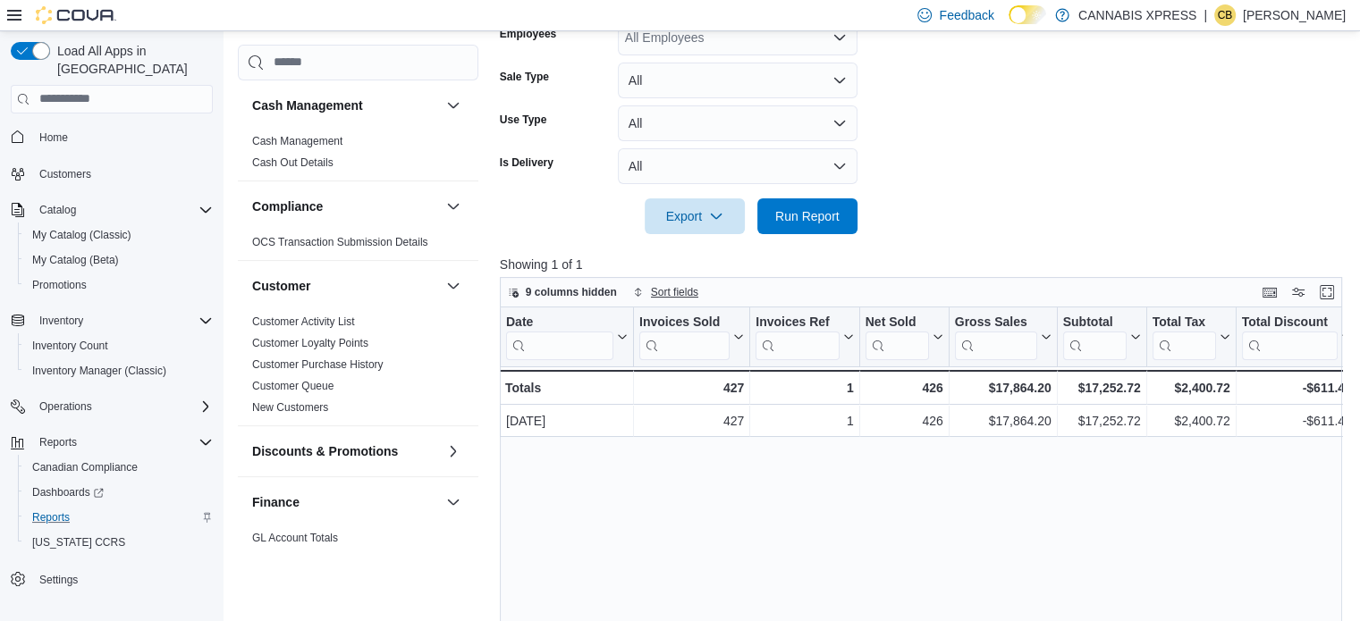
scroll to position [273, 0]
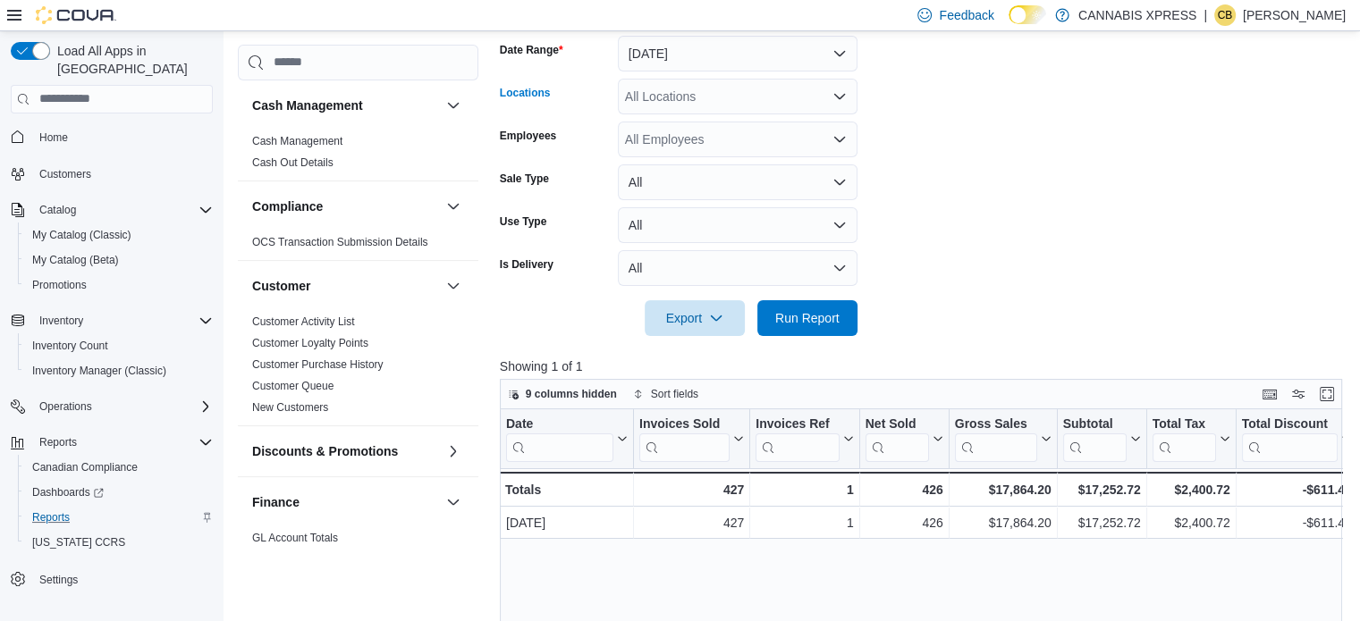
click at [670, 91] on div "All Locations" at bounding box center [738, 97] width 240 height 36
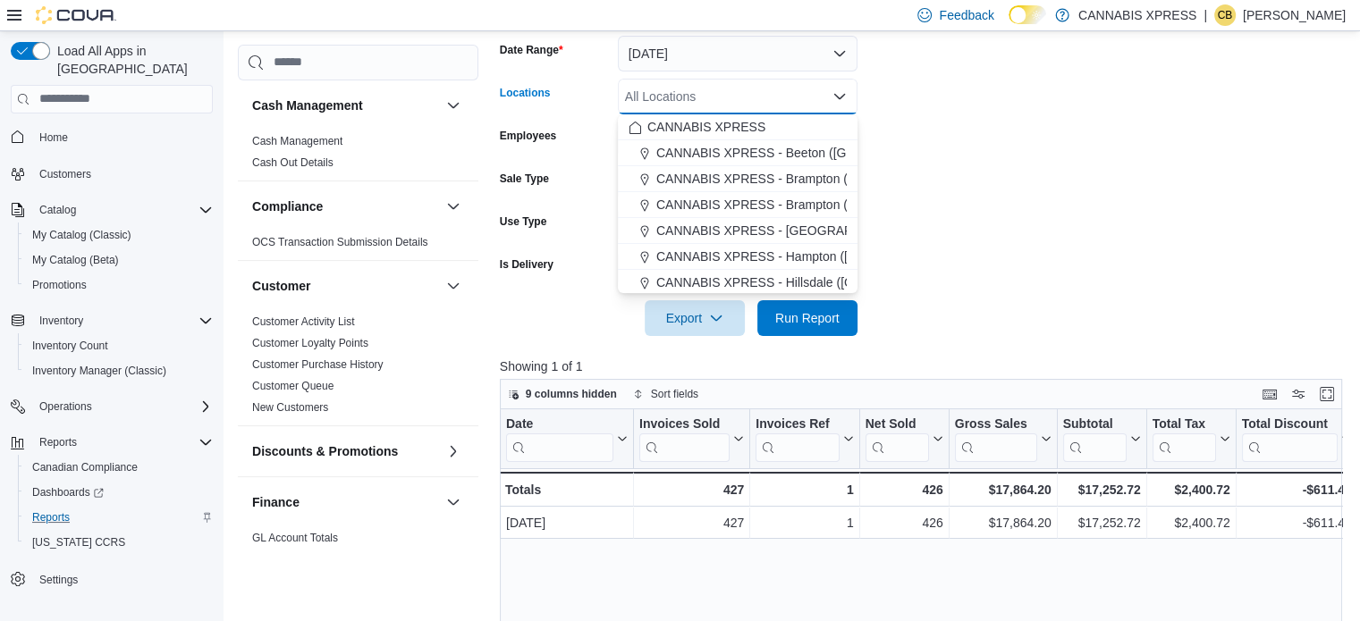
click at [817, 278] on span "CANNABIS XPRESS - Hillsdale ([GEOGRAPHIC_DATA])" at bounding box center [815, 283] width 319 height 18
click at [822, 313] on span "Run Report" at bounding box center [807, 317] width 64 height 18
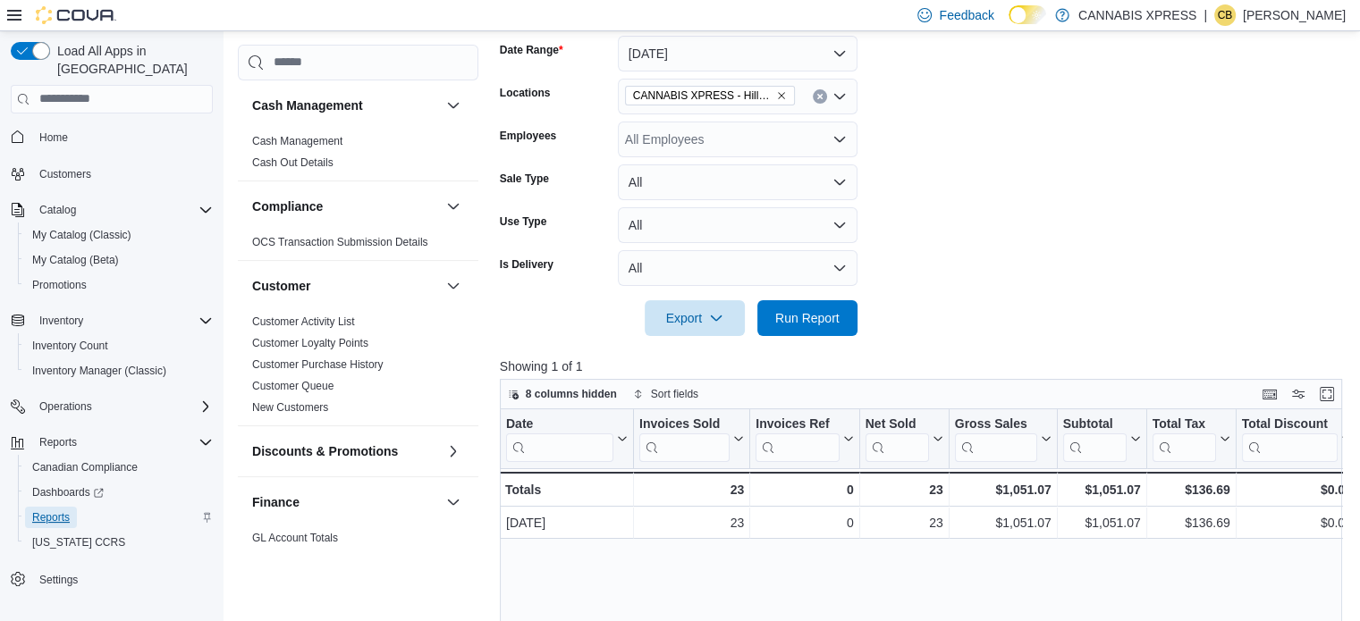
click at [60, 510] on span "Reports" at bounding box center [51, 517] width 38 height 14
click at [61, 131] on span "Home" at bounding box center [53, 138] width 29 height 14
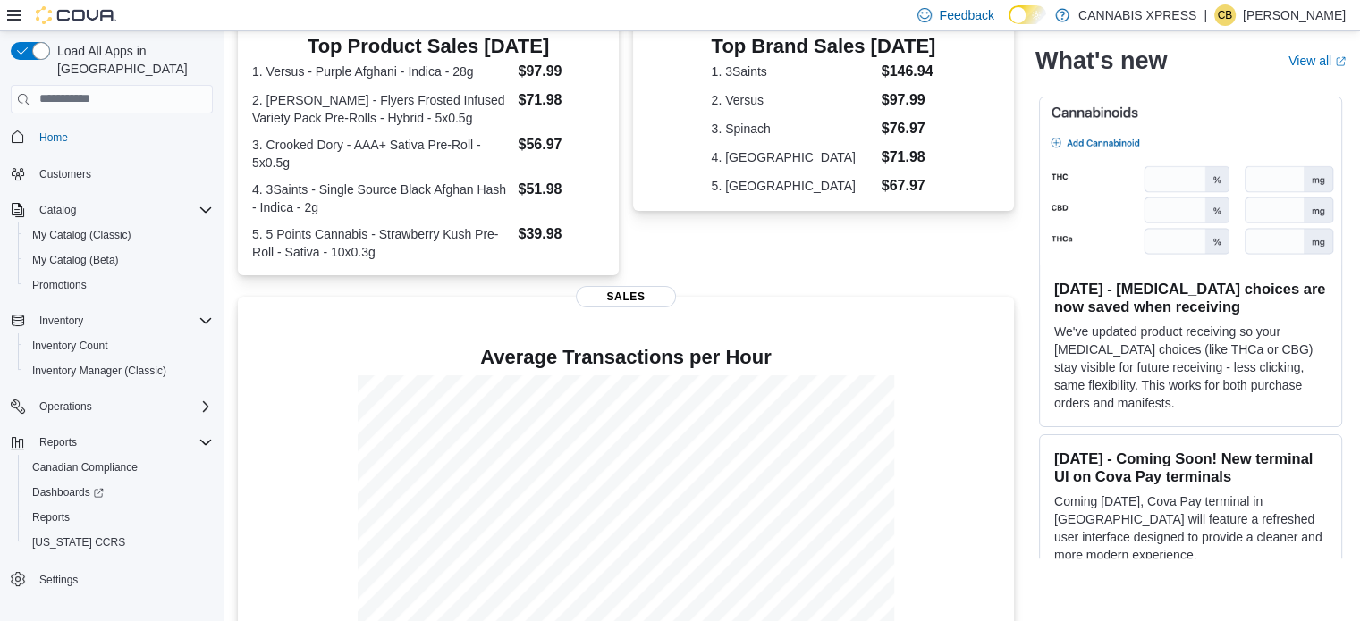
scroll to position [358, 0]
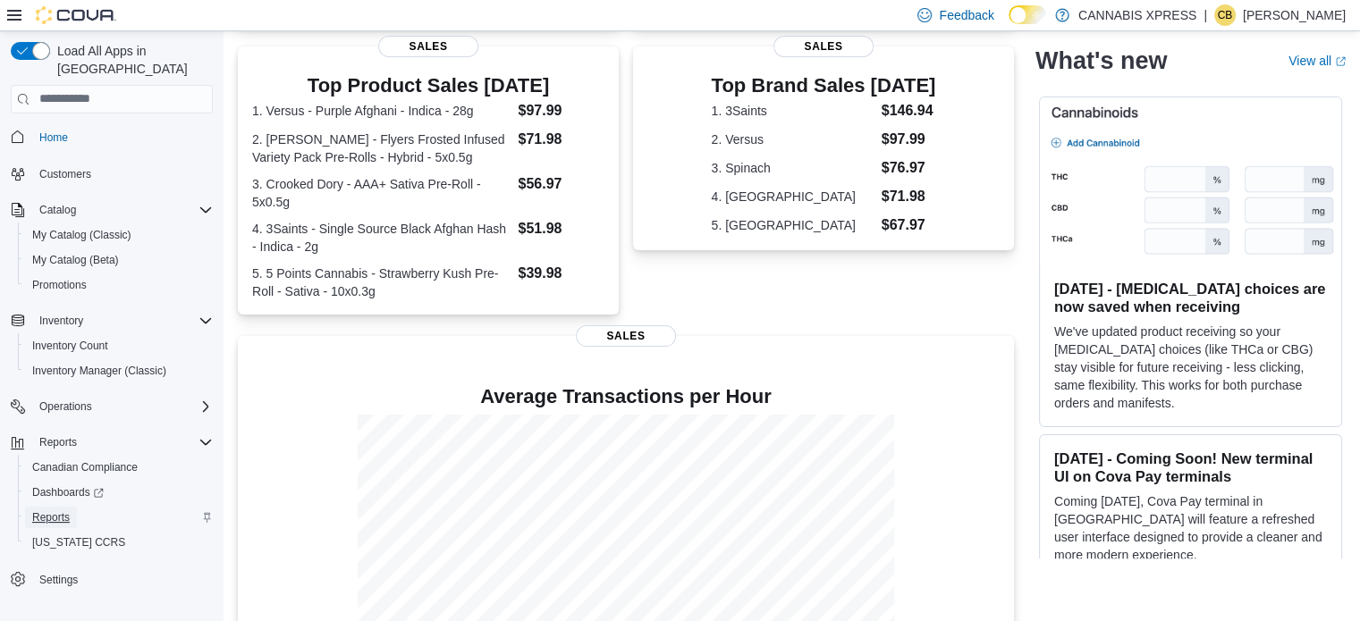
click at [54, 510] on span "Reports" at bounding box center [51, 517] width 38 height 14
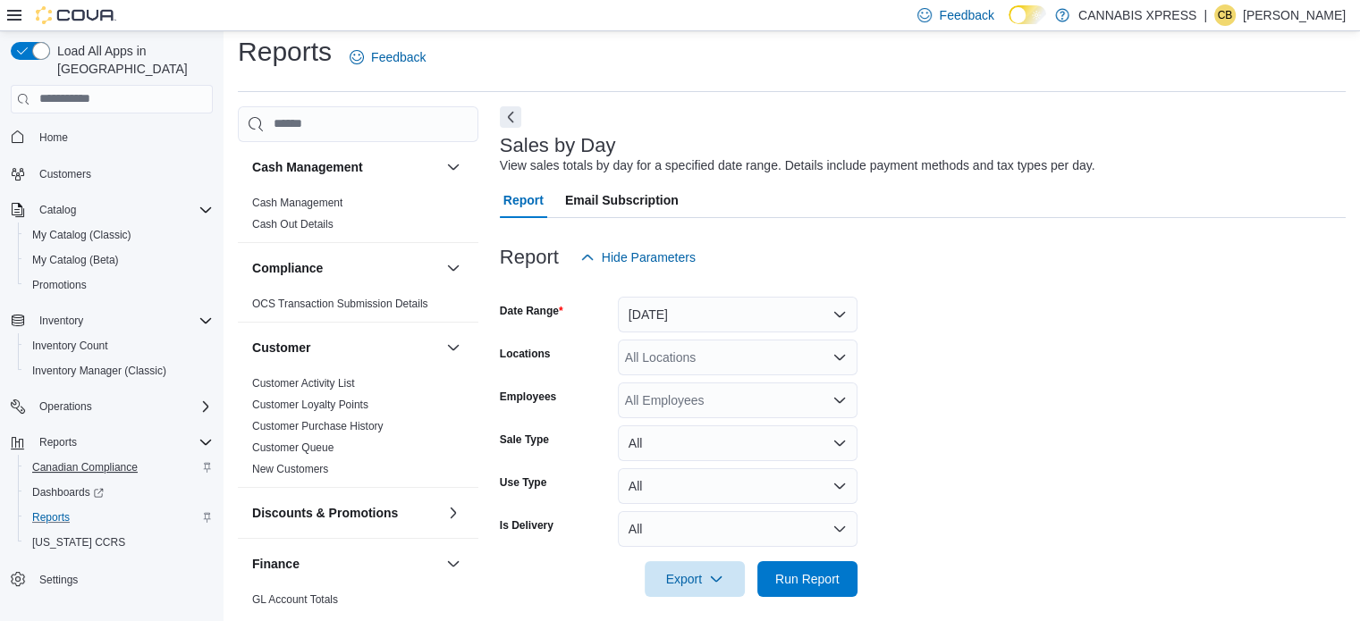
scroll to position [22, 0]
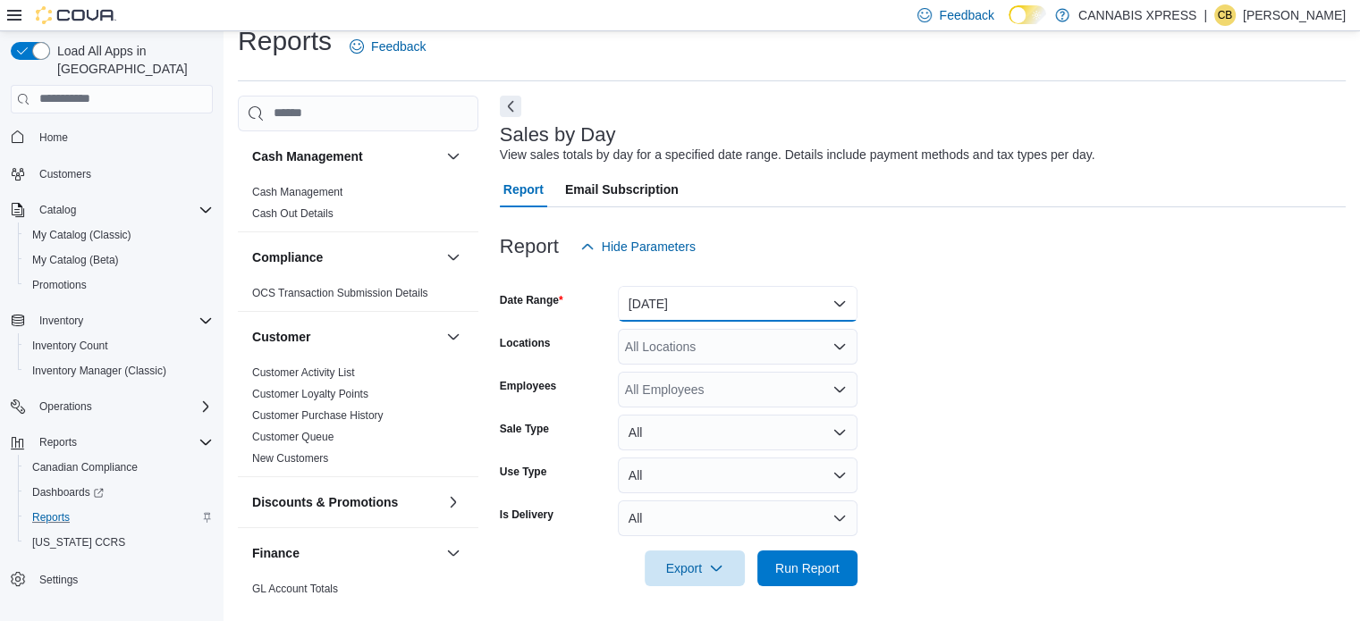
click at [661, 299] on button "[DATE]" at bounding box center [738, 304] width 240 height 36
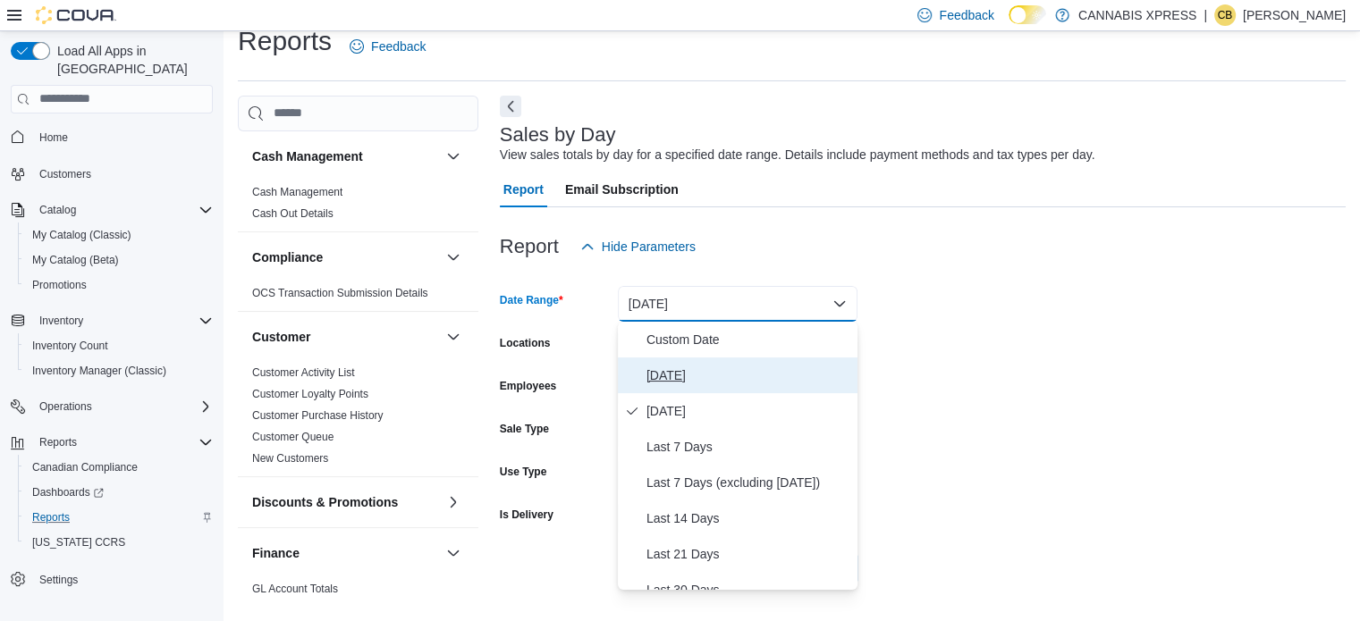
click at [679, 375] on span "[DATE]" at bounding box center [748, 375] width 204 height 21
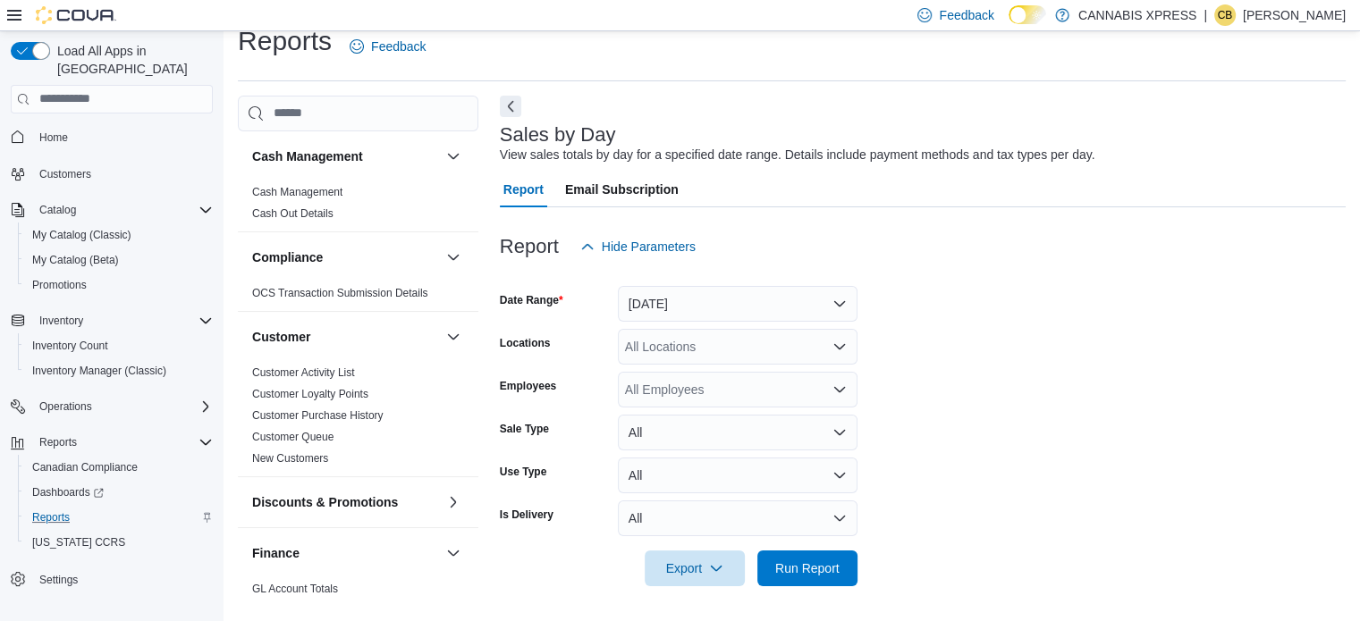
click at [676, 350] on div "All Locations" at bounding box center [738, 347] width 240 height 36
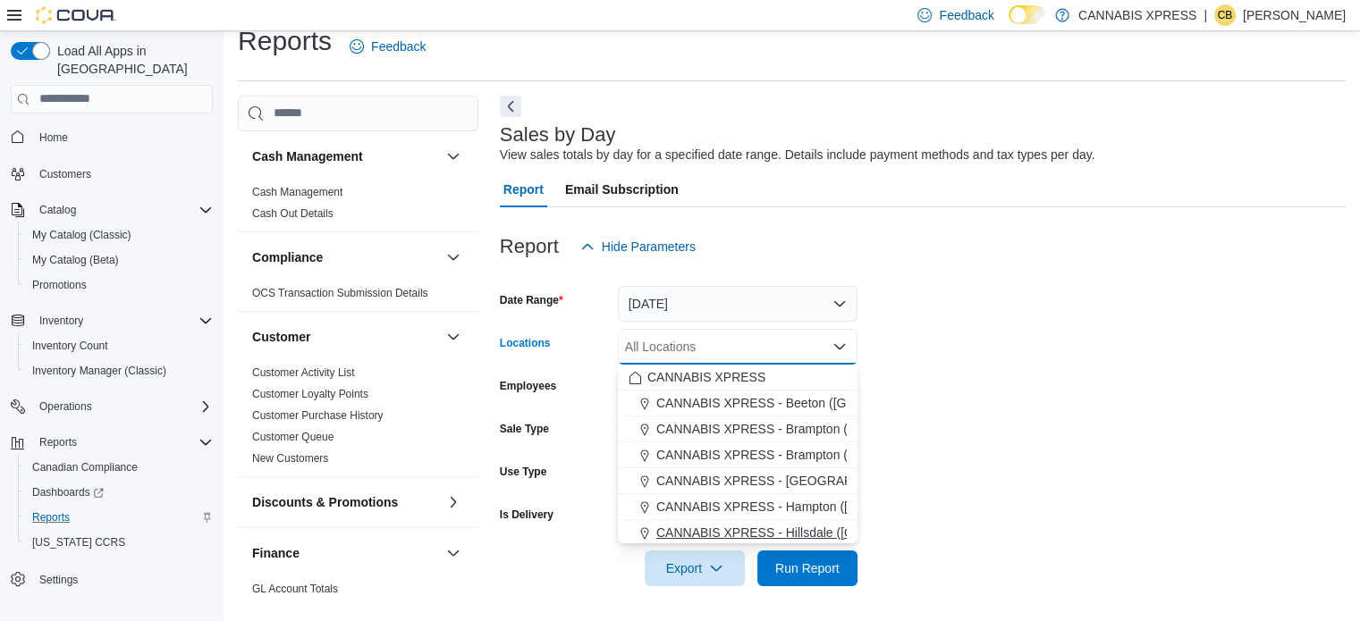
click at [798, 528] on span "CANNABIS XPRESS - Hillsdale ([GEOGRAPHIC_DATA])" at bounding box center [815, 533] width 319 height 18
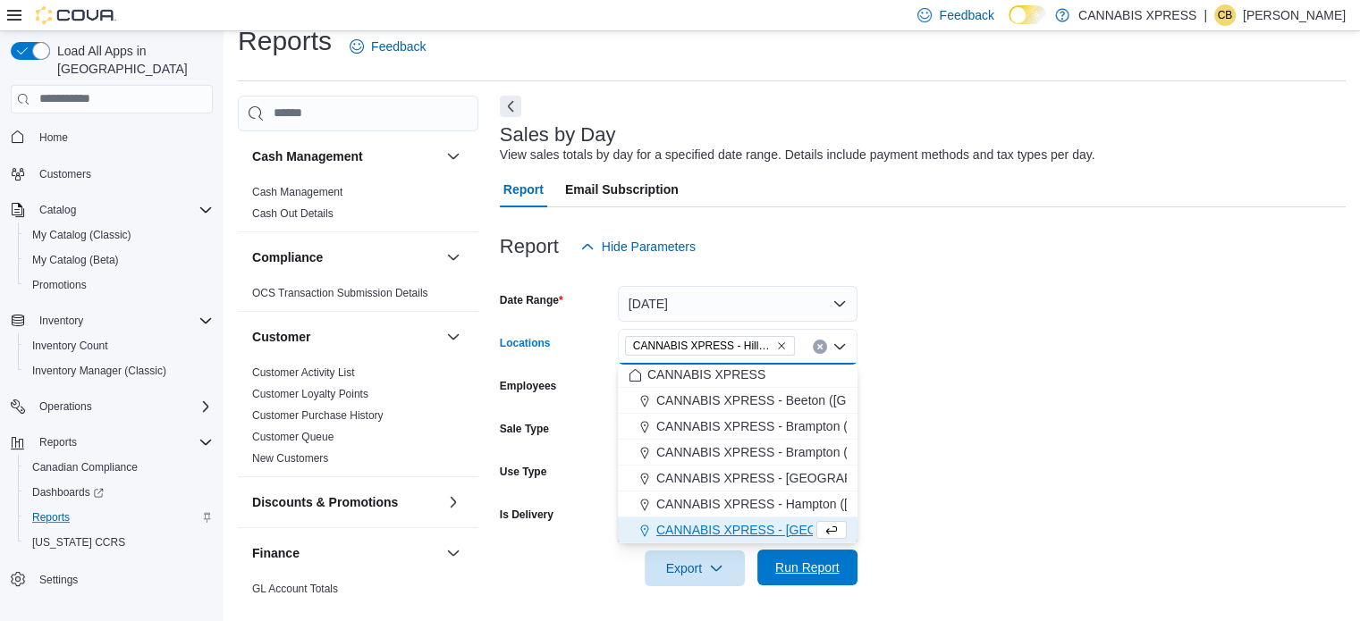
click at [822, 556] on span "Run Report" at bounding box center [807, 568] width 79 height 36
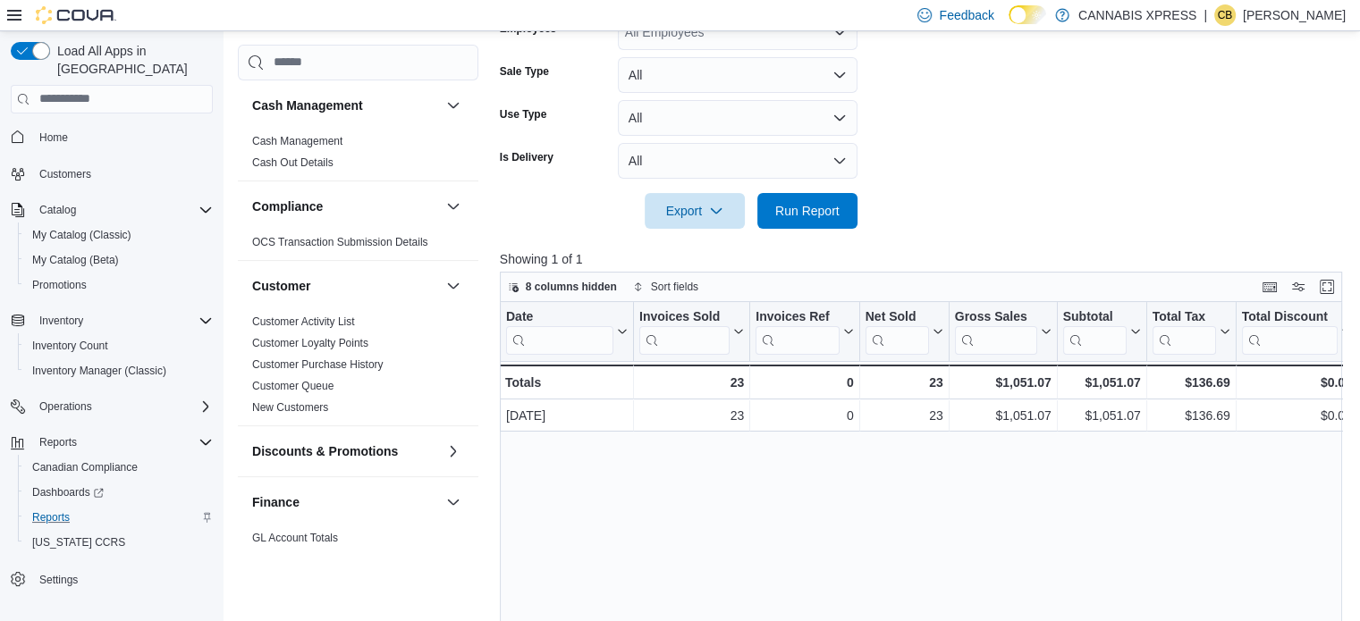
scroll to position [541, 0]
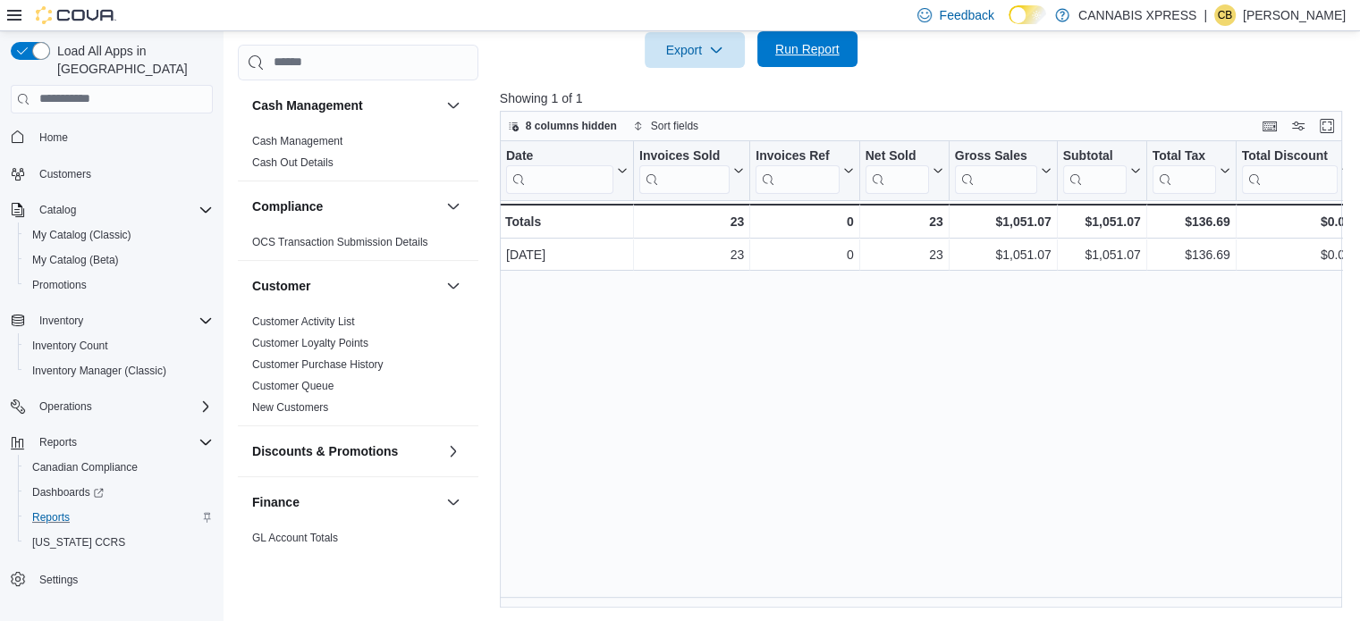
click at [822, 43] on span "Run Report" at bounding box center [807, 49] width 64 height 18
click at [807, 55] on span "Run Report" at bounding box center [807, 49] width 64 height 18
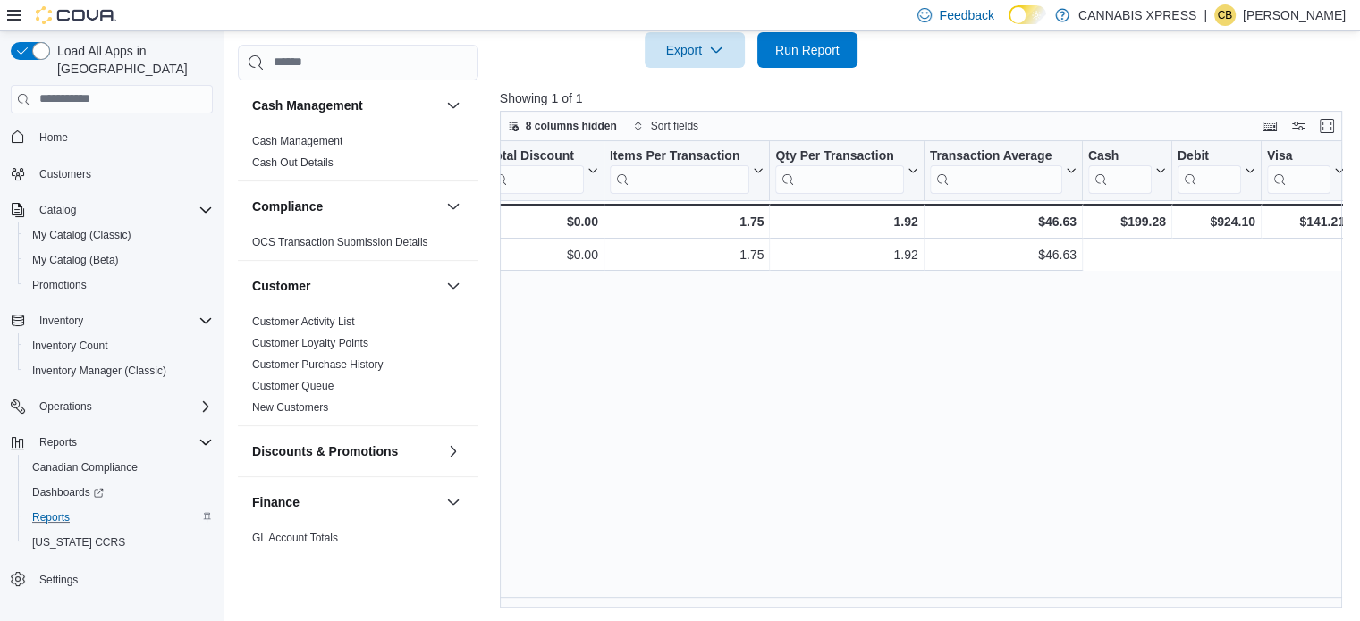
scroll to position [0, 0]
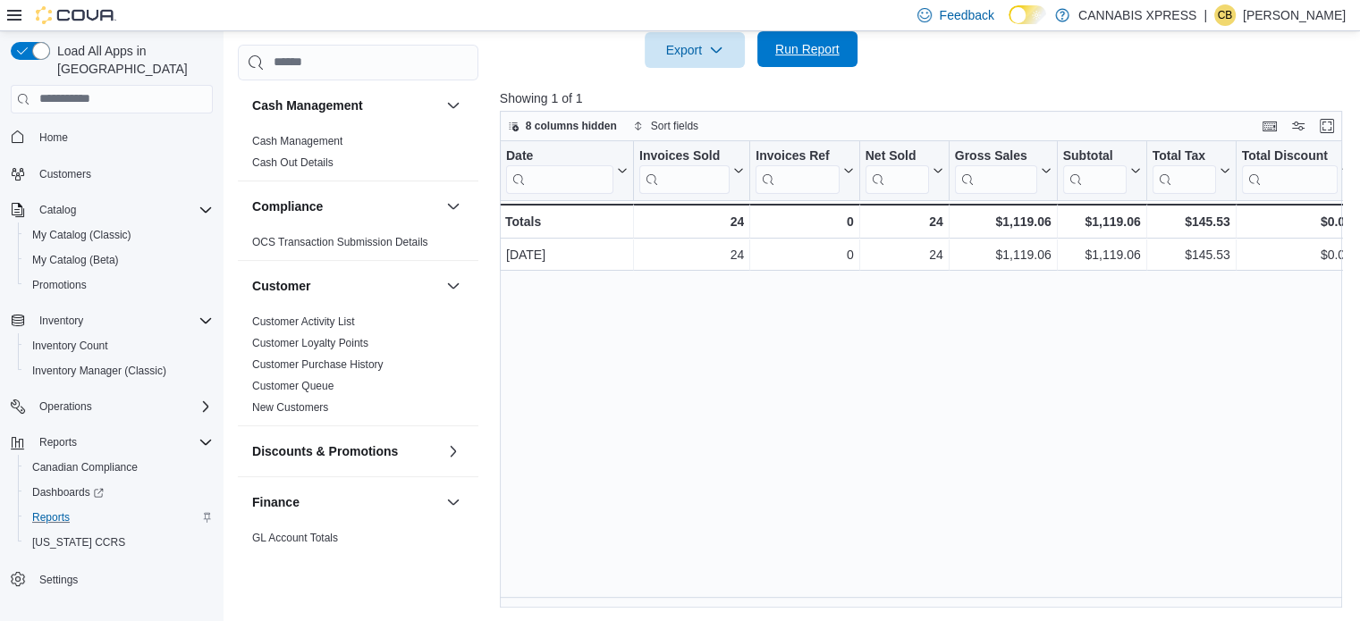
click at [793, 40] on span "Run Report" at bounding box center [807, 49] width 64 height 18
click at [804, 49] on span "Run Report" at bounding box center [807, 49] width 64 height 18
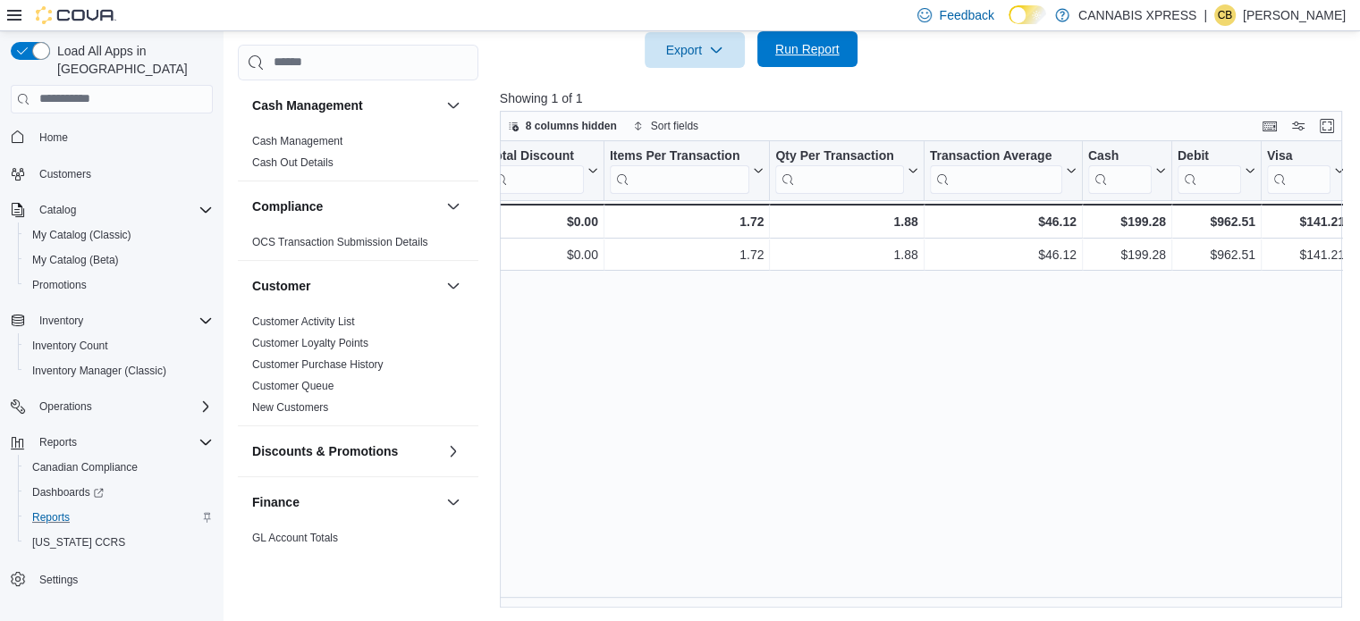
click at [833, 52] on span "Run Report" at bounding box center [807, 49] width 64 height 18
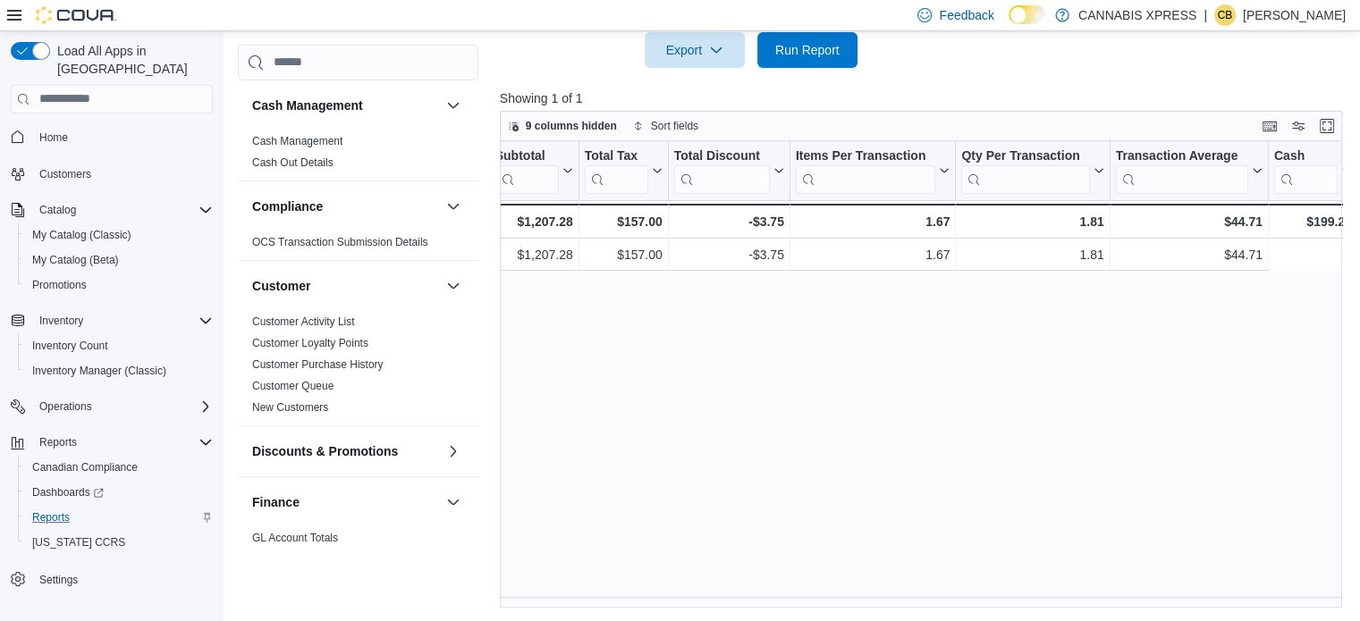
scroll to position [0, 858]
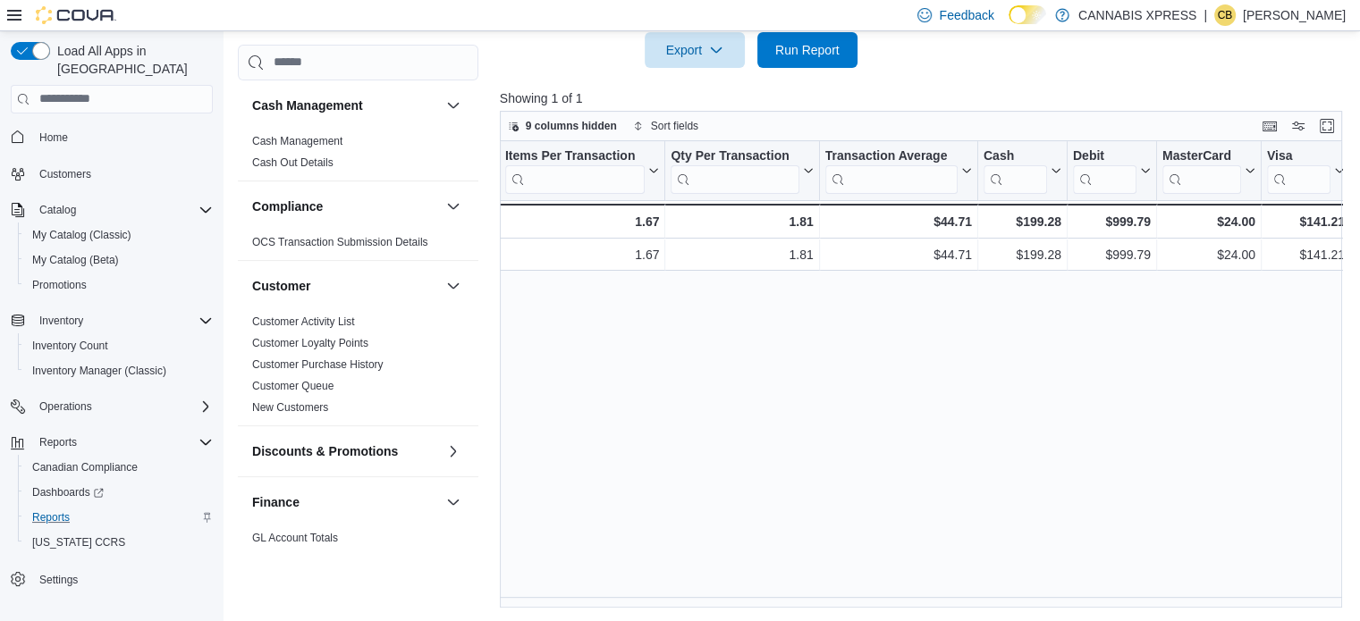
click at [962, 346] on div "Date Click to view column header actions Invoices Sold Click to view column hea…" at bounding box center [925, 374] width 851 height 467
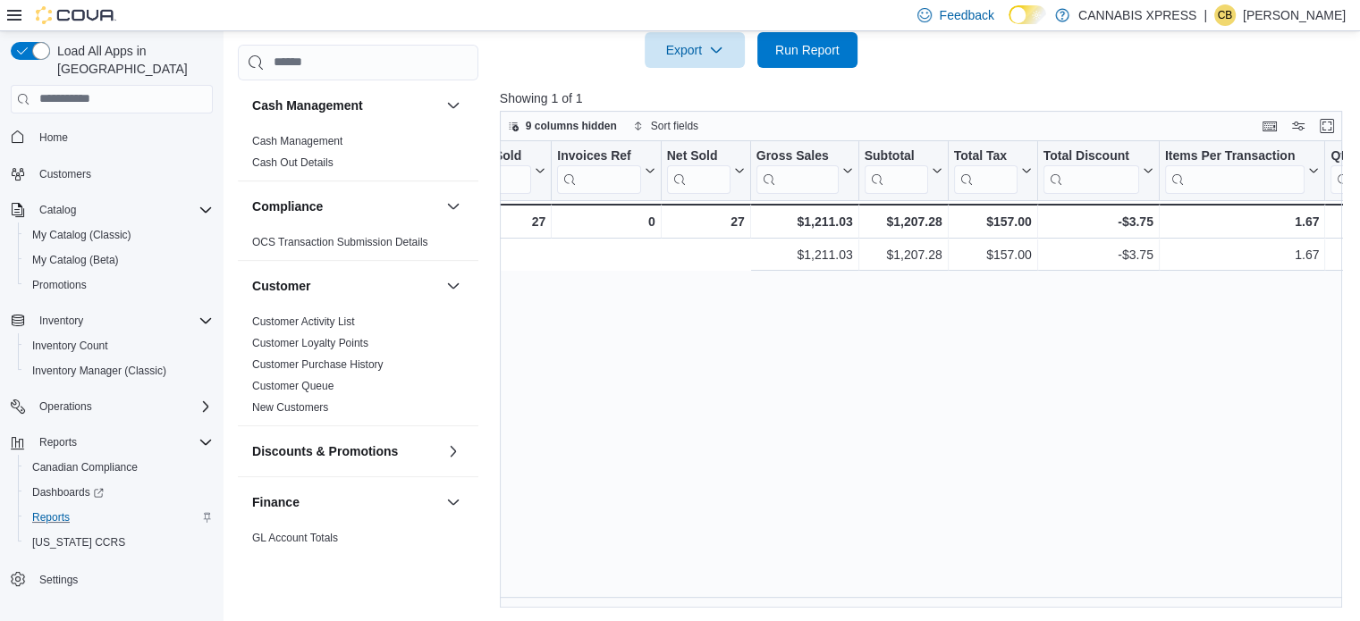
scroll to position [0, 0]
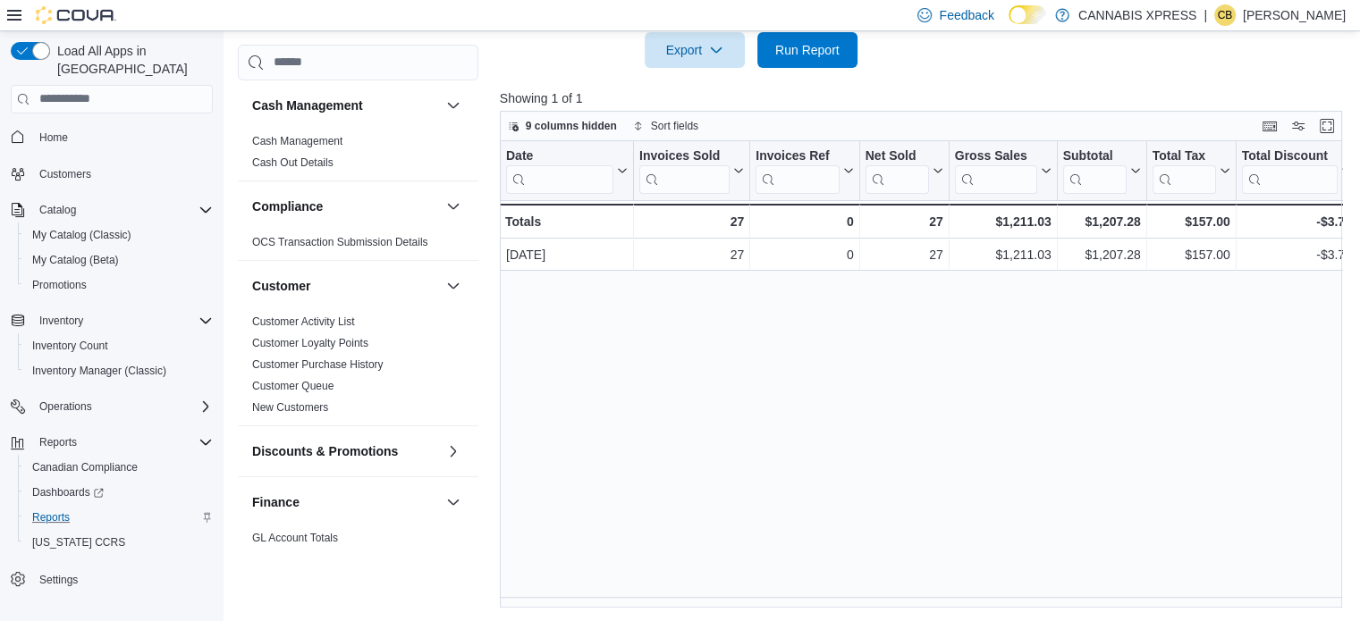
click at [675, 422] on div "Date Click to view column header actions Invoices Sold Click to view column hea…" at bounding box center [925, 374] width 851 height 467
click at [772, 49] on span "Run Report" at bounding box center [807, 49] width 79 height 36
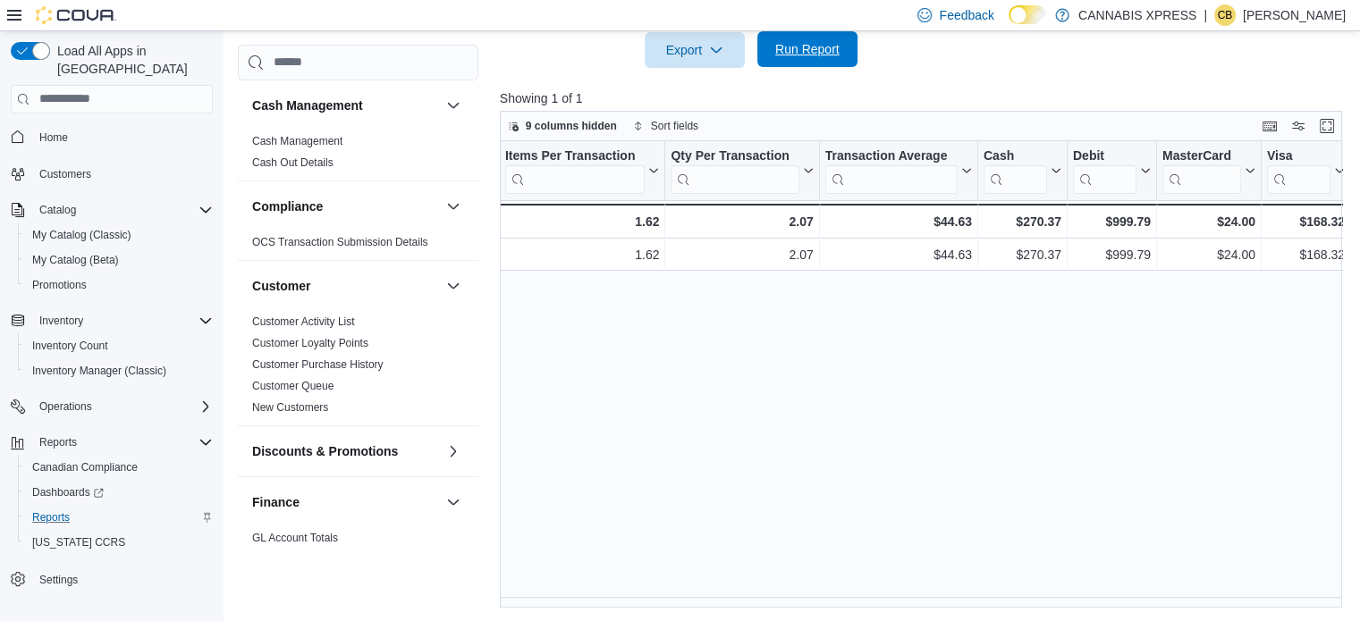
click at [811, 46] on span "Run Report" at bounding box center [807, 49] width 64 height 18
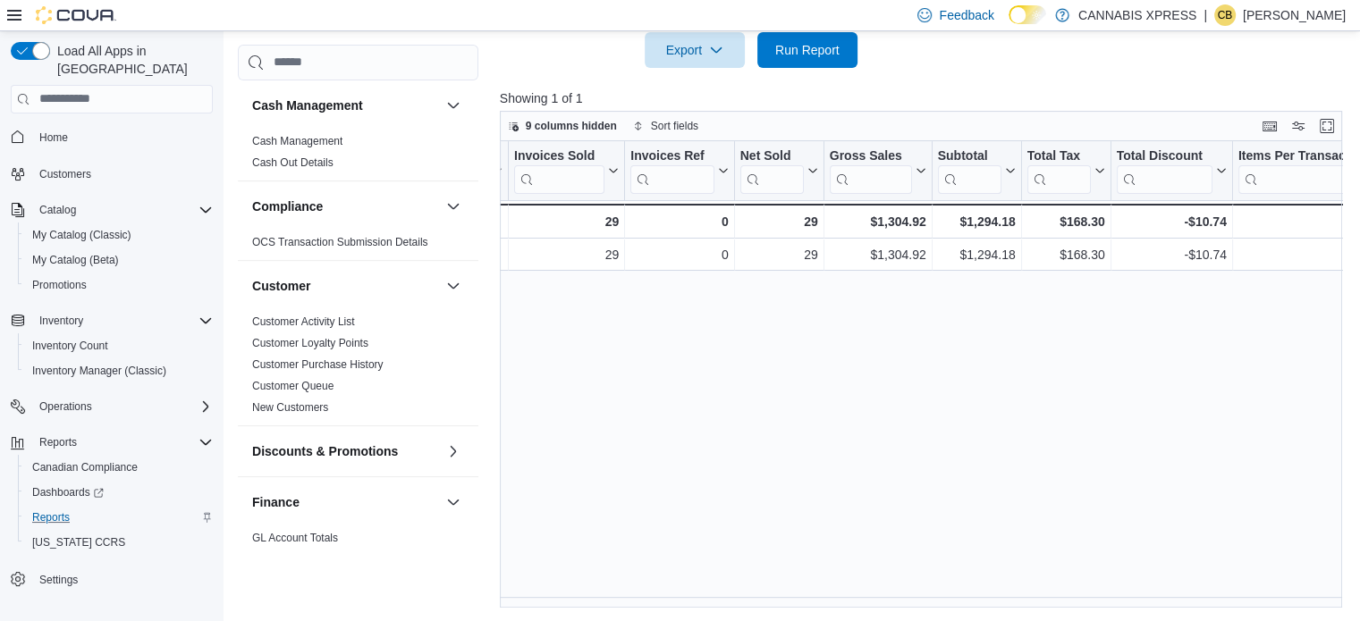
scroll to position [0, 0]
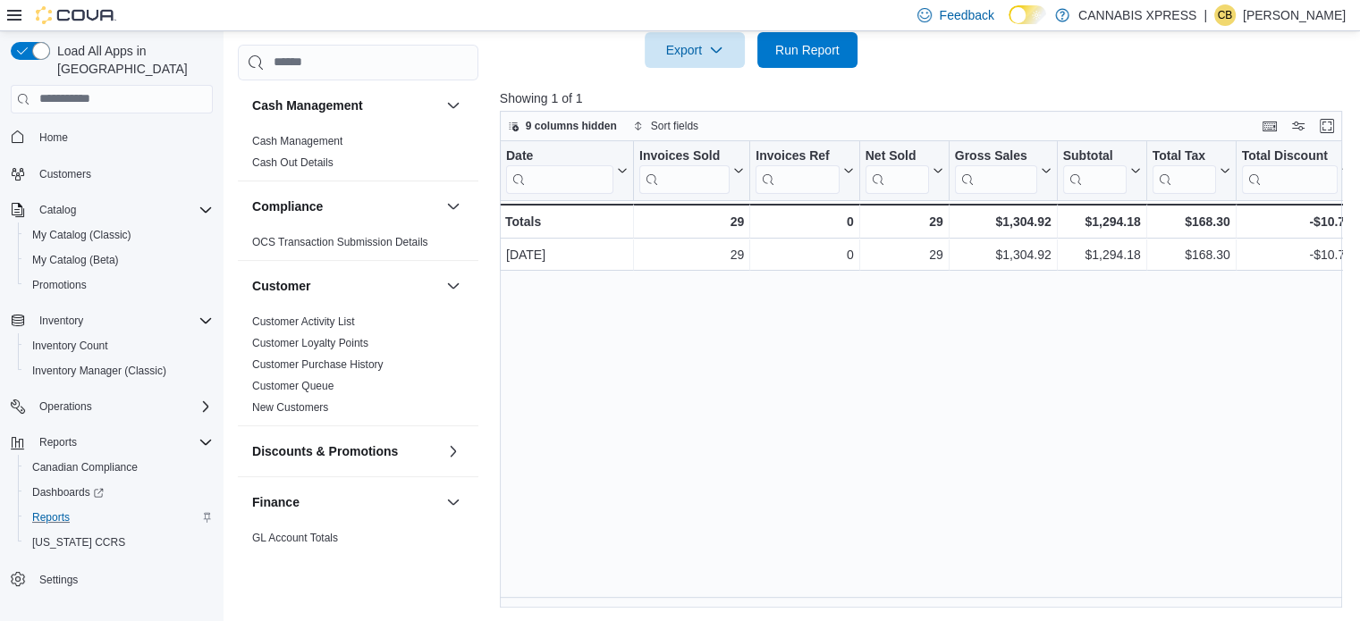
click at [721, 384] on div "Date Click to view column header actions Invoices Sold Click to view column hea…" at bounding box center [925, 374] width 851 height 467
click at [813, 46] on span "Run Report" at bounding box center [807, 49] width 64 height 18
click at [562, 438] on div "Date Click to view column header actions Invoices Sold Click to view column hea…" at bounding box center [925, 374] width 851 height 467
click at [779, 51] on span "Run Report" at bounding box center [807, 49] width 64 height 18
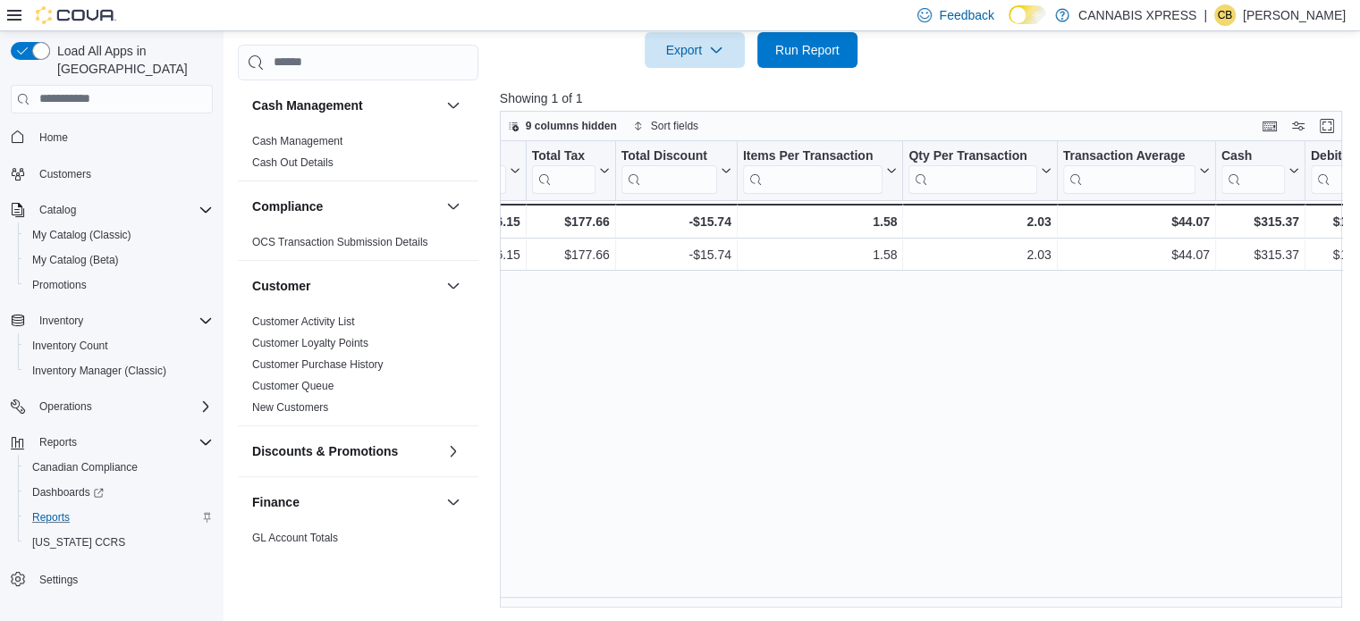
scroll to position [0, 858]
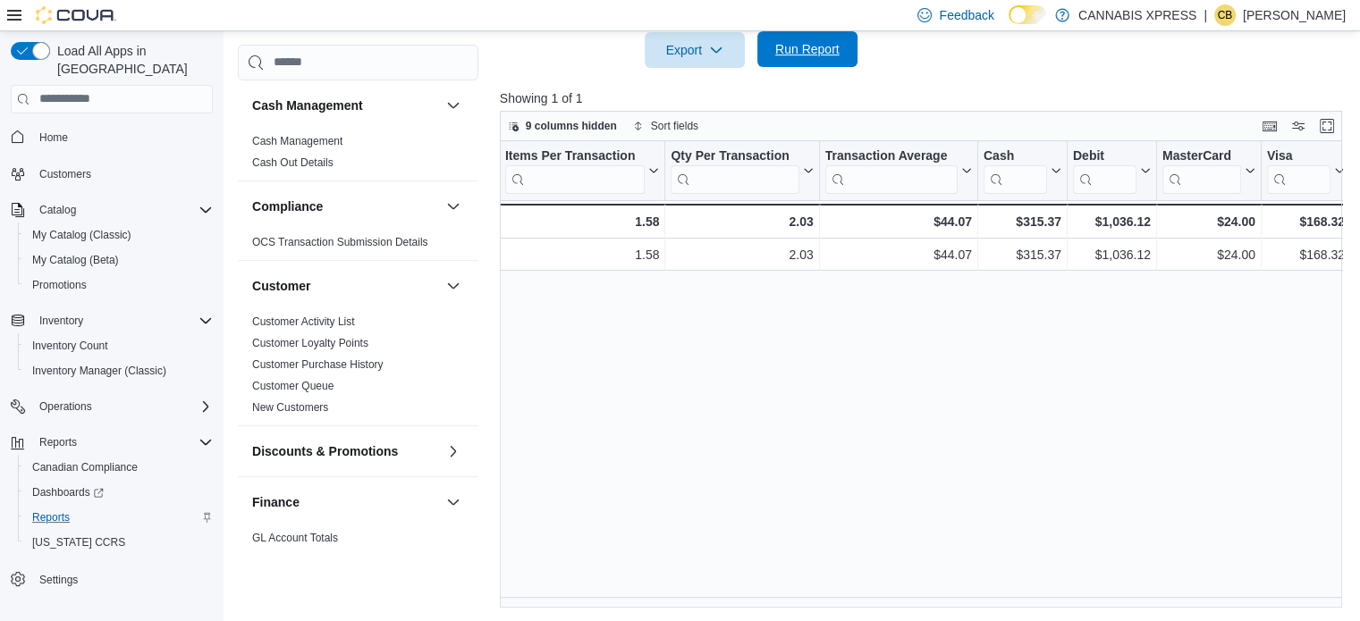
click at [813, 44] on span "Run Report" at bounding box center [807, 49] width 64 height 18
click at [64, 131] on span "Home" at bounding box center [53, 138] width 29 height 14
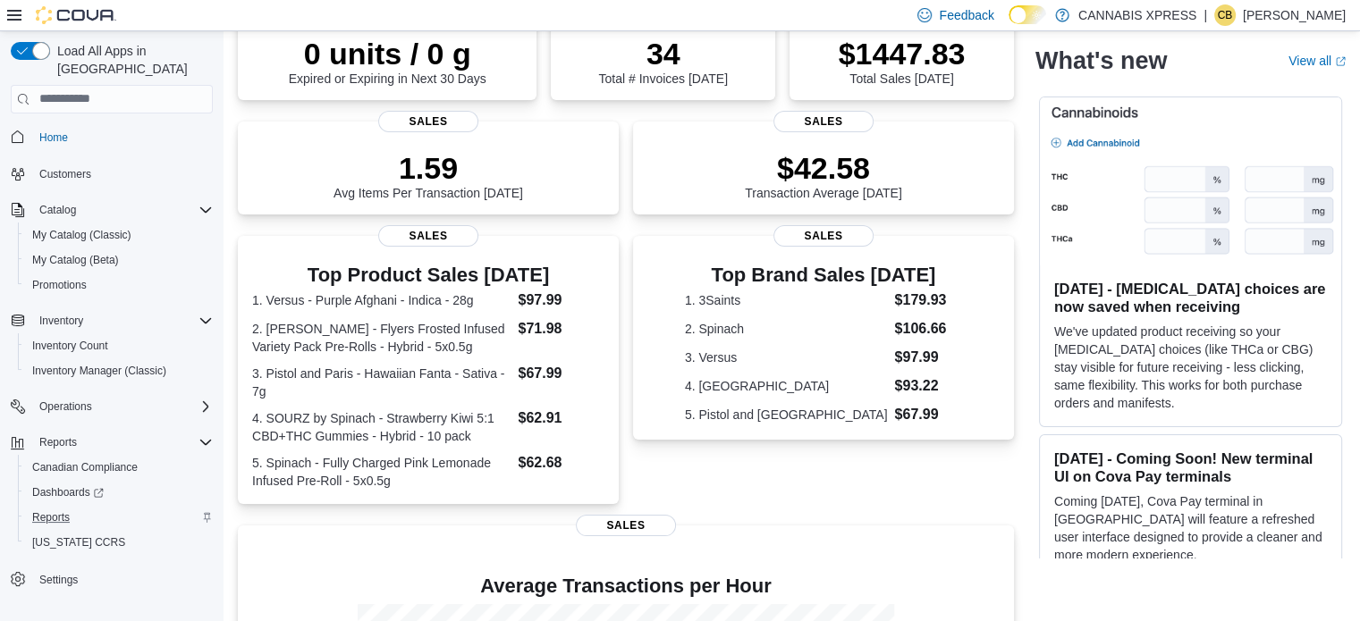
scroll to position [89, 0]
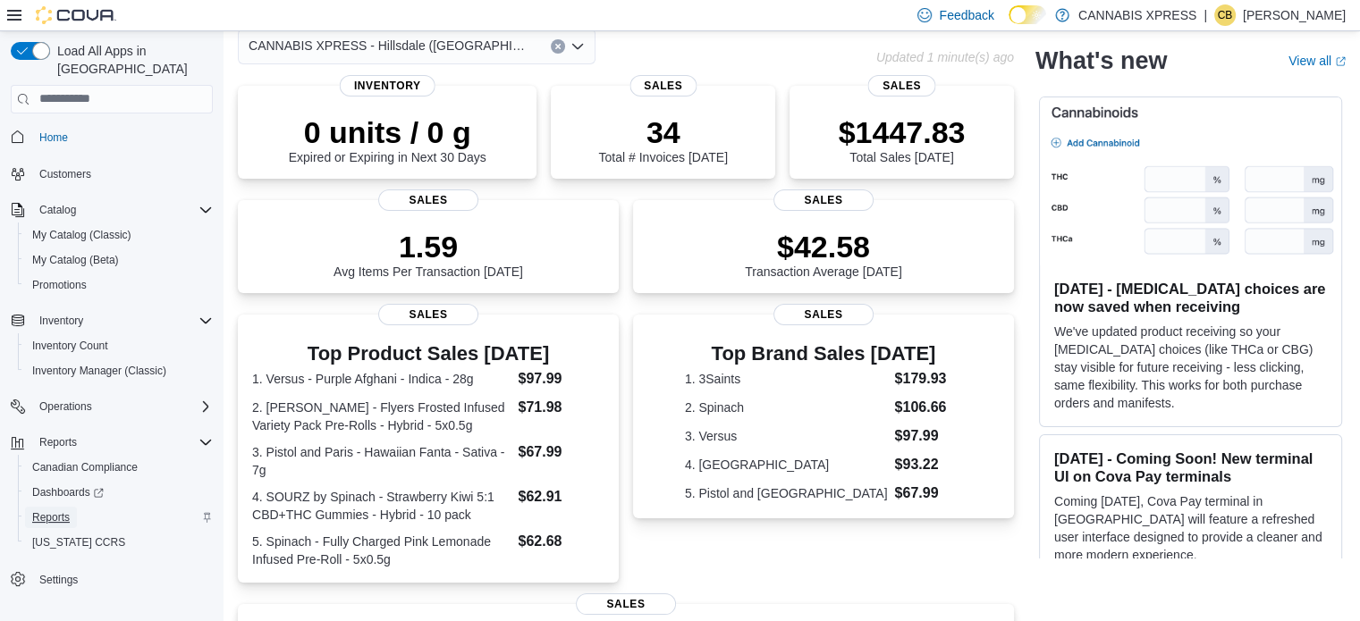
click at [50, 510] on span "Reports" at bounding box center [51, 517] width 38 height 14
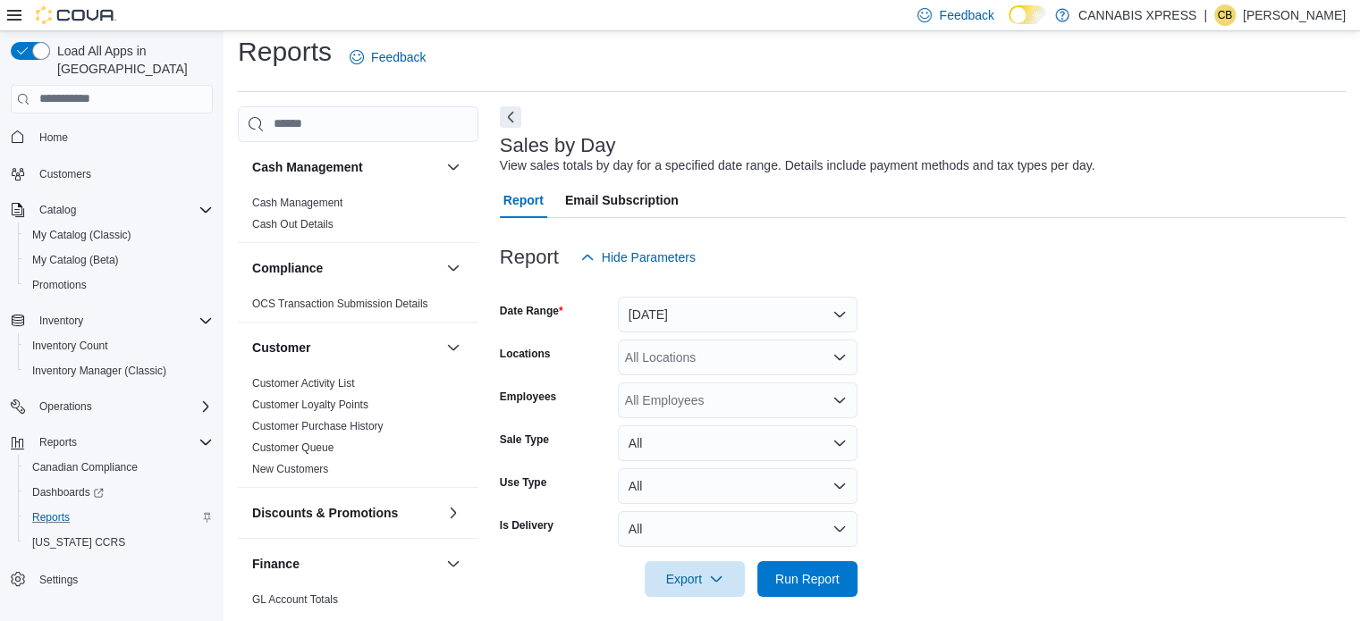
scroll to position [22, 0]
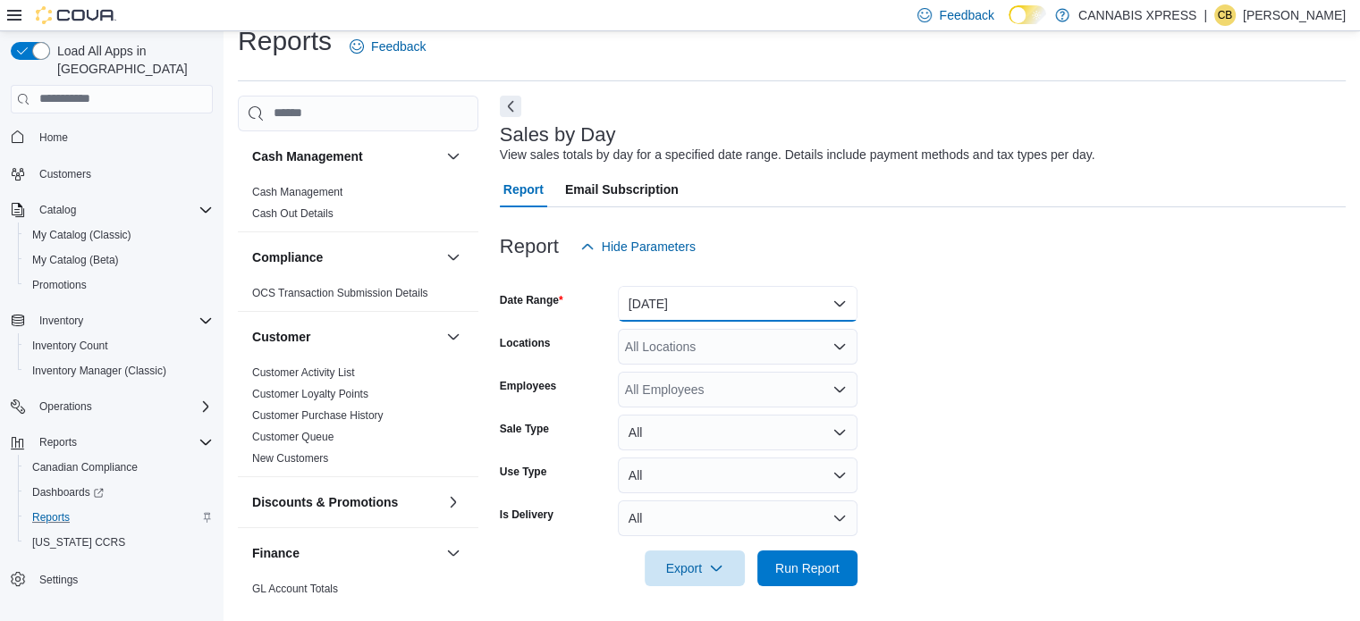
click at [654, 287] on button "[DATE]" at bounding box center [738, 304] width 240 height 36
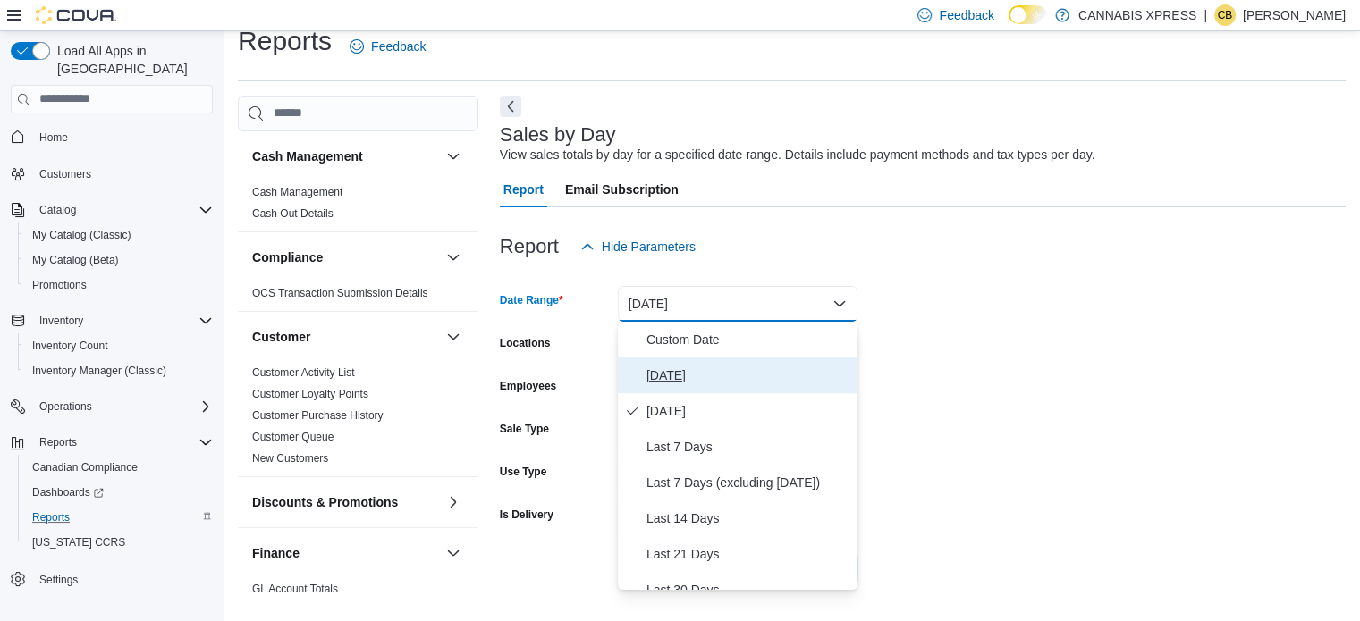
click at [654, 366] on span "[DATE]" at bounding box center [748, 375] width 204 height 21
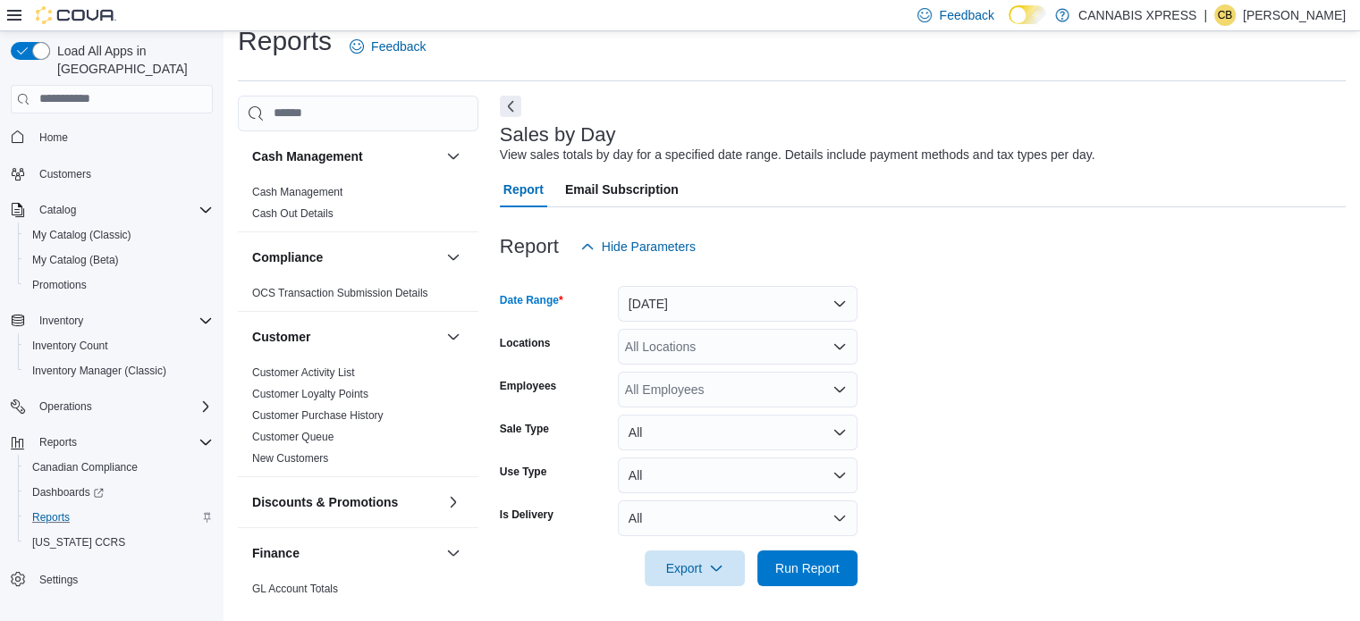
click at [654, 341] on div "All Locations" at bounding box center [738, 347] width 240 height 36
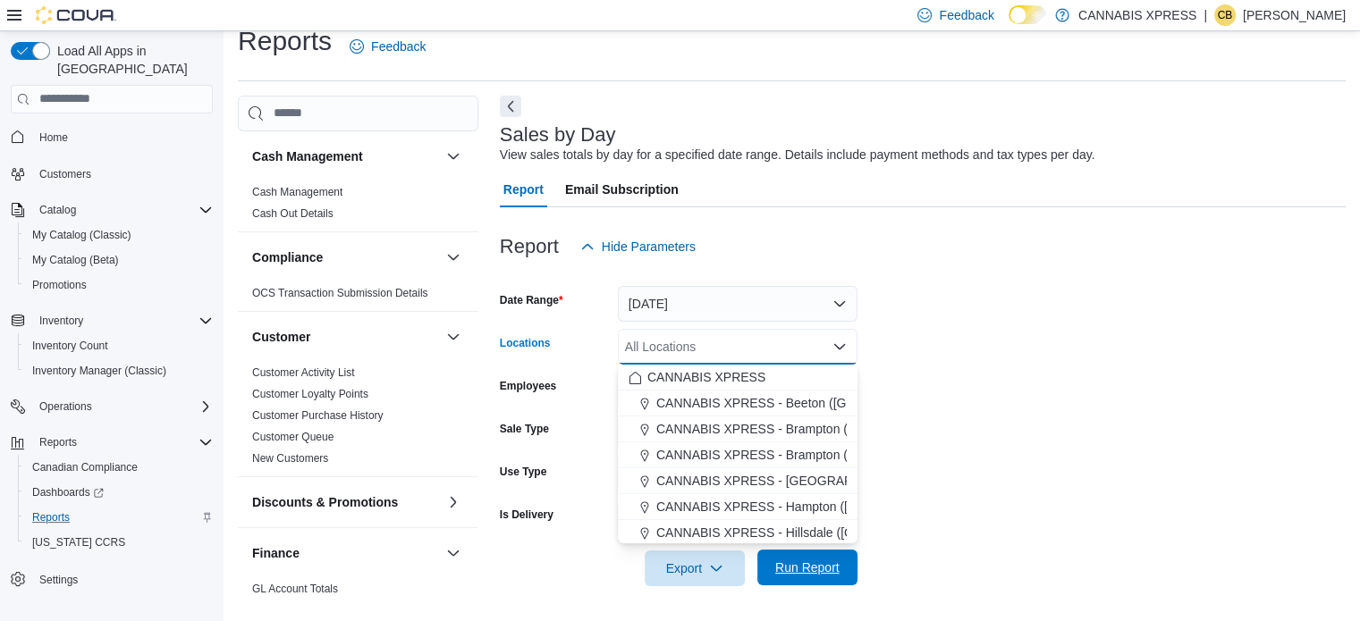
click at [768, 529] on span "CANNABIS XPRESS - Hillsdale ([GEOGRAPHIC_DATA])" at bounding box center [815, 533] width 319 height 18
click at [796, 562] on span "Run Report" at bounding box center [807, 568] width 64 height 18
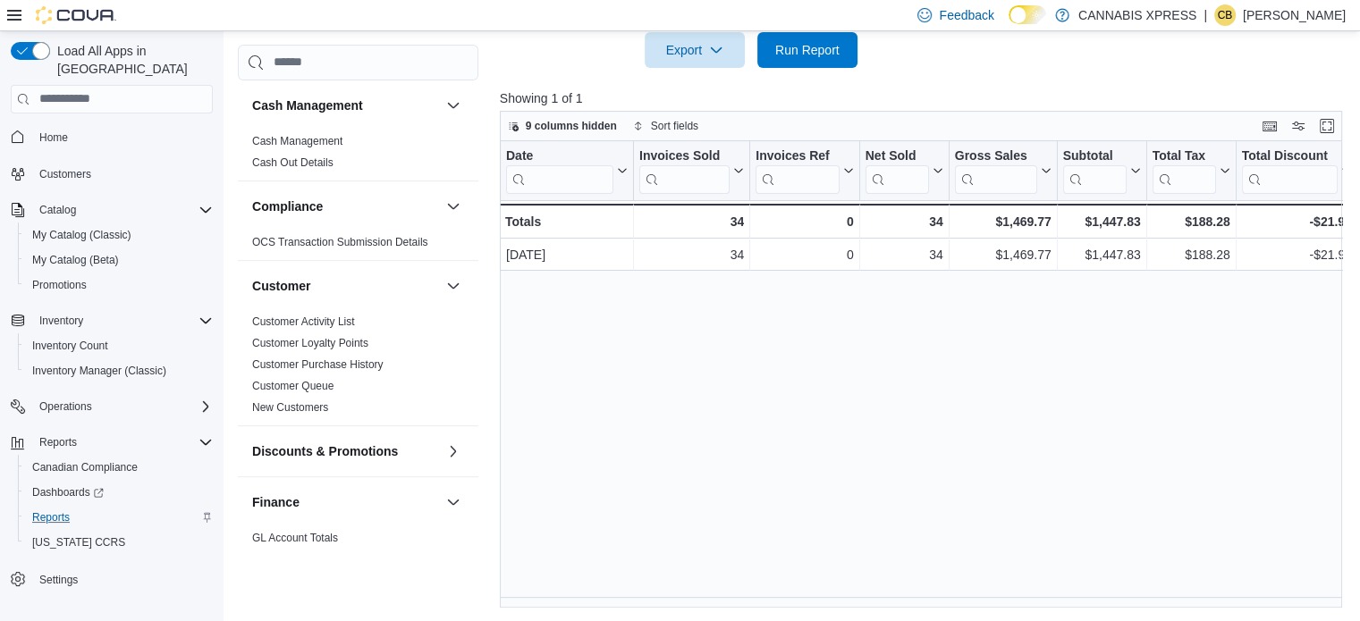
click at [665, 489] on div "Date Click to view column header actions Invoices Sold Click to view column hea…" at bounding box center [925, 374] width 851 height 467
click at [808, 60] on span "Run Report" at bounding box center [807, 49] width 79 height 36
click at [813, 419] on div "Date Click to view column header actions Invoices Sold Click to view column hea…" at bounding box center [925, 374] width 851 height 467
click at [819, 55] on span "Run Report" at bounding box center [807, 50] width 64 height 18
click at [694, 398] on div "Date Click to view column header actions Invoices Sold Click to view column hea…" at bounding box center [925, 374] width 851 height 467
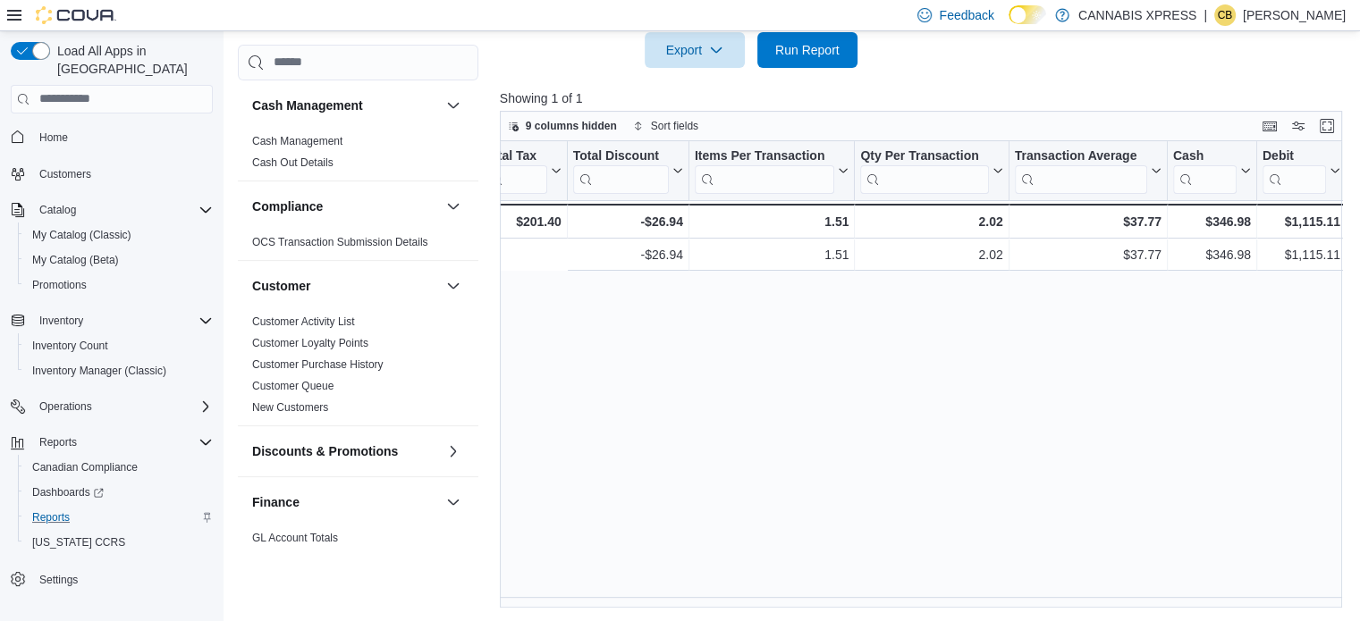
scroll to position [0, 858]
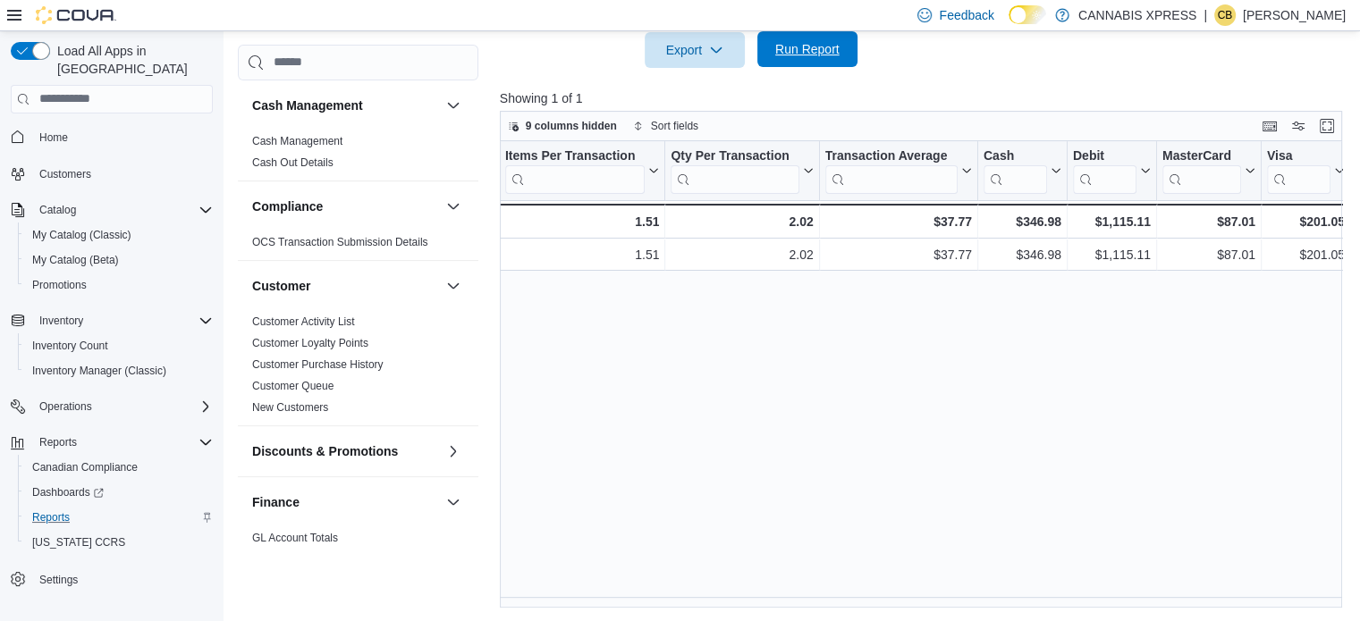
click at [805, 53] on span "Run Report" at bounding box center [807, 49] width 64 height 18
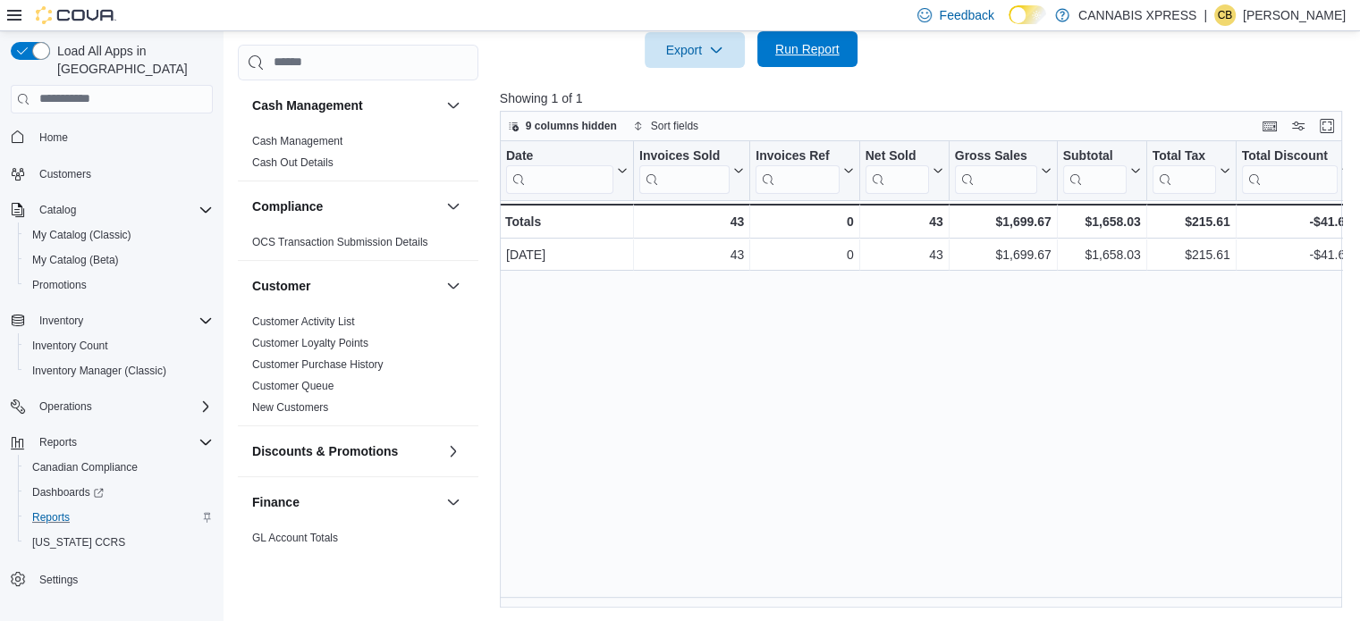
click at [796, 38] on span "Run Report" at bounding box center [807, 49] width 79 height 36
click at [556, 600] on div "Date Click to view column header actions Invoices Sold Click to view column hea…" at bounding box center [925, 374] width 851 height 467
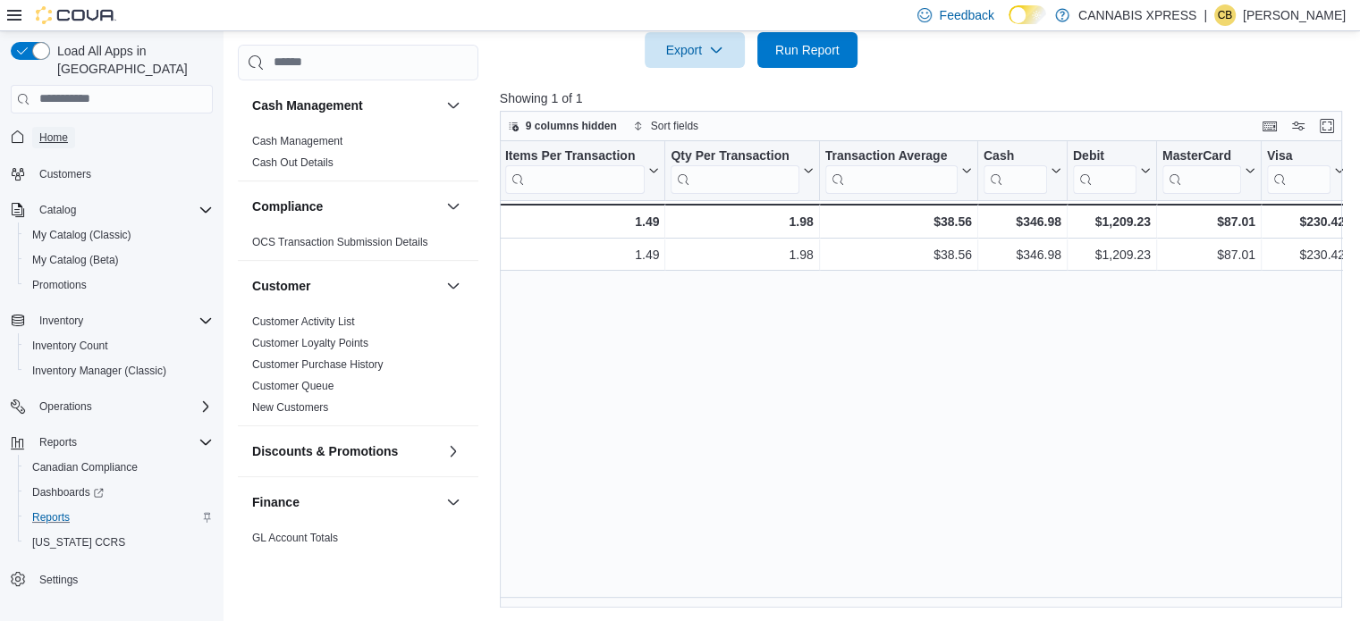
click at [46, 131] on span "Home" at bounding box center [53, 138] width 29 height 14
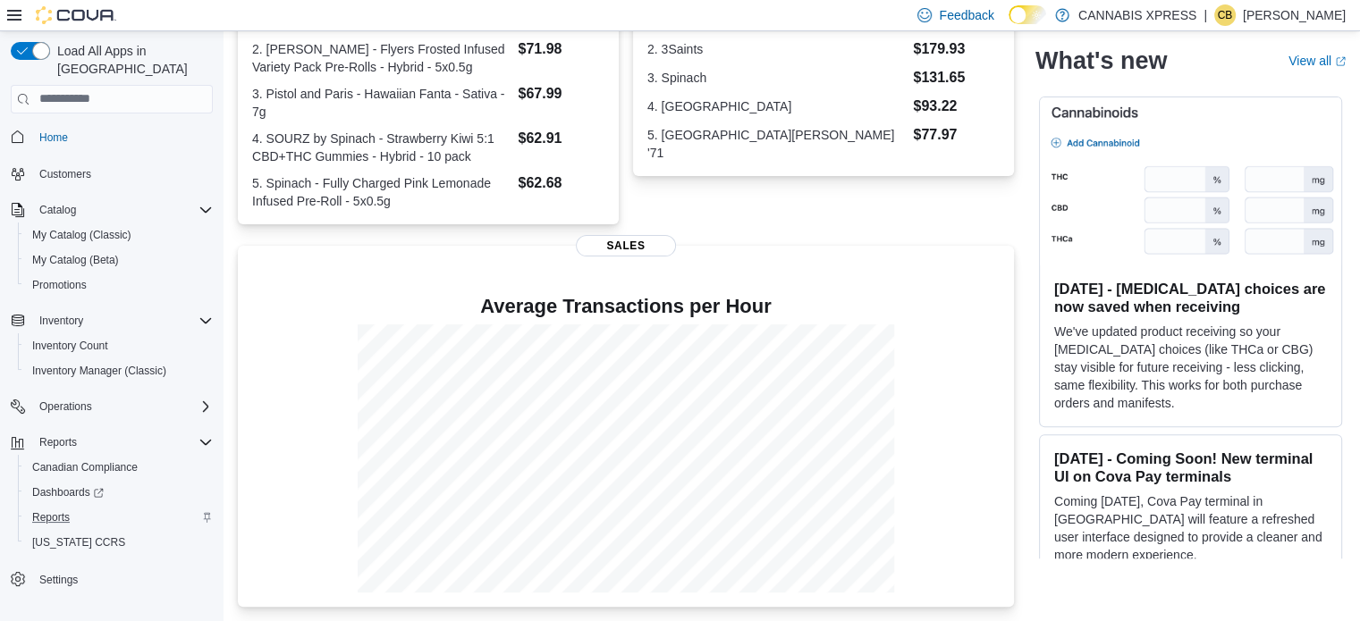
scroll to position [451, 0]
click at [54, 510] on span "Reports" at bounding box center [51, 517] width 38 height 14
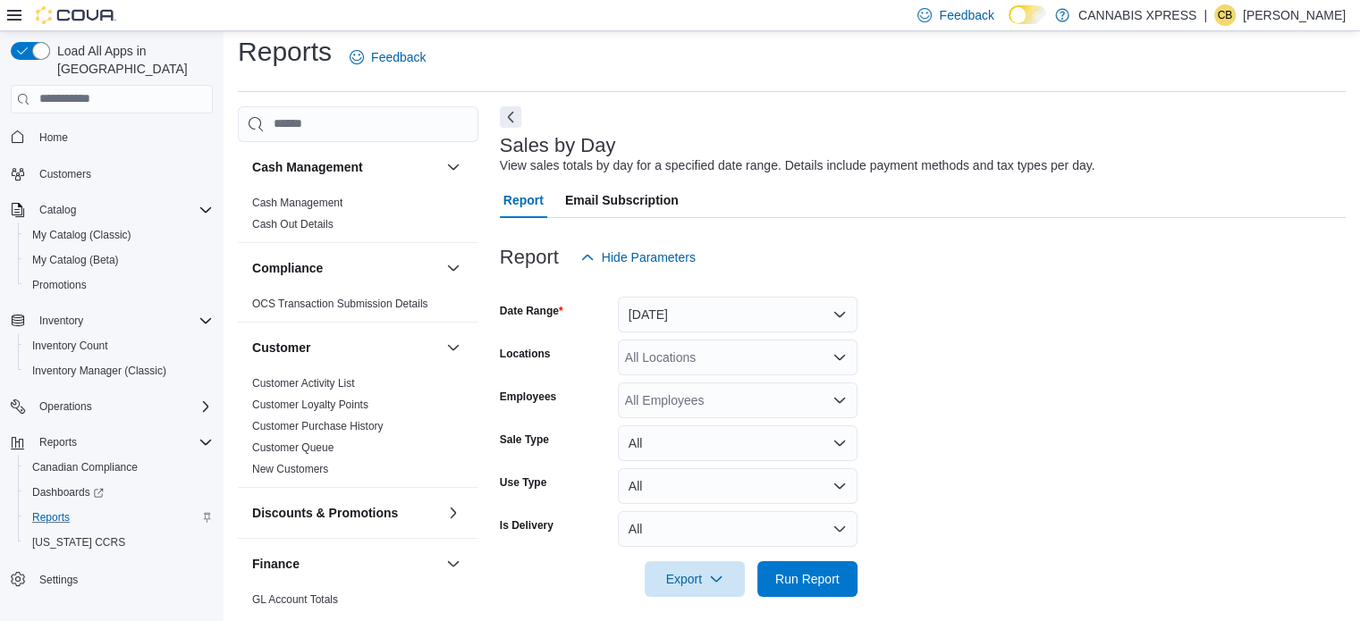
scroll to position [22, 0]
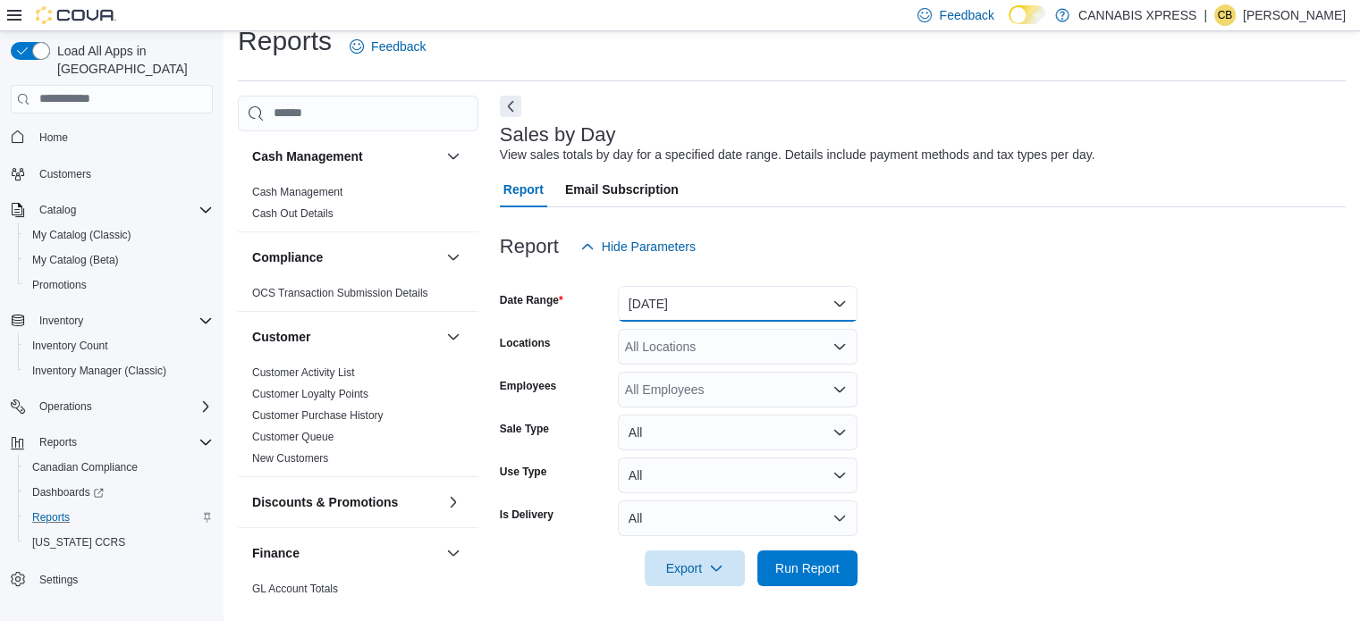
click at [678, 297] on button "[DATE]" at bounding box center [738, 304] width 240 height 36
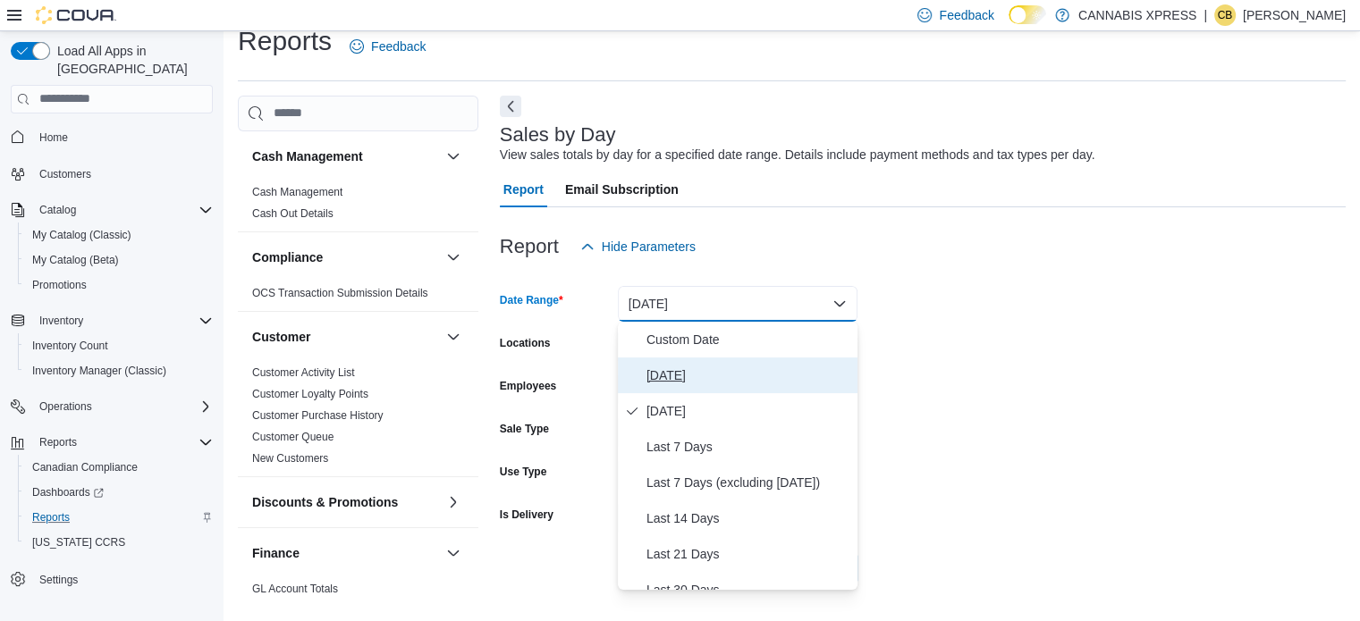
click at [664, 379] on span "[DATE]" at bounding box center [748, 375] width 204 height 21
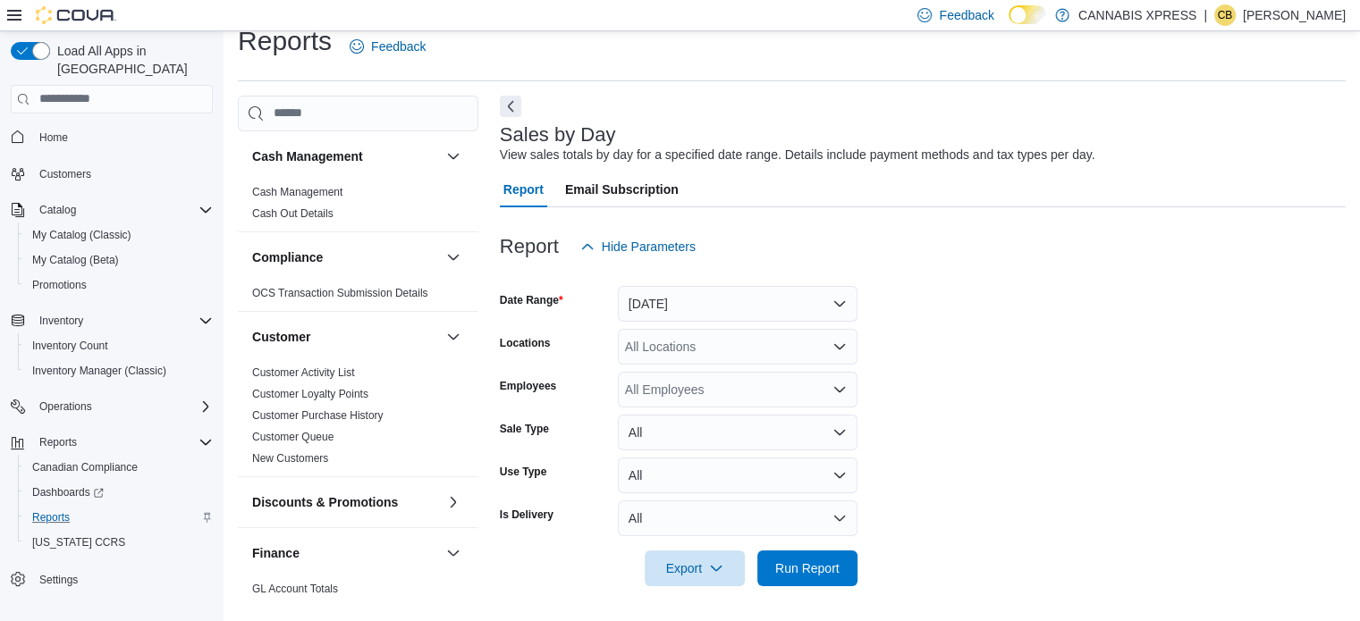
click at [665, 345] on div "All Locations" at bounding box center [738, 347] width 240 height 36
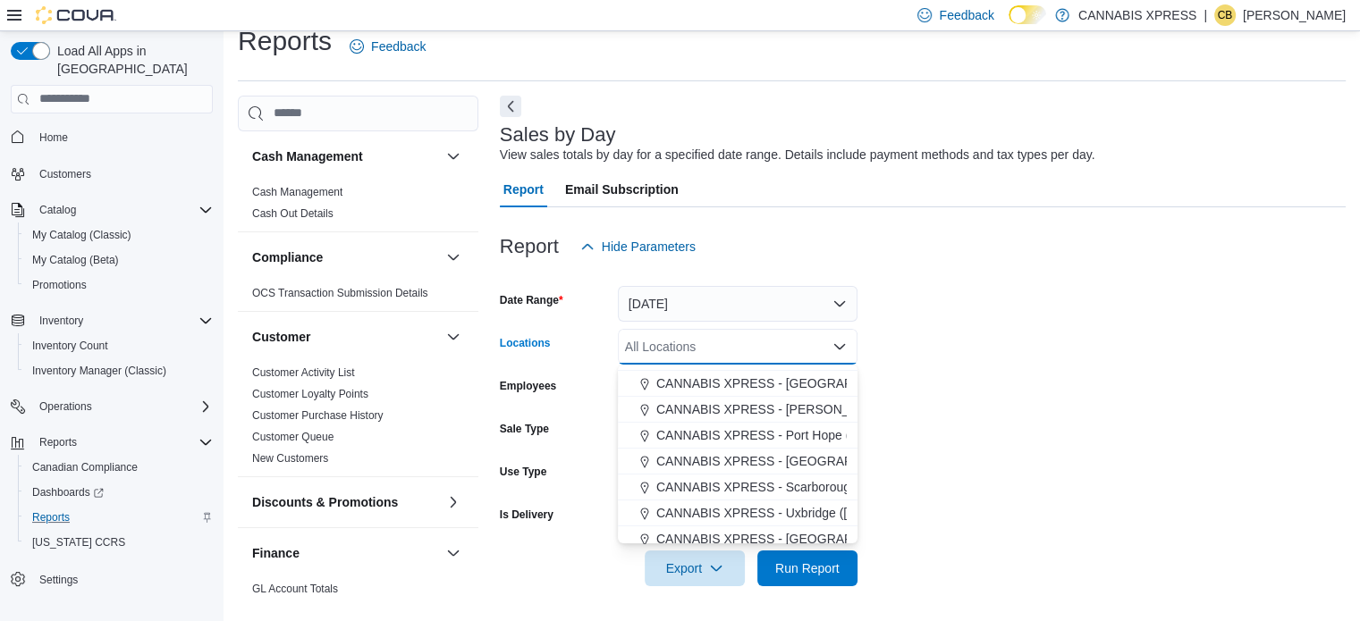
scroll to position [179, 0]
click at [747, 528] on span "CANNABIS XPRESS - [GEOGRAPHIC_DATA] ([GEOGRAPHIC_DATA])" at bounding box center [856, 535] width 401 height 18
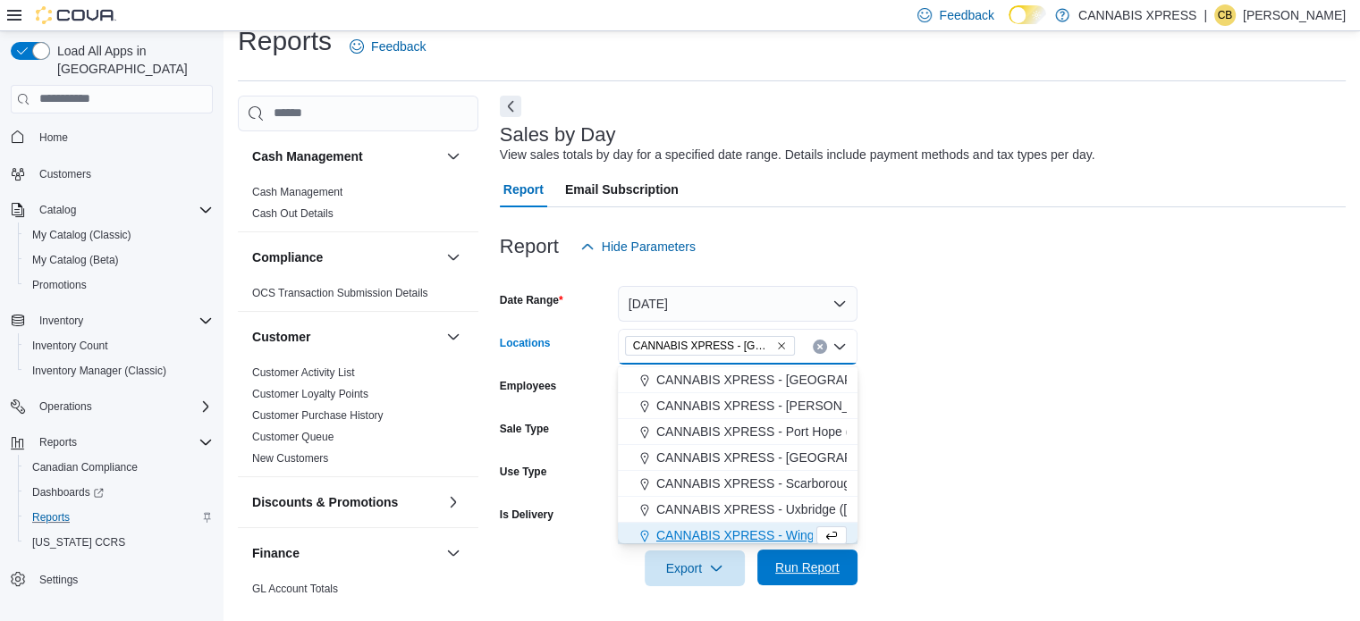
scroll to position [184, 0]
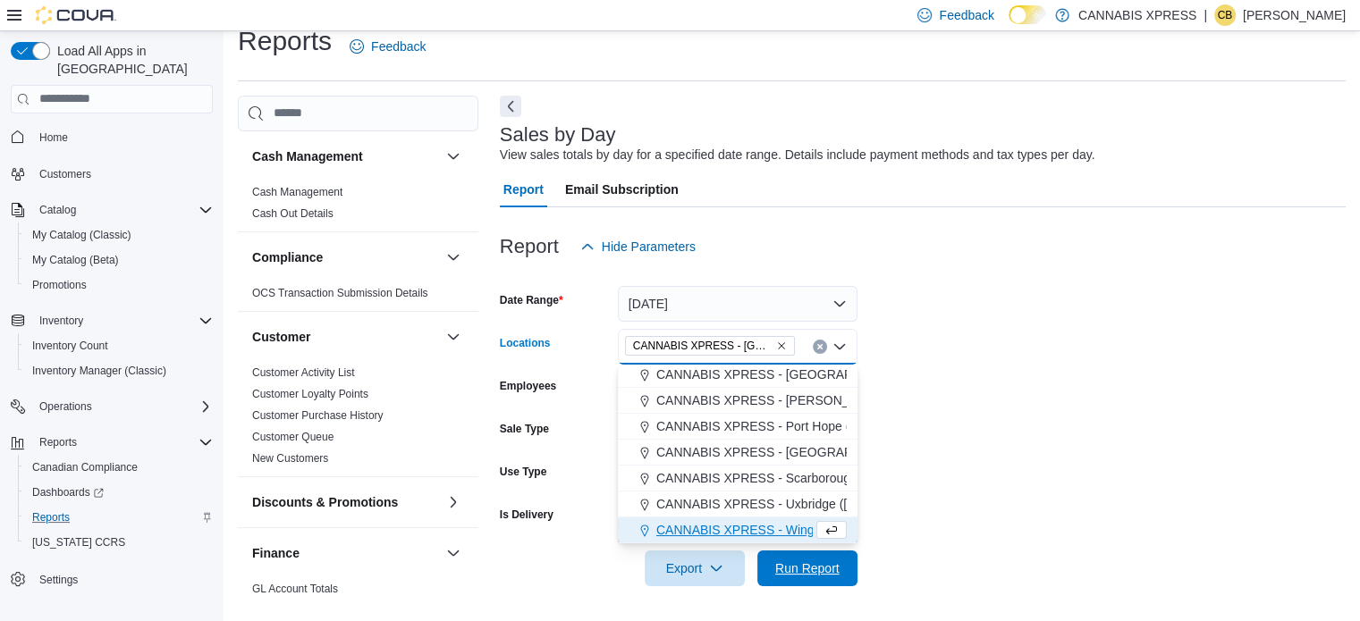
drag, startPoint x: 815, startPoint y: 570, endPoint x: 912, endPoint y: 456, distance: 149.7
click at [815, 570] on span "Run Report" at bounding box center [807, 569] width 64 height 18
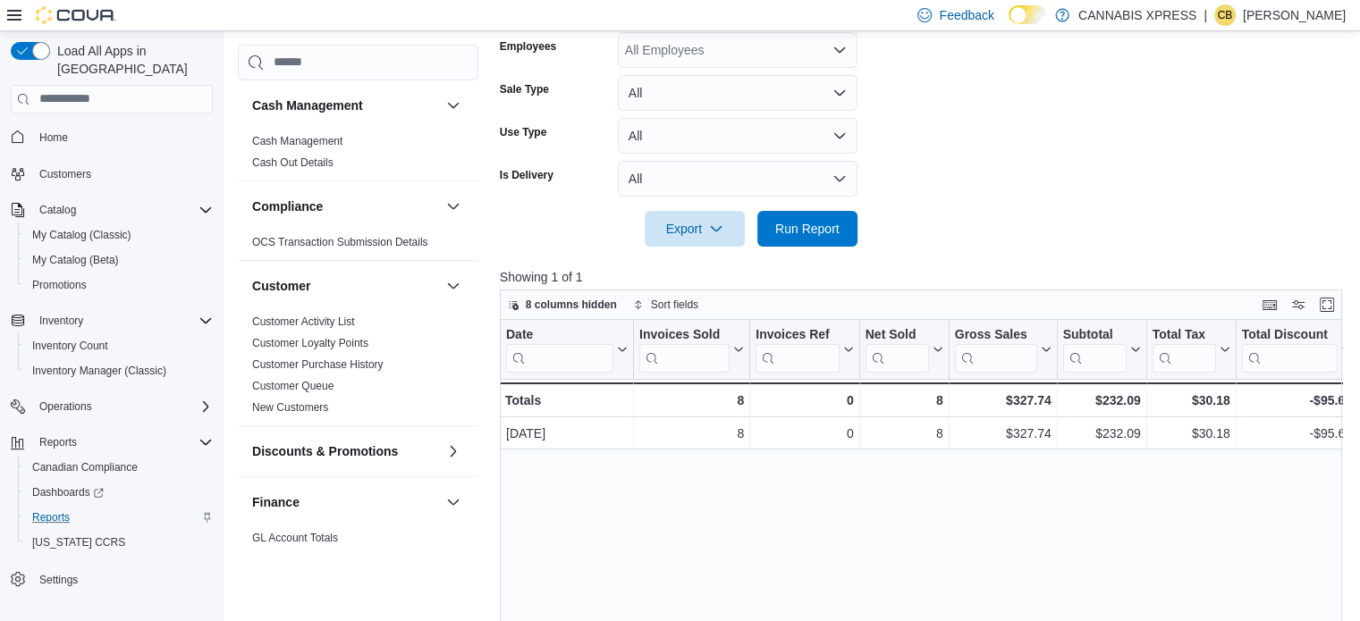
scroll to position [183, 0]
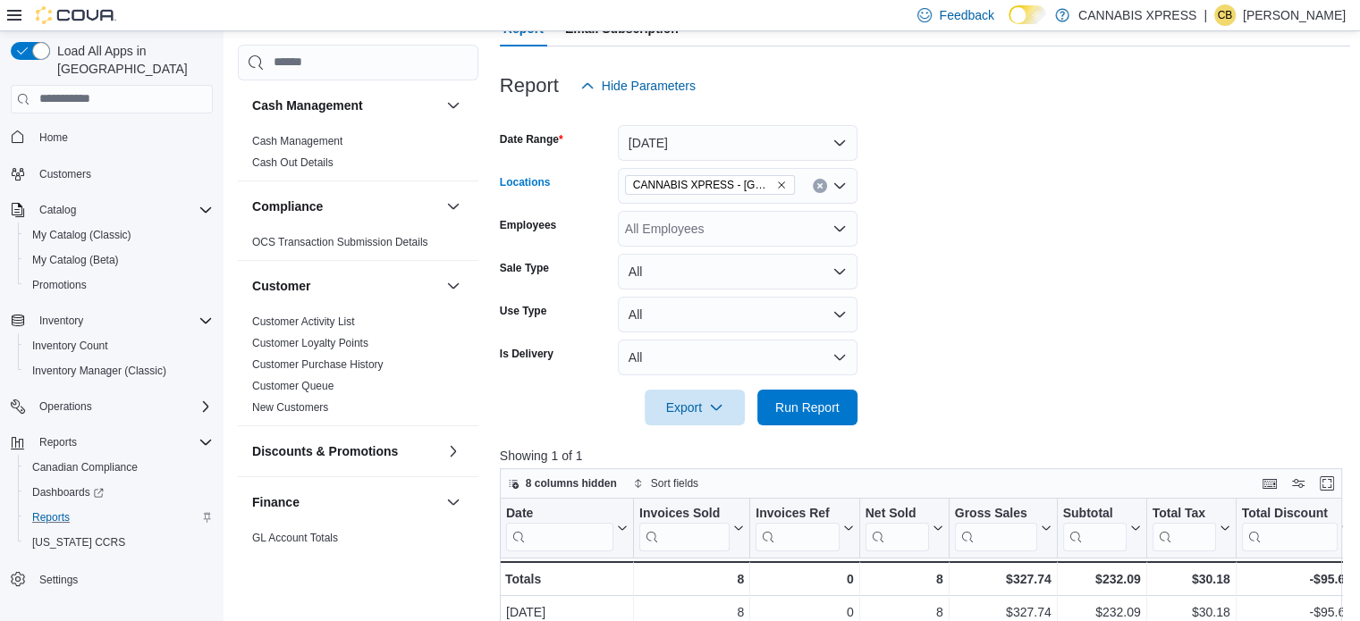
click at [820, 181] on button "Clear input" at bounding box center [820, 186] width 14 height 14
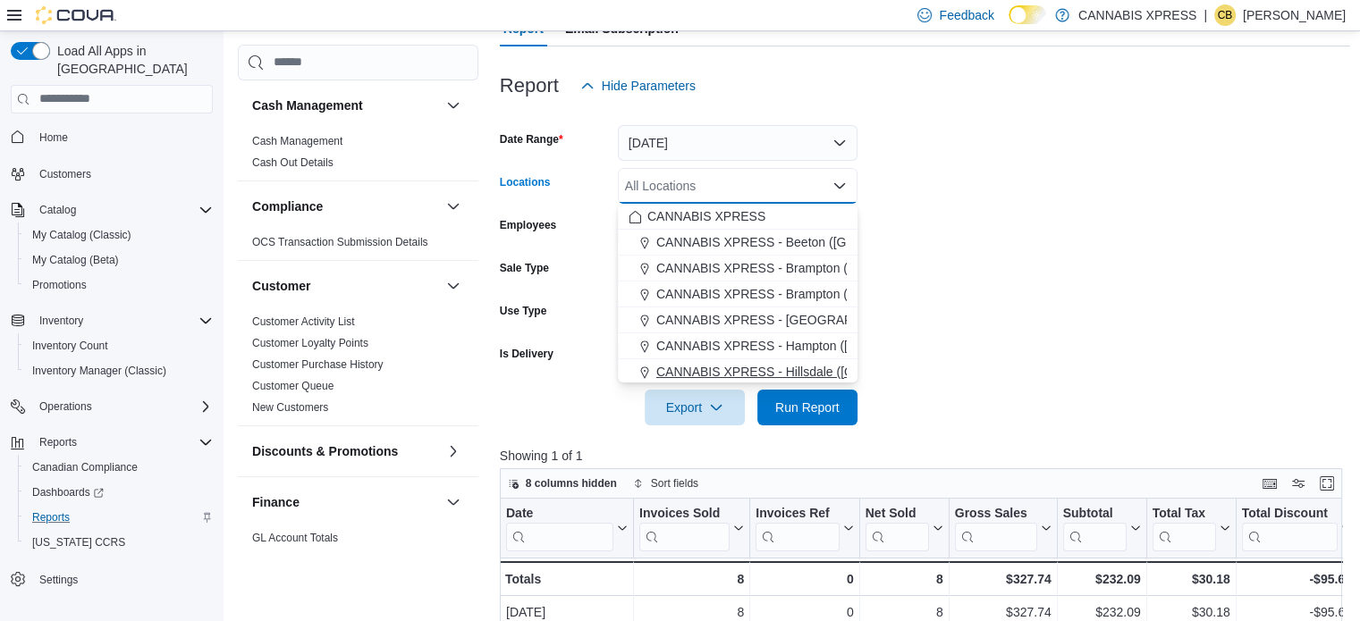
click at [812, 373] on span "CANNABIS XPRESS - Hillsdale ([GEOGRAPHIC_DATA])" at bounding box center [815, 372] width 319 height 18
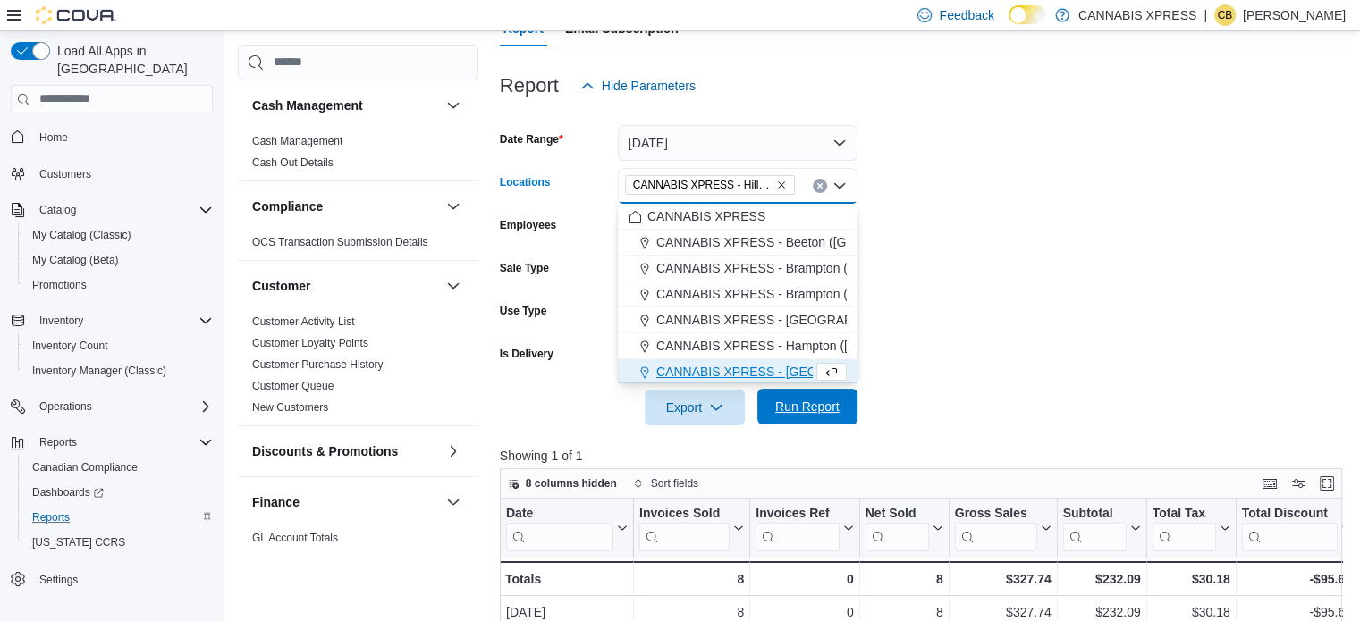
scroll to position [3, 0]
click at [808, 405] on span "Run Report" at bounding box center [807, 407] width 64 height 18
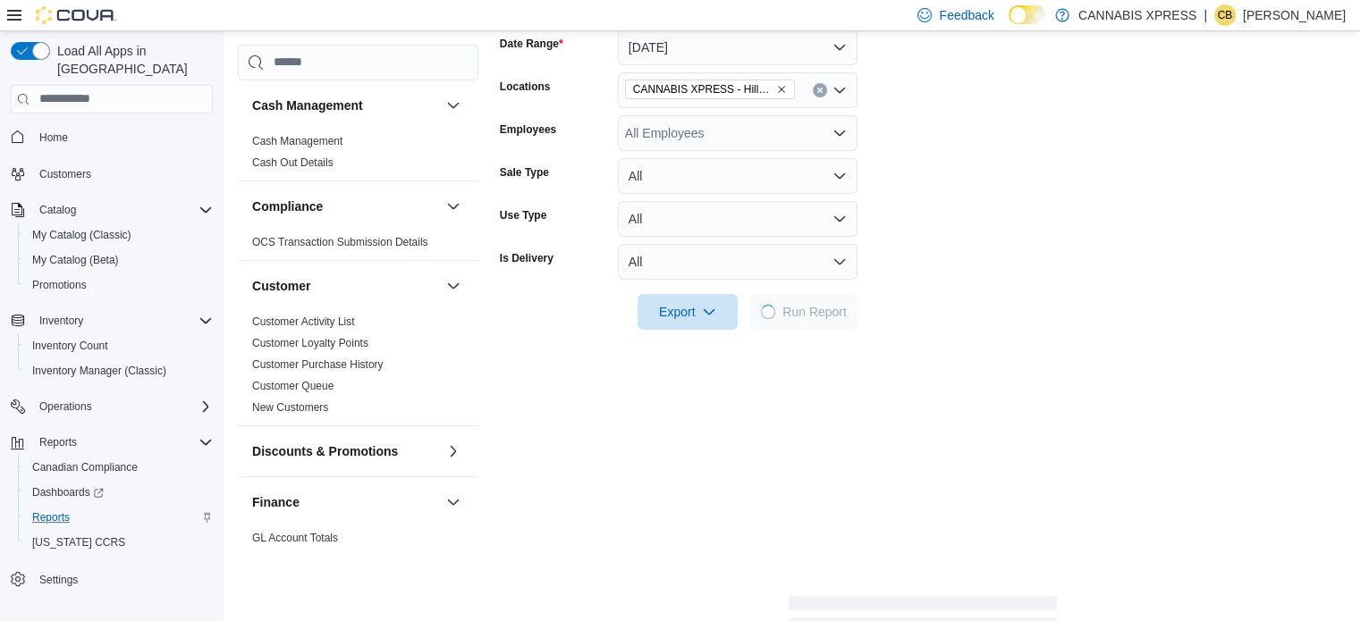
scroll to position [541, 0]
